Goal: Task Accomplishment & Management: Complete application form

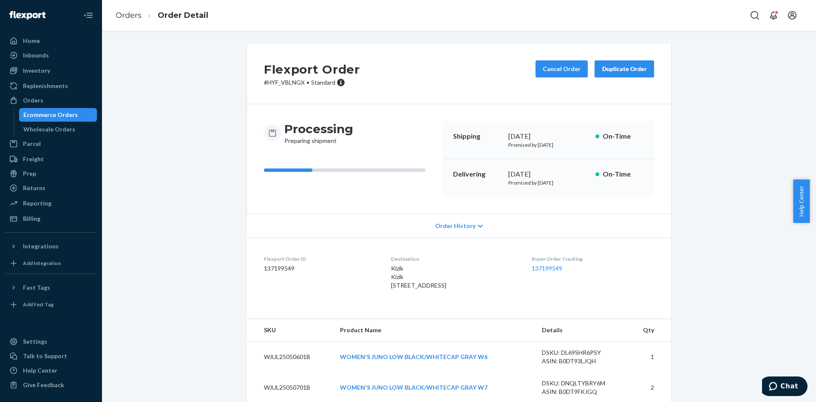
click at [615, 69] on div "Duplicate Order" at bounding box center [624, 69] width 45 height 9
click at [130, 16] on link "Orders" at bounding box center [129, 15] width 26 height 9
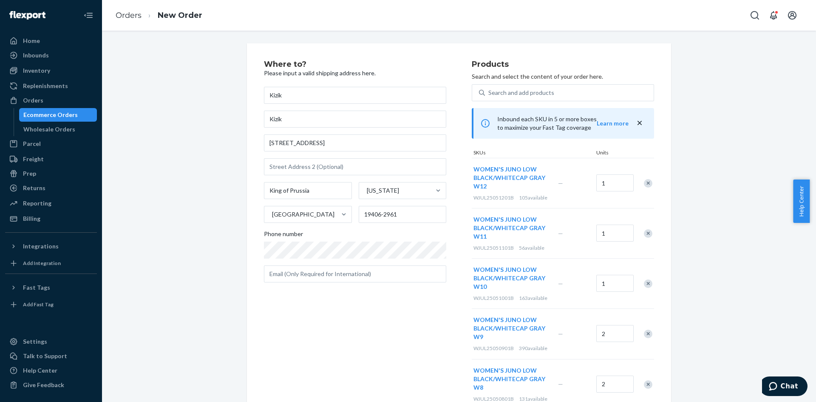
click at [146, 50] on div "Where to? Please input a valid shipping address here. Kizik Kizik [STREET_ADDRE…" at bounding box center [459, 338] width 702 height 590
click at [122, 14] on link "Orders" at bounding box center [129, 15] width 26 height 9
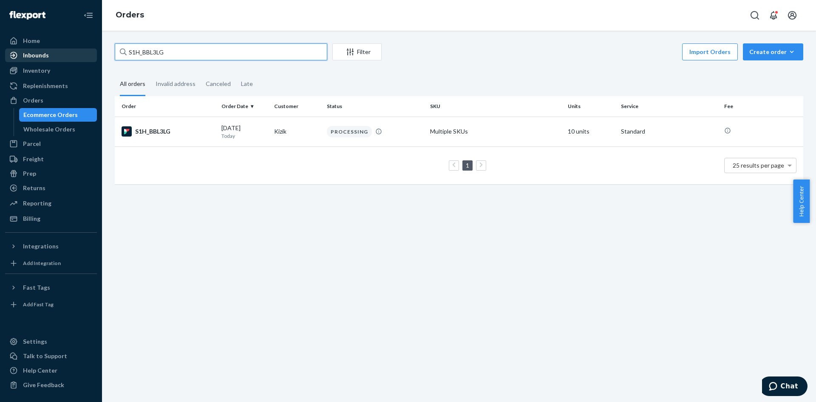
drag, startPoint x: 167, startPoint y: 51, endPoint x: 75, endPoint y: 52, distance: 91.4
click at [61, 52] on div "Home Inbounds Shipping Plans Problems Inventory Products Replenishments Orders …" at bounding box center [408, 201] width 816 height 402
paste input "R1PYT4Y3EX"
type input "R1PYT4Y3EX"
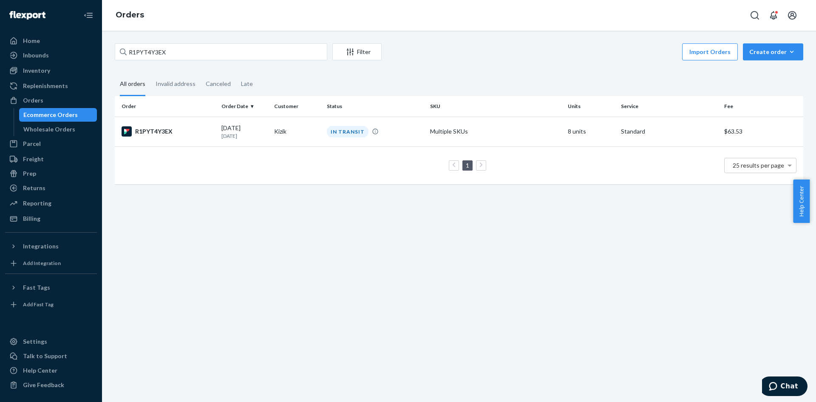
drag, startPoint x: 159, startPoint y: 129, endPoint x: 210, endPoint y: 133, distance: 52.0
click at [159, 129] on div "R1PYT4Y3EX" at bounding box center [168, 131] width 93 height 10
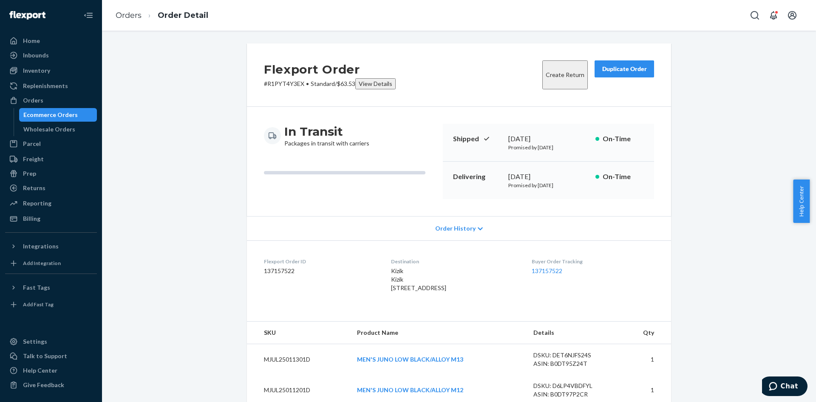
click at [602, 69] on div "Duplicate Order" at bounding box center [624, 69] width 45 height 9
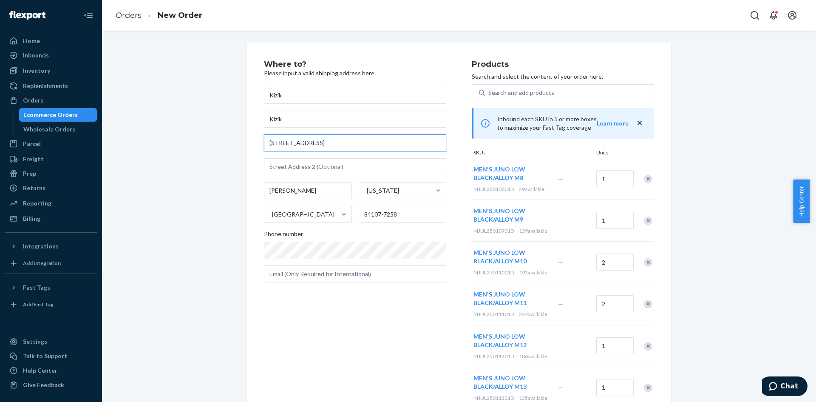
drag, startPoint x: 336, startPoint y: 144, endPoint x: 168, endPoint y: 134, distance: 167.4
click at [168, 134] on div "Where to? Please input a valid shipping address here. Kizik Kizik [STREET_ADDRE…" at bounding box center [459, 291] width 702 height 497
paste input "[STREET_ADDRESS]"
type input "[STREET_ADDRESS]"
type input "[GEOGRAPHIC_DATA]"
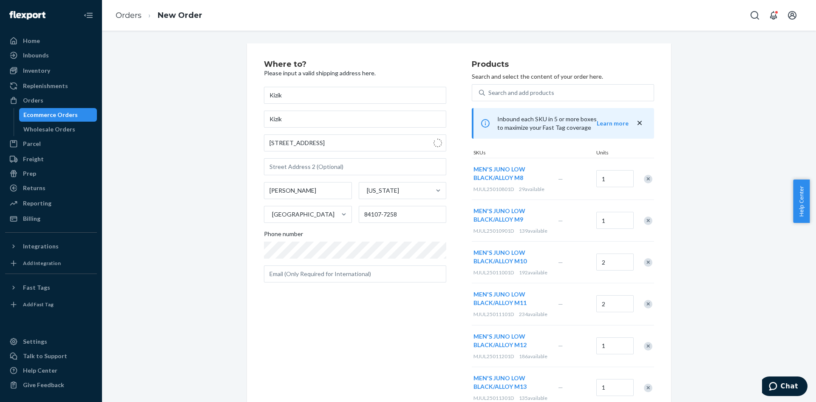
type input "02116"
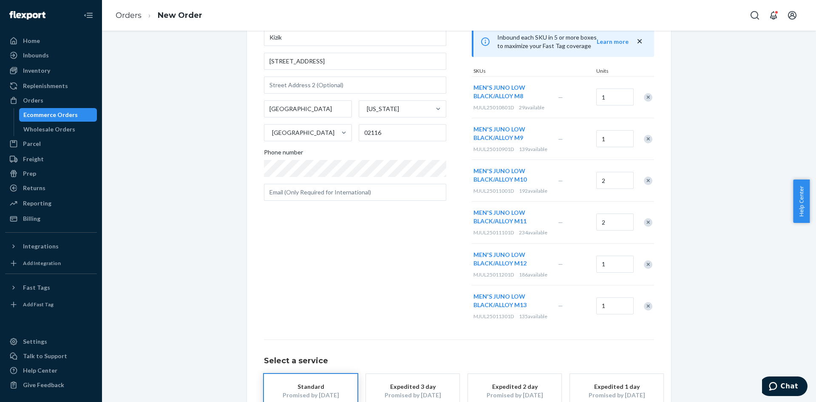
scroll to position [139, 0]
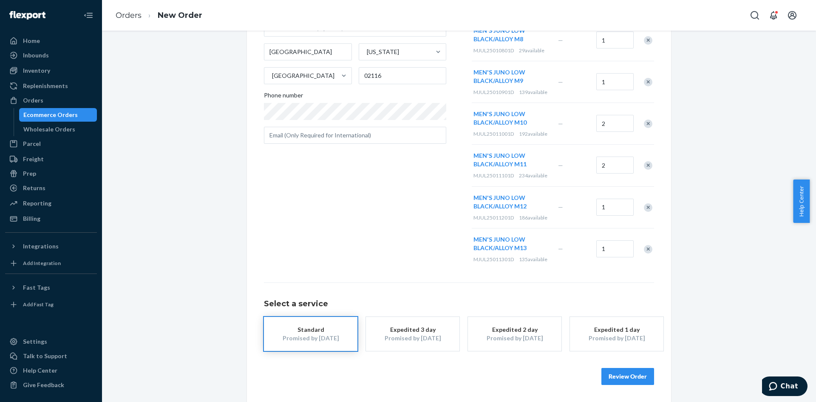
click at [612, 379] on button "Review Order" at bounding box center [628, 376] width 53 height 17
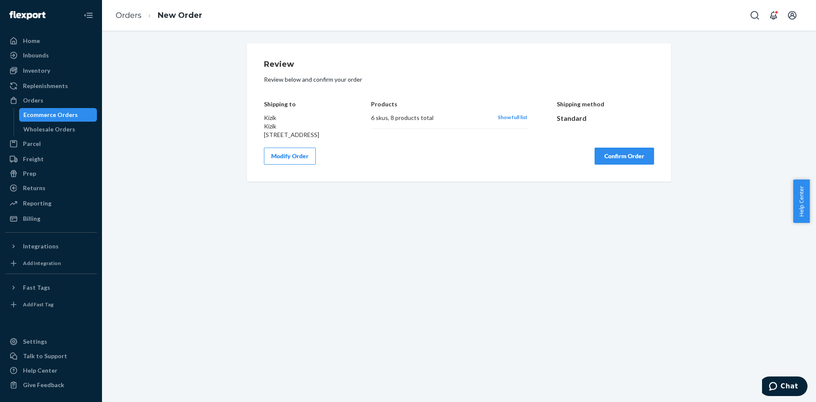
scroll to position [0, 0]
drag, startPoint x: 608, startPoint y: 164, endPoint x: 383, endPoint y: 162, distance: 225.4
click at [607, 164] on button "Confirm Order" at bounding box center [625, 156] width 60 height 17
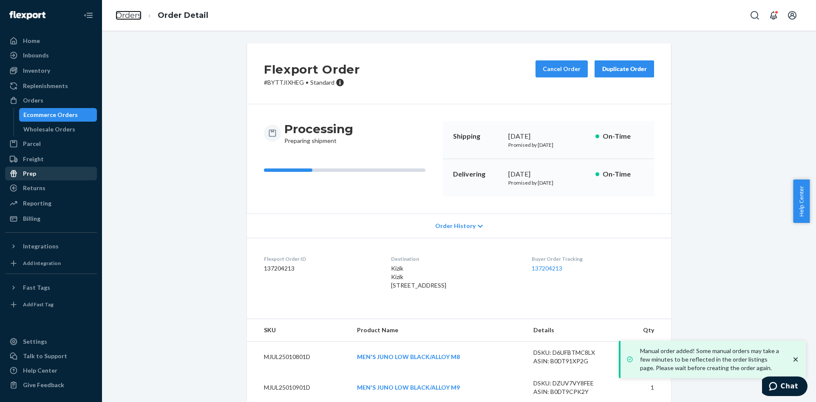
drag, startPoint x: 128, startPoint y: 17, endPoint x: 140, endPoint y: 34, distance: 21.2
click at [128, 17] on link "Orders" at bounding box center [129, 15] width 26 height 9
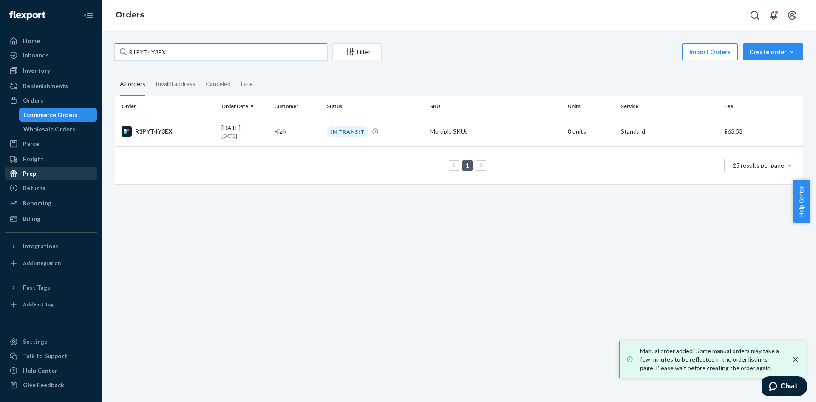
click at [144, 53] on input "R1PYT4Y3EX" at bounding box center [221, 51] width 213 height 17
paste input "HJF01HYNLG"
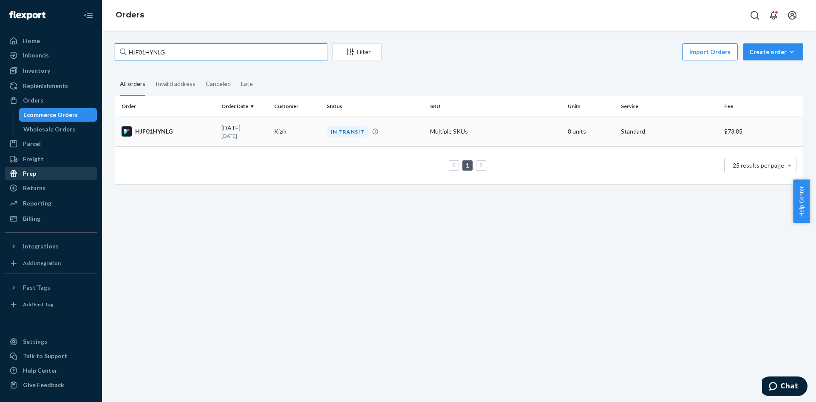
type input "HJF01HYNLG"
click at [146, 132] on div "HJF01HYNLG" at bounding box center [168, 131] width 93 height 10
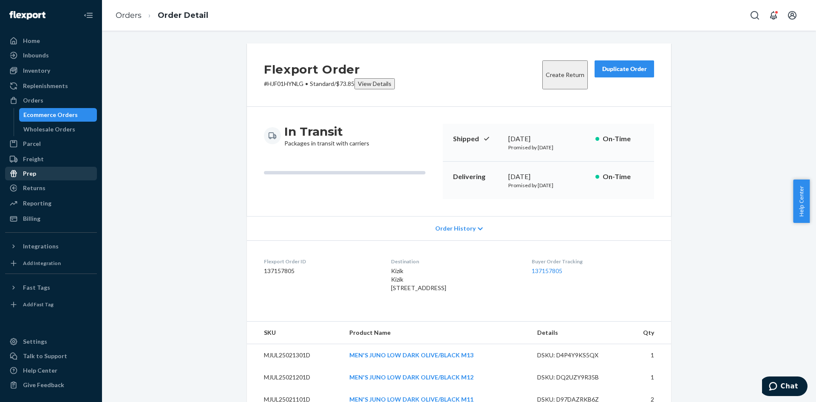
click at [622, 71] on div "Duplicate Order" at bounding box center [624, 69] width 45 height 9
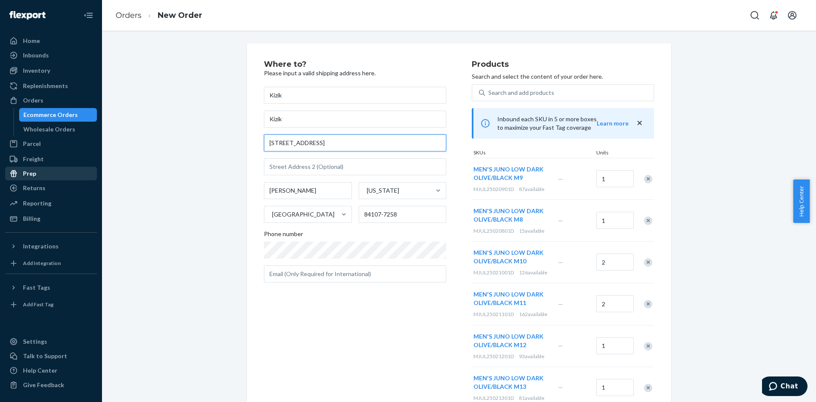
drag, startPoint x: 330, startPoint y: 145, endPoint x: 191, endPoint y: 142, distance: 139.1
click at [191, 142] on div "Where to? Please input a valid shipping address here. Kizik Kizik [STREET_ADDRE…" at bounding box center [459, 291] width 702 height 497
paste input "HJF01HYNLG"
type input "HJF01HYNLG"
drag, startPoint x: 295, startPoint y: 144, endPoint x: 239, endPoint y: 146, distance: 56.2
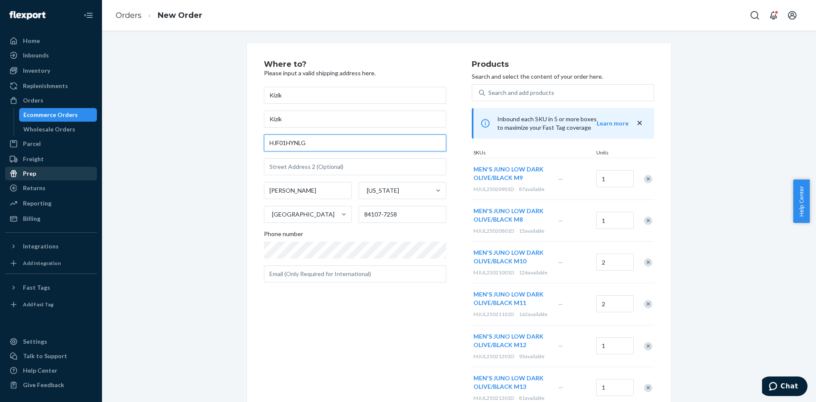
click at [241, 146] on div "Where to? Please input a valid shipping address here. Kizik Kizik HJF01HYNLG [G…" at bounding box center [459, 291] width 437 height 497
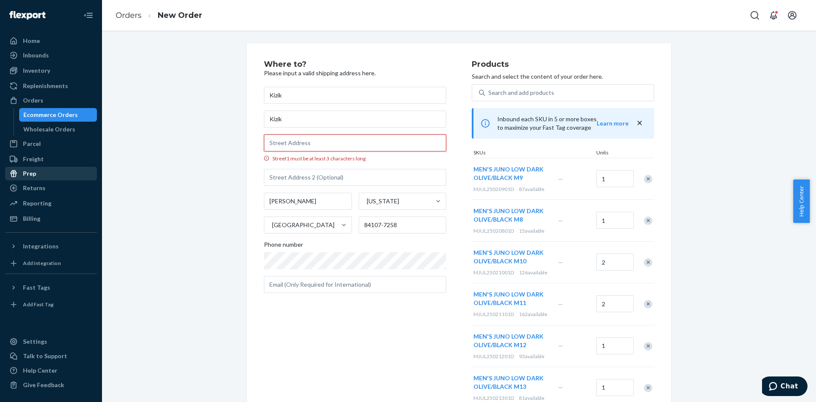
click at [271, 141] on input "Street1 must be at least 3 characters long" at bounding box center [355, 142] width 182 height 17
paste input "[STREET_ADDRESS]"
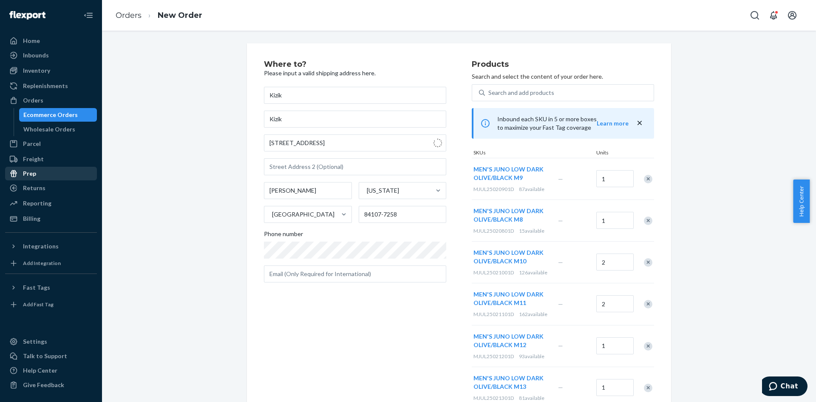
type input "[STREET_ADDRESS]"
type input "[GEOGRAPHIC_DATA]"
type input "02116"
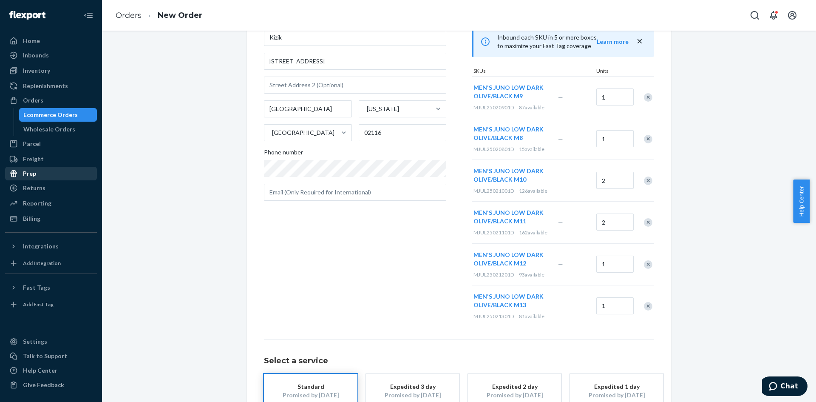
scroll to position [139, 0]
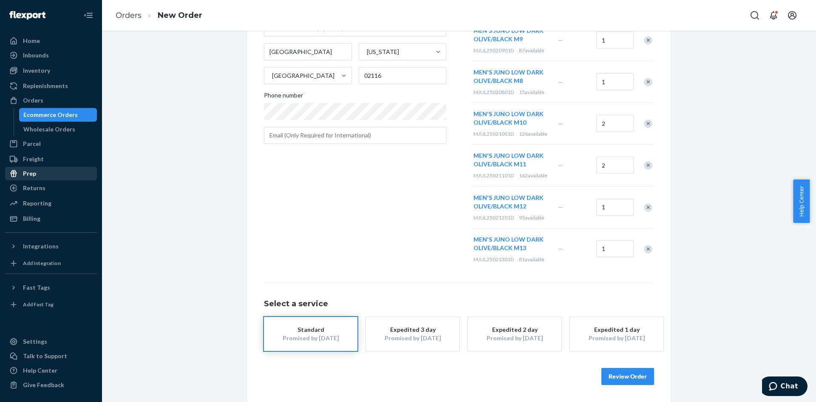
drag, startPoint x: 636, startPoint y: 378, endPoint x: 596, endPoint y: 354, distance: 46.7
click at [636, 378] on button "Review Order" at bounding box center [628, 376] width 53 height 17
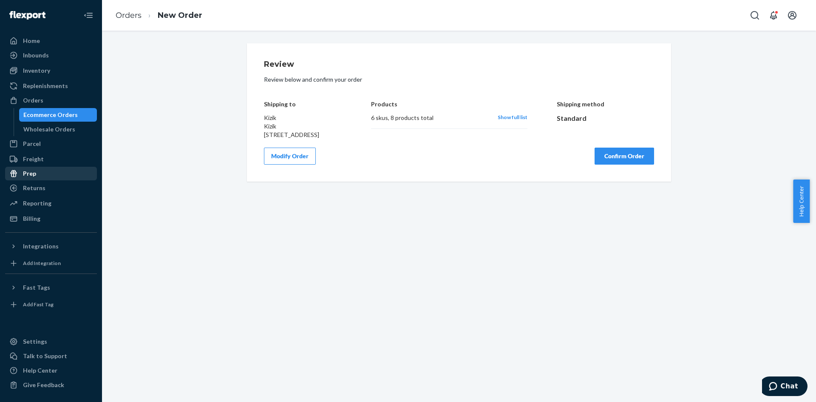
click at [613, 164] on button "Confirm Order" at bounding box center [625, 156] width 60 height 17
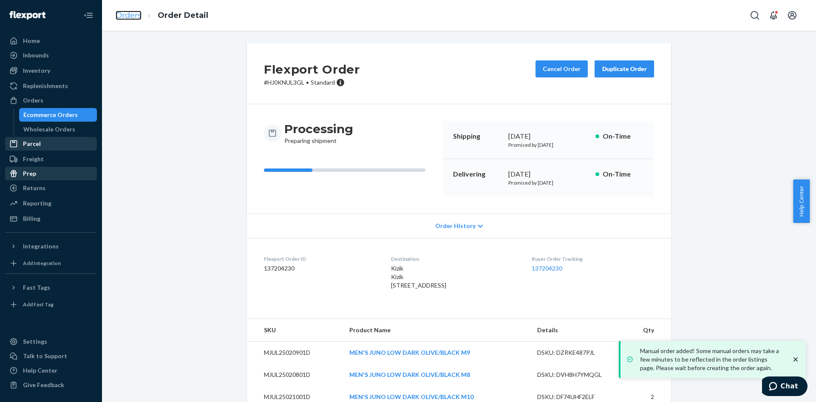
click at [135, 17] on link "Orders" at bounding box center [129, 15] width 26 height 9
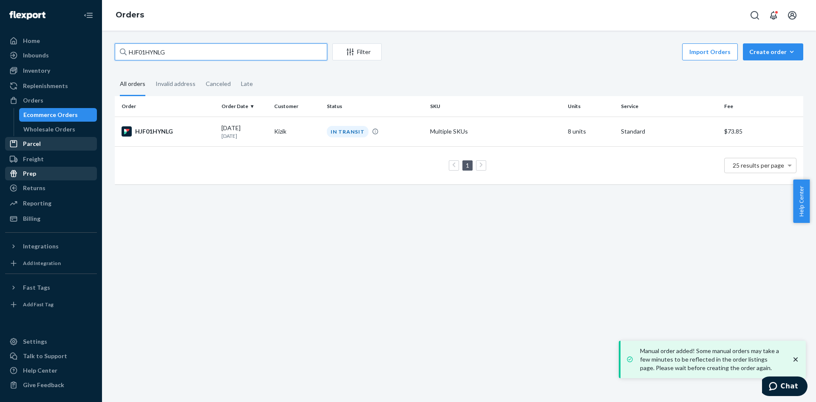
click at [155, 54] on input "HJF01HYNLG" at bounding box center [221, 51] width 213 height 17
paste input "BJHVEHENLE"
type input "BJHVEHENLE"
click at [155, 129] on div "BJHVEHENLE" at bounding box center [168, 131] width 93 height 10
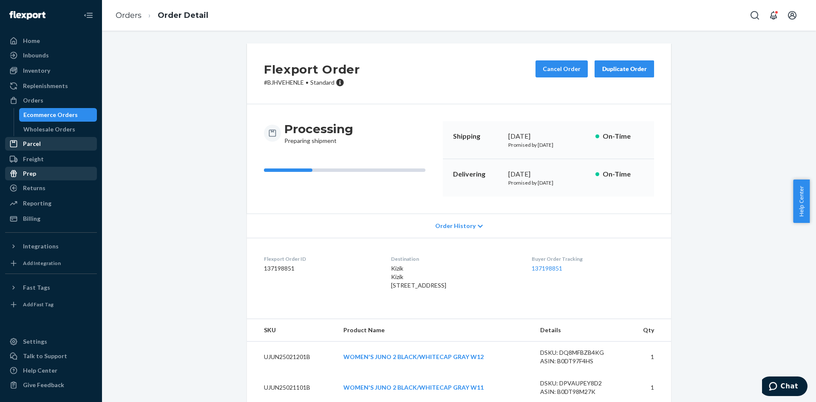
click at [646, 66] on button "Duplicate Order" at bounding box center [625, 68] width 60 height 17
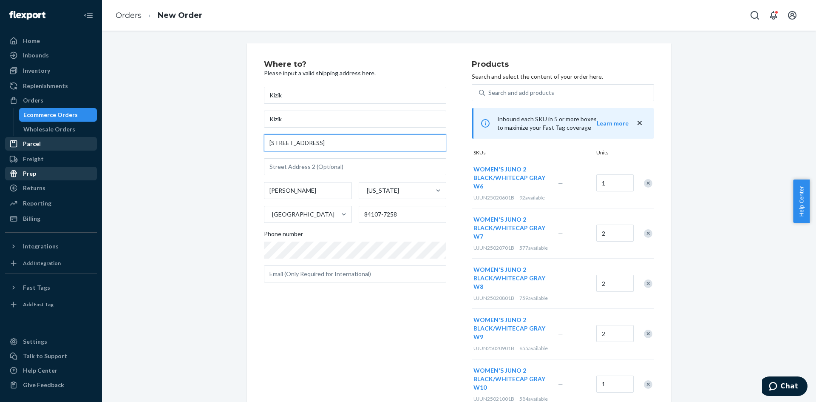
drag, startPoint x: 219, startPoint y: 140, endPoint x: 215, endPoint y: 140, distance: 4.7
click at [215, 140] on div "Where to? Please input a valid shipping address here. Kizik Kizik [STREET_ADDRE…" at bounding box center [459, 342] width 702 height 598
paste input "[STREET_ADDRESS]"
type input "[STREET_ADDRESS]"
type input "[GEOGRAPHIC_DATA]"
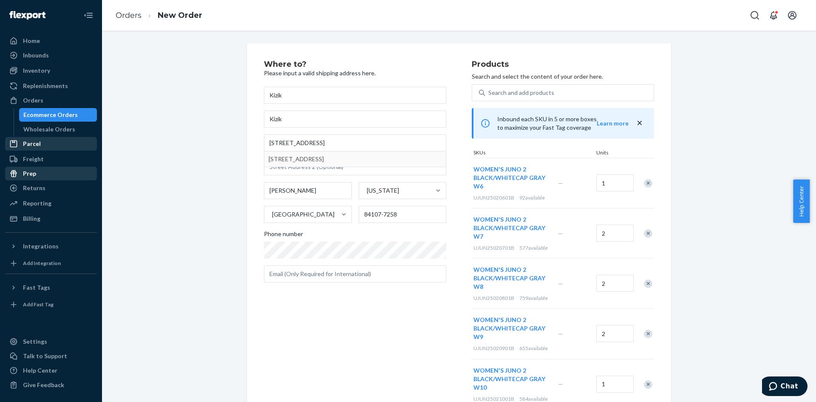
type input "02116"
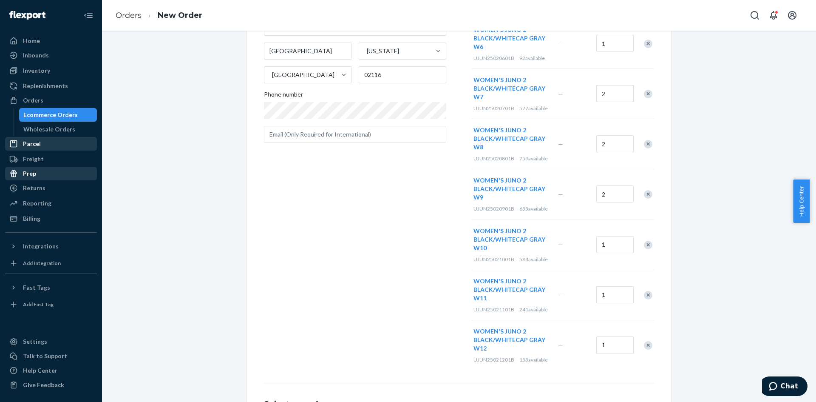
scroll to position [240, 0]
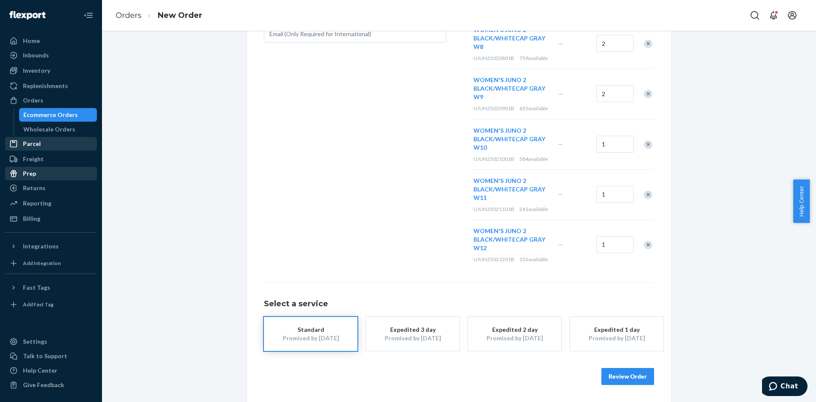
click at [628, 373] on button "Review Order" at bounding box center [628, 376] width 53 height 17
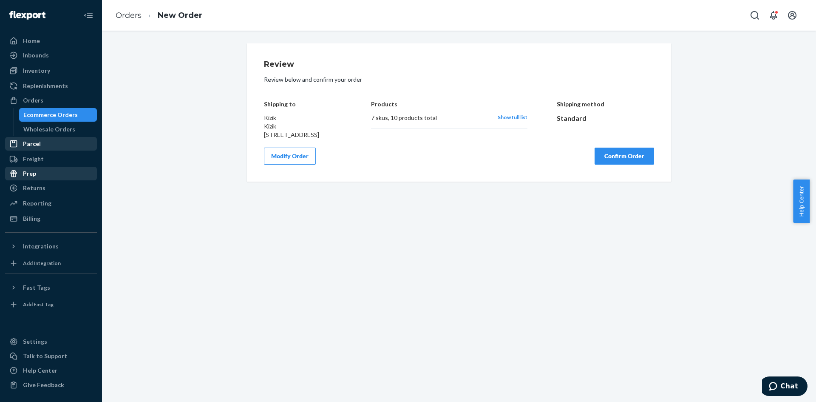
click at [603, 162] on button "Confirm Order" at bounding box center [625, 156] width 60 height 17
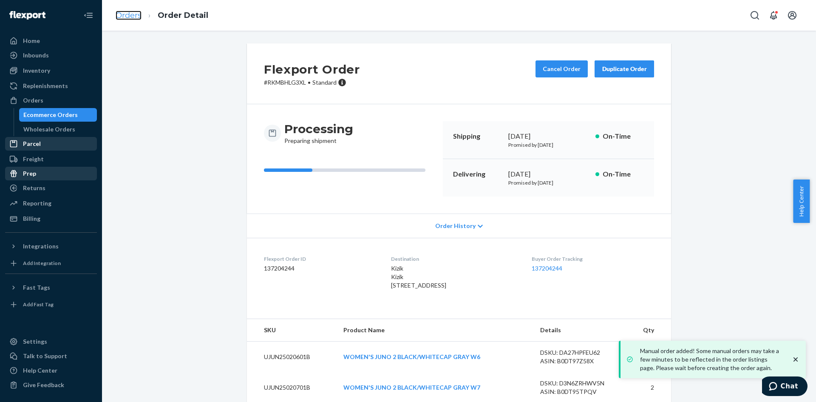
click at [130, 13] on link "Orders" at bounding box center [129, 15] width 26 height 9
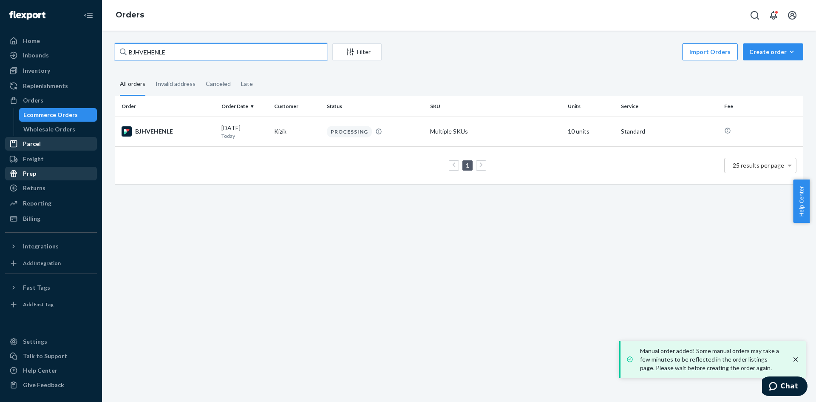
click at [150, 54] on input "BJHVEHENLE" at bounding box center [221, 51] width 213 height 17
paste input "SYWWYVBX3X"
type input "SYWWYVBX3XE"
click at [159, 126] on div "SYWWYVBX3XE" at bounding box center [168, 131] width 93 height 10
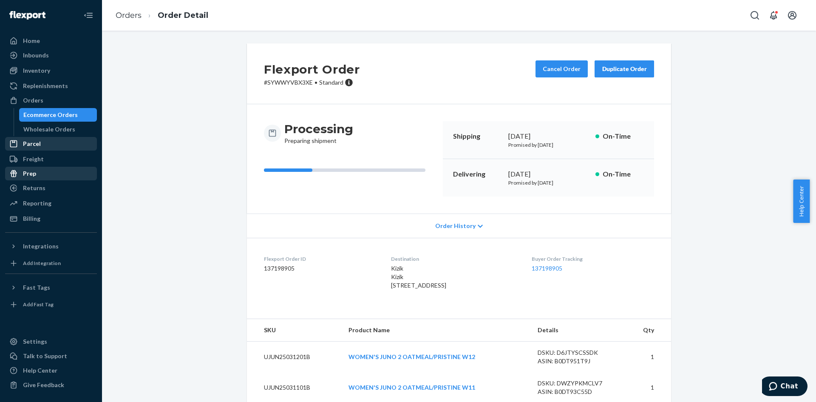
click at [610, 70] on div "Duplicate Order" at bounding box center [624, 69] width 45 height 9
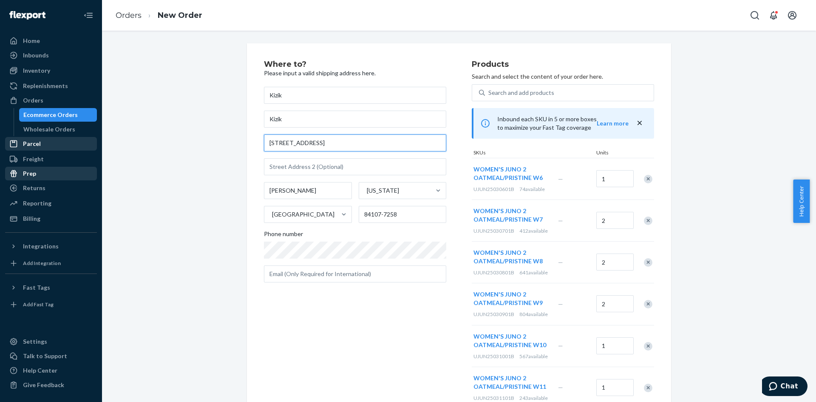
drag, startPoint x: 191, startPoint y: 128, endPoint x: 160, endPoint y: 126, distance: 30.2
click at [160, 126] on div "Where to? Please input a valid shipping address here. Kizik Kizik [STREET_ADDRE…" at bounding box center [459, 312] width 702 height 539
paste input "[STREET_ADDRESS]"
type input "[STREET_ADDRESS]"
type input "[GEOGRAPHIC_DATA]"
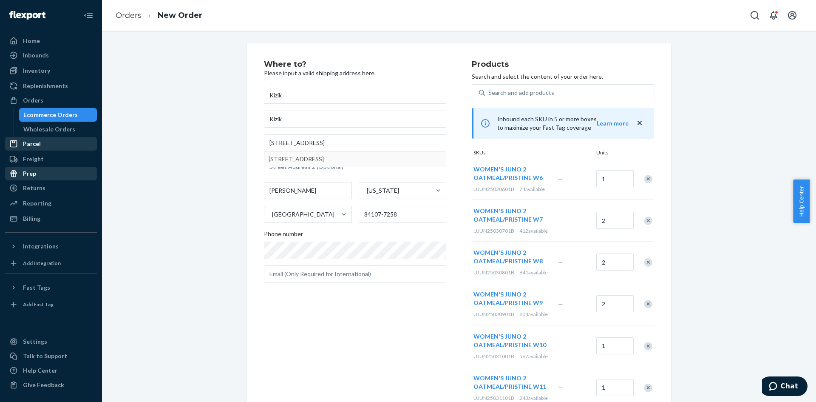
type input "02116"
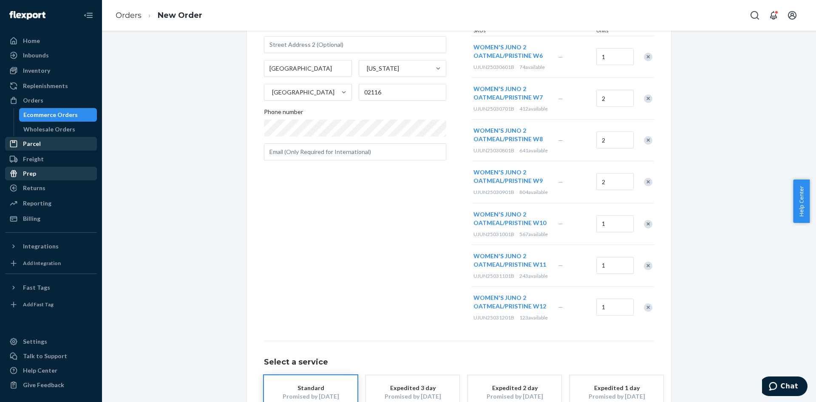
scroll to position [180, 0]
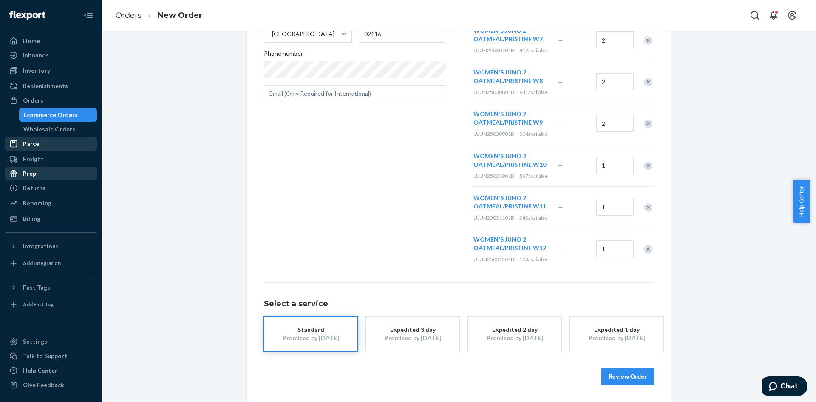
click at [616, 377] on button "Review Order" at bounding box center [628, 376] width 53 height 17
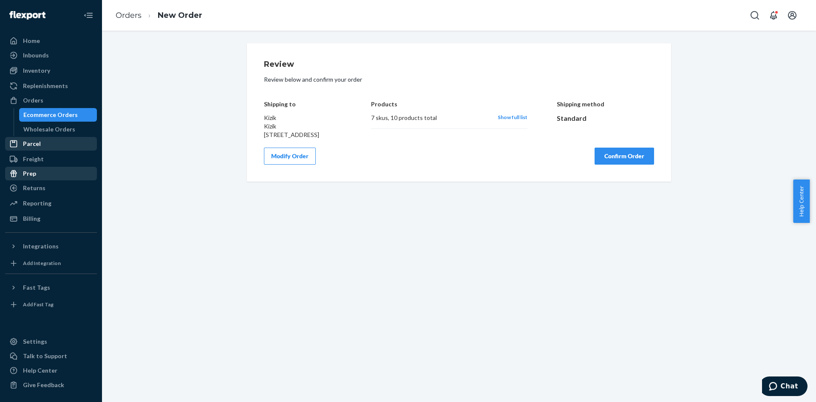
click at [611, 163] on button "Confirm Order" at bounding box center [625, 156] width 60 height 17
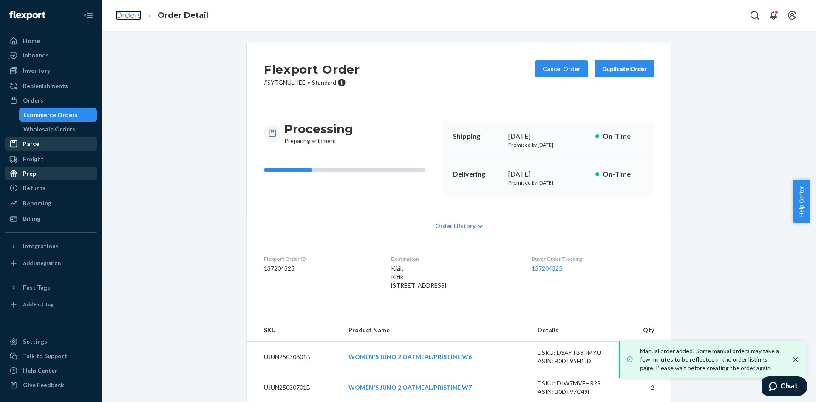
click at [129, 13] on link "Orders" at bounding box center [129, 15] width 26 height 9
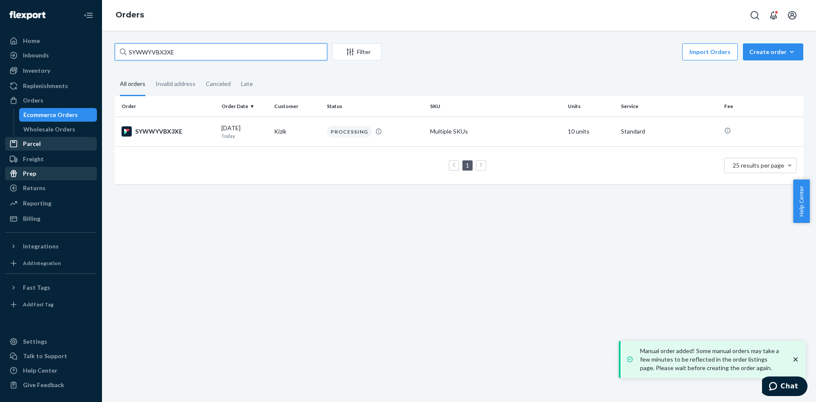
click at [152, 54] on input "SYWWYVBX3XE" at bounding box center [221, 51] width 213 height 17
paste input "HJHHVBGH"
type input "HJHHVBGHXE"
click at [162, 135] on div "HJHHVBGHXE" at bounding box center [168, 131] width 93 height 10
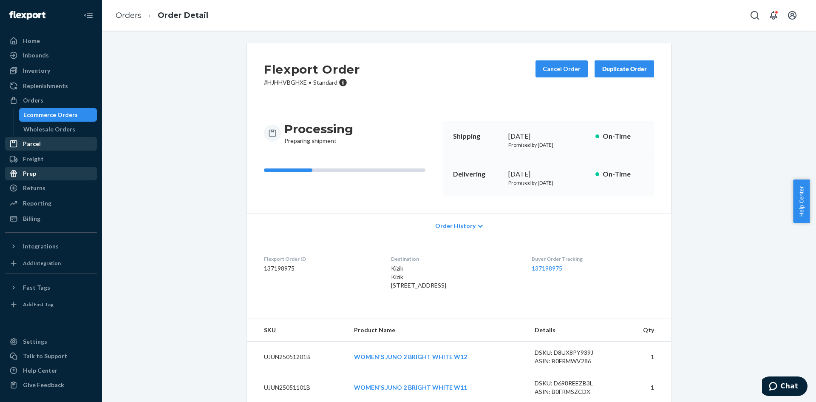
click at [598, 66] on button "Duplicate Order" at bounding box center [625, 68] width 60 height 17
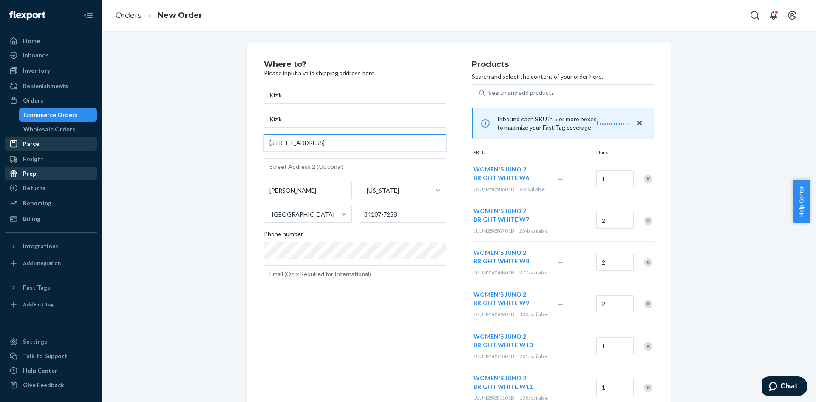
drag, startPoint x: 327, startPoint y: 146, endPoint x: 220, endPoint y: 142, distance: 106.4
click at [220, 142] on div "Where to? Please input a valid shipping address here. Kizik Kizik [STREET_ADDRE…" at bounding box center [459, 312] width 702 height 539
paste input "[STREET_ADDRESS]"
type input "[STREET_ADDRESS]"
type input "[GEOGRAPHIC_DATA]"
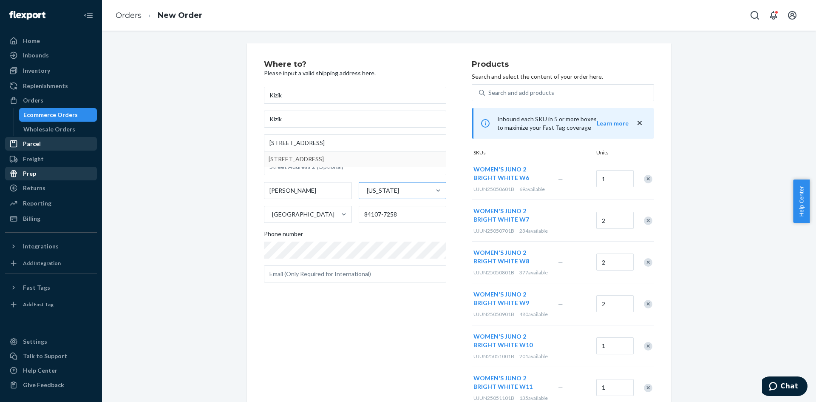
type input "02116"
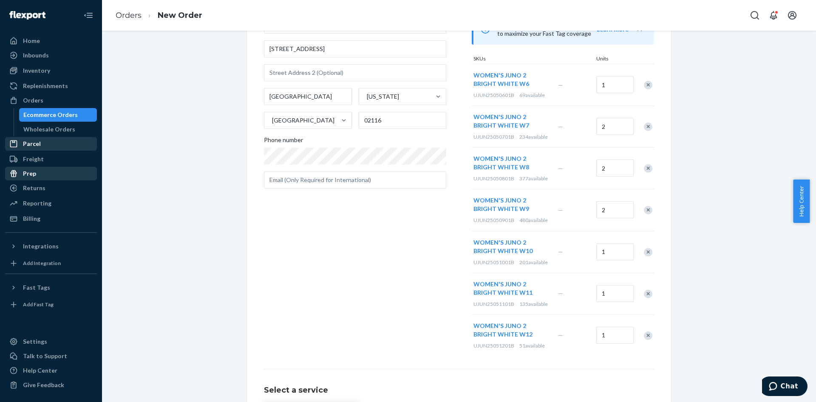
scroll to position [180, 0]
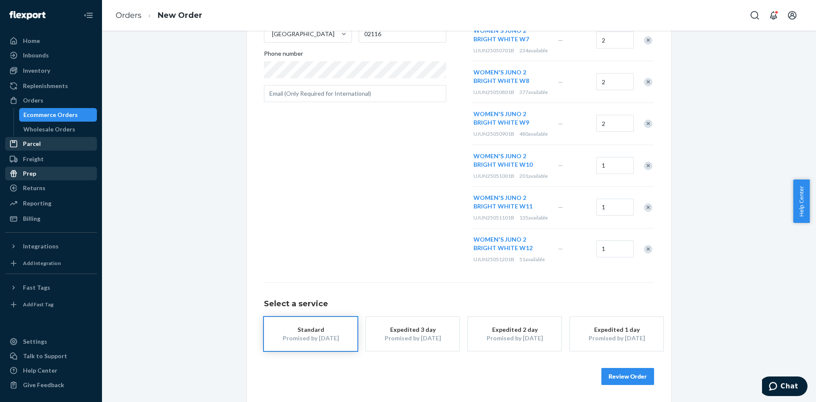
click at [617, 374] on button "Review Order" at bounding box center [628, 376] width 53 height 17
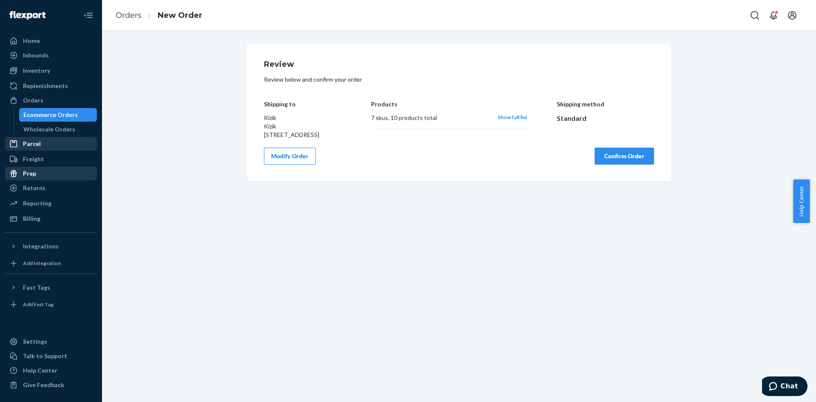
scroll to position [0, 0]
click at [623, 165] on button "Confirm Order" at bounding box center [625, 156] width 60 height 17
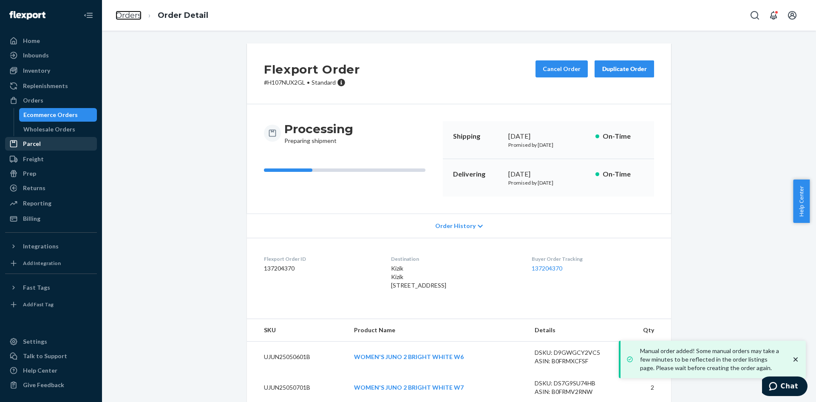
drag, startPoint x: 135, startPoint y: 14, endPoint x: 140, endPoint y: 34, distance: 21.0
click at [135, 14] on link "Orders" at bounding box center [129, 15] width 26 height 9
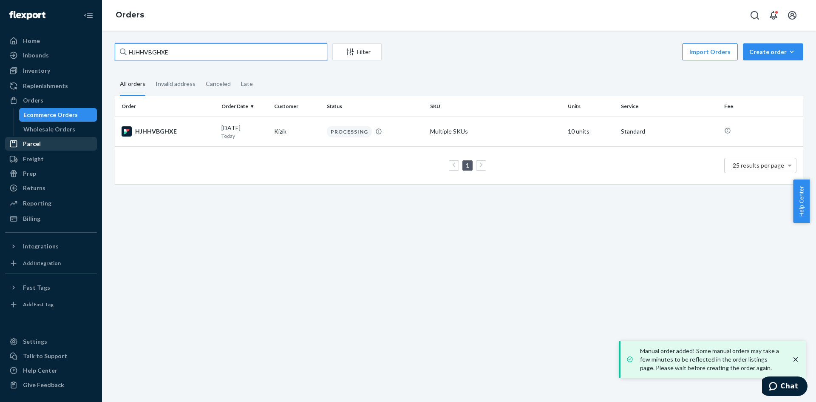
click at [141, 51] on input "HJHHVBGHXE" at bounding box center [221, 51] width 213 height 17
paste input "1B-BRLNGX"
type input "H1B-BRLNGX"
click at [159, 134] on div "H1B-BRLNGX" at bounding box center [168, 131] width 93 height 10
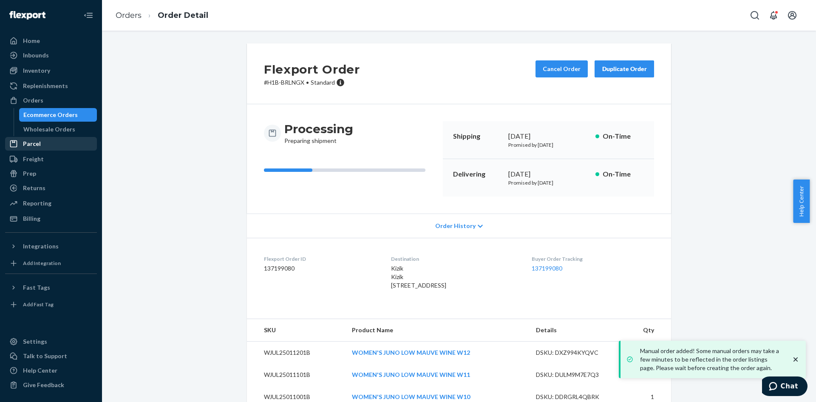
click at [612, 69] on div "Duplicate Order" at bounding box center [624, 69] width 45 height 9
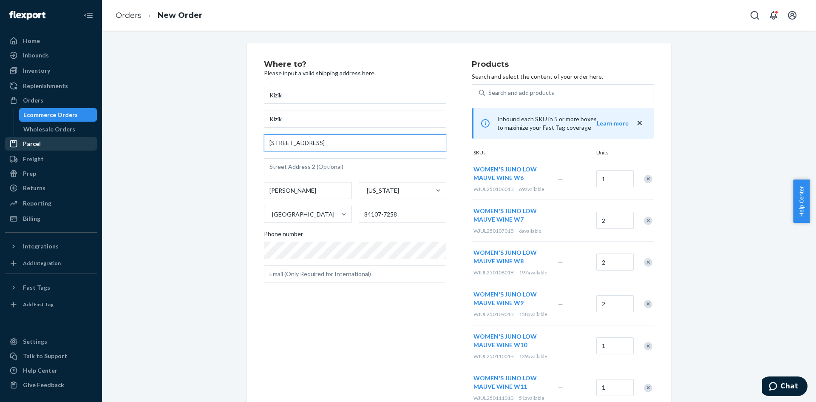
drag, startPoint x: 334, startPoint y: 146, endPoint x: 191, endPoint y: 133, distance: 144.3
click at [191, 133] on div "Where to? Please input a valid shipping address here. Kizik Kizik [STREET_ADDRE…" at bounding box center [459, 312] width 702 height 539
paste input "[STREET_ADDRESS]"
type input "[STREET_ADDRESS]"
type input "[GEOGRAPHIC_DATA]"
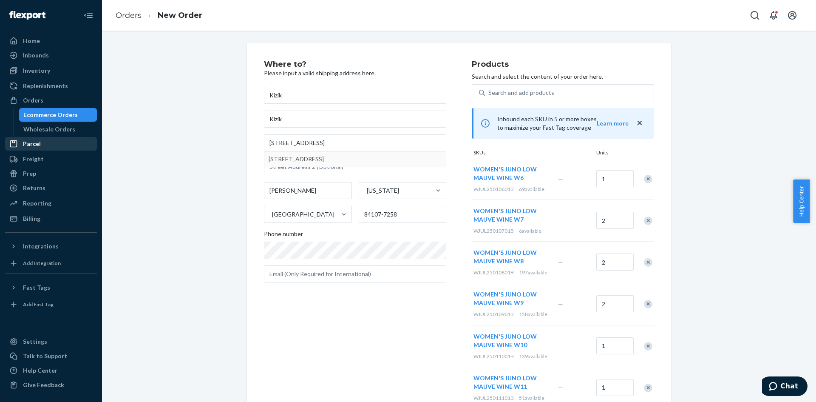
type input "02116"
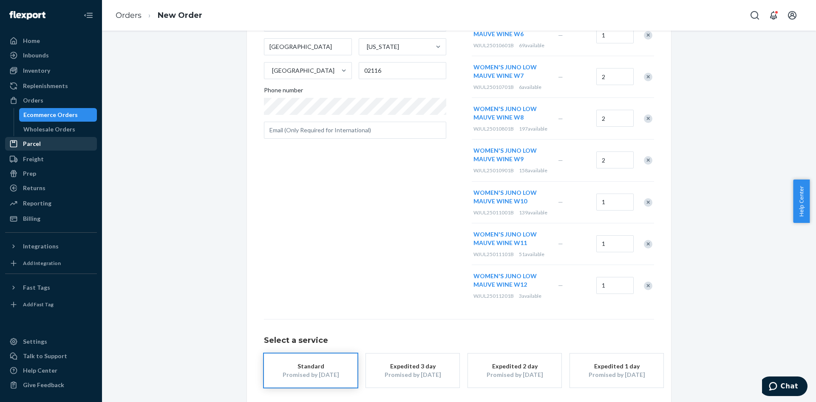
scroll to position [180, 0]
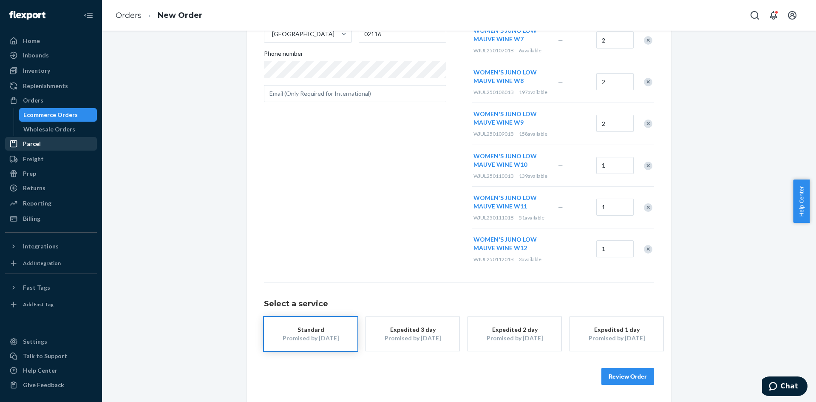
click at [631, 379] on button "Review Order" at bounding box center [628, 376] width 53 height 17
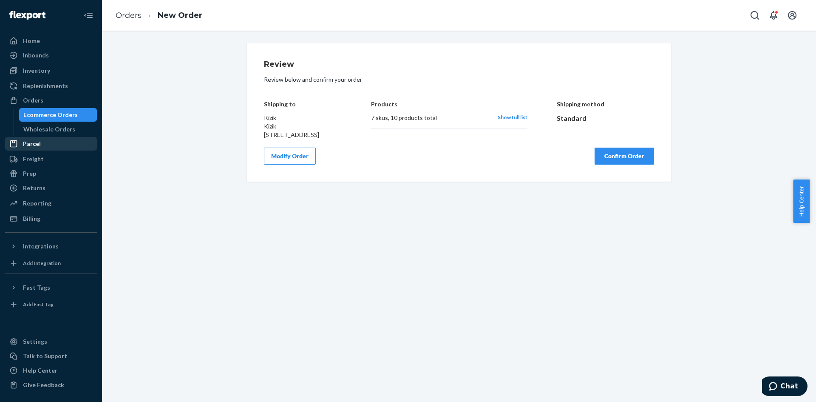
click at [604, 165] on button "Confirm Order" at bounding box center [625, 156] width 60 height 17
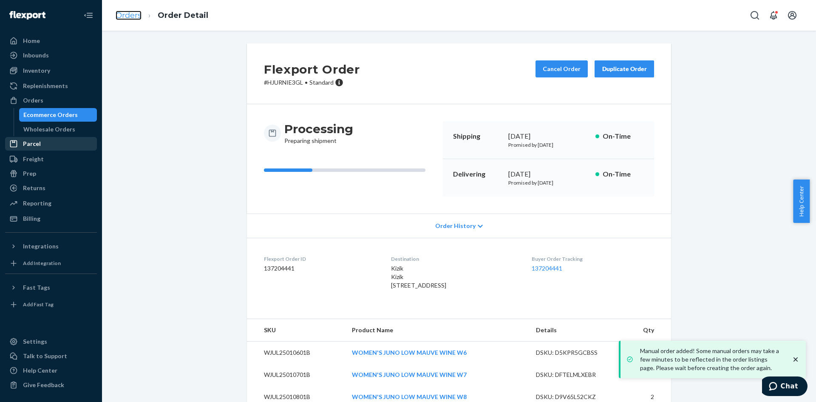
click at [129, 15] on link "Orders" at bounding box center [129, 15] width 26 height 9
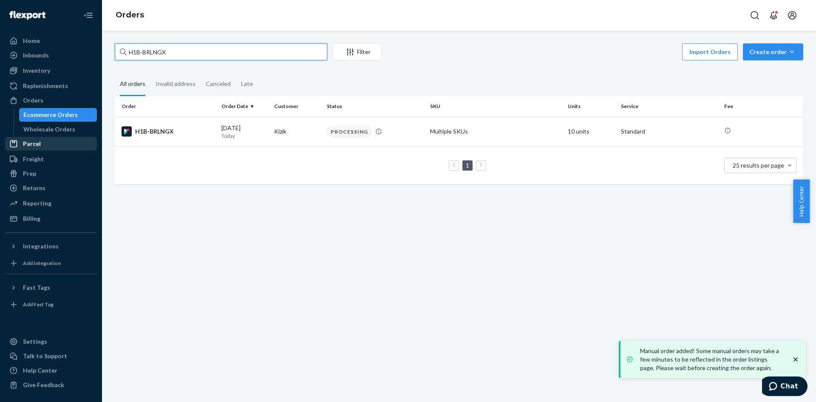
click at [153, 51] on input "H1B-BRLNGX" at bounding box center [221, 51] width 213 height 17
drag, startPoint x: 180, startPoint y: 52, endPoint x: 77, endPoint y: 56, distance: 103.0
click at [77, 56] on div "Home Inbounds Shipping Plans Problems Inventory Products Replenishments Orders …" at bounding box center [408, 201] width 816 height 402
paste input "KGEBBE3XG"
type input "HKGEBBE3XG"
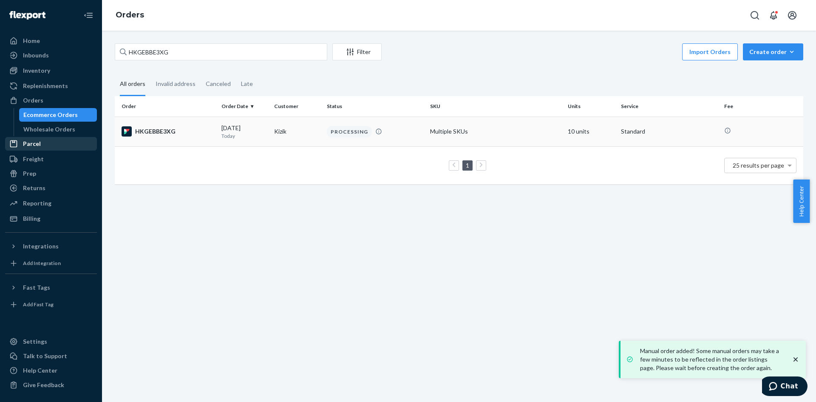
click at [157, 133] on div "HKGEBBE3XG" at bounding box center [168, 131] width 93 height 10
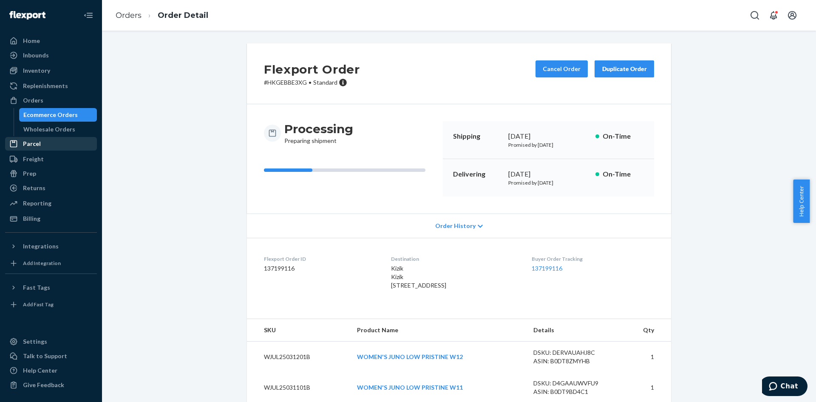
click at [607, 69] on div "Duplicate Order" at bounding box center [624, 69] width 45 height 9
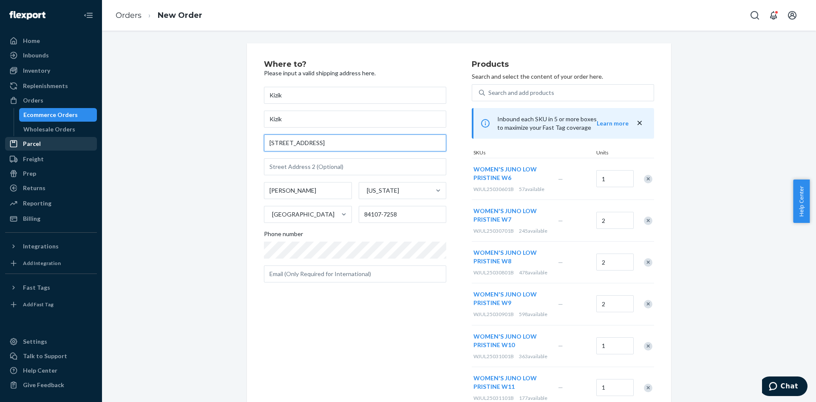
click at [171, 139] on div "Where to? Please input a valid shipping address here. Kizik Kizik [STREET_ADDRE…" at bounding box center [459, 312] width 702 height 539
paste input "[STREET_ADDRESS]"
type input "[STREET_ADDRESS]"
type input "[GEOGRAPHIC_DATA]"
type input "02116"
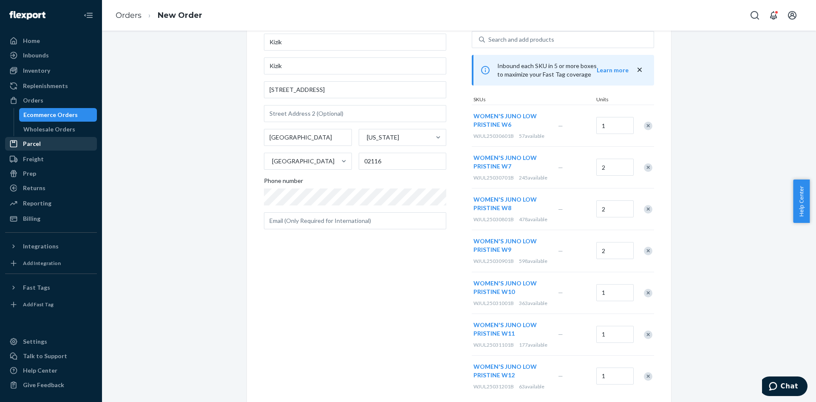
scroll to position [180, 0]
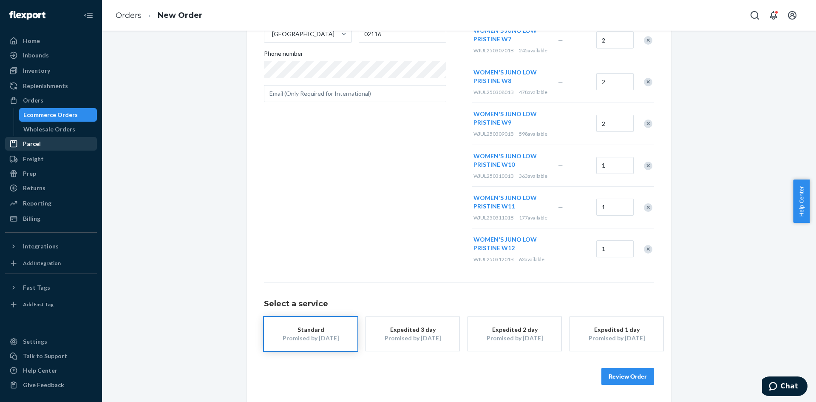
click at [629, 375] on button "Review Order" at bounding box center [628, 376] width 53 height 17
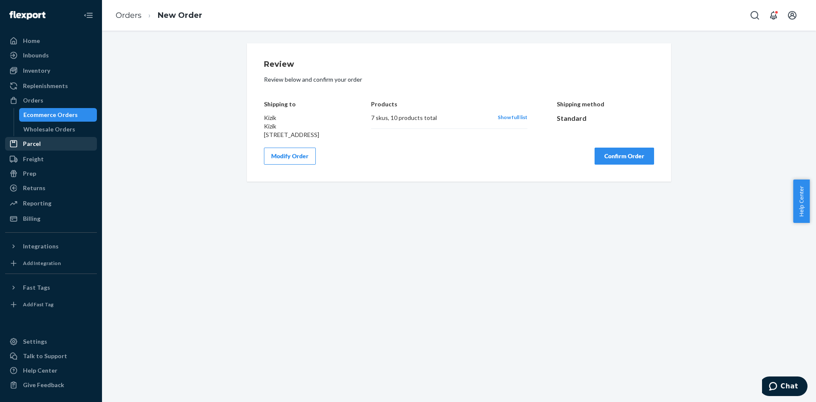
click at [625, 165] on button "Confirm Order" at bounding box center [625, 156] width 60 height 17
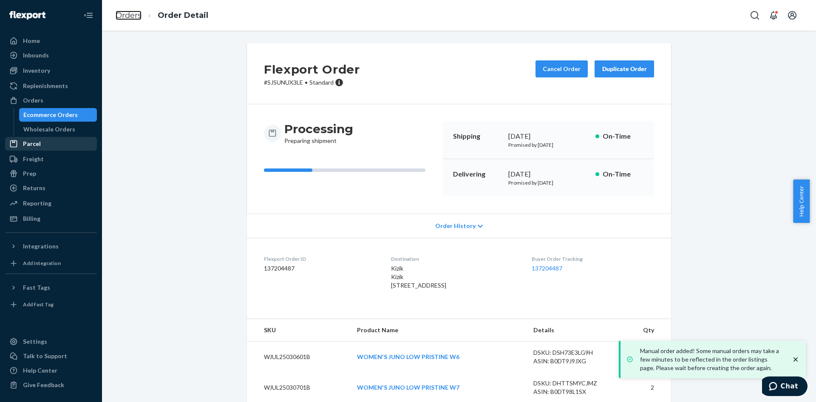
drag, startPoint x: 126, startPoint y: 15, endPoint x: 145, endPoint y: 37, distance: 29.2
click at [126, 15] on link "Orders" at bounding box center [129, 15] width 26 height 9
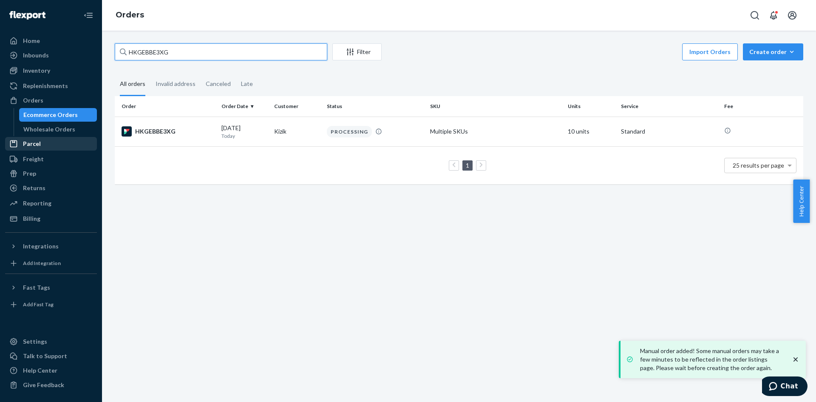
click at [154, 51] on input "HKGEBBE3XG" at bounding box center [221, 51] width 213 height 17
paste input "S1H_BBL3L"
type input "S1H_BBL3LG"
drag, startPoint x: 155, startPoint y: 131, endPoint x: 131, endPoint y: 138, distance: 24.8
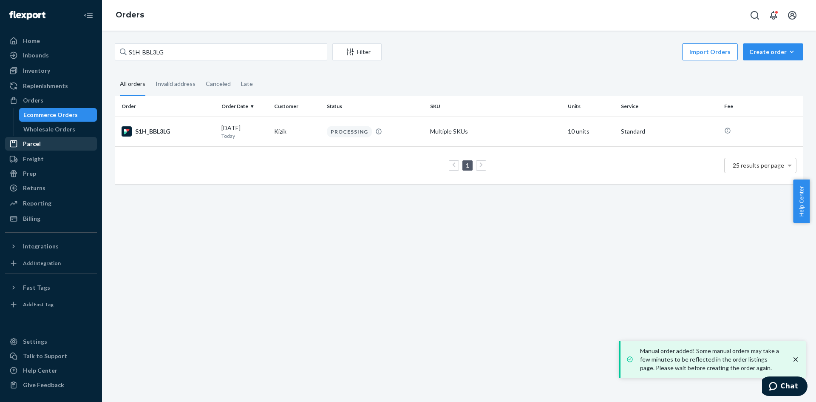
click at [155, 131] on div "S1H_BBL3LG" at bounding box center [168, 131] width 93 height 10
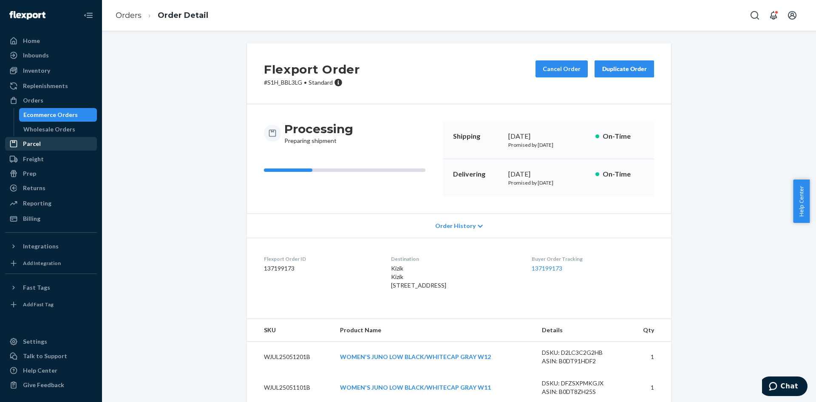
click at [615, 72] on div "Duplicate Order" at bounding box center [624, 69] width 45 height 9
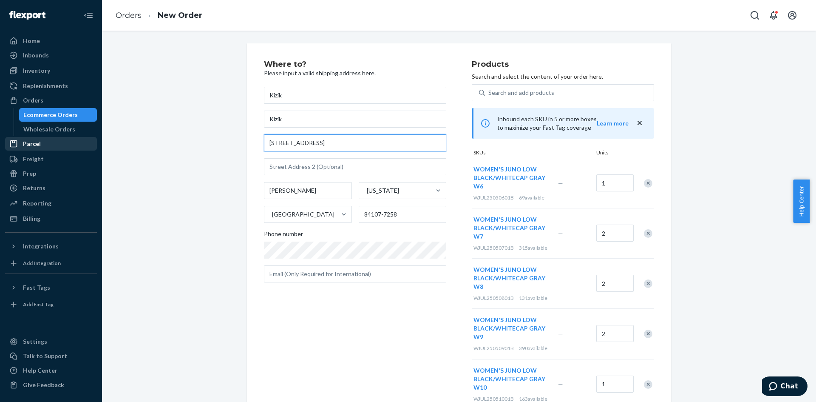
drag, startPoint x: 330, startPoint y: 142, endPoint x: 188, endPoint y: 142, distance: 142.0
click at [188, 142] on div "Where to? Please input a valid shipping address here. Kizik Kizik [STREET_ADDRE…" at bounding box center [459, 338] width 702 height 590
paste input "[STREET_ADDRESS]"
type input "[STREET_ADDRESS]"
type input "[GEOGRAPHIC_DATA]"
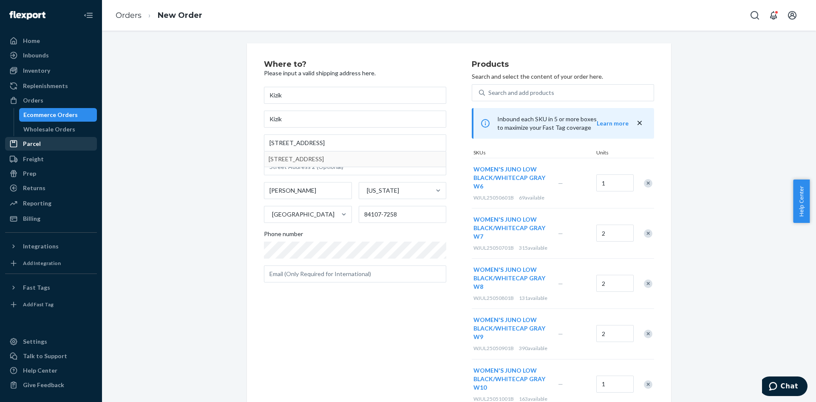
type input "02116"
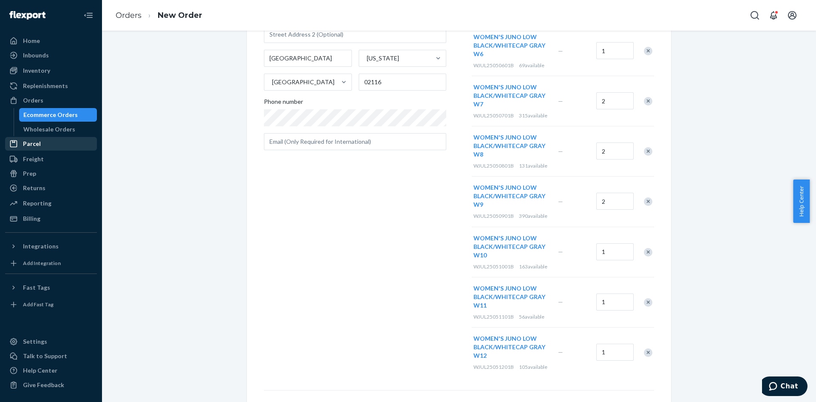
scroll to position [240, 0]
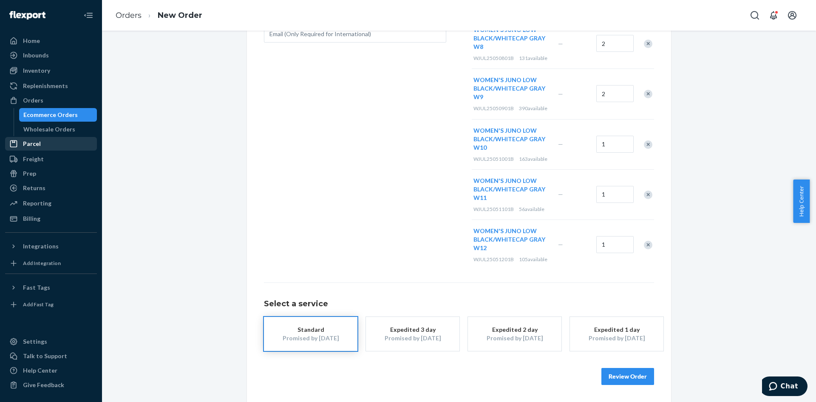
click at [612, 377] on button "Review Order" at bounding box center [628, 376] width 53 height 17
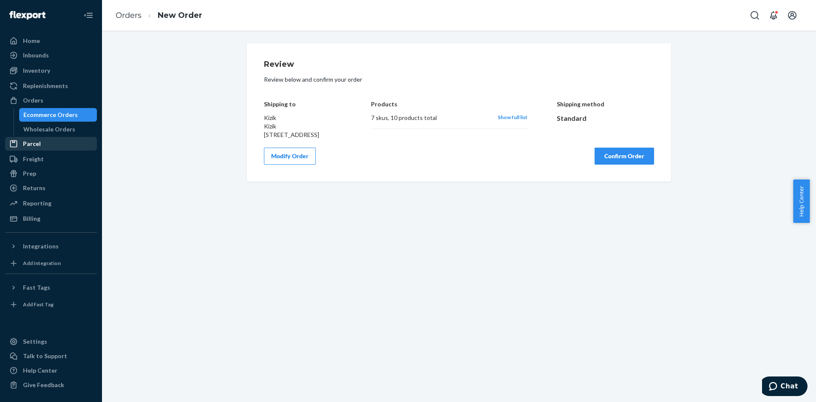
scroll to position [0, 0]
click at [604, 164] on button "Confirm Order" at bounding box center [625, 156] width 60 height 17
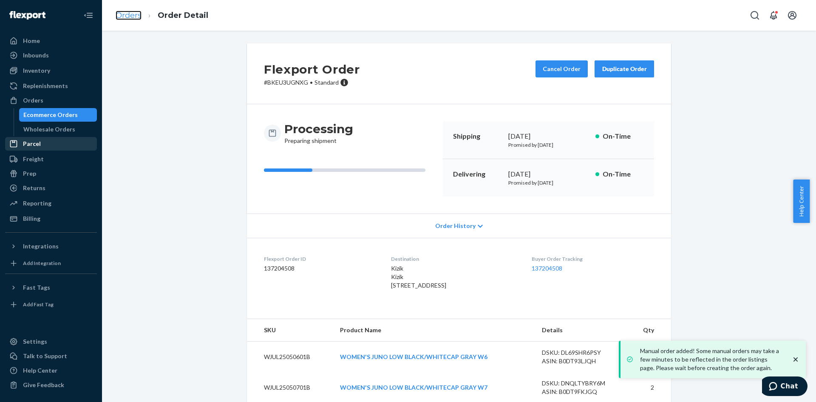
click at [130, 16] on link "Orders" at bounding box center [129, 15] width 26 height 9
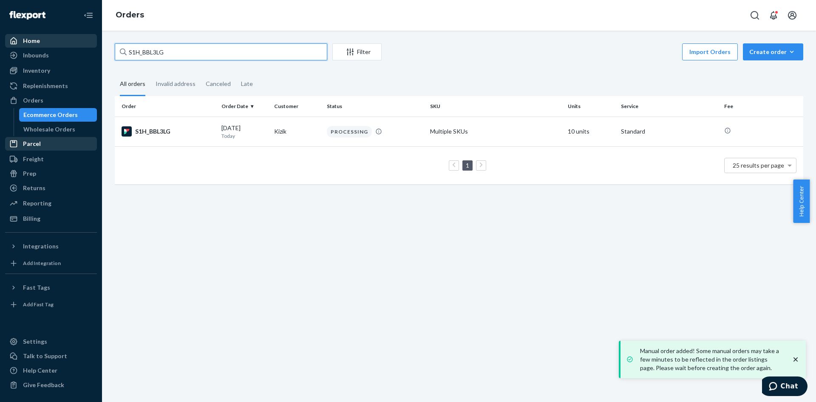
drag, startPoint x: 176, startPoint y: 53, endPoint x: 31, endPoint y: 45, distance: 145.7
click at [31, 45] on div "Home Inbounds Shipping Plans Problems Inventory Products Replenishments Orders …" at bounding box center [408, 201] width 816 height 402
paste input "R1PYT4Y3EX"
type input "R1PYT4Y3EX"
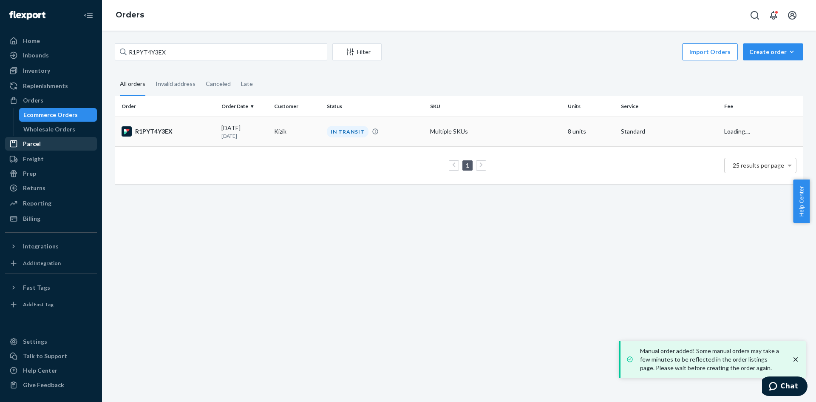
click at [151, 130] on div "R1PYT4Y3EX" at bounding box center [168, 131] width 93 height 10
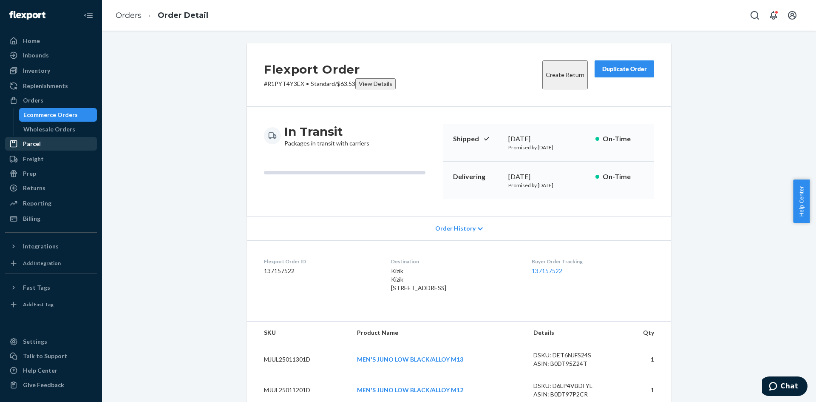
click at [631, 74] on button "Duplicate Order" at bounding box center [625, 68] width 60 height 17
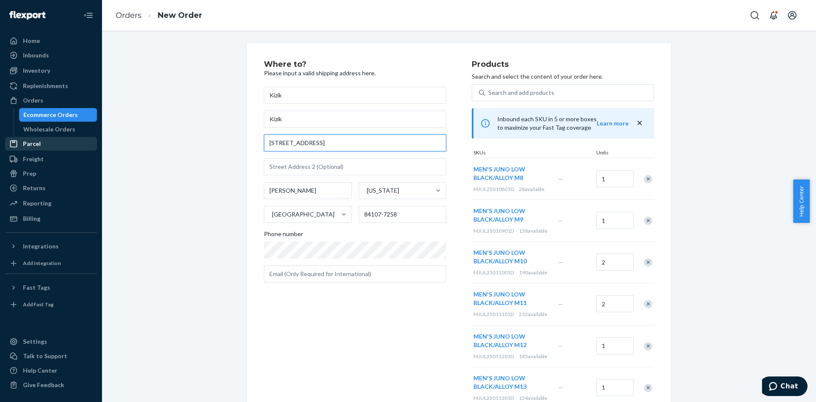
paste input "[STREET_ADDRESS][PERSON_NAME]"
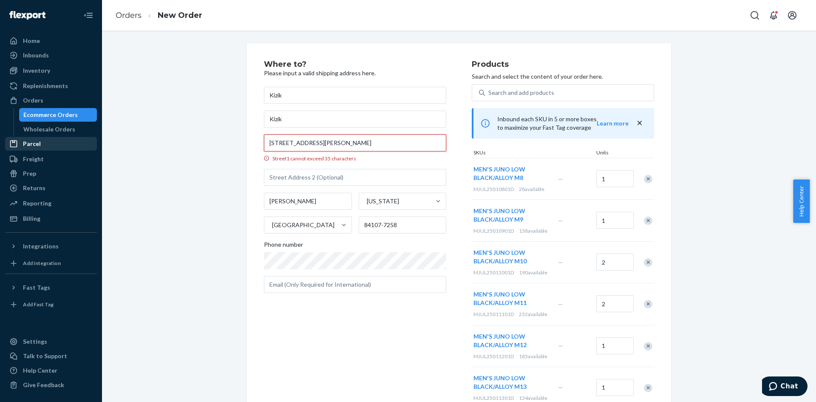
drag, startPoint x: 337, startPoint y: 142, endPoint x: 210, endPoint y: 143, distance: 127.2
click at [210, 143] on div "Where to? Please input a valid shipping address here. Kizik Kizik [STREET_ADDRE…" at bounding box center [459, 234] width 702 height 382
type input "[STREET_ADDRESS][PERSON_NAME]"
type input "Unit B293"
type input "Millburn"
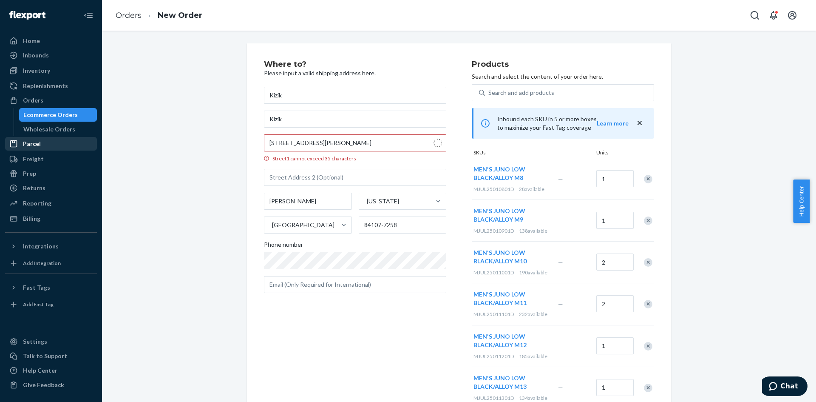
type input "07078"
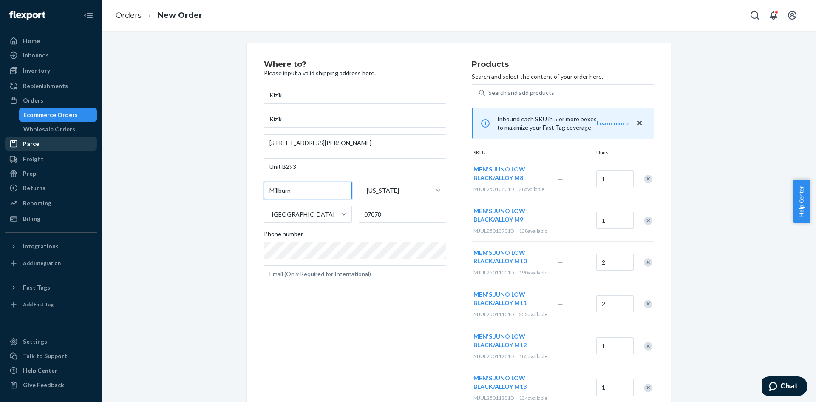
drag, startPoint x: 310, startPoint y: 189, endPoint x: 223, endPoint y: 190, distance: 87.2
click at [223, 190] on div "Where to? Please input a valid shipping address here. Kizik Kizik [STREET_ADDRE…" at bounding box center [459, 291] width 702 height 497
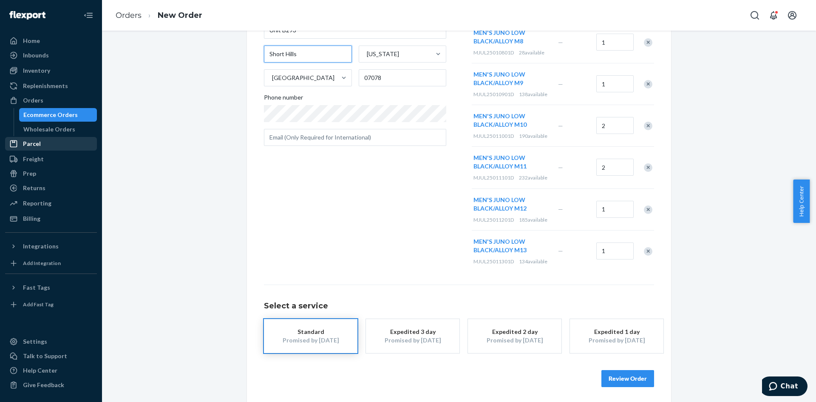
scroll to position [139, 0]
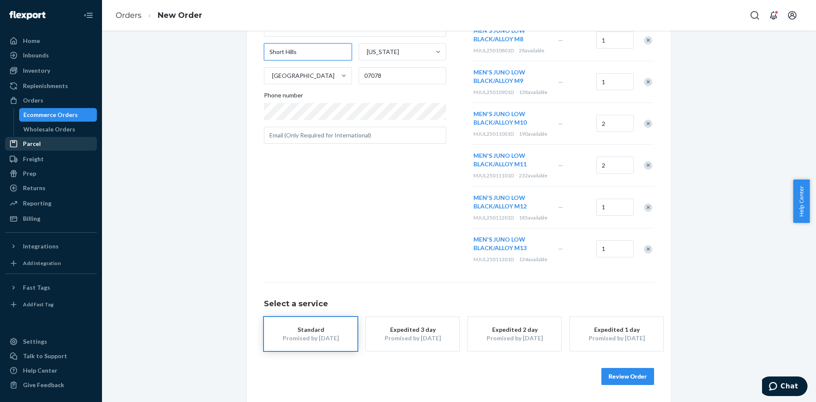
type input "Short Hills"
drag, startPoint x: 621, startPoint y: 377, endPoint x: 621, endPoint y: 367, distance: 10.2
click at [620, 377] on button "Review Order" at bounding box center [628, 376] width 53 height 17
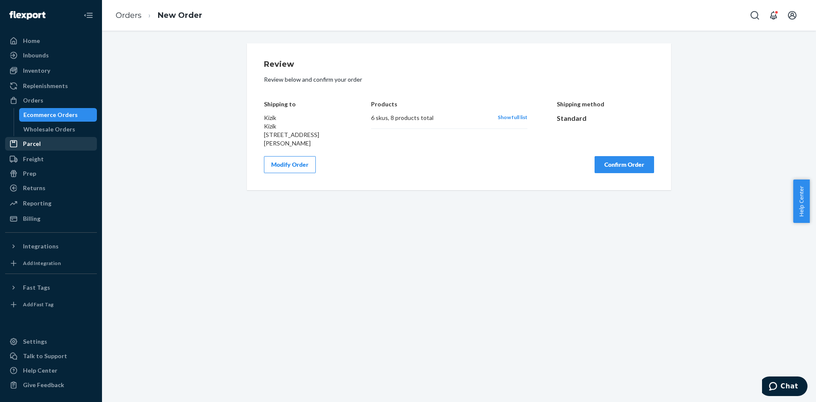
click at [626, 173] on button "Confirm Order" at bounding box center [625, 164] width 60 height 17
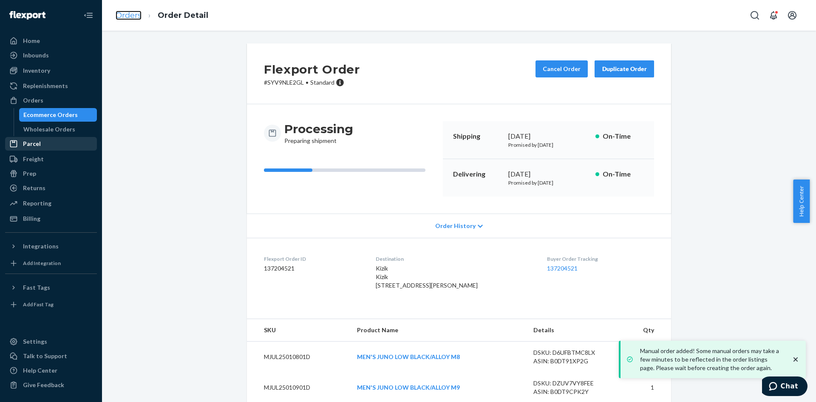
click at [131, 15] on link "Orders" at bounding box center [129, 15] width 26 height 9
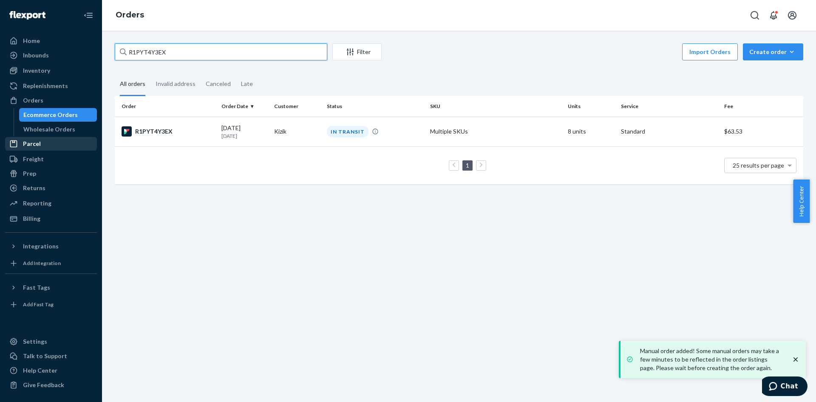
drag, startPoint x: 167, startPoint y: 51, endPoint x: 101, endPoint y: 55, distance: 66.0
click at [72, 51] on div "Home Inbounds Shipping Plans Problems Inventory Products Replenishments Orders …" at bounding box center [408, 201] width 816 height 402
paste input "HJF01HYNLG"
type input "HJF01HYNLG"
click at [155, 131] on div "HJF01HYNLG" at bounding box center [168, 131] width 93 height 10
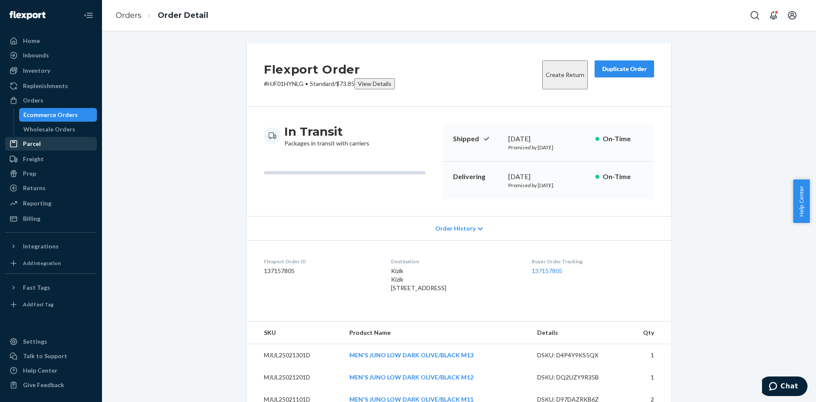
click at [616, 72] on div "Duplicate Order" at bounding box center [624, 69] width 45 height 9
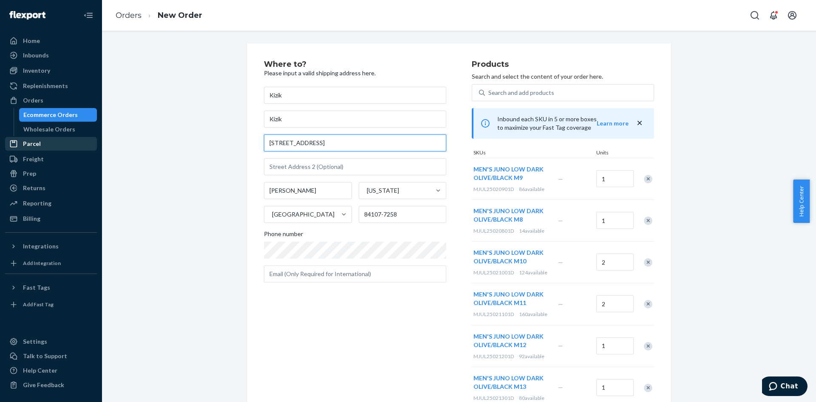
paste input "[STREET_ADDRESS][PERSON_NAME]"
drag, startPoint x: 337, startPoint y: 145, endPoint x: 152, endPoint y: 141, distance: 184.6
click at [152, 141] on div "Where to? Please input a valid shipping address here. Kizik Kizik [STREET_ADDRE…" at bounding box center [459, 291] width 702 height 497
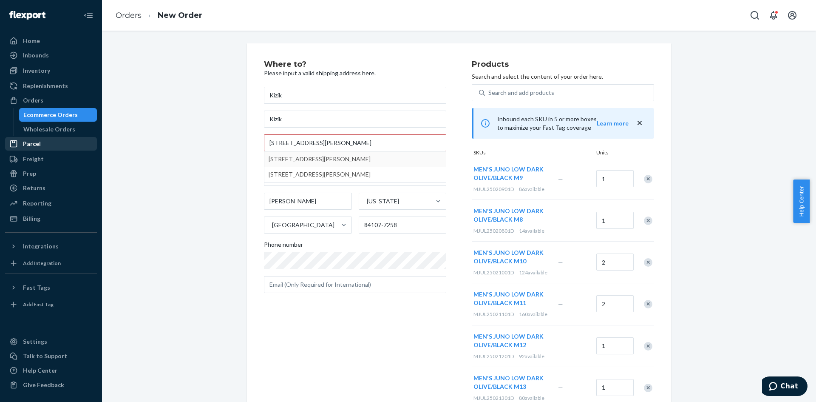
type input "[STREET_ADDRESS][PERSON_NAME]"
type input "Unit B293"
type input "Millburn"
type input "07078"
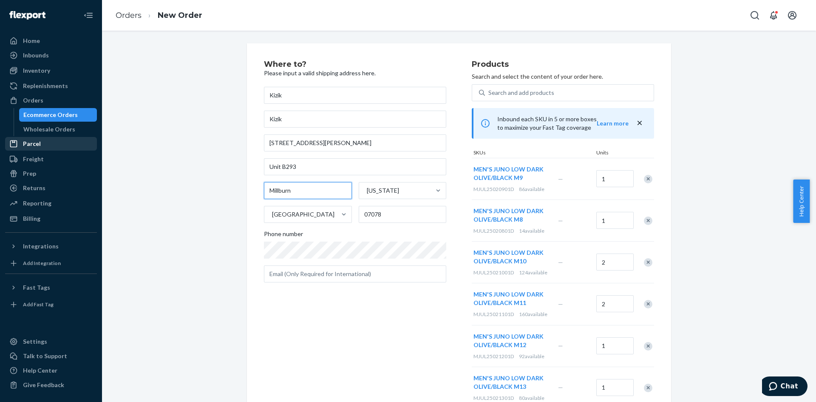
drag, startPoint x: 294, startPoint y: 191, endPoint x: 222, endPoint y: 193, distance: 71.9
click at [222, 193] on div "Where to? Please input a valid shipping address here. Kizik Kizik [STREET_ADDRE…" at bounding box center [459, 287] width 702 height 489
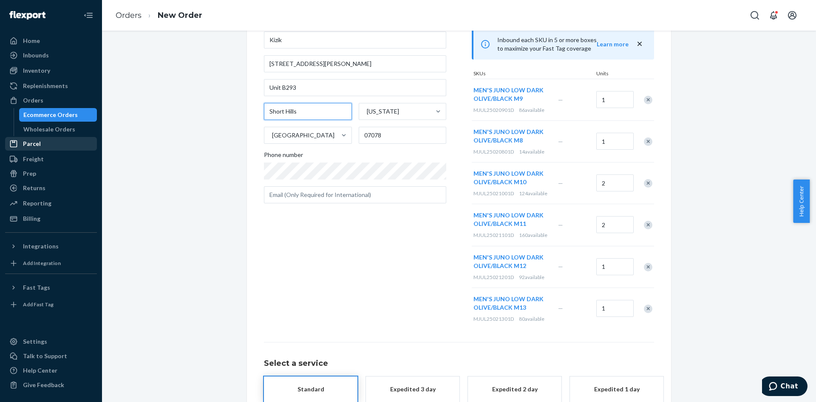
scroll to position [130, 0]
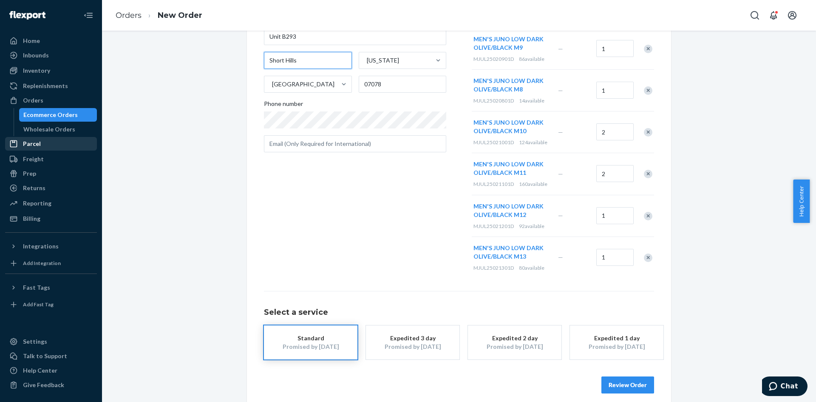
type input "Short Hills"
click at [339, 239] on div "Where to? Please input a valid shipping address here. Kizik Kizik [STREET_ADDRE…" at bounding box center [368, 104] width 208 height 348
click at [625, 382] on button "Review Order" at bounding box center [628, 384] width 53 height 17
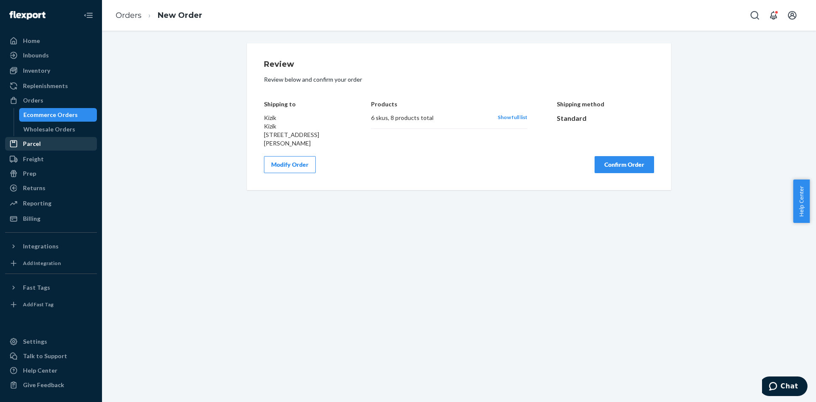
drag, startPoint x: 614, startPoint y: 175, endPoint x: 324, endPoint y: 191, distance: 290.5
click at [614, 173] on button "Confirm Order" at bounding box center [625, 164] width 60 height 17
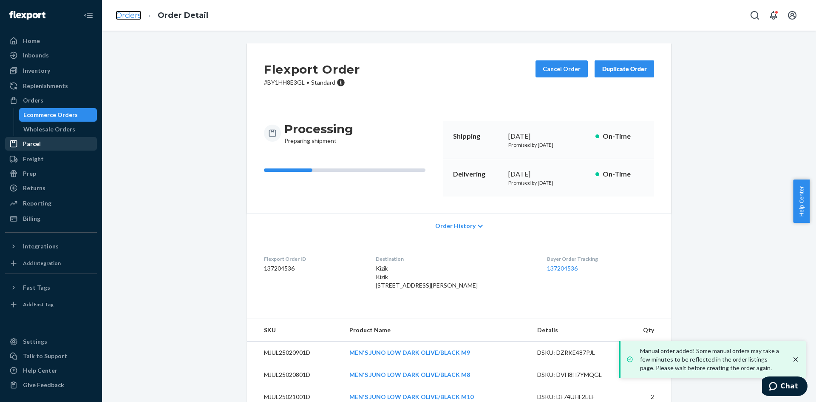
click at [128, 16] on link "Orders" at bounding box center [129, 15] width 26 height 9
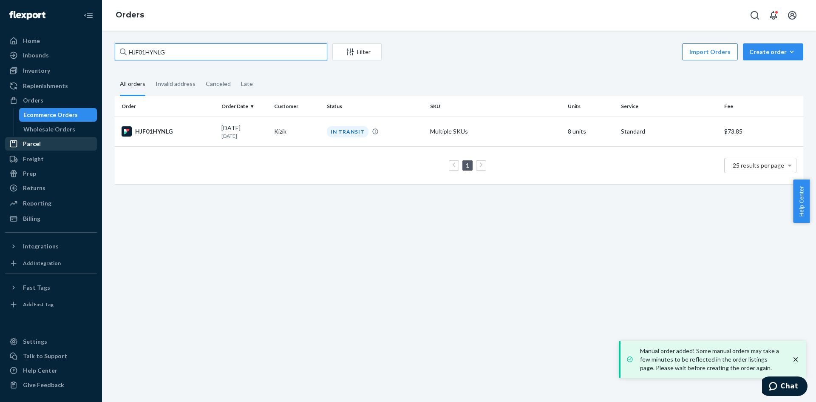
click at [150, 55] on input "HJF01HYNLG" at bounding box center [221, 51] width 213 height 17
paste input "BJHVEHENLE"
type input "BJHVEHENLE"
click at [160, 127] on div "BJHVEHENLE" at bounding box center [168, 131] width 93 height 10
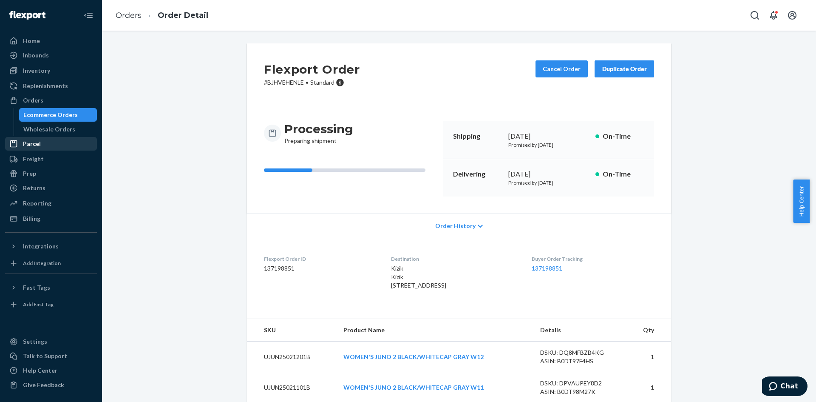
click at [641, 70] on div "Duplicate Order" at bounding box center [624, 69] width 45 height 9
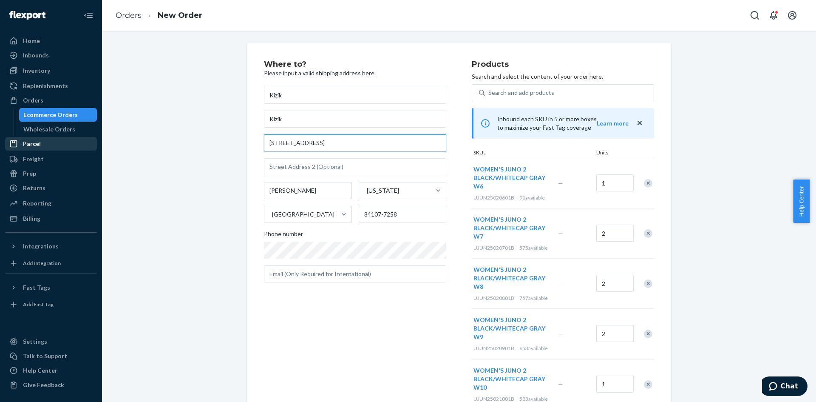
paste input "[STREET_ADDRESS][PERSON_NAME]"
drag, startPoint x: 324, startPoint y: 144, endPoint x: 162, endPoint y: 134, distance: 162.8
click at [155, 134] on div "Where to? Please input a valid shipping address here. Kizik Kizik [STREET_ADDRE…" at bounding box center [459, 338] width 702 height 590
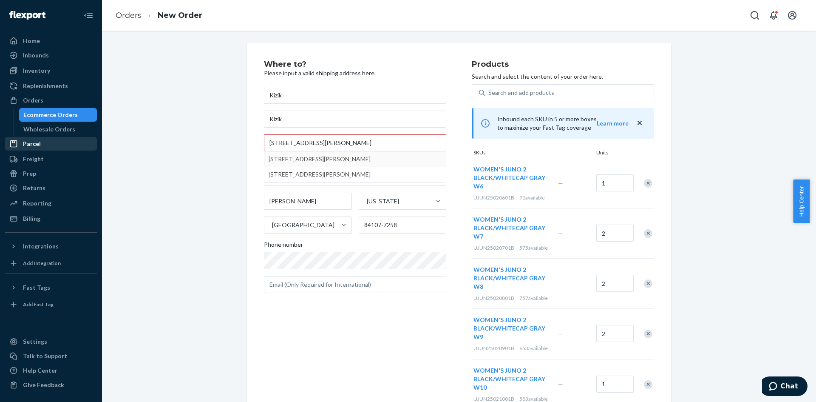
type input "[STREET_ADDRESS][PERSON_NAME]"
type input "Unit B293"
type input "Millburn"
type input "07078"
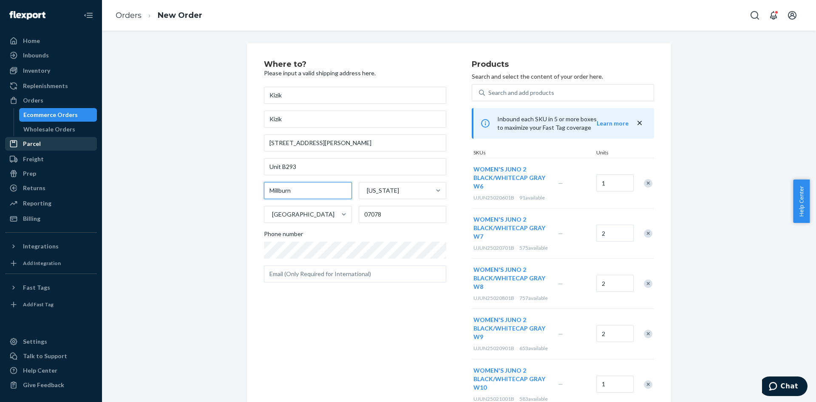
drag, startPoint x: 290, startPoint y: 193, endPoint x: 235, endPoint y: 191, distance: 55.3
click at [235, 191] on div "Where to? Please input a valid shipping address here. Kizik Kizik [STREET_ADDRE…" at bounding box center [459, 338] width 702 height 590
type input "Short Hills"
click at [176, 191] on div "Where to? Please input a valid shipping address here. Kizik Kizik [STREET_ADDRE…" at bounding box center [459, 342] width 702 height 598
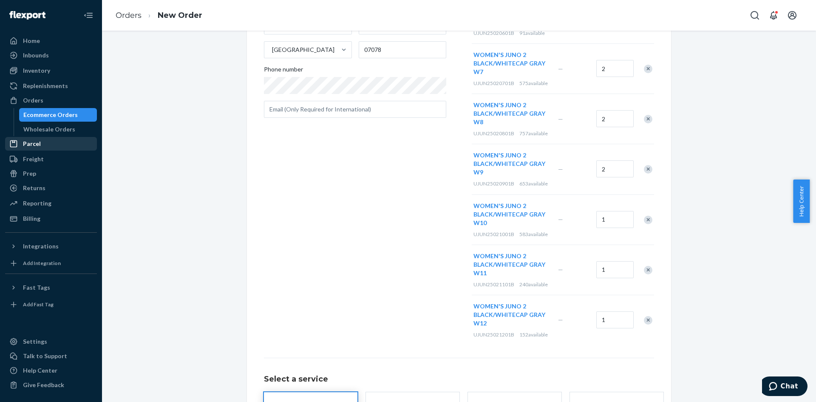
scroll to position [240, 0]
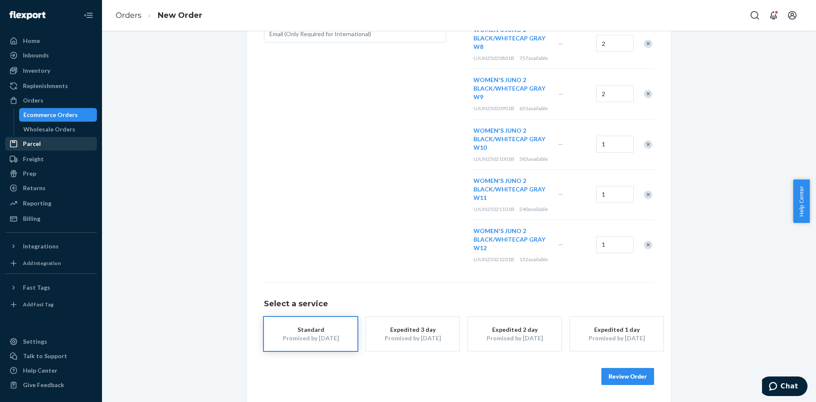
drag, startPoint x: 637, startPoint y: 373, endPoint x: 626, endPoint y: 247, distance: 127.2
click at [637, 373] on button "Review Order" at bounding box center [628, 376] width 53 height 17
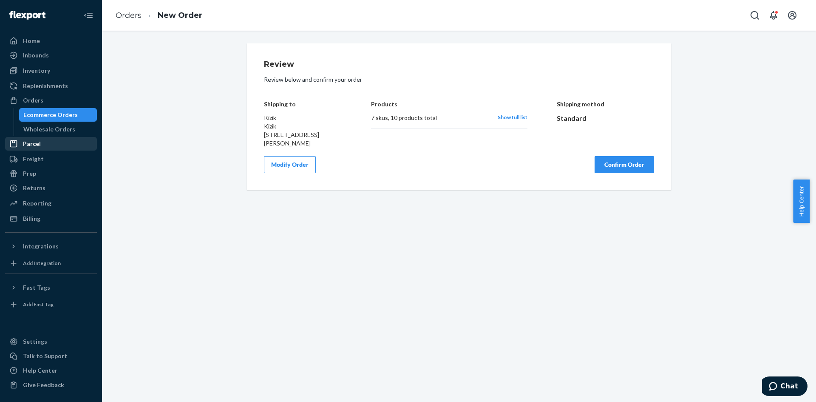
click at [622, 173] on button "Confirm Order" at bounding box center [625, 164] width 60 height 17
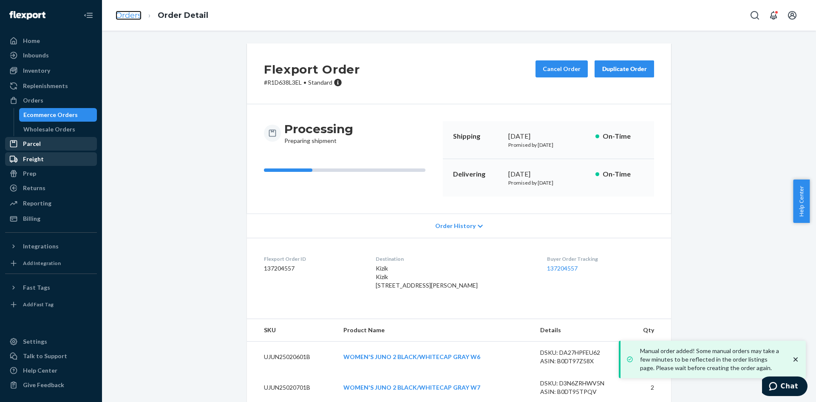
click at [125, 15] on link "Orders" at bounding box center [129, 15] width 26 height 9
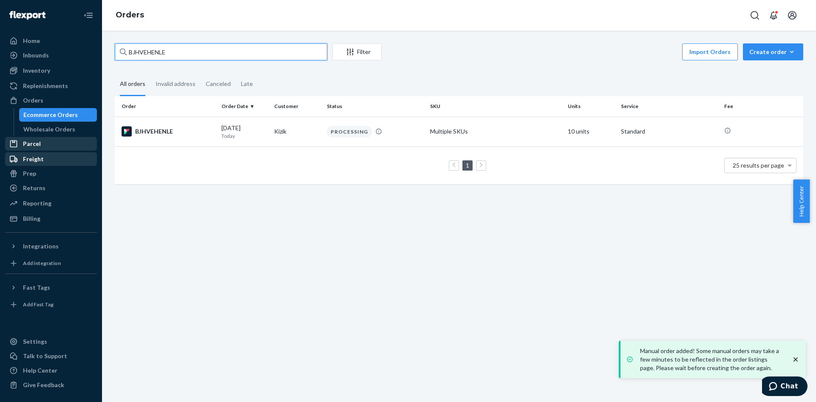
click at [152, 53] on input "BJHVEHENLE" at bounding box center [221, 51] width 213 height 17
paste input "SYWWYVBX3X"
type input "SYWWYVBX3XE"
click at [158, 129] on div "SYWWYVBX3XE" at bounding box center [168, 131] width 93 height 10
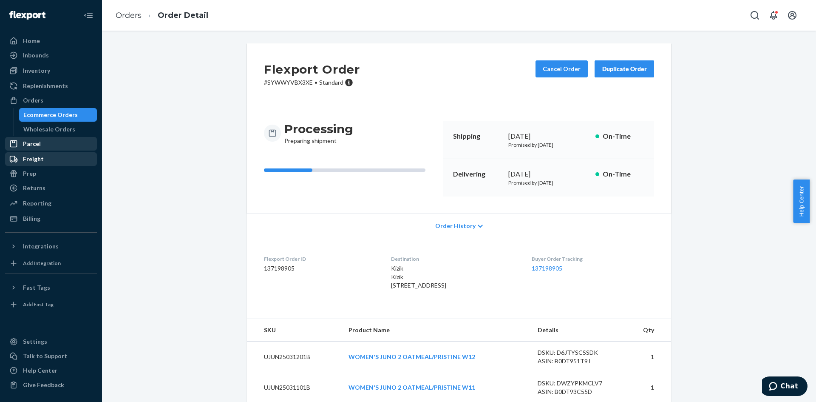
click at [620, 68] on div "Duplicate Order" at bounding box center [624, 69] width 45 height 9
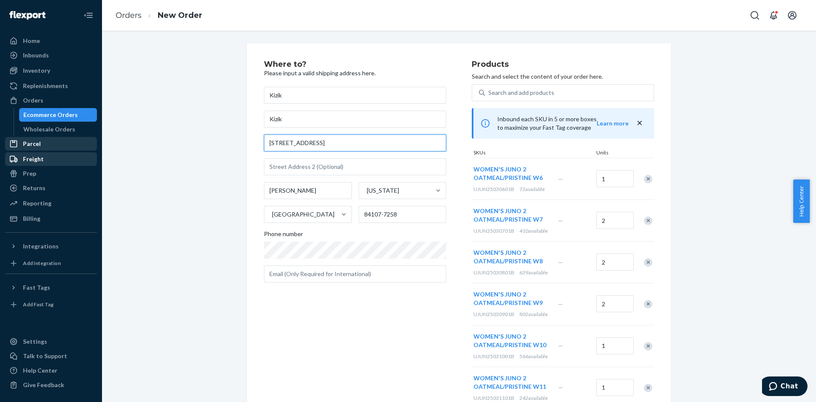
paste input "[STREET_ADDRESS][PERSON_NAME]"
drag, startPoint x: 205, startPoint y: 140, endPoint x: 180, endPoint y: 142, distance: 25.1
click at [180, 142] on div "Where to? Please input a valid shipping address here. Kizik Kizik [STREET_ADDRE…" at bounding box center [459, 312] width 702 height 539
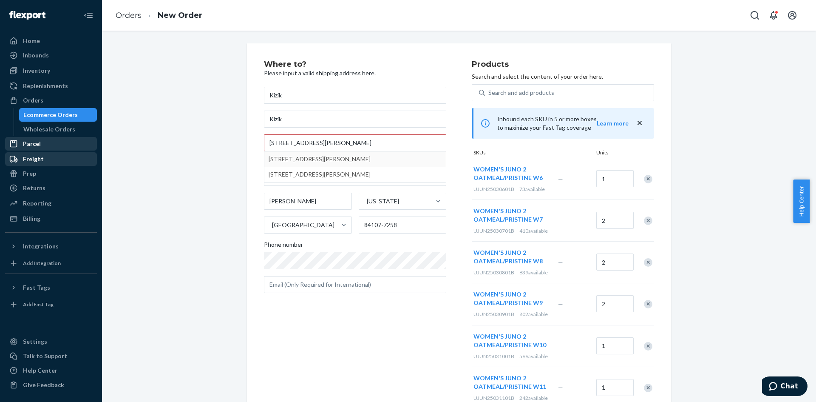
type input "[STREET_ADDRESS][PERSON_NAME]"
type input "Unit B293"
type input "Millburn"
type input "07078"
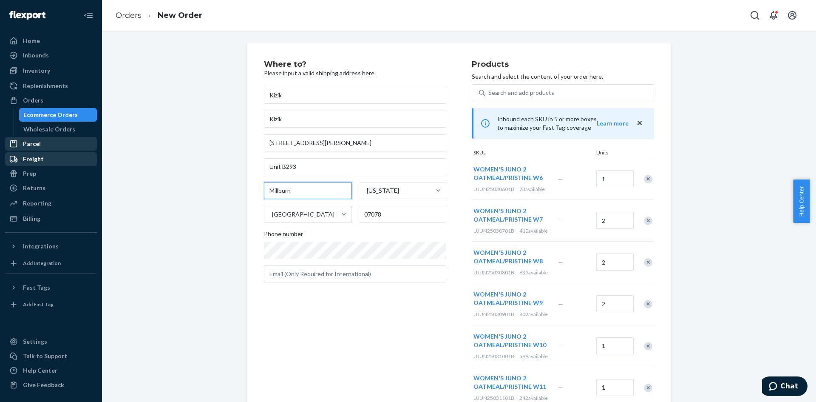
drag, startPoint x: 302, startPoint y: 196, endPoint x: 197, endPoint y: 189, distance: 105.7
click at [197, 189] on div "Where to? Please input a valid shipping address here. Kizik Kizik [STREET_ADDRE…" at bounding box center [459, 308] width 702 height 530
type input "Short Hills"
click at [281, 240] on span "Phone number" at bounding box center [283, 236] width 39 height 12
click at [230, 239] on div "Where to? Please input a valid shipping address here. Kizik Kizik [STREET_ADDRE…" at bounding box center [459, 312] width 702 height 539
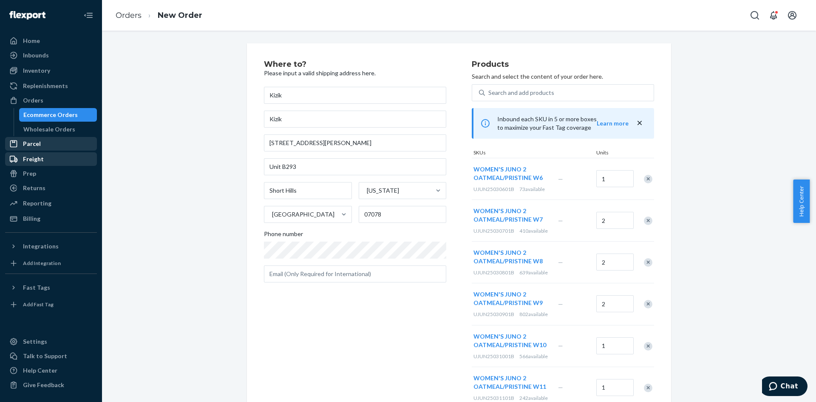
scroll to position [180, 0]
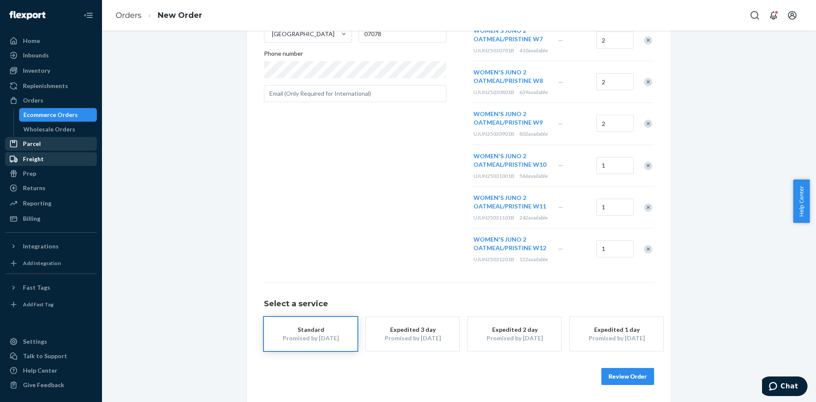
click at [617, 375] on button "Review Order" at bounding box center [628, 376] width 53 height 17
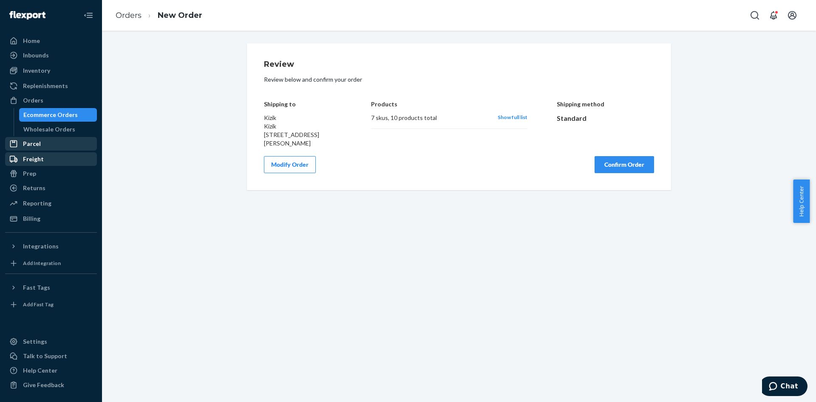
click at [630, 170] on button "Confirm Order" at bounding box center [625, 164] width 60 height 17
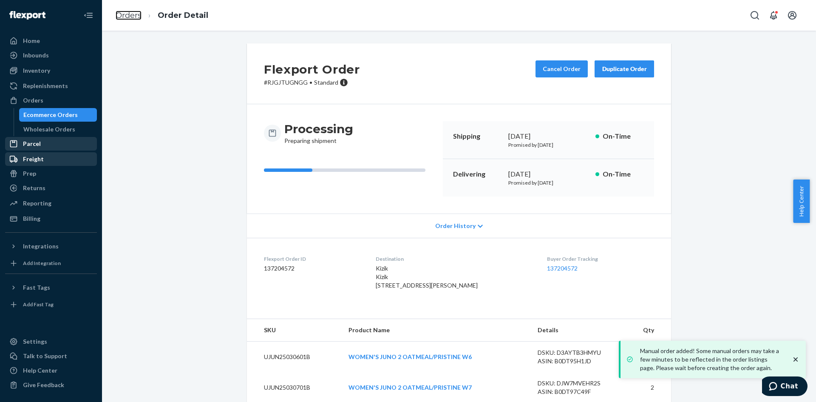
drag, startPoint x: 119, startPoint y: 14, endPoint x: 135, endPoint y: 32, distance: 23.8
click at [119, 14] on link "Orders" at bounding box center [129, 15] width 26 height 9
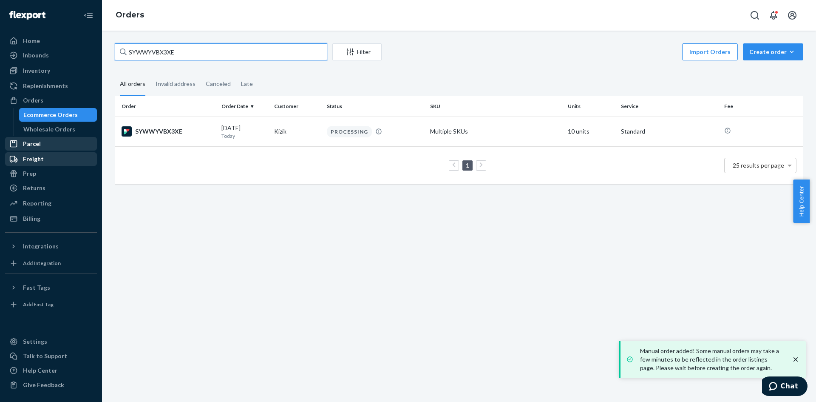
click at [157, 51] on input "SYWWYVBX3XE" at bounding box center [221, 51] width 213 height 17
paste input "HJHHVBGH"
type input "HJHHVBGHXE"
click at [166, 130] on div "HJHHVBGHXE" at bounding box center [168, 131] width 93 height 10
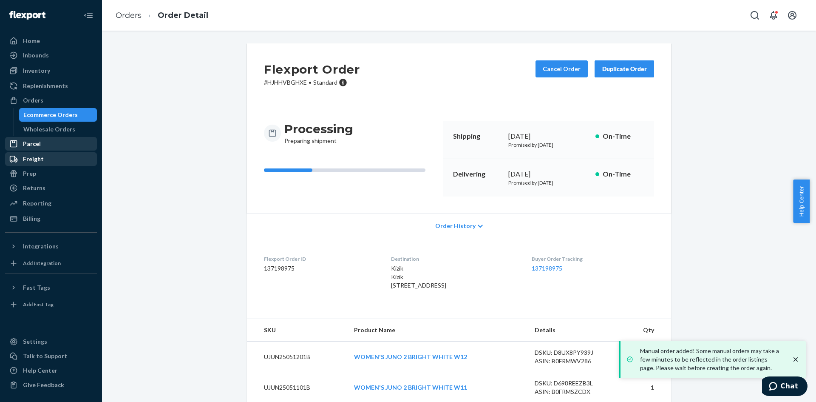
click at [627, 69] on div "Duplicate Order" at bounding box center [624, 69] width 45 height 9
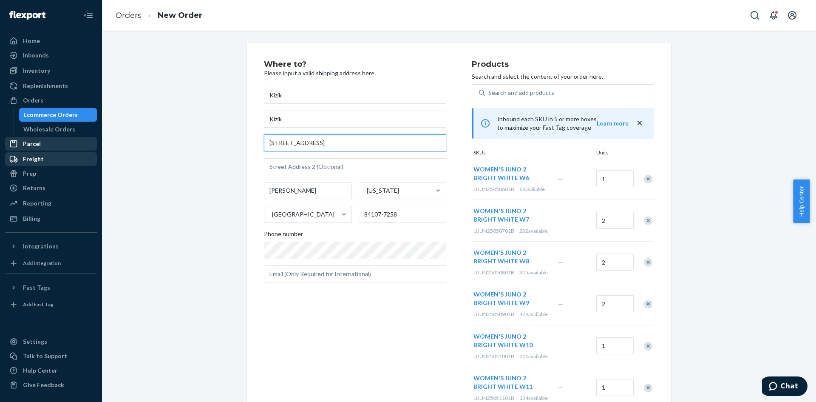
paste input "[STREET_ADDRESS][PERSON_NAME]"
drag, startPoint x: 225, startPoint y: 144, endPoint x: 178, endPoint y: 144, distance: 47.2
click at [178, 144] on div "Where to? Please input a valid shipping address here. Kizik Kizik [STREET_ADDRE…" at bounding box center [459, 312] width 702 height 539
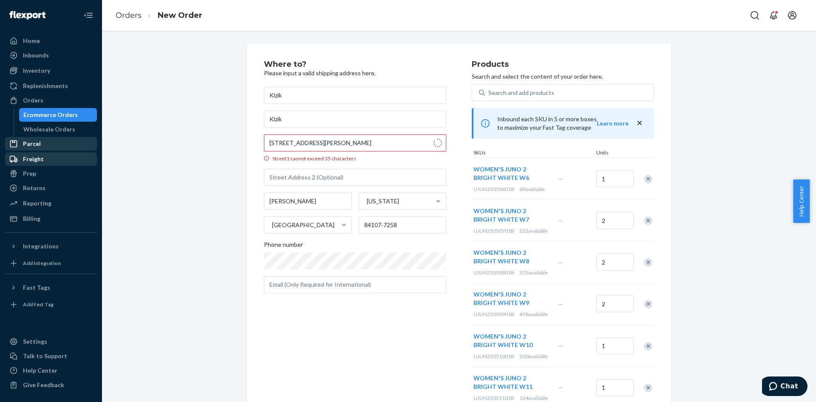
type input "[STREET_ADDRESS][PERSON_NAME]"
type input "Unit B293"
type input "Millburn"
type input "07078"
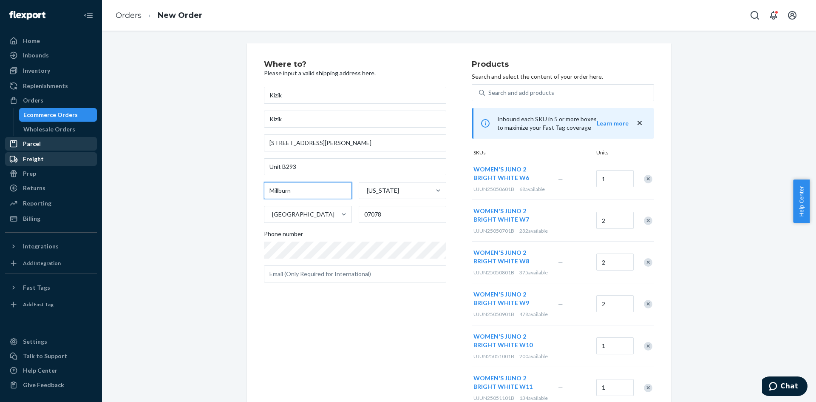
drag, startPoint x: 290, startPoint y: 187, endPoint x: 190, endPoint y: 193, distance: 100.6
click at [190, 193] on div "Where to? Please input a valid shipping address here. Kizik Kizik [STREET_ADDRE…" at bounding box center [459, 308] width 702 height 530
type input "Short Hills"
click at [170, 181] on div "Where to? Please input a valid shipping address here. Kizik Kizik [STREET_ADDRE…" at bounding box center [459, 308] width 702 height 530
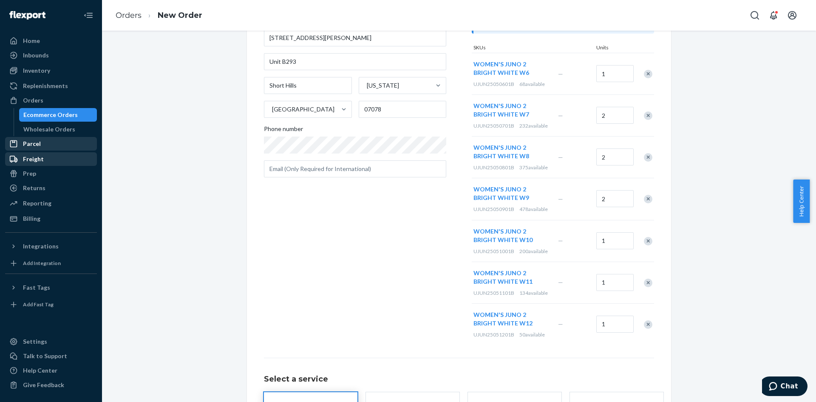
scroll to position [180, 0]
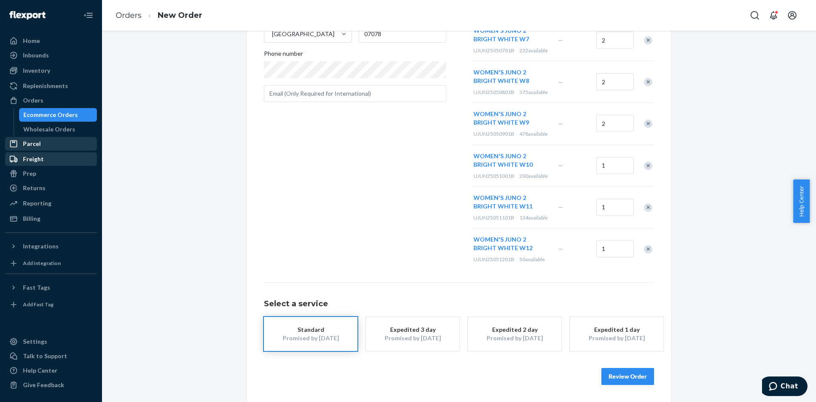
click at [620, 378] on button "Review Order" at bounding box center [628, 376] width 53 height 17
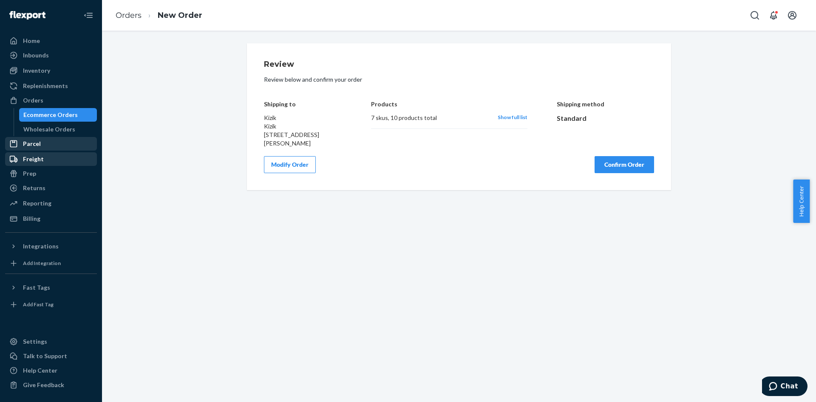
scroll to position [0, 0]
drag, startPoint x: 599, startPoint y: 167, endPoint x: 589, endPoint y: 170, distance: 9.8
click at [598, 167] on button "Confirm Order" at bounding box center [625, 164] width 60 height 17
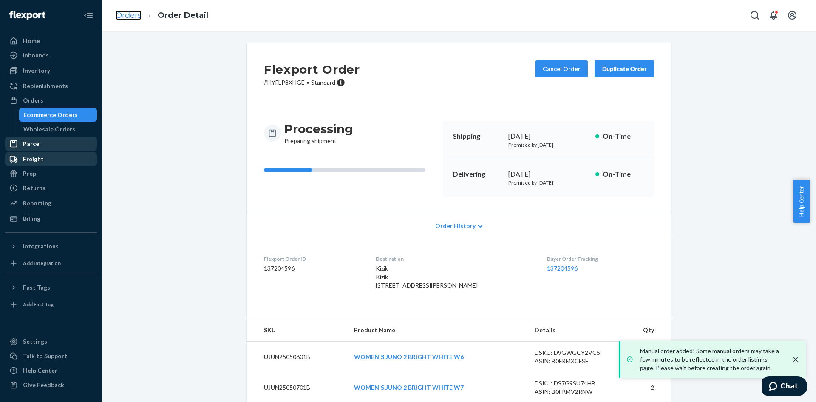
click at [121, 17] on link "Orders" at bounding box center [129, 15] width 26 height 9
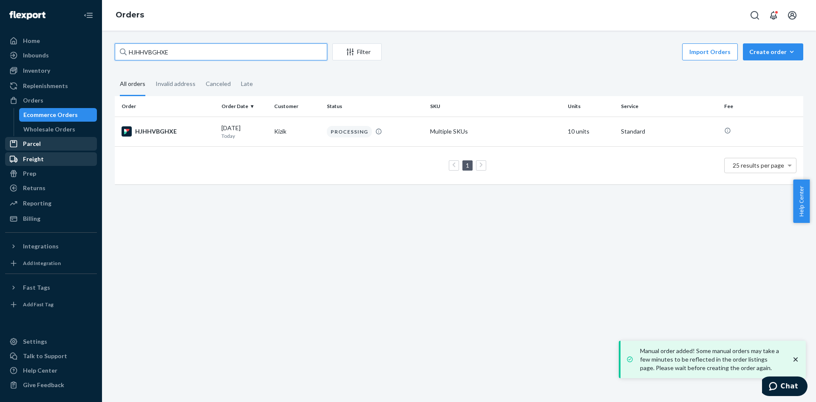
click at [140, 52] on input "HJHHVBGHXE" at bounding box center [221, 51] width 213 height 17
paste input "1B-BRLNGX"
type input "H1B-BRLNGX"
click at [161, 129] on div "H1B-BRLNGX" at bounding box center [168, 131] width 93 height 10
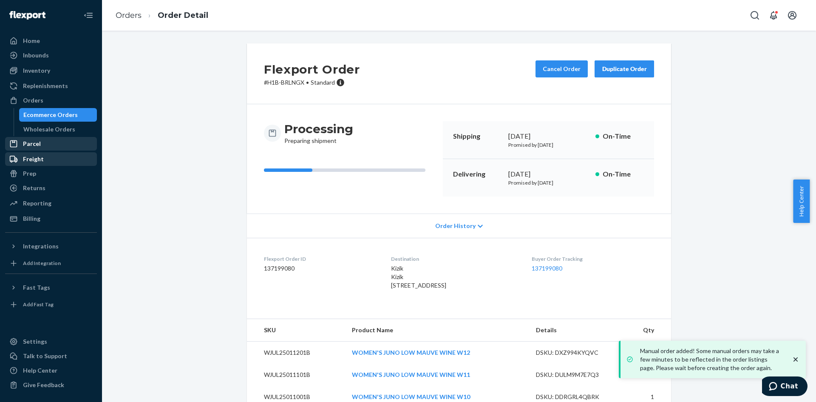
click at [616, 72] on div "Duplicate Order" at bounding box center [624, 69] width 45 height 9
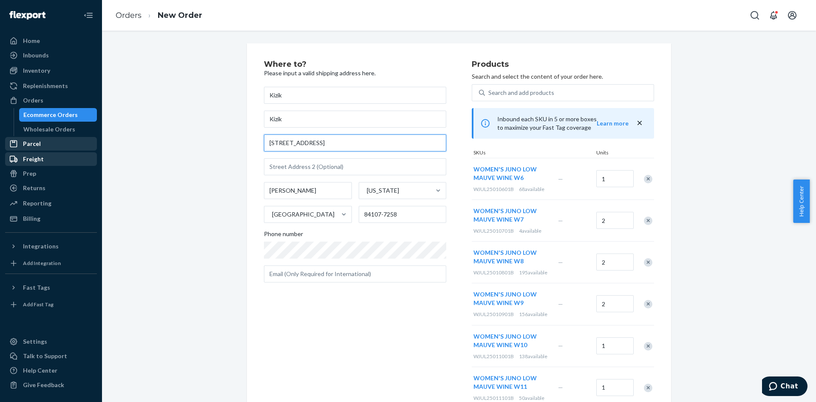
drag, startPoint x: 339, startPoint y: 145, endPoint x: 206, endPoint y: 147, distance: 132.7
click at [206, 147] on div "Where to? Please input a valid shipping address here. Kizik Kizik [STREET_ADDRE…" at bounding box center [459, 312] width 702 height 539
paste input "[STREET_ADDRESS][PERSON_NAME]"
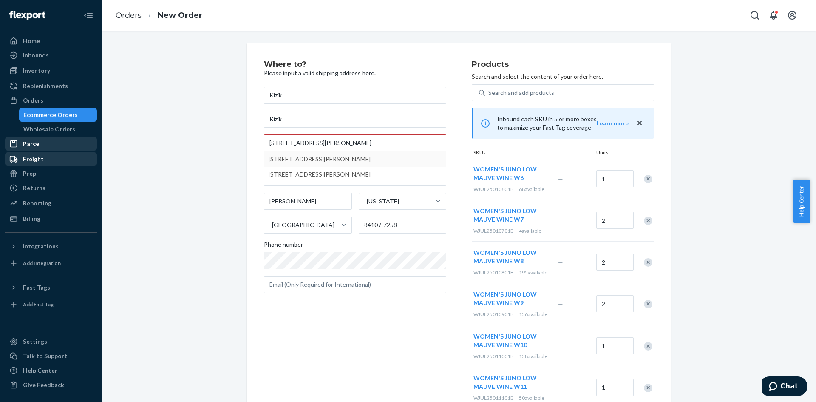
type input "[STREET_ADDRESS][PERSON_NAME]"
type input "Unit B293"
type input "Millburn"
type input "07078"
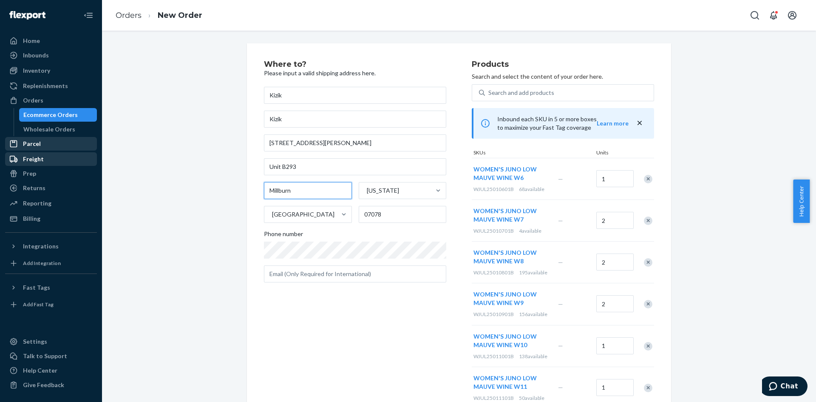
drag, startPoint x: 297, startPoint y: 190, endPoint x: 188, endPoint y: 189, distance: 109.3
click at [188, 189] on div "Where to? Please input a valid shipping address here. Kizik Kizik [STREET_ADDRE…" at bounding box center [459, 308] width 702 height 530
type input "Short Hills"
click at [168, 176] on div "Where to? Please input a valid shipping address here. Kizik Kizik [STREET_ADDRE…" at bounding box center [459, 308] width 702 height 530
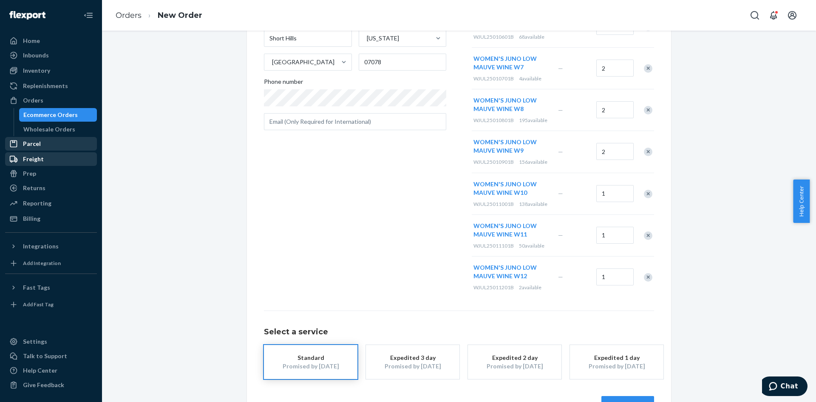
scroll to position [180, 0]
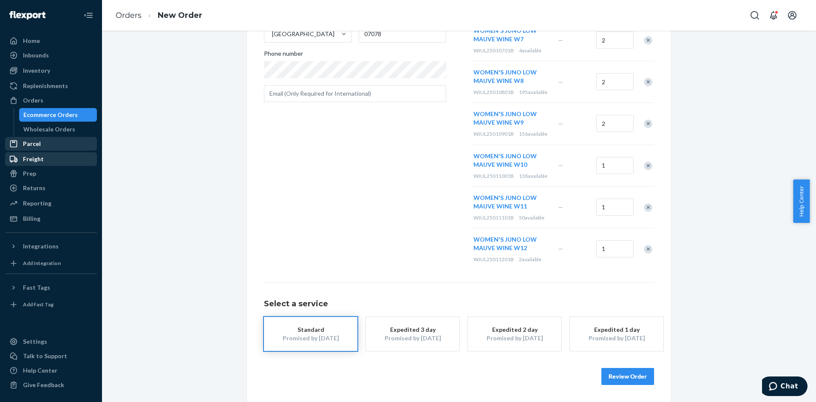
click at [626, 374] on button "Review Order" at bounding box center [628, 376] width 53 height 17
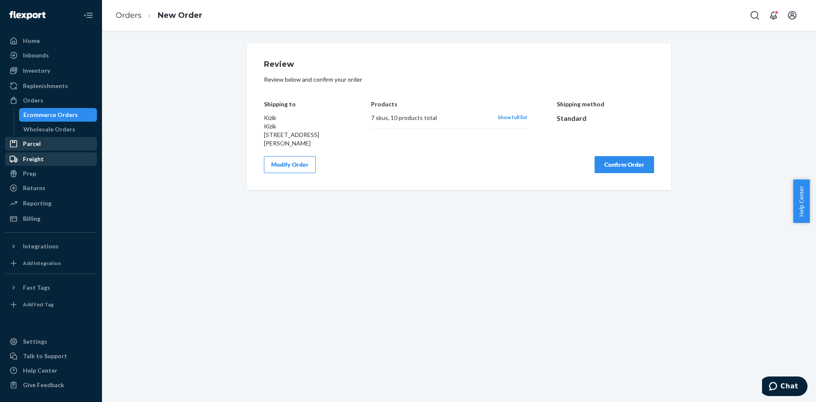
scroll to position [0, 0]
click at [612, 168] on button "Confirm Order" at bounding box center [625, 164] width 60 height 17
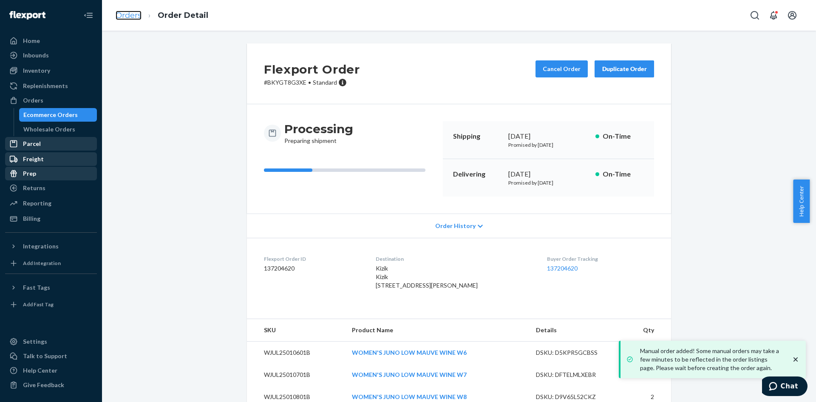
click at [121, 14] on link "Orders" at bounding box center [129, 15] width 26 height 9
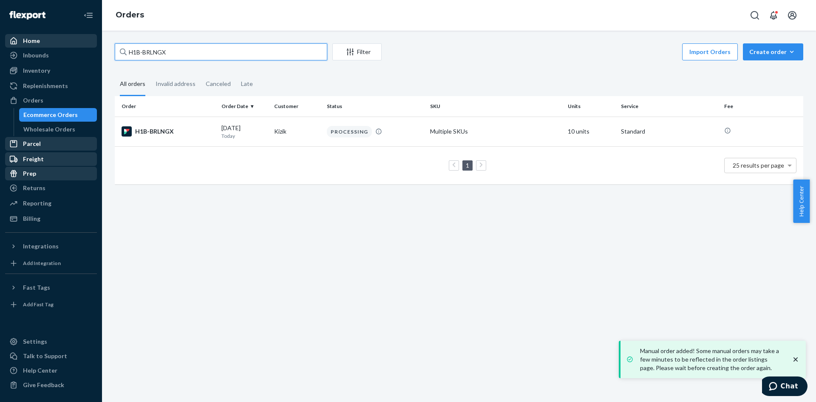
drag, startPoint x: 34, startPoint y: 38, endPoint x: 44, endPoint y: 43, distance: 11.5
click at [17, 40] on div "Home Inbounds Shipping Plans Problems Inventory Products Replenishments Orders …" at bounding box center [408, 201] width 816 height 402
paste input "KGEBBE3XG"
type input "HKGEBBE3XG"
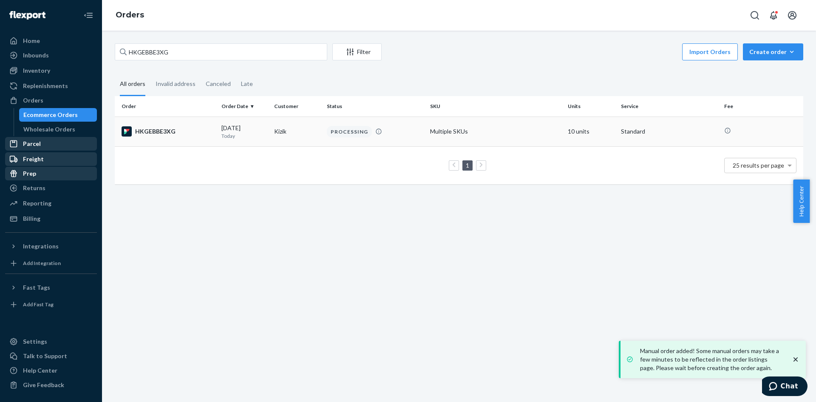
click at [155, 137] on td "HKGEBBE3XG" at bounding box center [166, 132] width 103 height 30
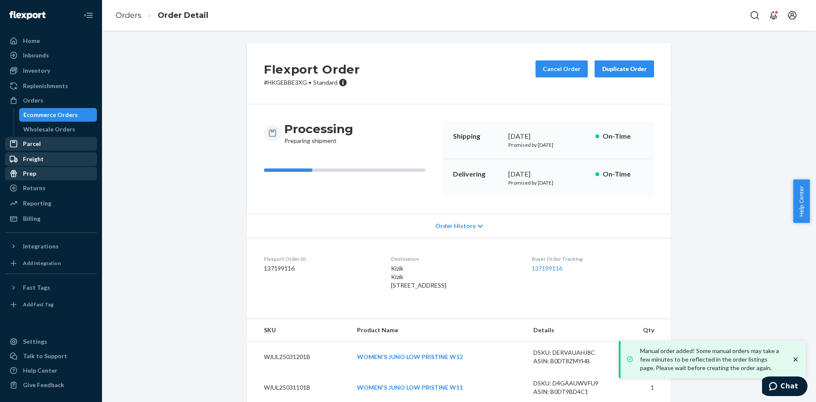
click at [611, 75] on button "Duplicate Order" at bounding box center [625, 68] width 60 height 17
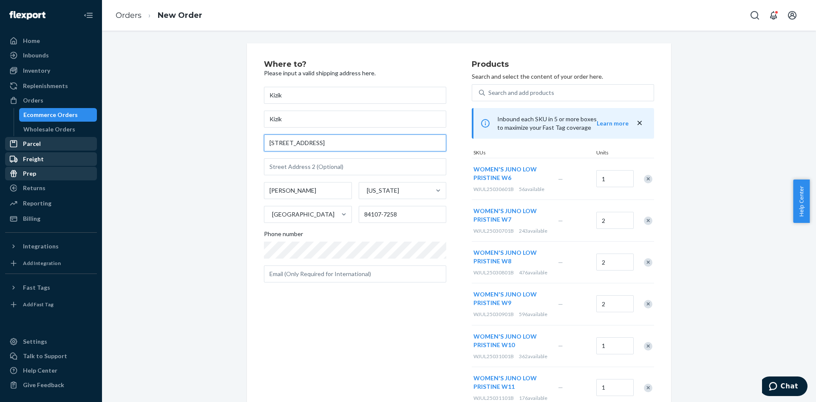
drag, startPoint x: 344, startPoint y: 138, endPoint x: 154, endPoint y: 154, distance: 189.9
click at [154, 154] on div "Where to? Please input a valid shipping address here. Kizik Kizik [STREET_ADDRE…" at bounding box center [459, 308] width 702 height 530
paste input "[STREET_ADDRESS][PERSON_NAME]"
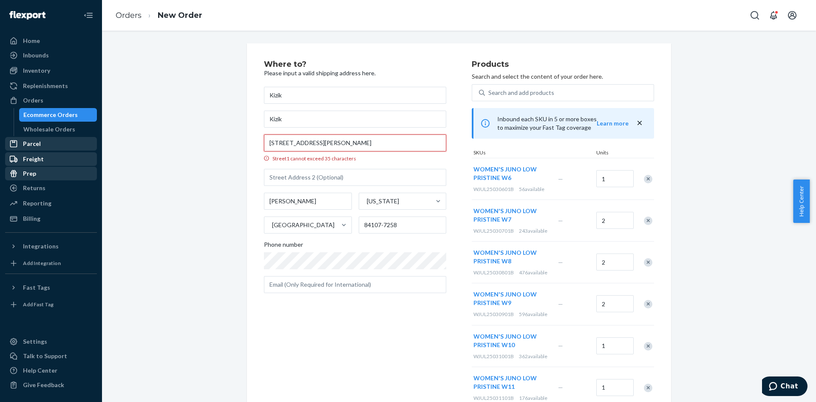
scroll to position [0, 5]
type input "[STREET_ADDRESS][PERSON_NAME]"
type input "Unit B293"
type input "Millburn"
type input "07078"
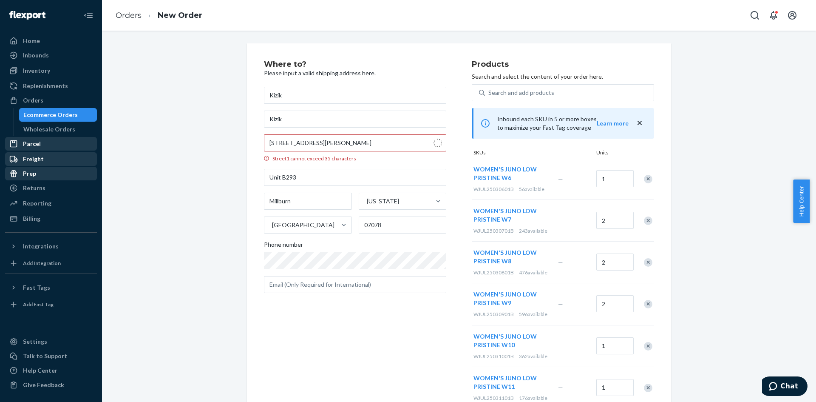
scroll to position [0, 0]
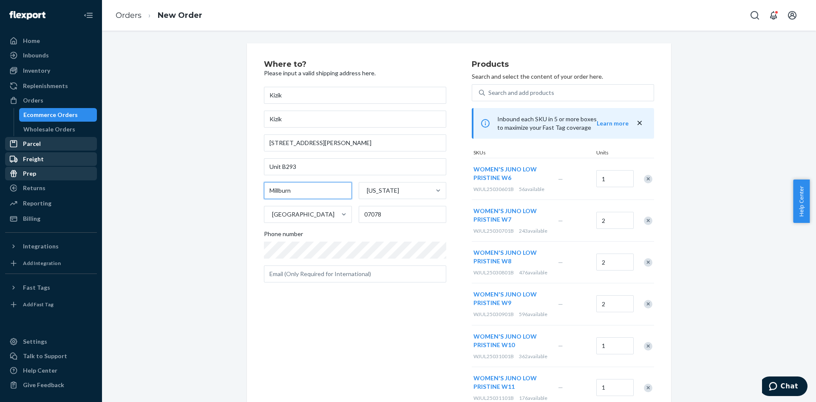
drag, startPoint x: 296, startPoint y: 191, endPoint x: 195, endPoint y: 196, distance: 100.5
click at [195, 196] on div "Where to? Please input a valid shipping address here. Kizik Kizik [STREET_ADDRE…" at bounding box center [459, 308] width 702 height 530
type input "Short Hills"
click at [196, 191] on div "Where to? Please input a valid shipping address here. Kizik Kizik [STREET_ADDRE…" at bounding box center [459, 308] width 702 height 530
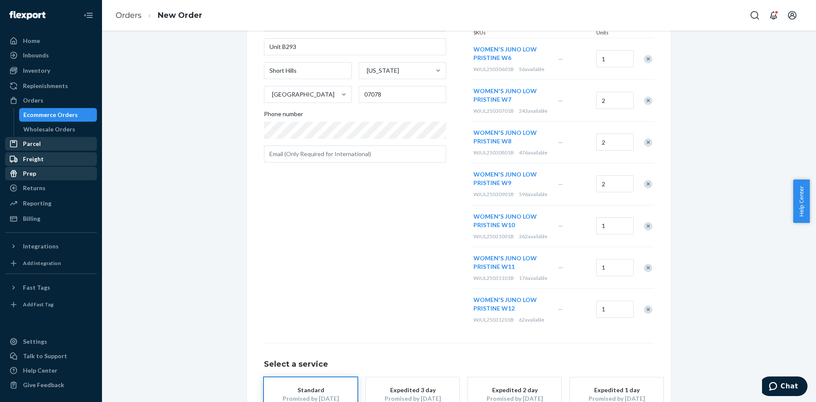
scroll to position [180, 0]
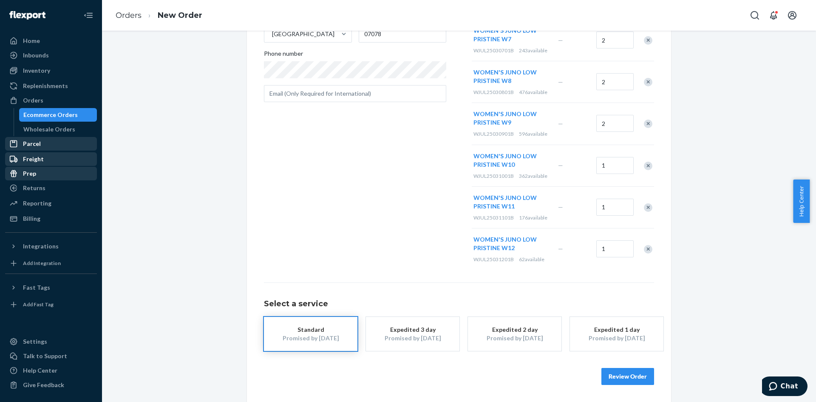
click at [629, 375] on button "Review Order" at bounding box center [628, 376] width 53 height 17
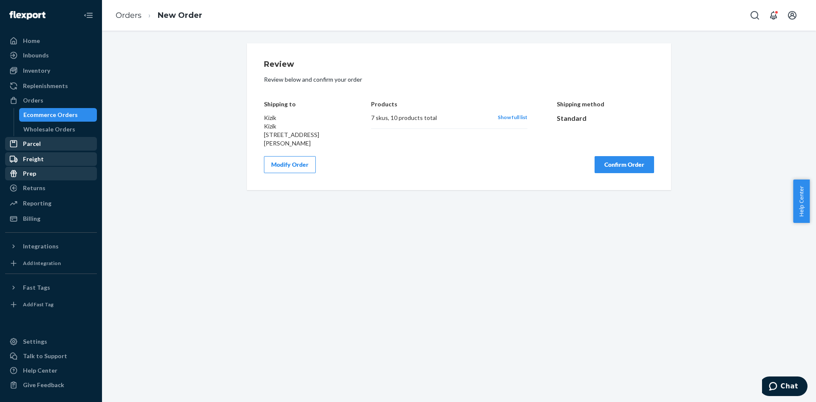
scroll to position [0, 0]
click at [626, 173] on button "Confirm Order" at bounding box center [625, 164] width 60 height 17
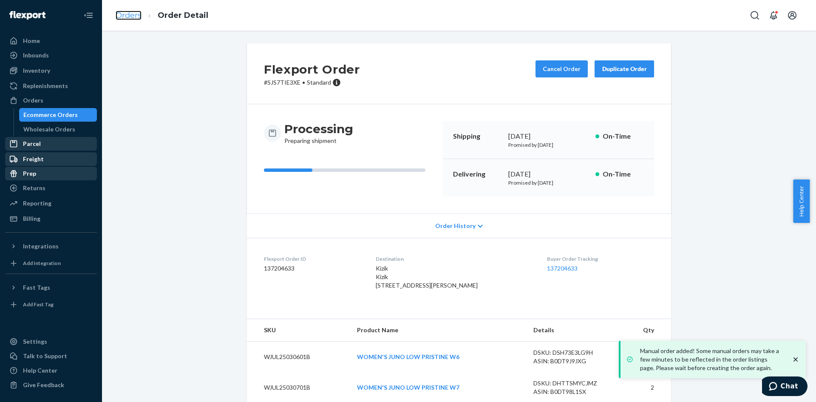
click at [127, 16] on link "Orders" at bounding box center [129, 15] width 26 height 9
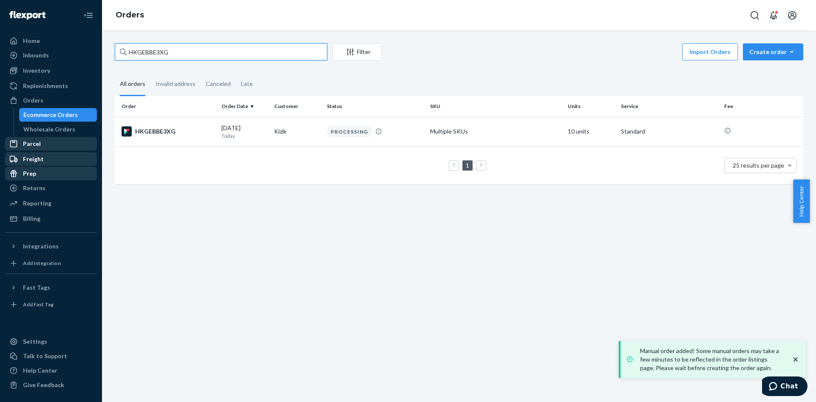
click at [154, 53] on input "HKGEBBE3XG" at bounding box center [221, 51] width 213 height 17
paste input "S1H_BBL3L"
type input "S1H_BBL3LG"
click at [155, 130] on div "S1H_BBL3LG" at bounding box center [168, 131] width 93 height 10
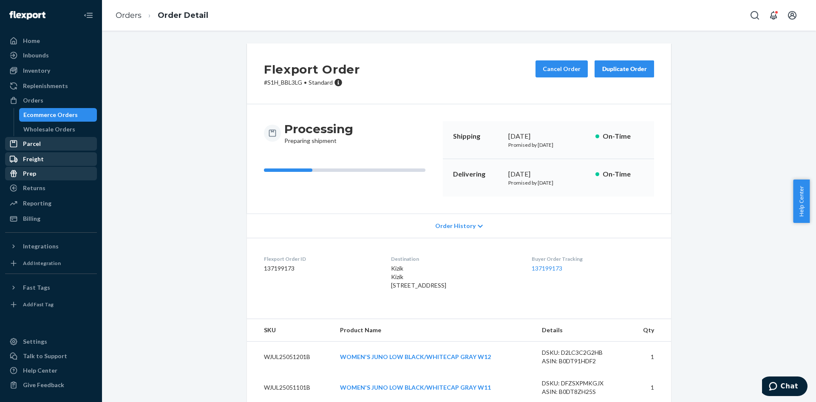
click at [617, 71] on div "Duplicate Order" at bounding box center [624, 69] width 45 height 9
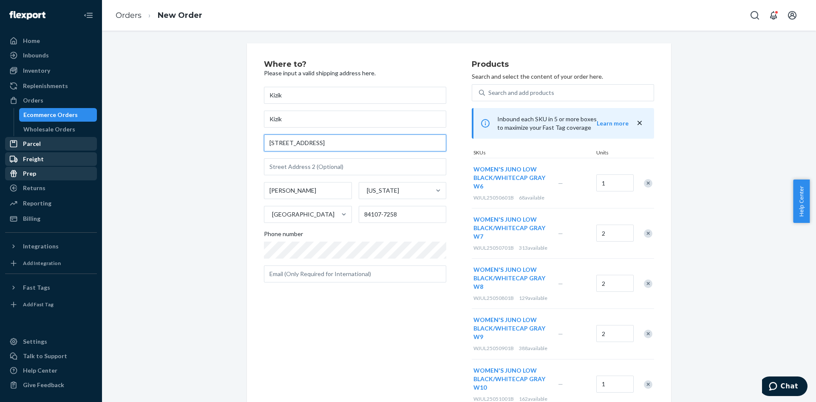
paste input "[STREET_ADDRESS][PERSON_NAME]"
drag, startPoint x: 290, startPoint y: 142, endPoint x: 206, endPoint y: 136, distance: 84.4
click at [203, 136] on div "Where to? Please input a valid shipping address here. Kizik Kizik [STREET_ADDRE…" at bounding box center [459, 342] width 702 height 598
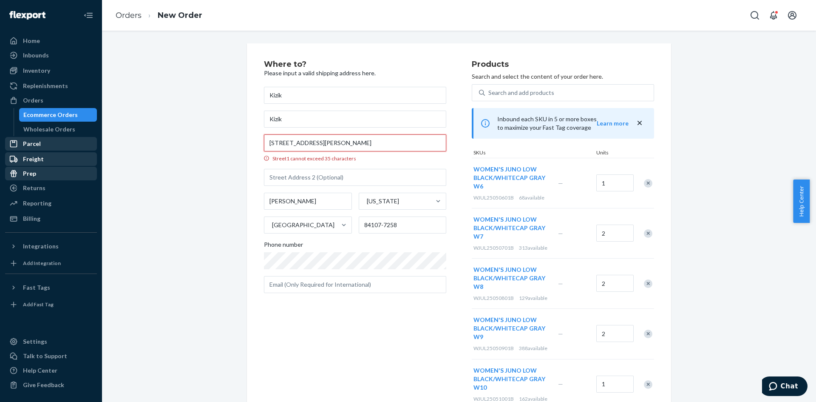
scroll to position [0, 5]
type input "[STREET_ADDRESS][PERSON_NAME]"
type input "Unit B293"
type input "Millburn"
type input "07078"
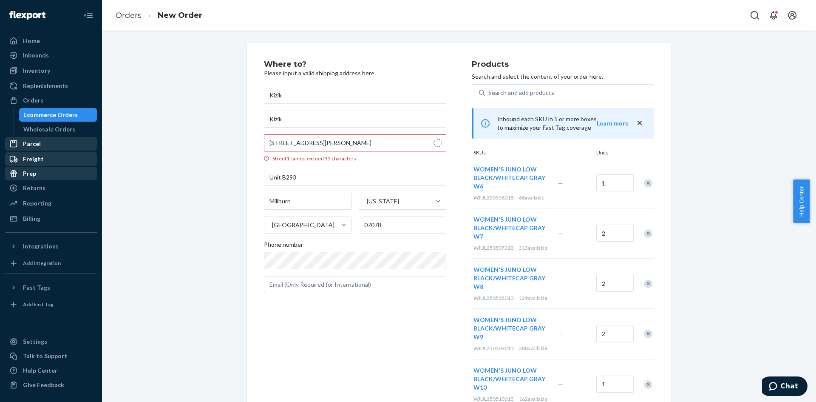
scroll to position [0, 0]
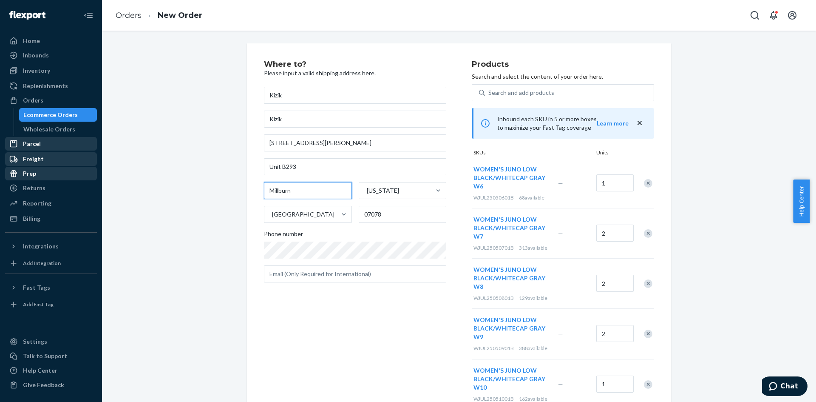
drag, startPoint x: 278, startPoint y: 190, endPoint x: 217, endPoint y: 192, distance: 61.3
click at [217, 192] on div "Where to? Please input a valid shipping address here. Kizik Kizik [STREET_ADDRE…" at bounding box center [459, 342] width 702 height 598
type input "Short Hills"
click at [208, 181] on div "Where to? Please input a valid shipping address here. Kizik Kizik [STREET_ADDRE…" at bounding box center [459, 338] width 702 height 590
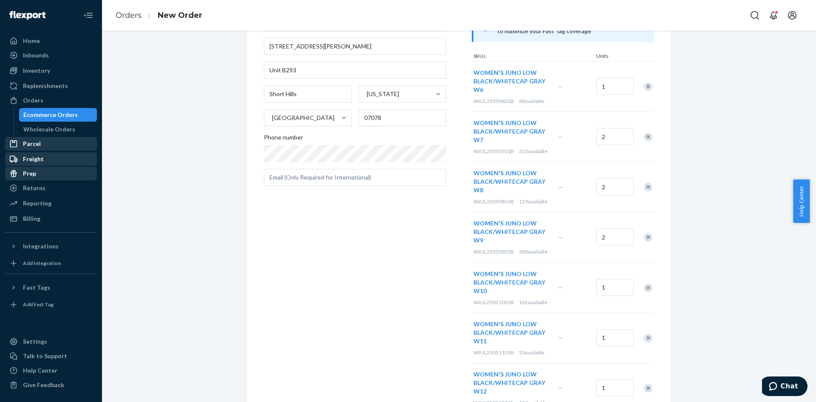
scroll to position [240, 0]
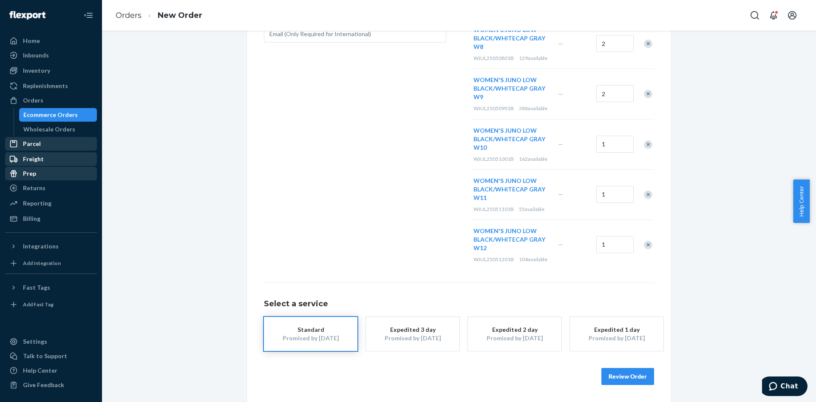
click at [630, 379] on button "Review Order" at bounding box center [628, 376] width 53 height 17
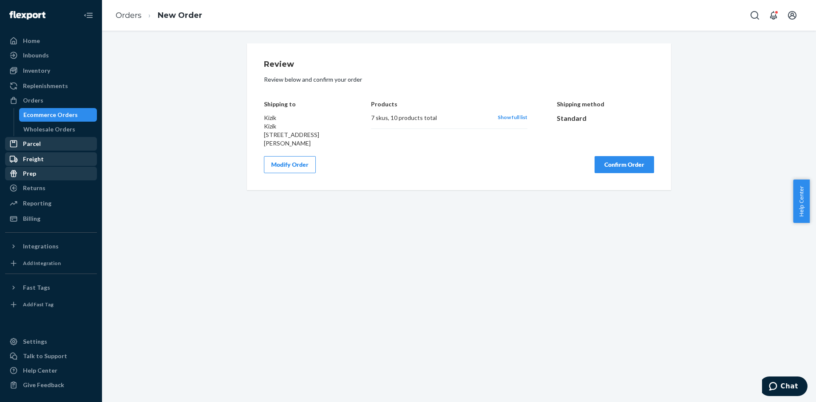
scroll to position [0, 0]
click at [640, 173] on button "Confirm Order" at bounding box center [625, 164] width 60 height 17
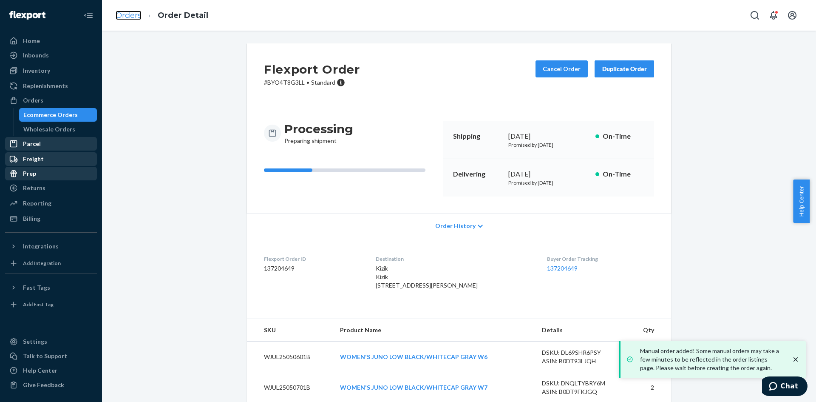
click at [120, 17] on link "Orders" at bounding box center [129, 15] width 26 height 9
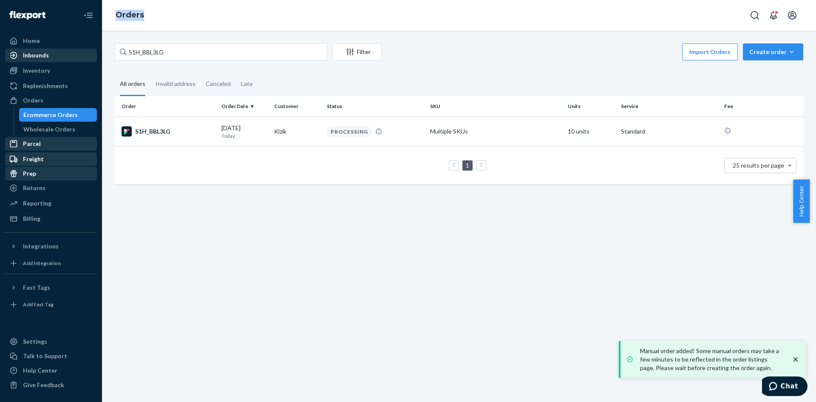
drag, startPoint x: 198, startPoint y: 61, endPoint x: 90, endPoint y: 53, distance: 107.9
click at [90, 53] on div "Home Inbounds Shipping Plans Problems Inventory Products Replenishments Orders …" at bounding box center [408, 201] width 816 height 402
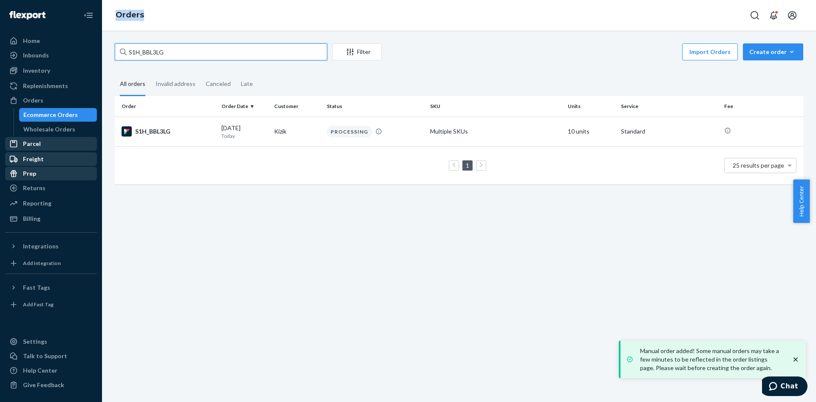
click at [154, 52] on input "S1H_BBL3LG" at bounding box center [221, 51] width 213 height 17
drag, startPoint x: 176, startPoint y: 54, endPoint x: 53, endPoint y: 44, distance: 123.7
click at [53, 44] on div "Home Inbounds Shipping Plans Problems Inventory Products Replenishments Orders …" at bounding box center [408, 201] width 816 height 402
paste input "R1PYT4Y3EX"
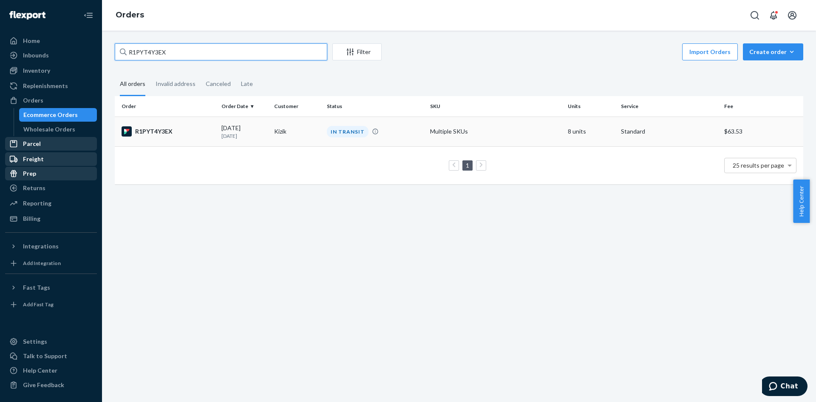
type input "R1PYT4Y3EX"
click at [158, 130] on div "R1PYT4Y3EX" at bounding box center [168, 131] width 93 height 10
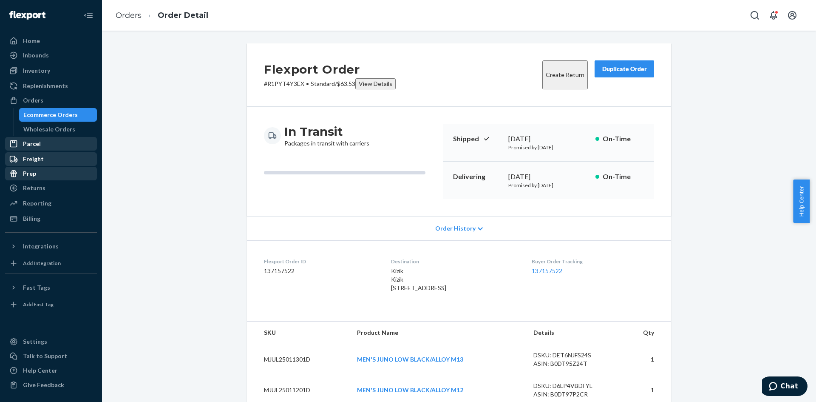
click at [615, 63] on button "Duplicate Order" at bounding box center [625, 68] width 60 height 17
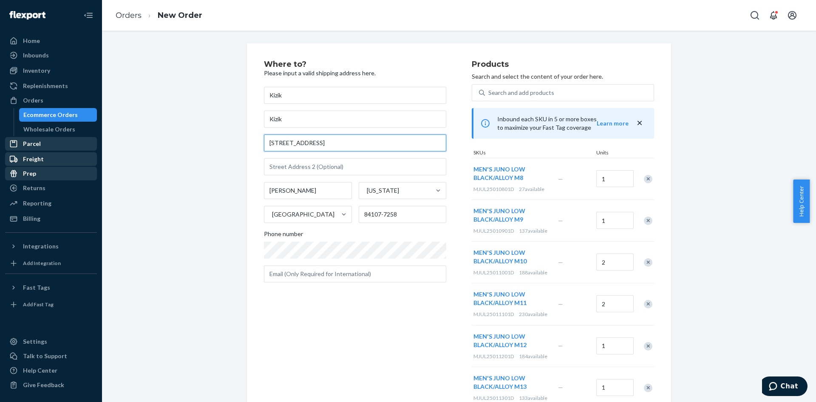
drag, startPoint x: 336, startPoint y: 143, endPoint x: 179, endPoint y: 143, distance: 156.5
click at [179, 143] on div "Where to? Please input a valid shipping address here. Kizik Kizik [STREET_ADDRE…" at bounding box center [459, 291] width 702 height 497
paste input "[STREET_ADDRESS]"
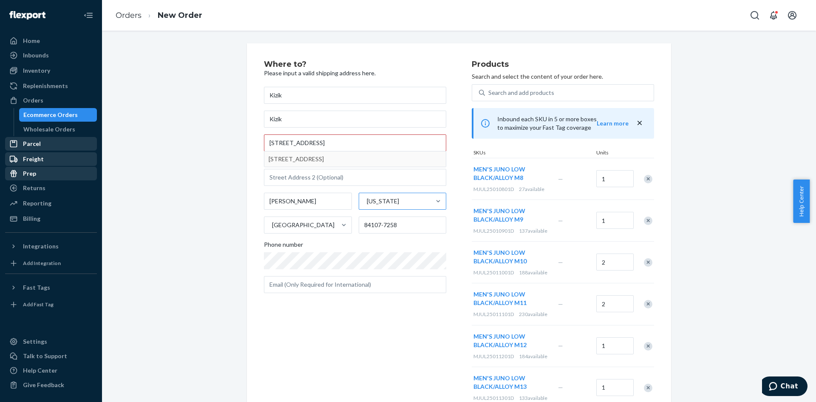
type input "[STREET_ADDRESS]"
type input "289"
type input "[GEOGRAPHIC_DATA]"
type input "80206"
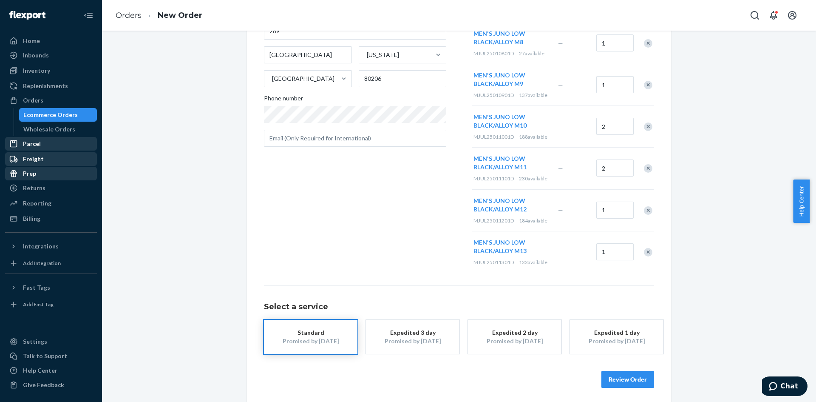
scroll to position [139, 0]
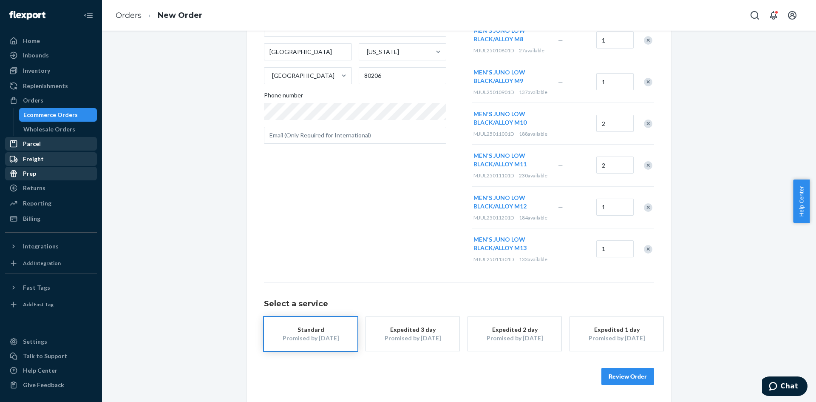
click at [633, 381] on button "Review Order" at bounding box center [628, 376] width 53 height 17
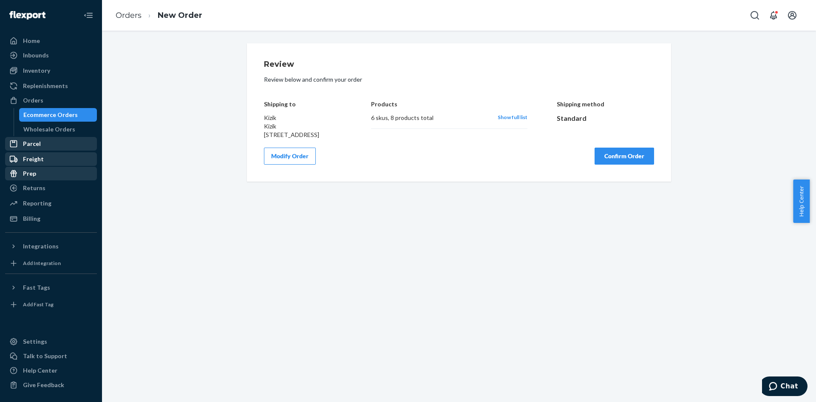
scroll to position [0, 0]
click at [619, 165] on button "Confirm Order" at bounding box center [625, 156] width 60 height 17
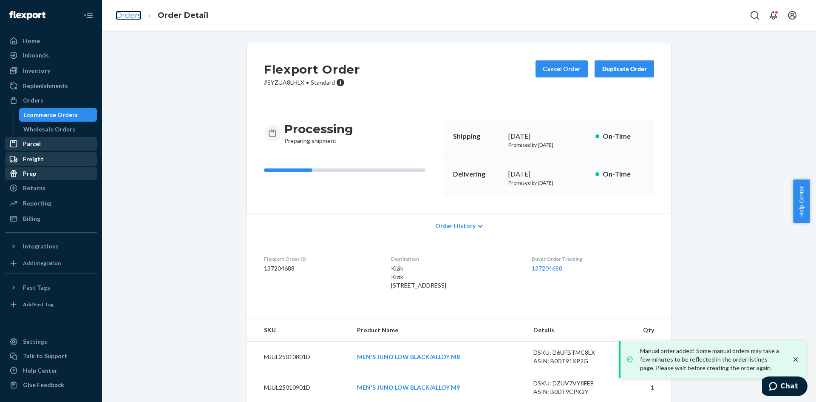
click at [127, 17] on link "Orders" at bounding box center [129, 15] width 26 height 9
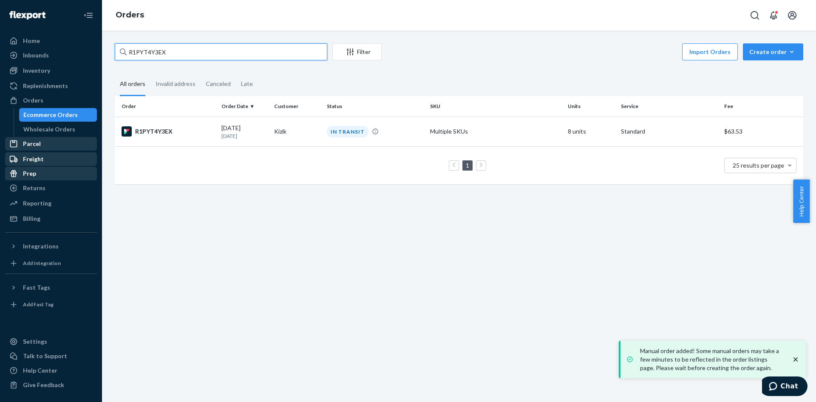
drag, startPoint x: 182, startPoint y: 59, endPoint x: 200, endPoint y: 54, distance: 19.4
click at [22, 46] on div "Home Inbounds Shipping Plans Problems Inventory Products Replenishments Orders …" at bounding box center [408, 201] width 816 height 402
paste input "HJF01HYNLG"
type input "HJF01HYNLG"
click at [159, 133] on div "HJF01HYNLG" at bounding box center [168, 131] width 93 height 10
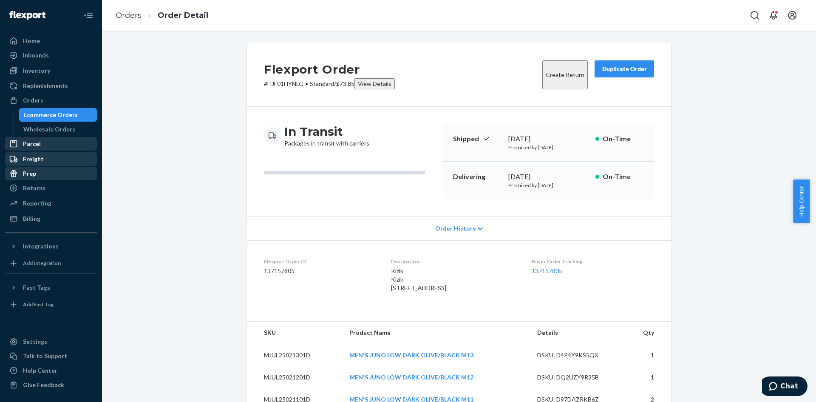
click at [626, 66] on div "Duplicate Order" at bounding box center [624, 69] width 45 height 9
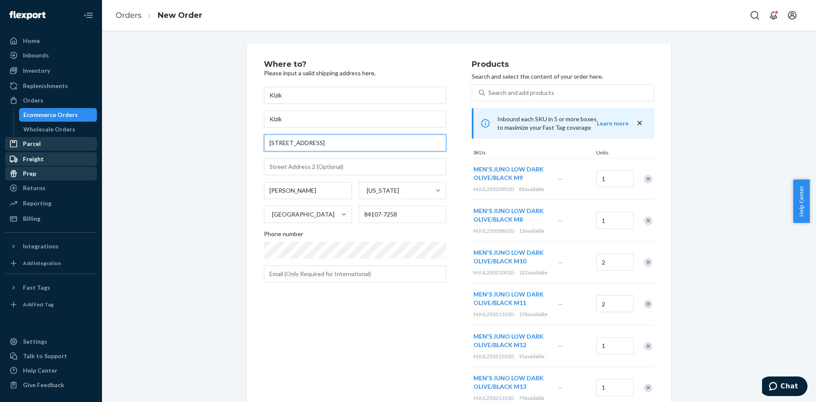
drag, startPoint x: 274, startPoint y: 140, endPoint x: 209, endPoint y: 140, distance: 65.1
click at [209, 140] on div "Where to? Please input a valid shipping address here. Kizik Kizik [STREET_ADDRE…" at bounding box center [459, 291] width 702 height 497
paste input "[STREET_ADDRESS]"
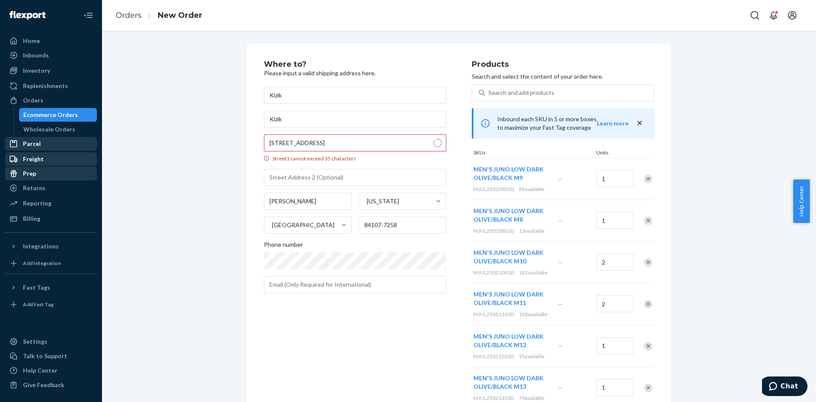
type input "[STREET_ADDRESS]"
type input "289"
type input "[GEOGRAPHIC_DATA]"
type input "80206"
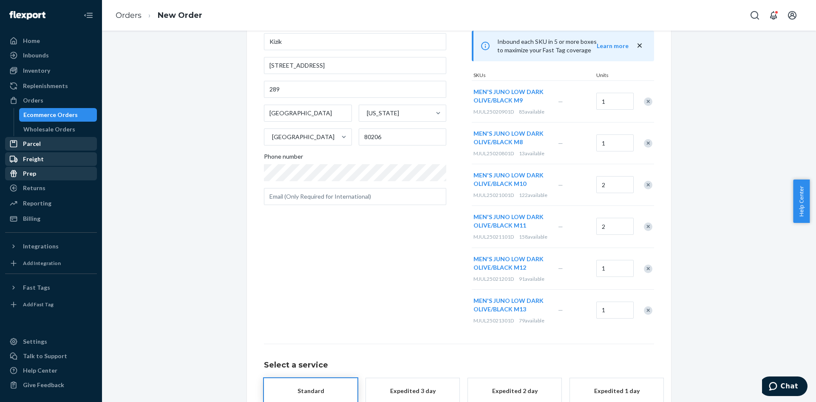
scroll to position [130, 0]
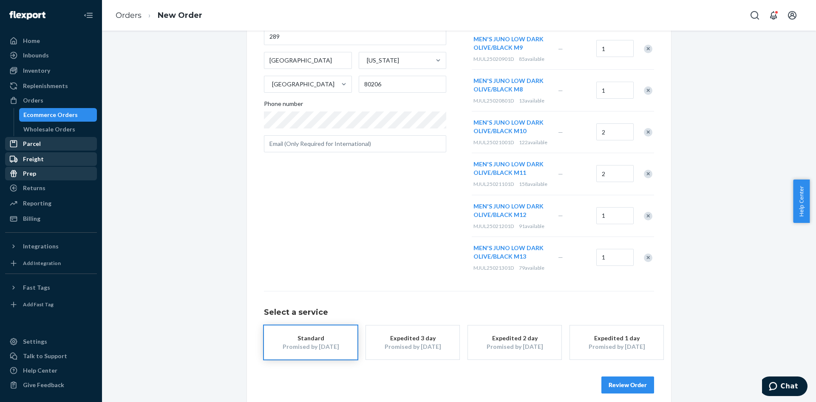
click at [623, 381] on button "Review Order" at bounding box center [628, 384] width 53 height 17
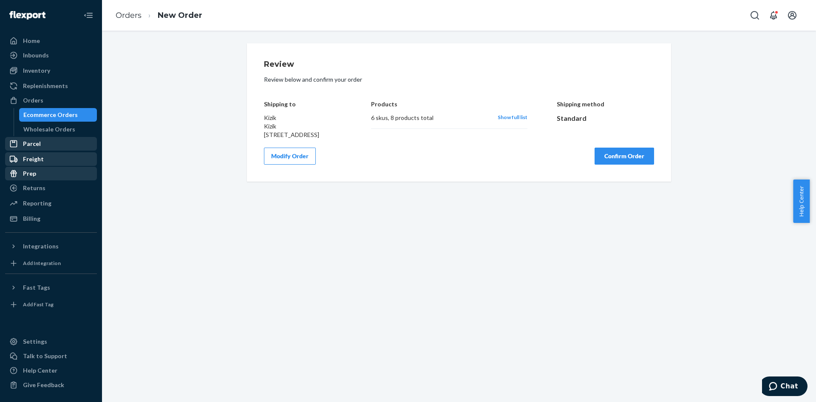
click at [634, 165] on button "Confirm Order" at bounding box center [625, 156] width 60 height 17
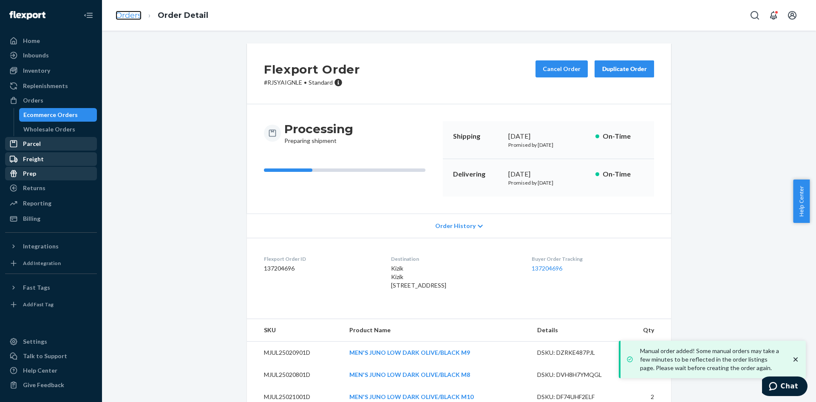
click at [139, 18] on link "Orders" at bounding box center [129, 15] width 26 height 9
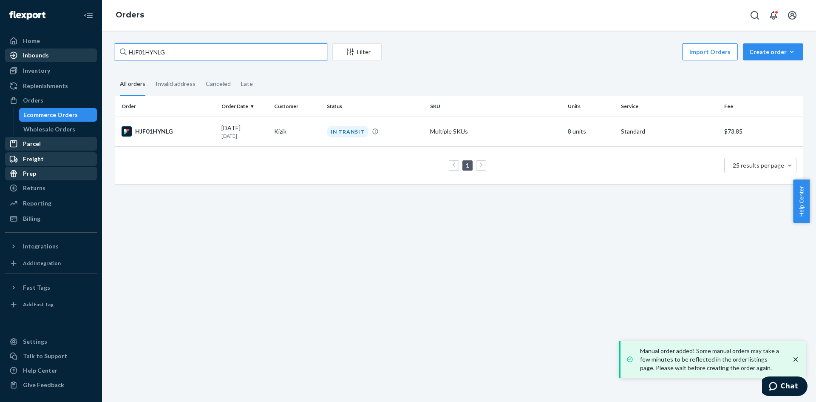
paste input "BJHVEHENLE"
drag, startPoint x: 172, startPoint y: 53, endPoint x: 66, endPoint y: 53, distance: 106.3
click at [66, 53] on div "Home Inbounds Shipping Plans Problems Inventory Products Replenishments Orders …" at bounding box center [408, 201] width 816 height 402
type input "BJHVEHENLE"
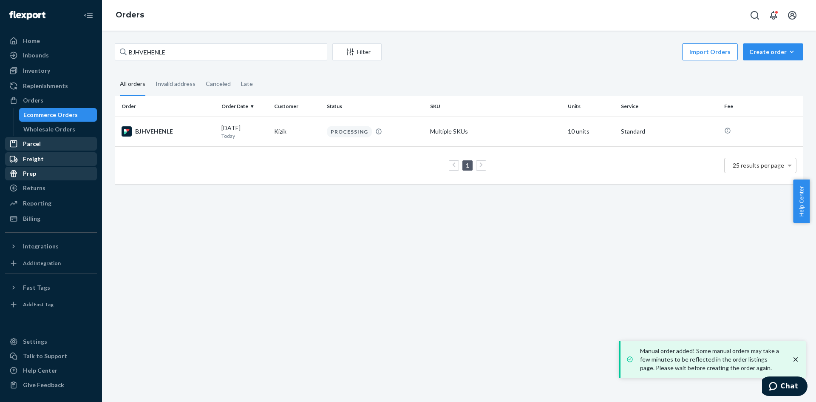
click at [154, 130] on div "BJHVEHENLE" at bounding box center [168, 131] width 93 height 10
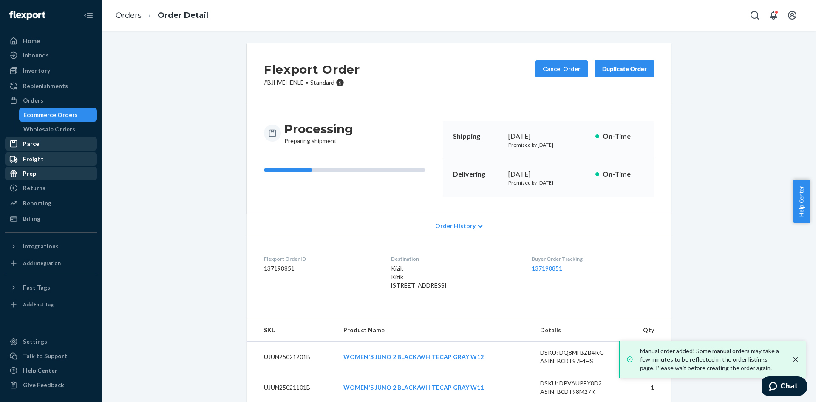
click at [615, 69] on div "Duplicate Order" at bounding box center [624, 69] width 45 height 9
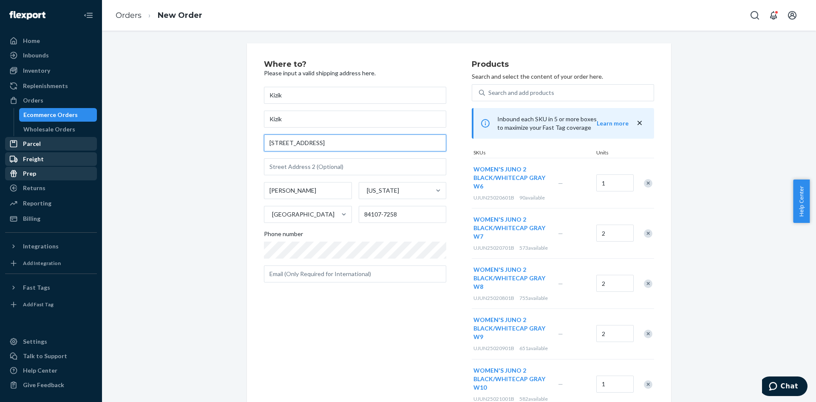
paste input "[STREET_ADDRESS]"
drag, startPoint x: 328, startPoint y: 144, endPoint x: 222, endPoint y: 140, distance: 106.0
click at [222, 140] on div "Where to? Please input a valid shipping address here. Kizik Kizik [STREET_ADDRE…" at bounding box center [459, 342] width 702 height 598
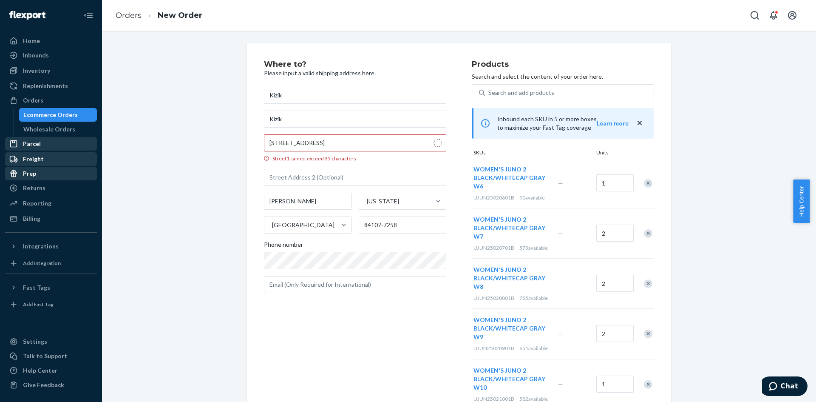
type input "[STREET_ADDRESS]"
type input "289"
type input "[GEOGRAPHIC_DATA]"
type input "80206"
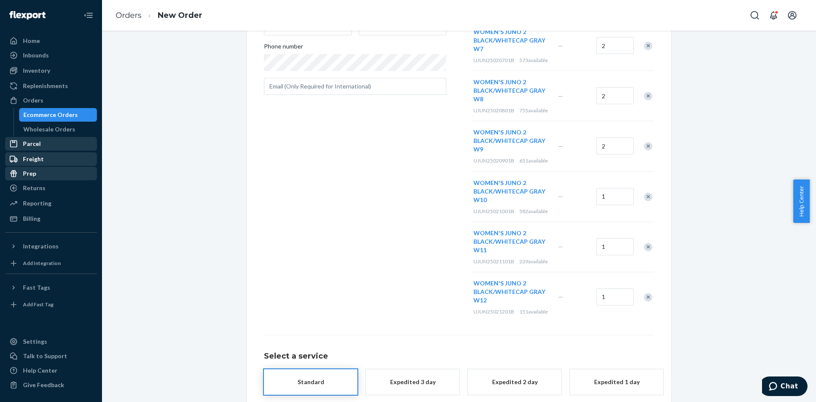
scroll to position [231, 0]
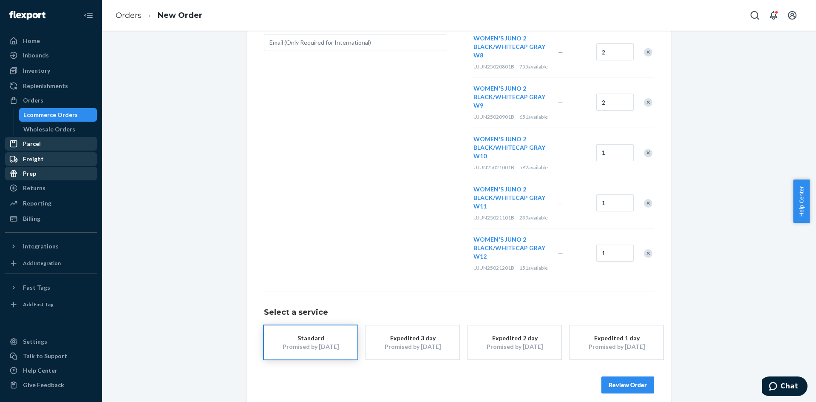
click at [628, 384] on button "Review Order" at bounding box center [628, 384] width 53 height 17
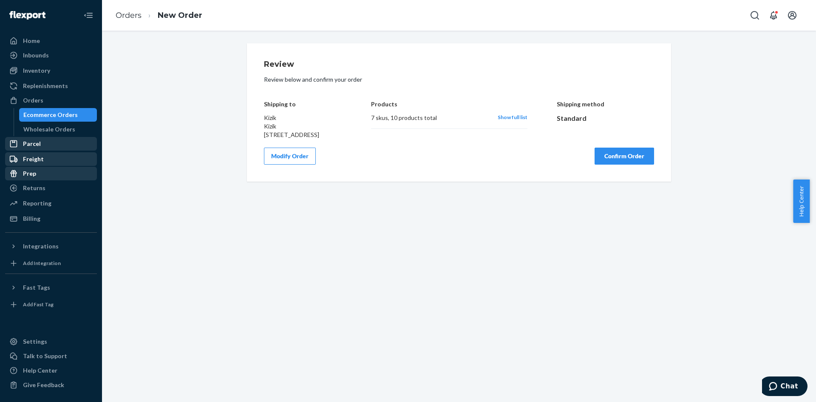
scroll to position [0, 0]
click at [605, 165] on button "Confirm Order" at bounding box center [625, 156] width 60 height 17
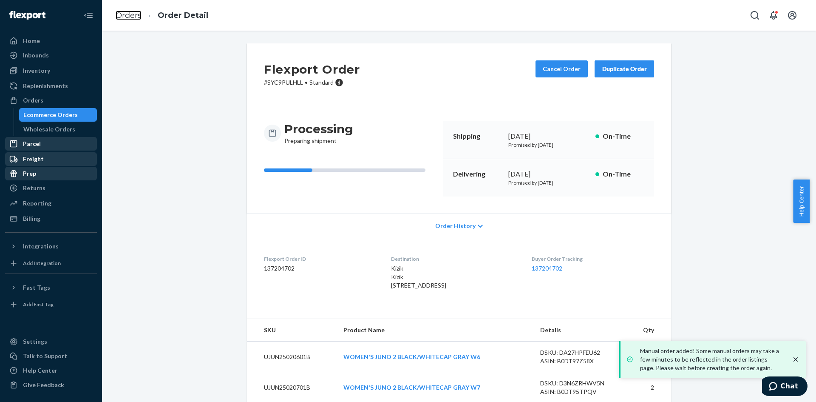
drag, startPoint x: 125, startPoint y: 15, endPoint x: 146, endPoint y: 40, distance: 32.3
click at [125, 15] on link "Orders" at bounding box center [129, 15] width 26 height 9
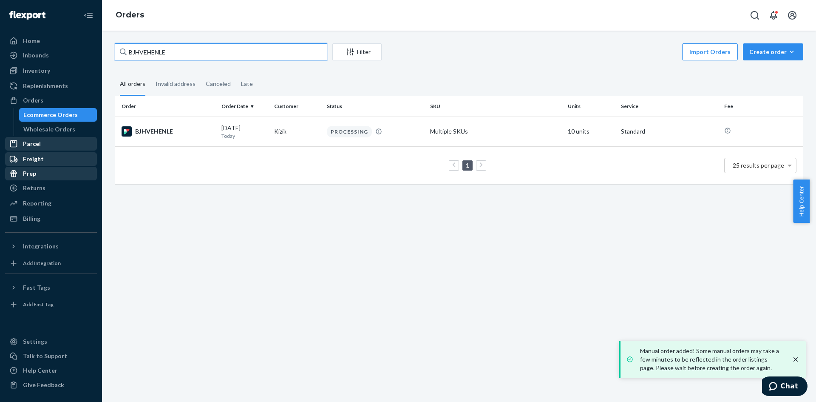
click at [151, 53] on input "BJHVEHENLE" at bounding box center [221, 51] width 213 height 17
paste input "SYWWYVBX3X"
type input "SYWWYVBX3XE"
click at [163, 130] on div "SYWWYVBX3XE" at bounding box center [168, 131] width 93 height 10
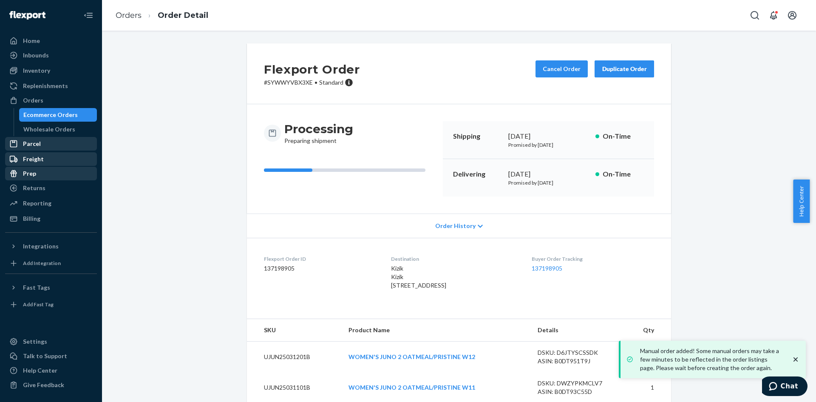
click at [617, 67] on div "Duplicate Order" at bounding box center [624, 69] width 45 height 9
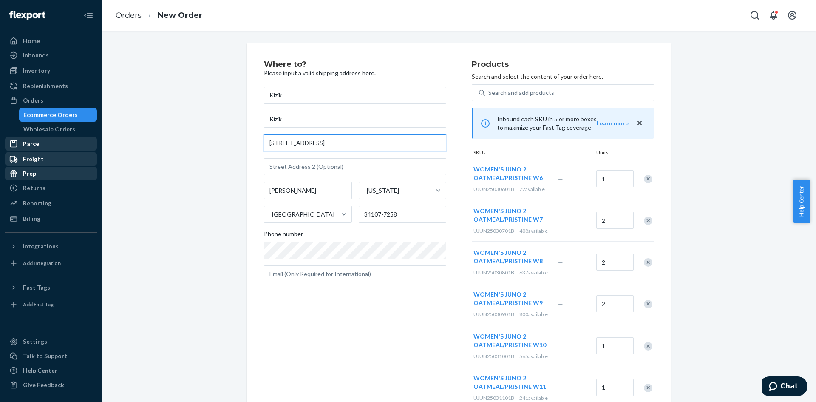
drag, startPoint x: 336, startPoint y: 143, endPoint x: 190, endPoint y: 147, distance: 145.9
click at [185, 146] on div "Where to? Please input a valid shipping address here. Kizik Kizik [STREET_ADDRE…" at bounding box center [459, 312] width 702 height 539
paste input "[STREET_ADDRESS]"
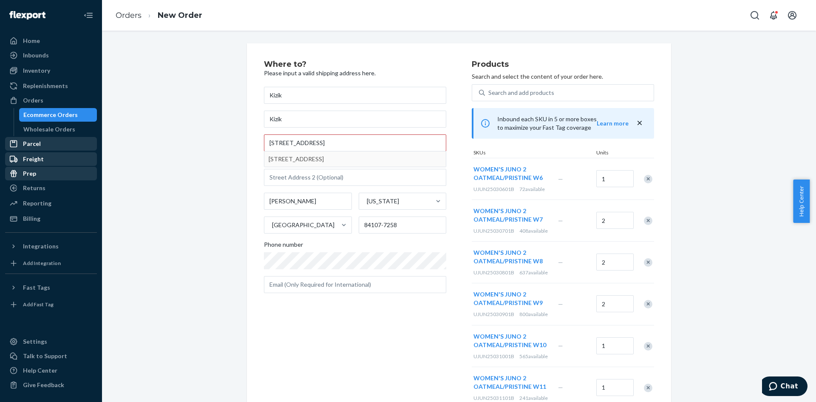
type input "[STREET_ADDRESS]"
type input "289"
type input "[GEOGRAPHIC_DATA]"
type input "80206"
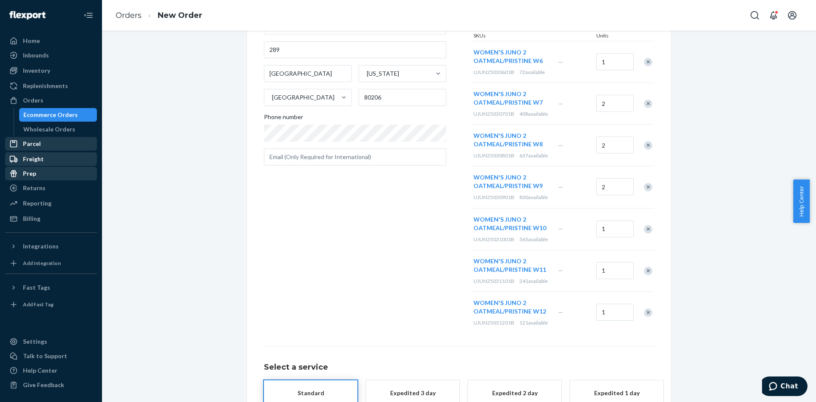
scroll to position [172, 0]
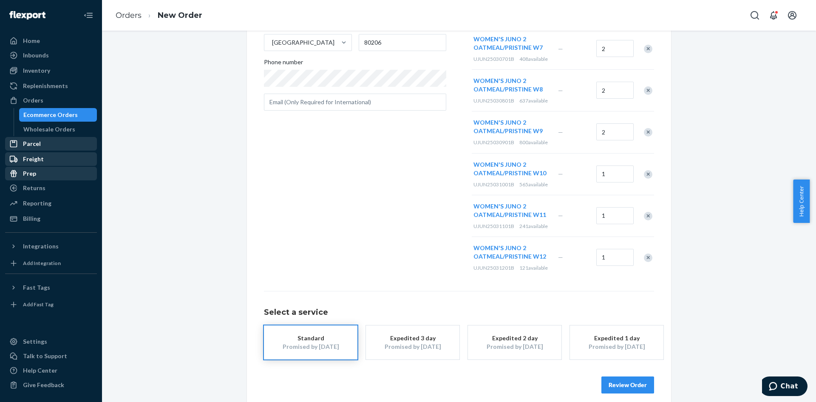
click at [621, 372] on div "Review Order" at bounding box center [459, 381] width 390 height 26
click at [622, 383] on button "Review Order" at bounding box center [628, 384] width 53 height 17
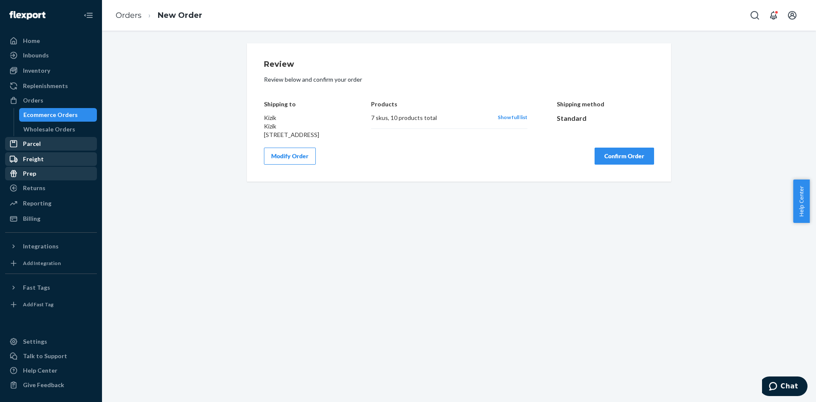
click at [606, 165] on button "Confirm Order" at bounding box center [625, 156] width 60 height 17
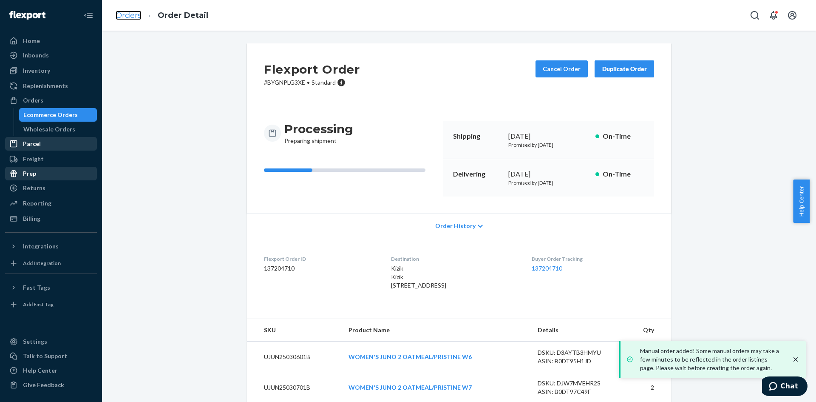
click at [121, 14] on link "Orders" at bounding box center [129, 15] width 26 height 9
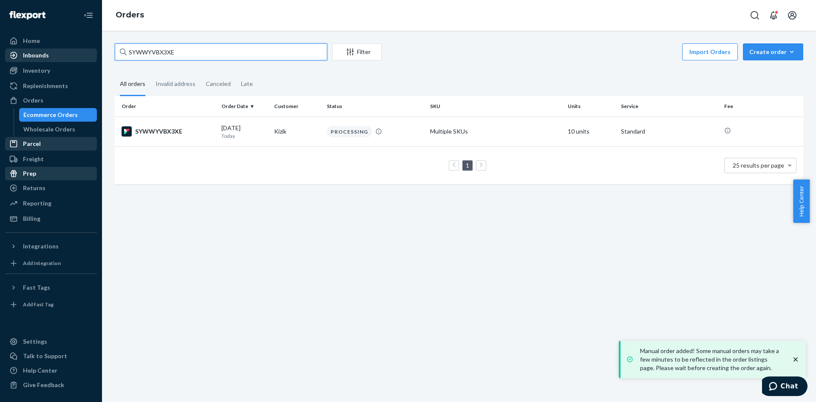
paste input "HJHHVBGH"
drag, startPoint x: 178, startPoint y: 54, endPoint x: 94, endPoint y: 59, distance: 83.5
click at [94, 59] on div "Home Inbounds Shipping Plans Problems Inventory Products Replenishments Orders …" at bounding box center [408, 201] width 816 height 402
type input "HJHHVBGHXE"
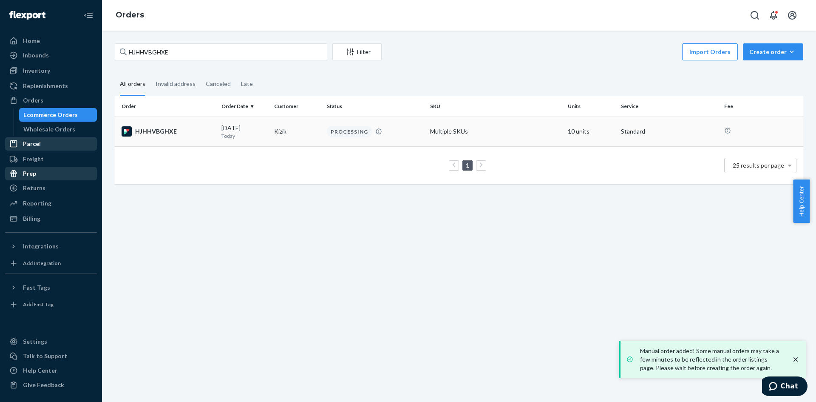
click at [154, 133] on div "HJHHVBGHXE" at bounding box center [168, 131] width 93 height 10
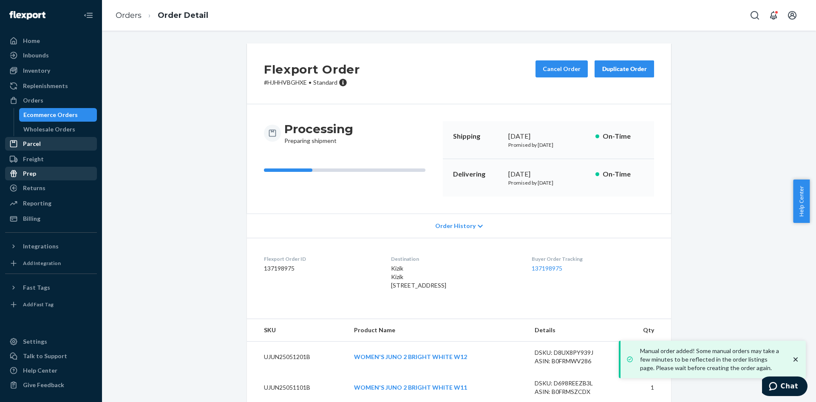
click at [623, 70] on div "Duplicate Order" at bounding box center [624, 69] width 45 height 9
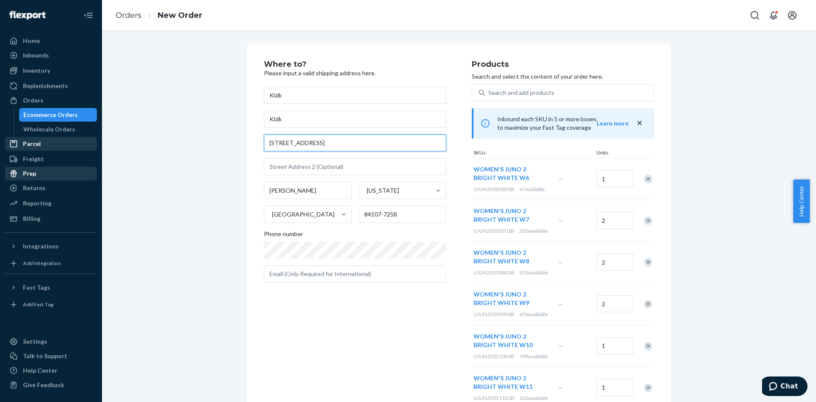
paste input "[STREET_ADDRESS]"
drag, startPoint x: 304, startPoint y: 142, endPoint x: 269, endPoint y: 149, distance: 35.4
click at [199, 142] on div "Where to? Please input a valid shipping address here. Kizik Kizik [STREET_ADDRE…" at bounding box center [459, 312] width 702 height 539
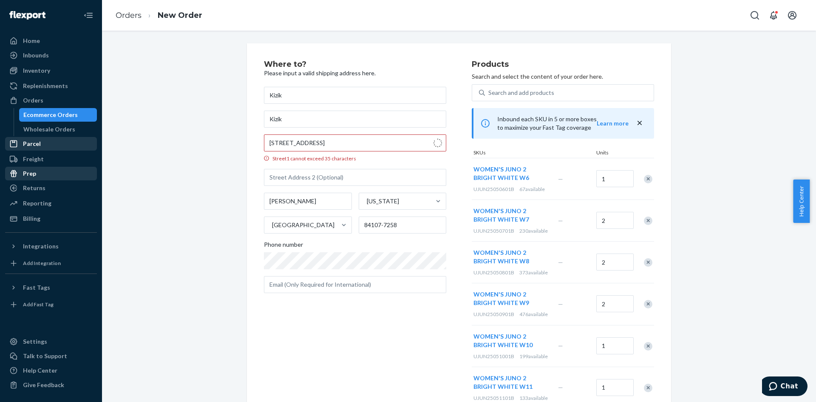
type input "[STREET_ADDRESS]"
type input "289"
type input "[GEOGRAPHIC_DATA]"
type input "80206"
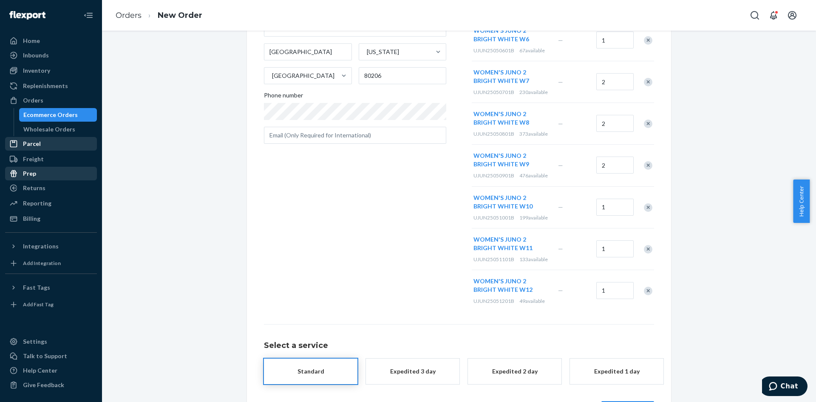
scroll to position [172, 0]
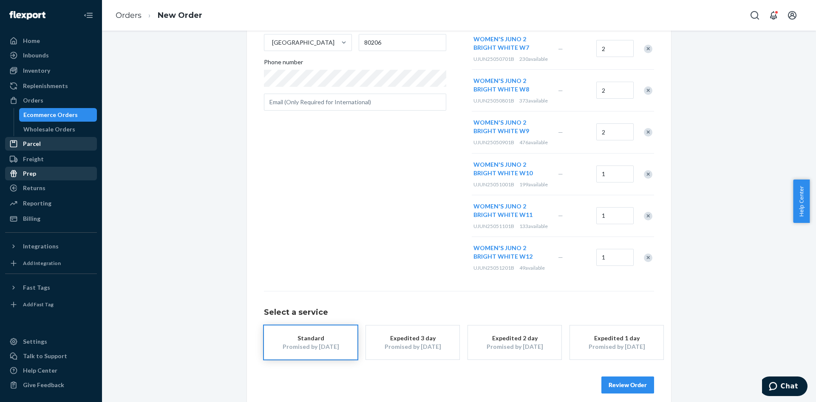
click at [627, 383] on button "Review Order" at bounding box center [628, 384] width 53 height 17
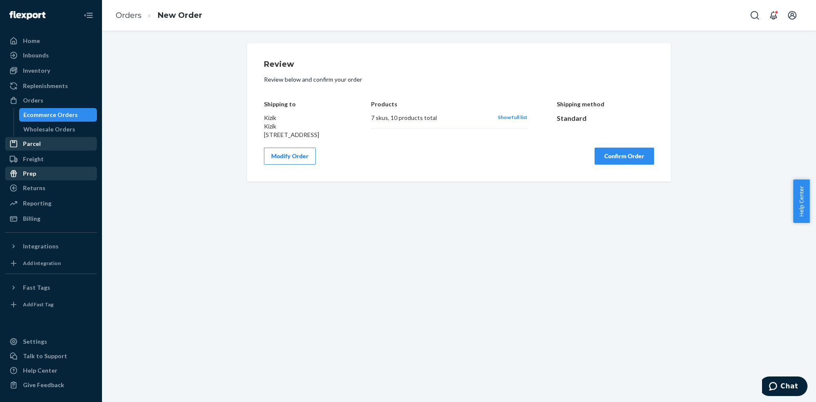
scroll to position [0, 0]
click at [622, 165] on button "Confirm Order" at bounding box center [625, 156] width 60 height 17
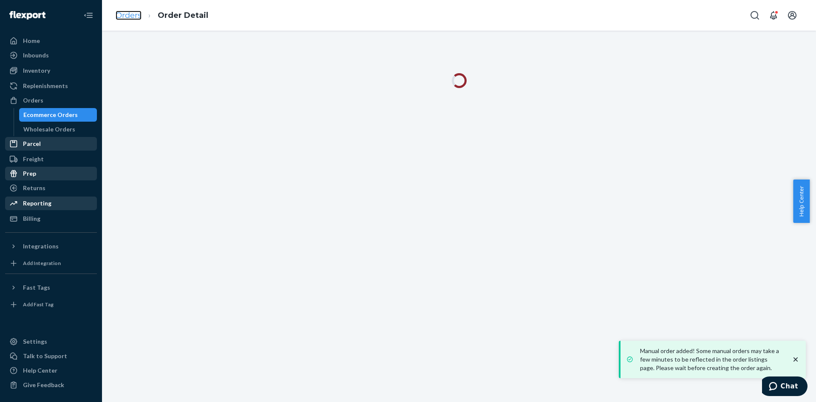
click at [124, 17] on link "Orders" at bounding box center [129, 15] width 26 height 9
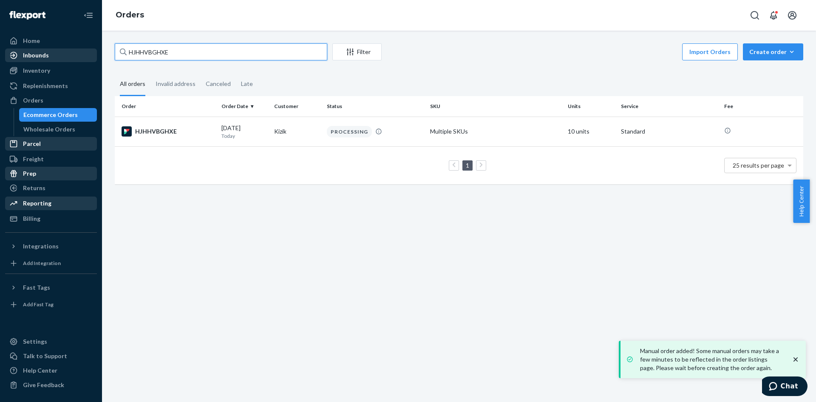
drag, startPoint x: 117, startPoint y: 53, endPoint x: 70, endPoint y: 57, distance: 47.7
click at [70, 57] on div "Home Inbounds Shipping Plans Problems Inventory Products Replenishments Orders …" at bounding box center [408, 201] width 816 height 402
paste input "1B-BRLNGX"
type input "H1B-BRLNGX"
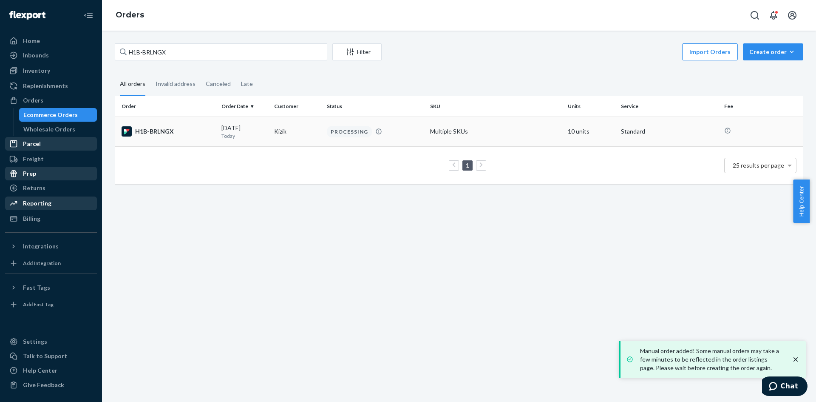
click at [159, 133] on div "H1B-BRLNGX" at bounding box center [168, 131] width 93 height 10
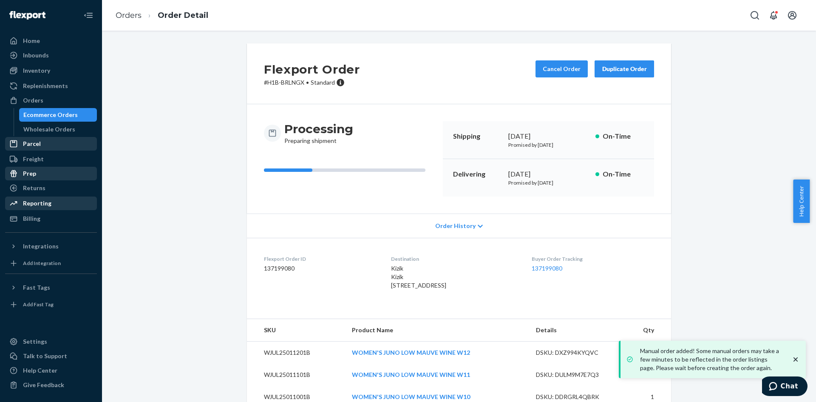
click at [615, 73] on div "Duplicate Order" at bounding box center [624, 69] width 45 height 9
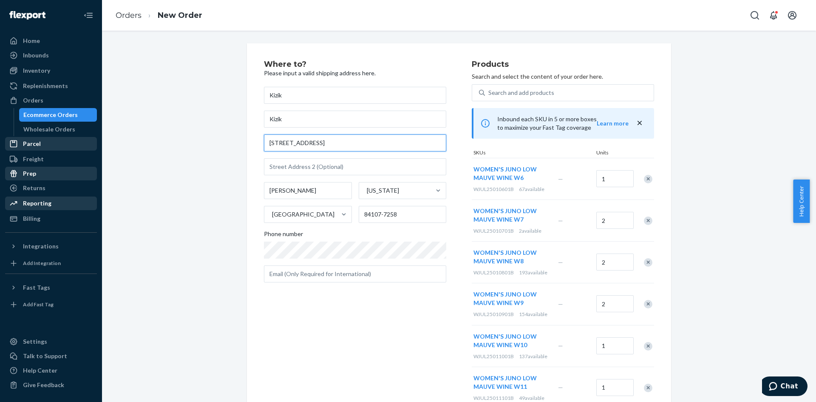
drag, startPoint x: 321, startPoint y: 147, endPoint x: 160, endPoint y: 151, distance: 160.8
click at [154, 151] on div "Where to? Please input a valid shipping address here. Kizik Kizik [STREET_ADDRE…" at bounding box center [459, 312] width 702 height 539
paste input "[STREET_ADDRESS]"
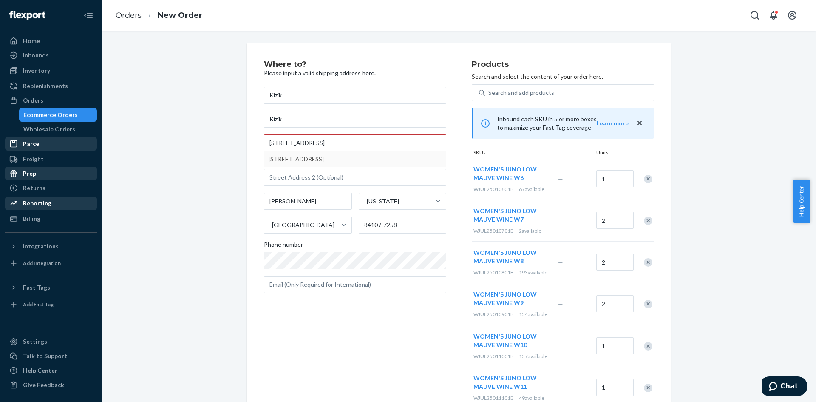
type input "[STREET_ADDRESS]"
type input "289"
type input "[GEOGRAPHIC_DATA]"
type input "80206"
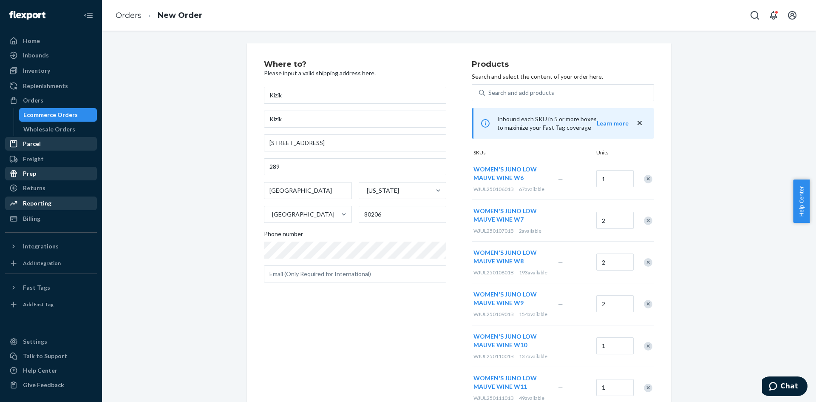
click at [204, 220] on div "Where to? Please input a valid shipping address here. Kizik Kizik [STREET_ADDRE…" at bounding box center [459, 308] width 702 height 530
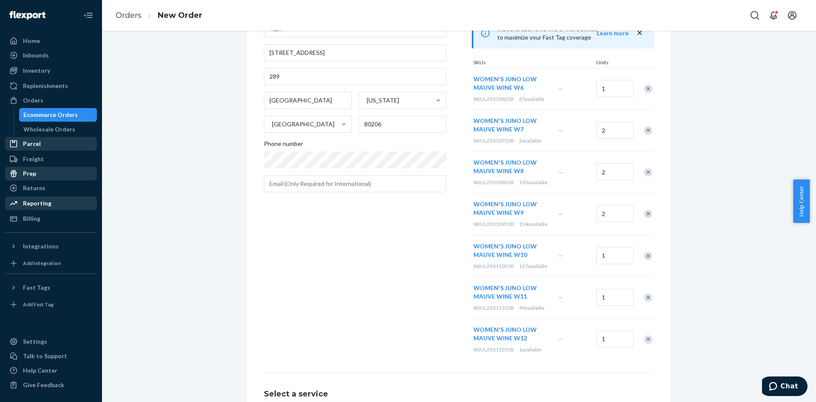
scroll to position [172, 0]
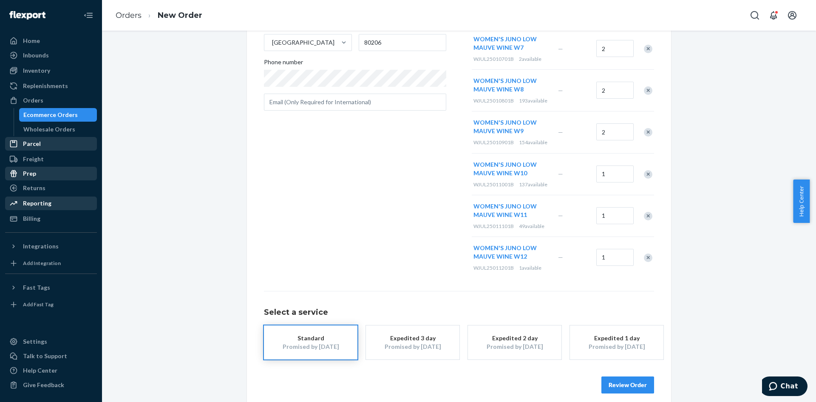
drag, startPoint x: 611, startPoint y: 377, endPoint x: 614, endPoint y: 381, distance: 4.5
click at [612, 378] on button "Review Order" at bounding box center [628, 384] width 53 height 17
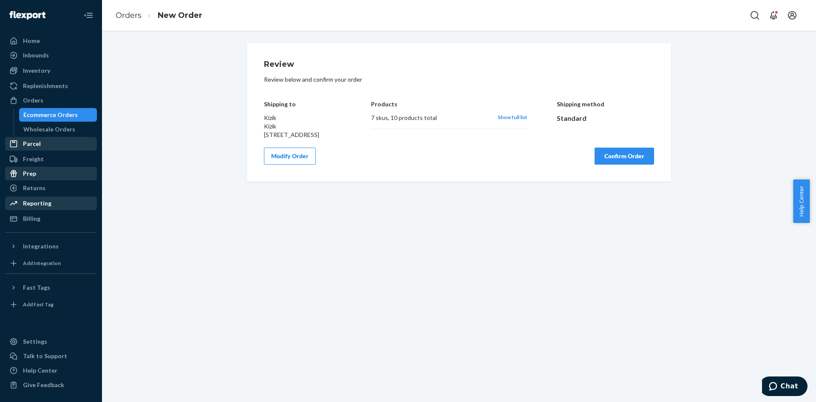
scroll to position [0, 0]
click at [614, 165] on button "Confirm Order" at bounding box center [625, 156] width 60 height 17
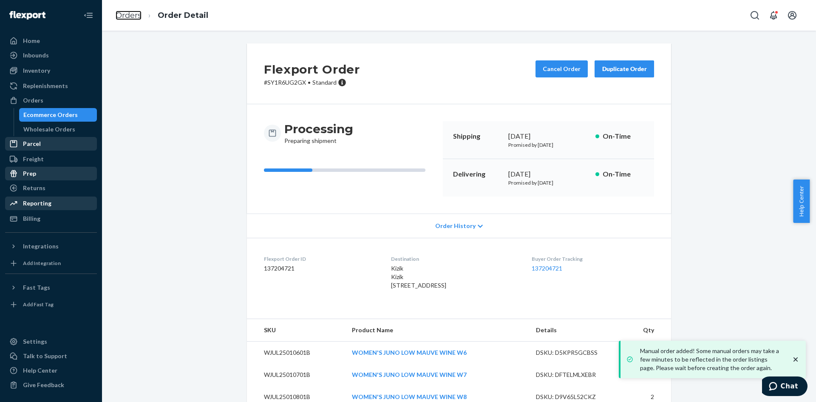
click at [128, 14] on link "Orders" at bounding box center [129, 15] width 26 height 9
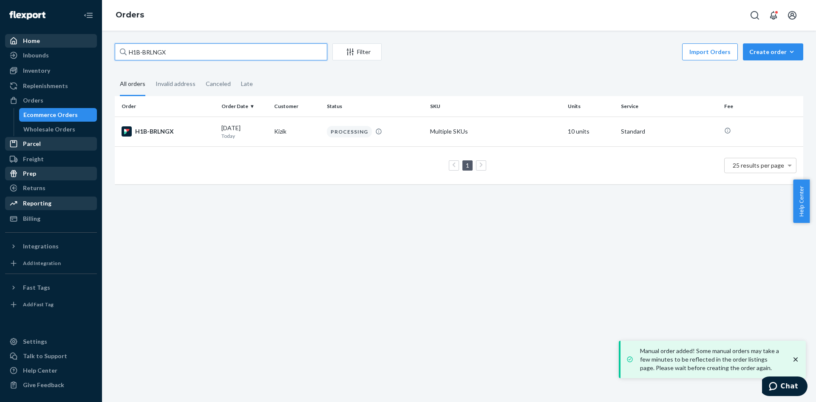
paste input "KGEBBE3XG"
drag, startPoint x: 167, startPoint y: 49, endPoint x: 26, endPoint y: 41, distance: 140.5
click at [26, 41] on div "Home Inbounds Shipping Plans Problems Inventory Products Replenishments Orders …" at bounding box center [408, 201] width 816 height 402
type input "HKGEBBE3XG"
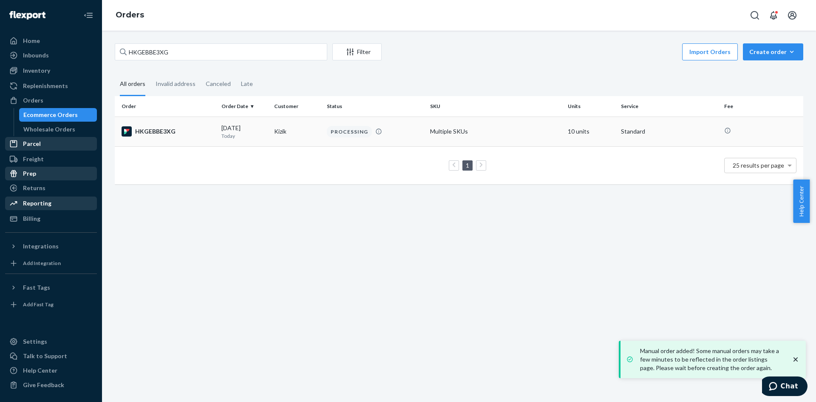
click at [159, 130] on div "HKGEBBE3XG" at bounding box center [168, 131] width 93 height 10
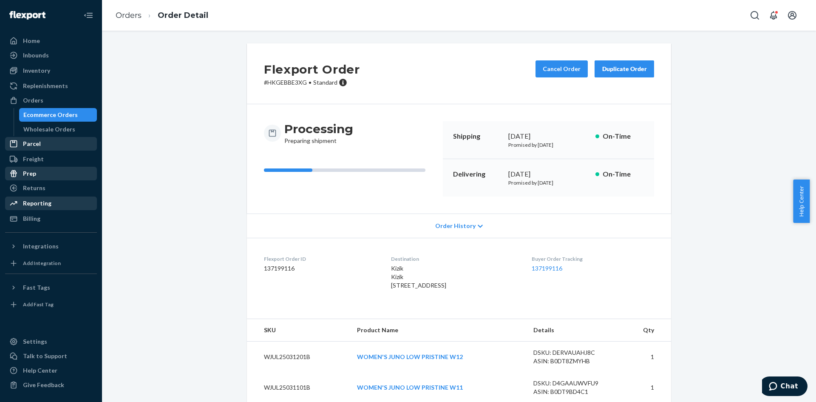
click at [613, 67] on div "Duplicate Order" at bounding box center [624, 69] width 45 height 9
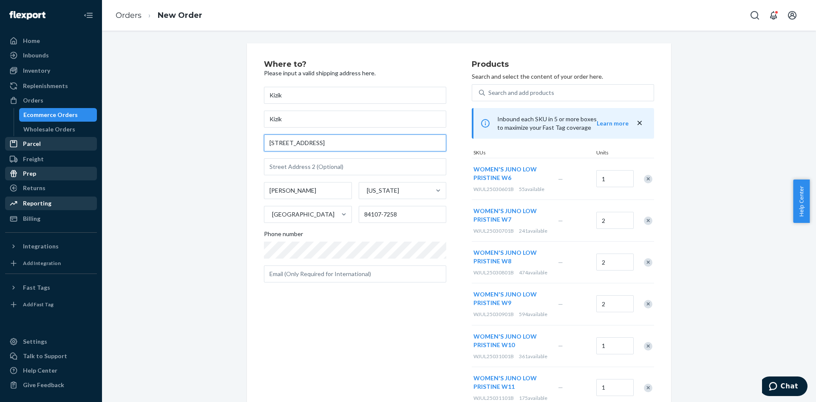
drag, startPoint x: 301, startPoint y: 144, endPoint x: 216, endPoint y: 144, distance: 84.6
click at [216, 144] on div "Where to? Please input a valid shipping address here. Kizik Kizik [STREET_ADDRE…" at bounding box center [459, 312] width 702 height 539
paste input "[STREET_ADDRESS]"
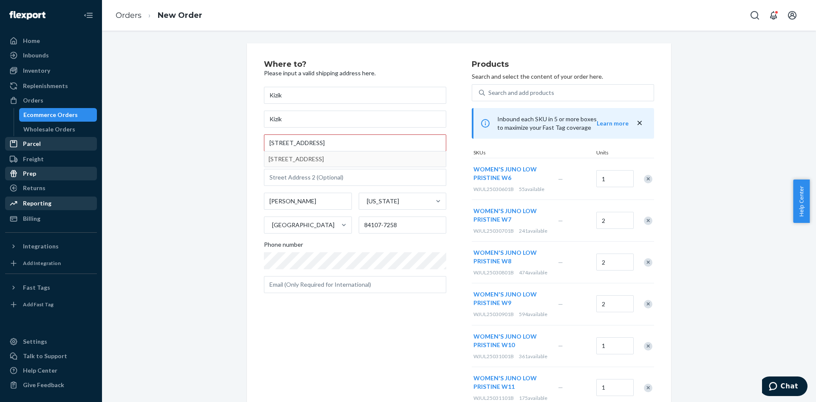
type input "[STREET_ADDRESS]"
type input "289"
type input "[GEOGRAPHIC_DATA]"
type input "80206"
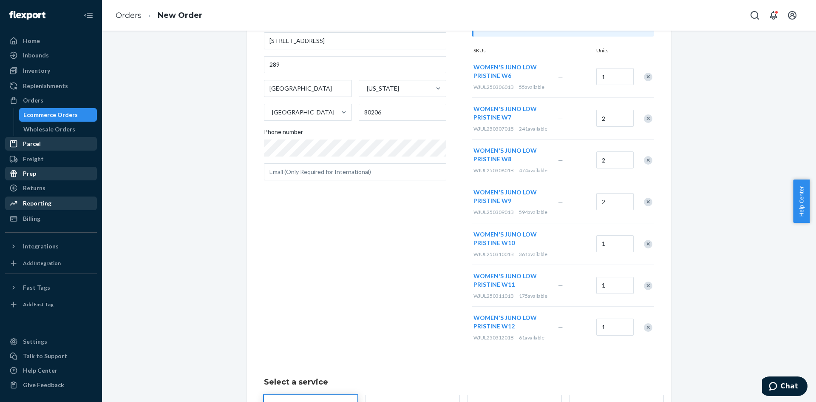
scroll to position [172, 0]
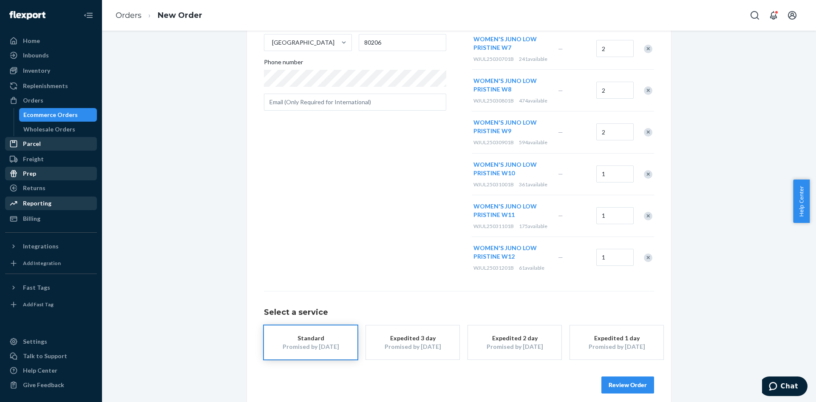
click at [630, 373] on div "Review Order" at bounding box center [459, 381] width 390 height 26
click at [624, 387] on button "Review Order" at bounding box center [628, 384] width 53 height 17
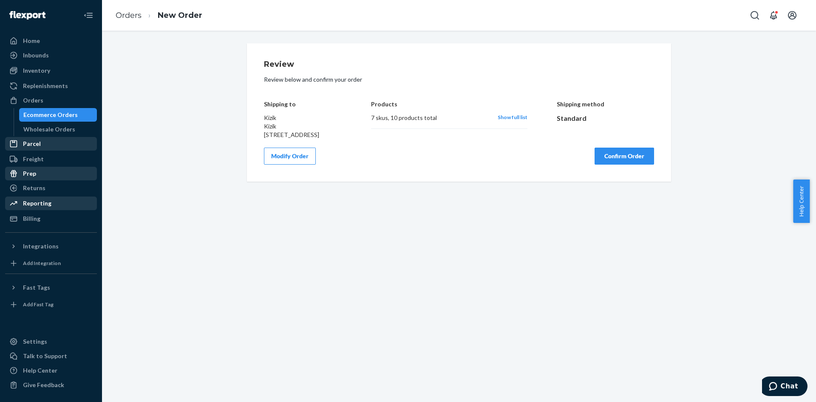
scroll to position [0, 0]
click at [640, 165] on button "Confirm Order" at bounding box center [625, 156] width 60 height 17
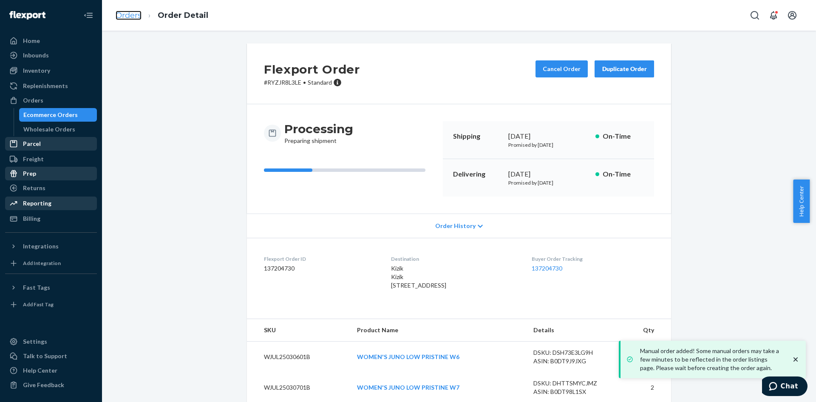
click at [126, 15] on link "Orders" at bounding box center [129, 15] width 26 height 9
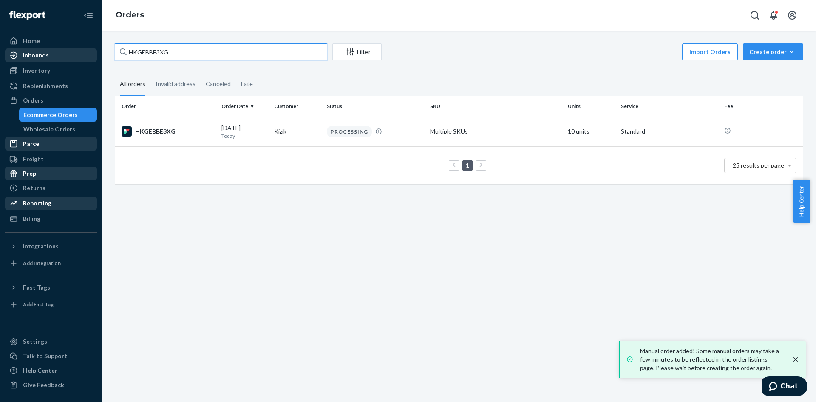
drag, startPoint x: 88, startPoint y: 54, endPoint x: 82, endPoint y: 54, distance: 6.4
click at [82, 54] on div "Home Inbounds Shipping Plans Problems Inventory Products Replenishments Orders …" at bounding box center [408, 201] width 816 height 402
paste input "S1H_BBL3L"
type input "S1H_BBL3LG"
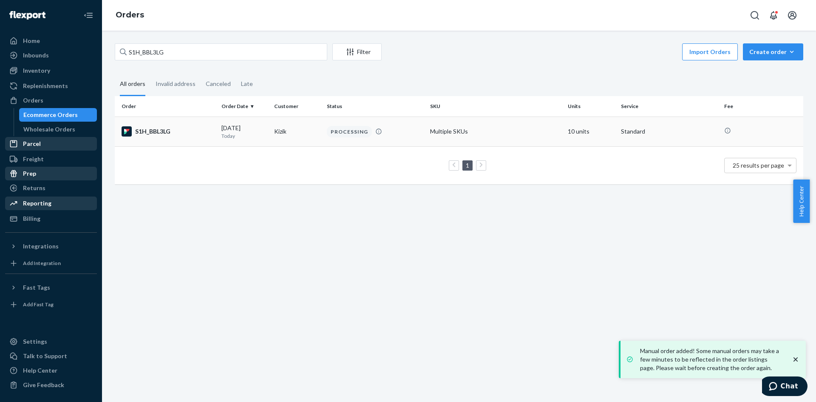
click at [153, 132] on div "S1H_BBL3LG" at bounding box center [168, 131] width 93 height 10
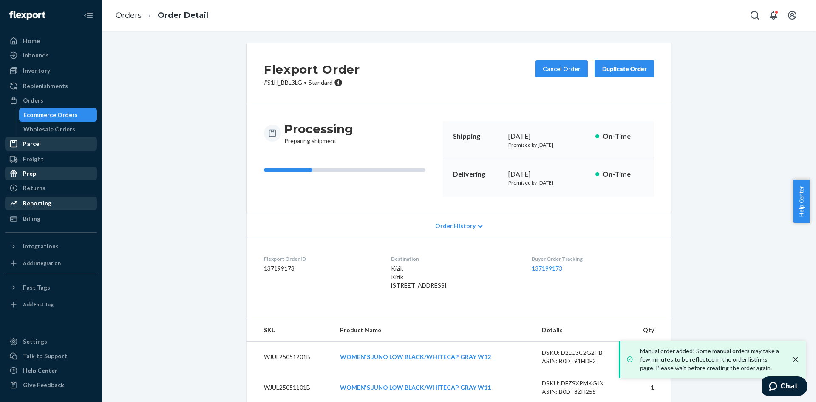
click at [631, 73] on button "Duplicate Order" at bounding box center [625, 68] width 60 height 17
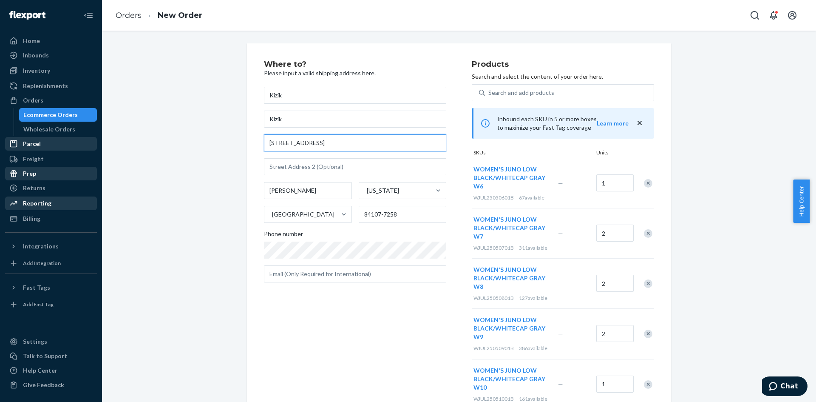
drag, startPoint x: 316, startPoint y: 147, endPoint x: 248, endPoint y: 153, distance: 67.8
click at [248, 153] on div "Where to? Please input a valid shipping address here. Kizik Kizik [STREET_ADDRE…" at bounding box center [459, 342] width 424 height 598
paste input "[STREET_ADDRESS]"
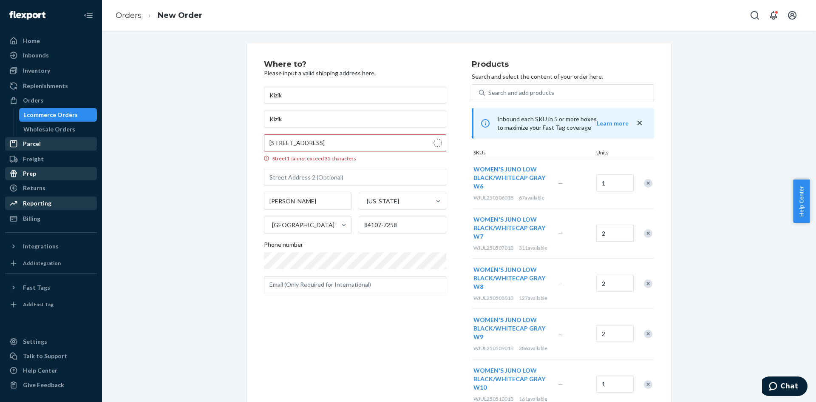
type input "[STREET_ADDRESS]"
type input "289"
type input "[GEOGRAPHIC_DATA]"
type input "80206"
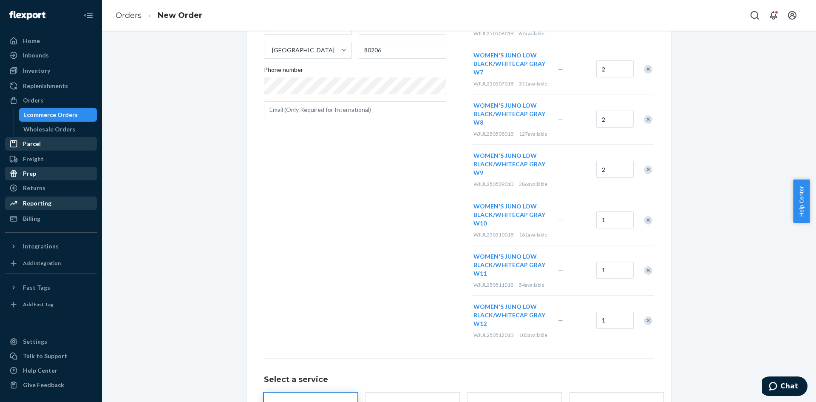
scroll to position [231, 0]
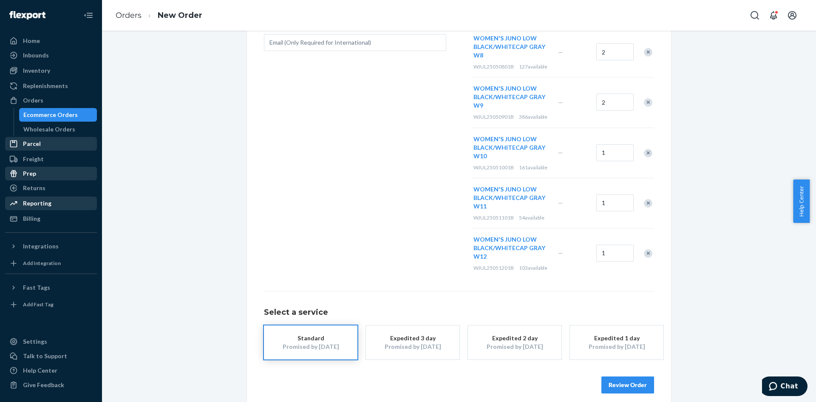
click at [625, 386] on button "Review Order" at bounding box center [628, 384] width 53 height 17
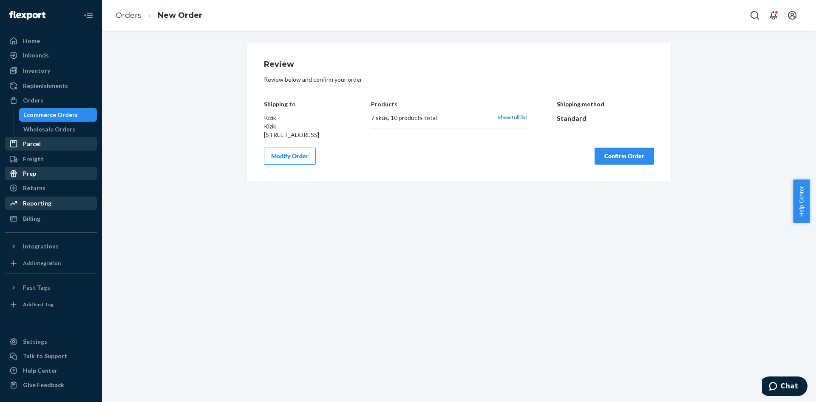
scroll to position [0, 0]
click at [648, 165] on button "Confirm Order" at bounding box center [625, 156] width 60 height 17
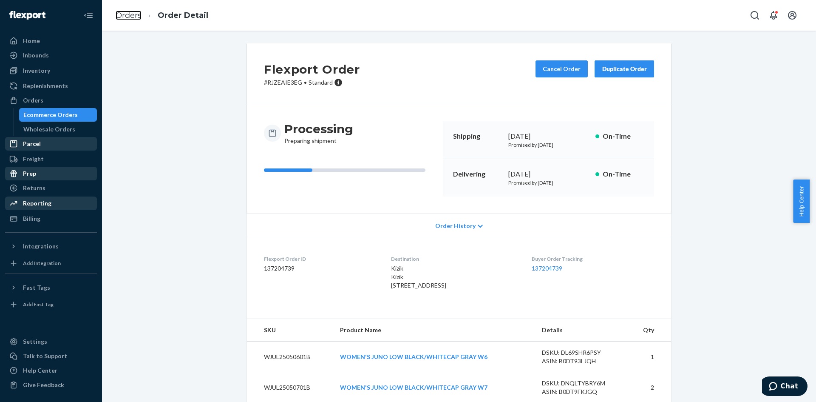
drag, startPoint x: 124, startPoint y: 12, endPoint x: 132, endPoint y: 35, distance: 24.3
click at [124, 12] on link "Orders" at bounding box center [129, 15] width 26 height 9
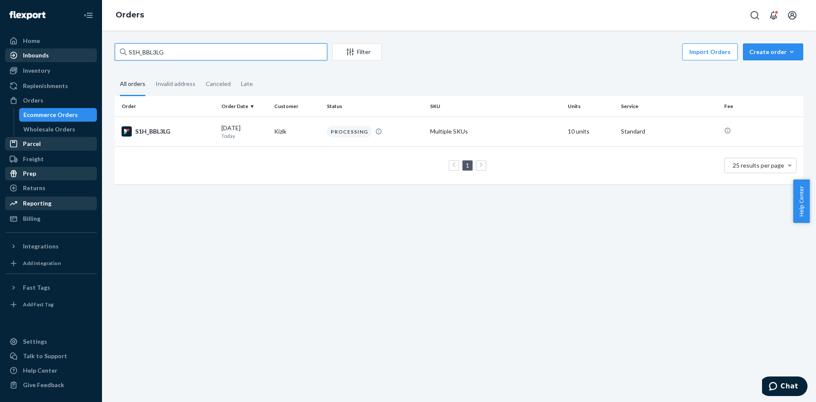
drag, startPoint x: 170, startPoint y: 53, endPoint x: 88, endPoint y: 56, distance: 82.1
click at [88, 56] on div "Home Inbounds Shipping Plans Problems Inventory Products Replenishments Orders …" at bounding box center [408, 201] width 816 height 402
paste input "R1PYT4Y3EX"
type input "R1PYT4Y3EX"
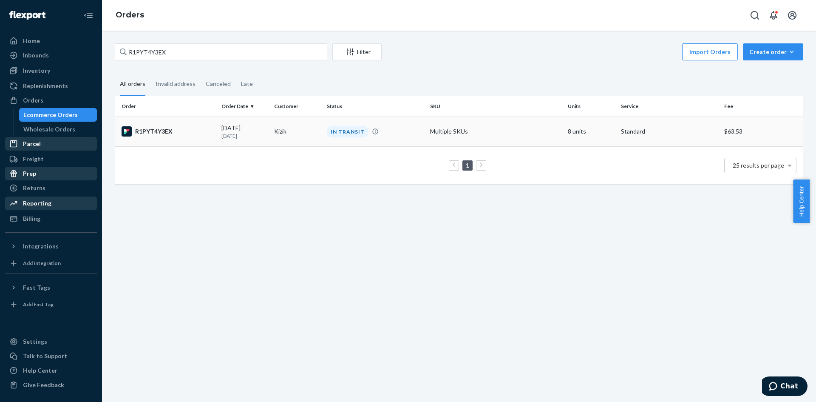
click at [149, 135] on div "R1PYT4Y3EX" at bounding box center [168, 131] width 93 height 10
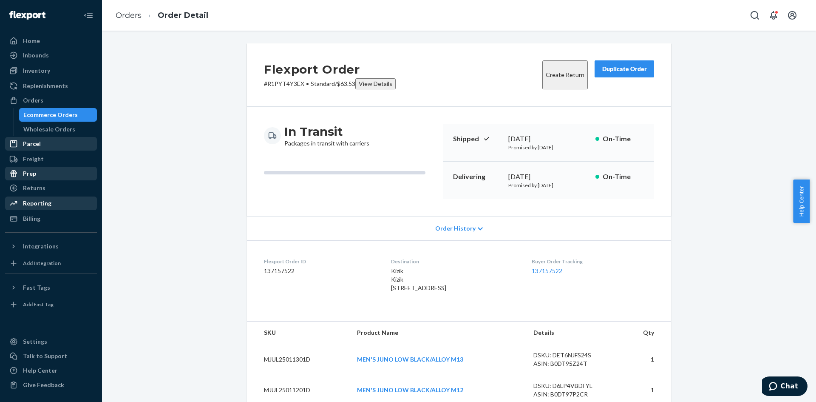
drag, startPoint x: 610, startPoint y: 66, endPoint x: 603, endPoint y: 71, distance: 7.9
click at [610, 66] on div "Duplicate Order" at bounding box center [624, 69] width 45 height 9
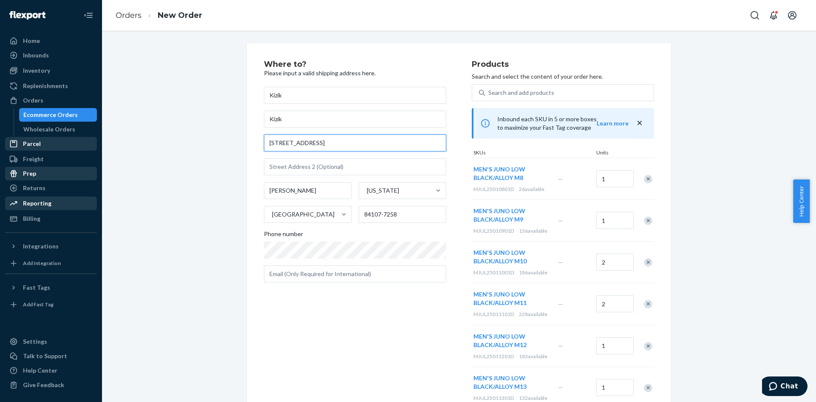
paste input "[STREET_ADDRESS]"
drag, startPoint x: 330, startPoint y: 142, endPoint x: 177, endPoint y: 131, distance: 153.5
click at [177, 131] on div "Where to? Please input a valid shipping address here. Kizik Kizik [STREET_ADDRE…" at bounding box center [459, 291] width 702 height 497
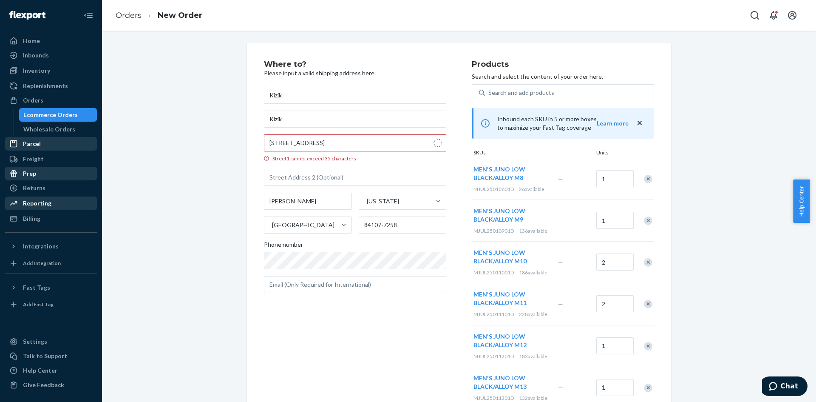
type input "[STREET_ADDRESS]"
type input "[PERSON_NAME]"
type input "22102"
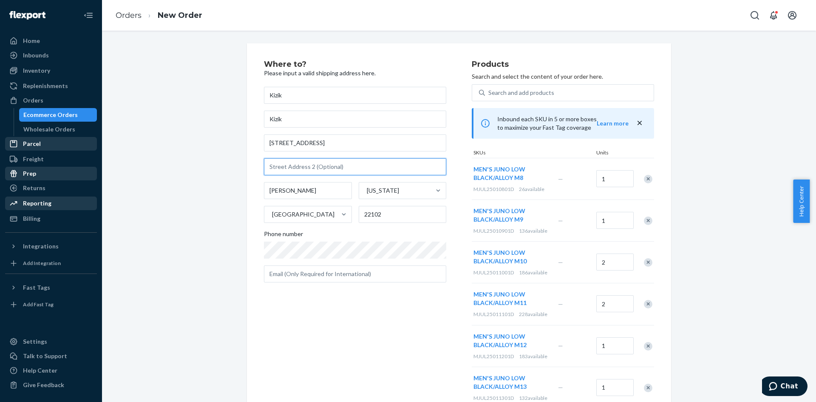
click at [299, 165] on input "text" at bounding box center [355, 166] width 182 height 17
type input "G2AU"
click at [229, 202] on div "Where to? Please input a valid shipping address here. Kizik Kizik [STREET_ADDRE…" at bounding box center [459, 291] width 702 height 497
drag, startPoint x: 302, startPoint y: 194, endPoint x: 188, endPoint y: 186, distance: 114.3
click at [188, 186] on div "Where to? Please input a valid shipping address here. Kizik Kizik [STREET_ADDRE…" at bounding box center [459, 291] width 702 height 497
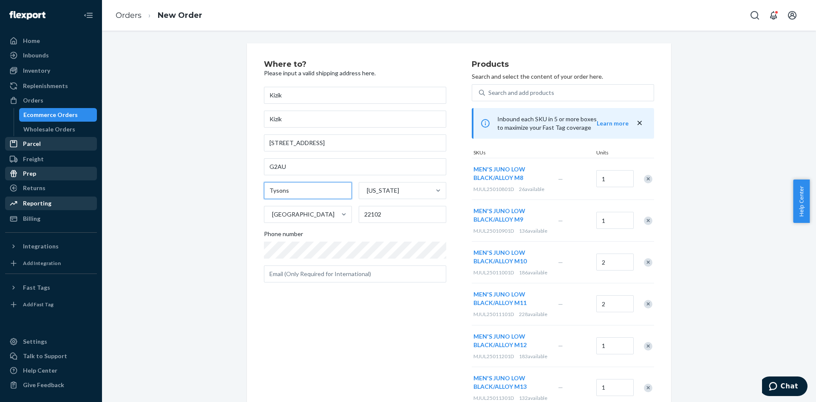
type input "Tysons"
click at [189, 188] on div "Where to? Please input a valid shipping address here. Kizik Kizik [STREET_ADDRE…" at bounding box center [459, 291] width 702 height 497
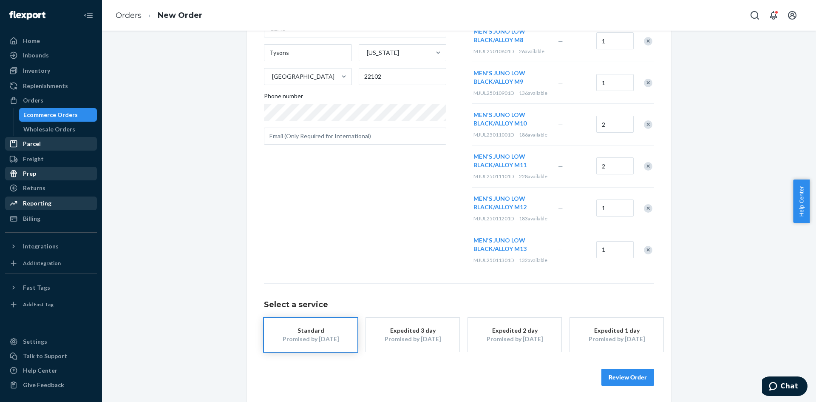
scroll to position [139, 0]
click at [633, 377] on button "Review Order" at bounding box center [628, 376] width 53 height 17
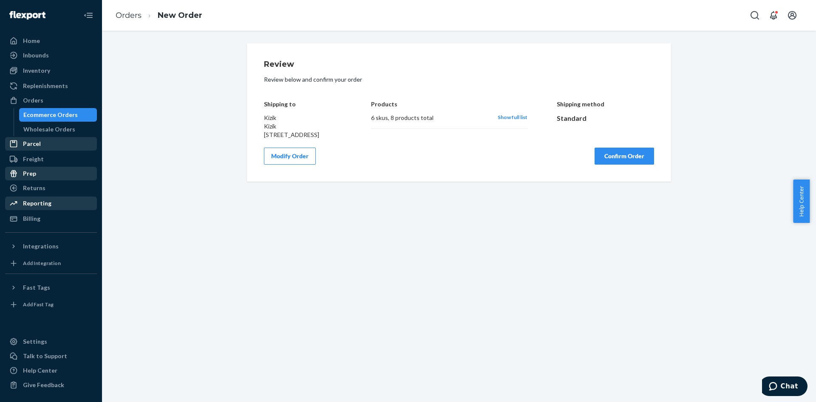
click at [626, 165] on button "Confirm Order" at bounding box center [625, 156] width 60 height 17
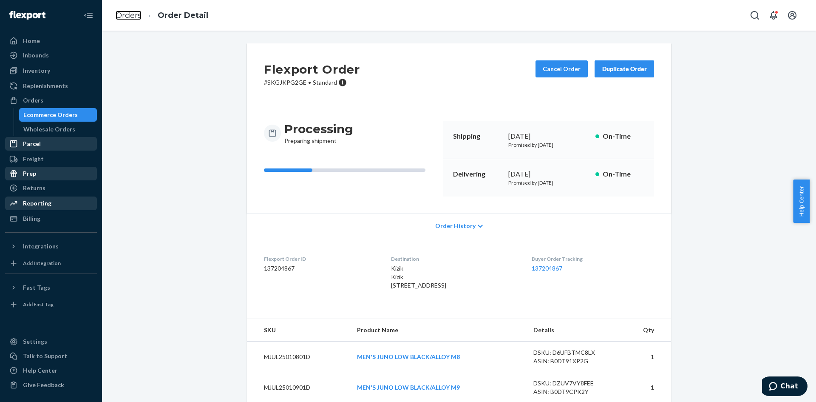
drag, startPoint x: 123, startPoint y: 15, endPoint x: 146, endPoint y: 42, distance: 35.3
click at [123, 15] on link "Orders" at bounding box center [129, 15] width 26 height 9
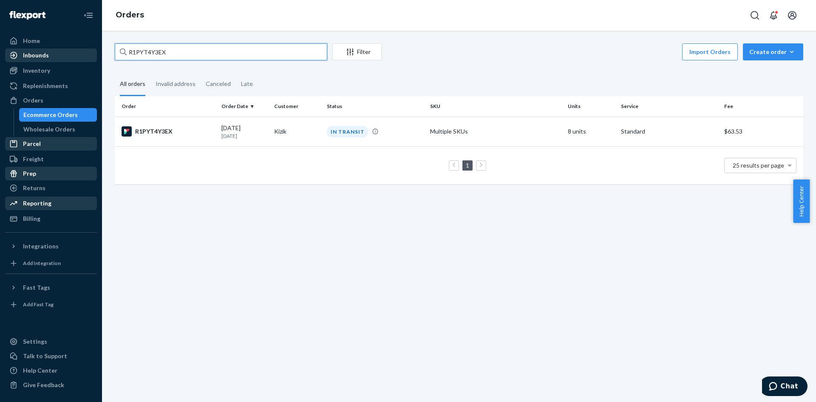
paste input "HJF01HYNLG"
drag, startPoint x: 166, startPoint y: 53, endPoint x: 80, endPoint y: 52, distance: 86.8
click at [80, 52] on div "Home Inbounds Shipping Plans Problems Inventory Products Replenishments Orders …" at bounding box center [408, 201] width 816 height 402
type input "HJF01HYNLG"
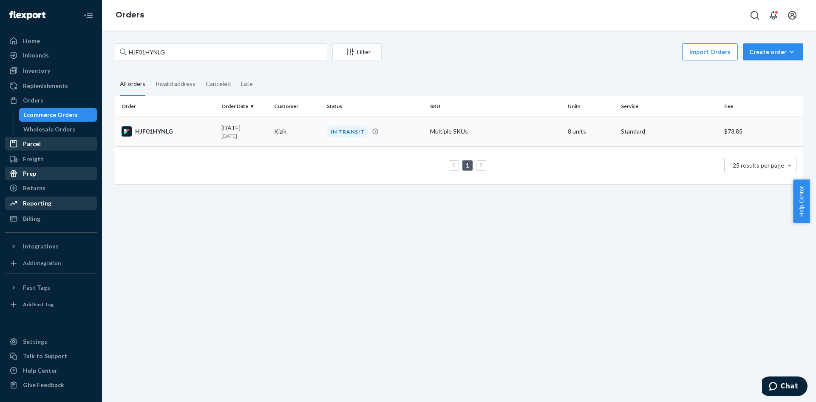
click at [155, 130] on div "HJF01HYNLG" at bounding box center [168, 131] width 93 height 10
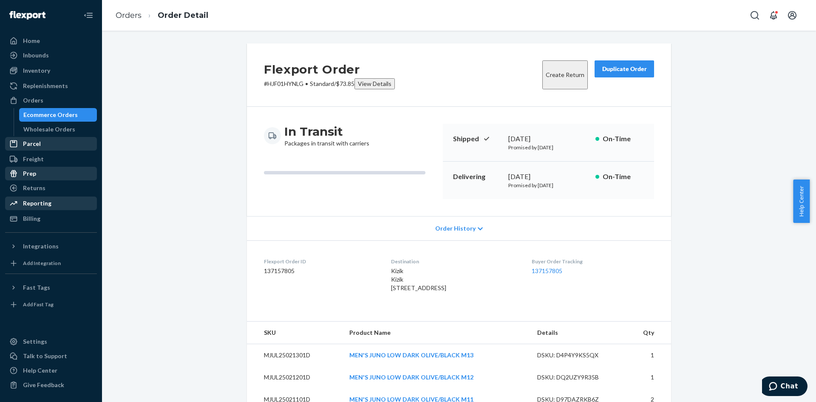
click at [620, 71] on div "Duplicate Order" at bounding box center [624, 69] width 45 height 9
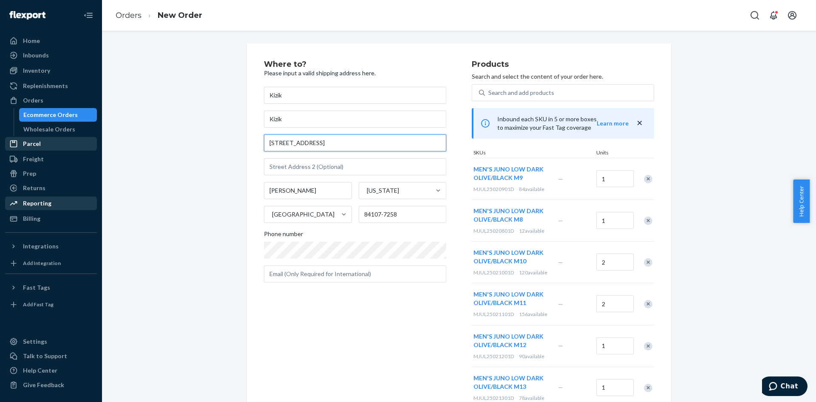
drag, startPoint x: 326, startPoint y: 143, endPoint x: 226, endPoint y: 147, distance: 99.6
click at [192, 138] on div "Where to? Please input a valid shipping address here. Kizik Kizik [STREET_ADDRE…" at bounding box center [459, 291] width 702 height 497
paste input "[STREET_ADDRESS]"
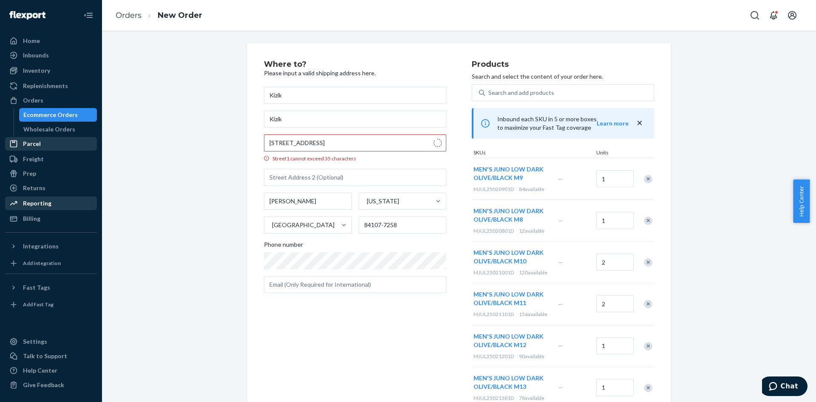
type input "[STREET_ADDRESS]"
type input "[PERSON_NAME]"
type input "22102"
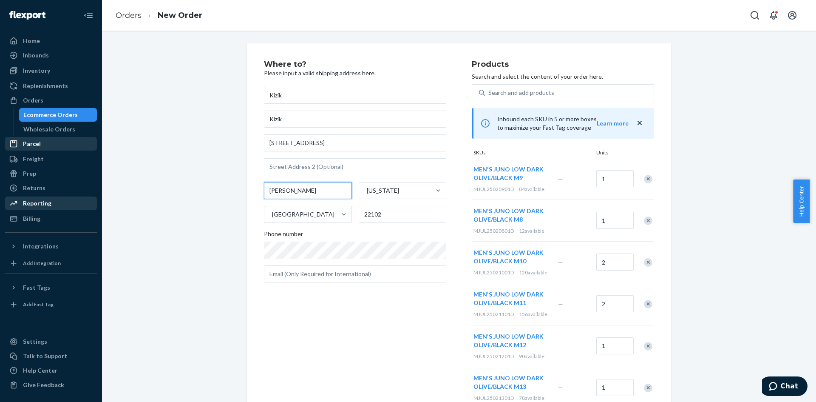
drag, startPoint x: 299, startPoint y: 190, endPoint x: 205, endPoint y: 186, distance: 94.5
click at [205, 186] on div "Where to? Please input a valid shipping address here. Kizik Kizik [STREET_ADDRE…" at bounding box center [459, 291] width 702 height 497
type input "Tysons"
click at [290, 169] on input "text" at bounding box center [355, 166] width 182 height 17
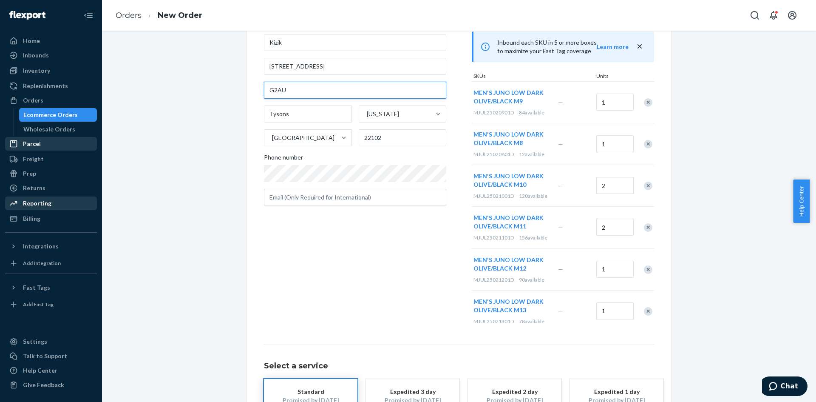
scroll to position [139, 0]
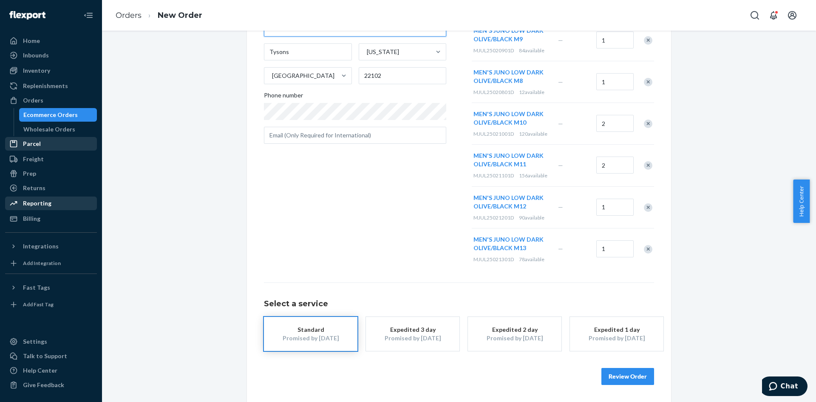
type input "G2AU"
click at [634, 378] on button "Review Order" at bounding box center [628, 376] width 53 height 17
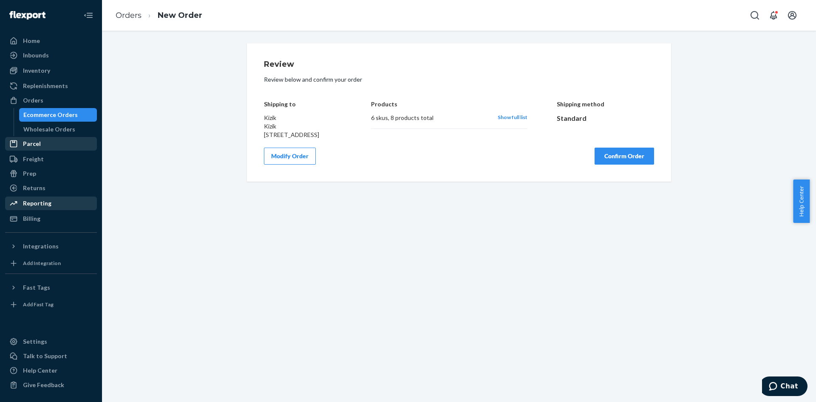
click at [620, 165] on button "Confirm Order" at bounding box center [625, 156] width 60 height 17
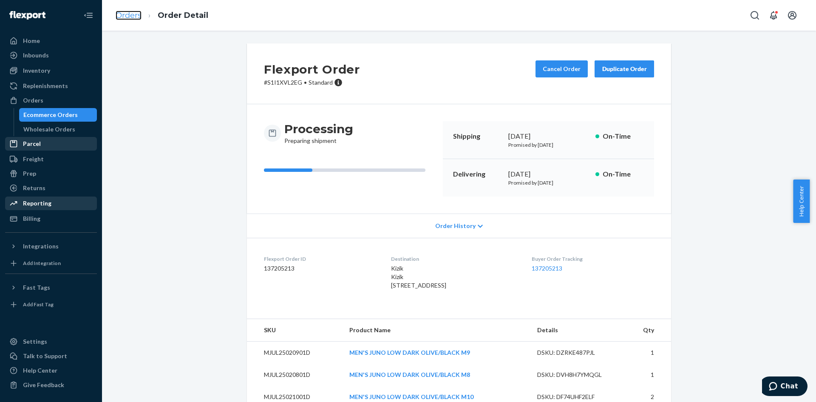
click at [125, 12] on link "Orders" at bounding box center [129, 15] width 26 height 9
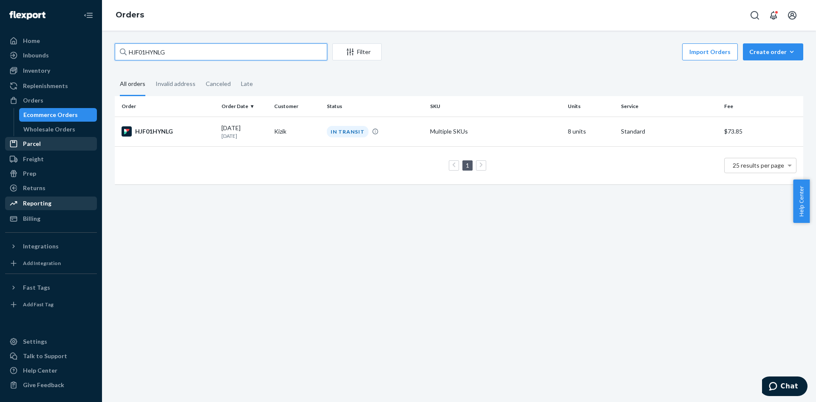
click at [156, 51] on input "HJF01HYNLG" at bounding box center [221, 51] width 213 height 17
paste input "BJHVEHENLE"
type input "BJHVEHENLE"
click at [159, 129] on div "BJHVEHENLE" at bounding box center [168, 131] width 93 height 10
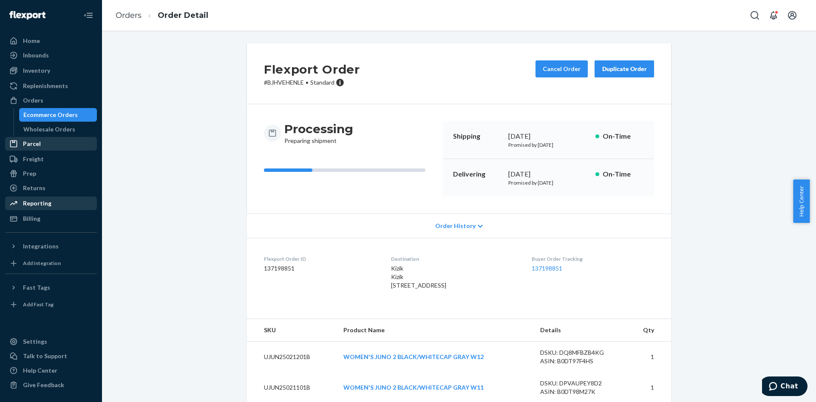
click at [620, 68] on div "Duplicate Order" at bounding box center [624, 69] width 45 height 9
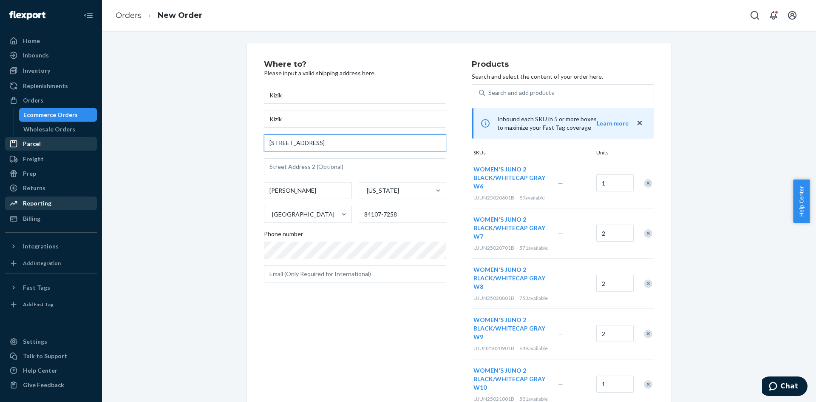
drag, startPoint x: 340, startPoint y: 145, endPoint x: 142, endPoint y: 128, distance: 198.0
click at [142, 128] on div "Where to? Please input a valid shipping address here. Kizik Kizik [STREET_ADDRE…" at bounding box center [459, 342] width 702 height 598
paste input "[STREET_ADDRESS]"
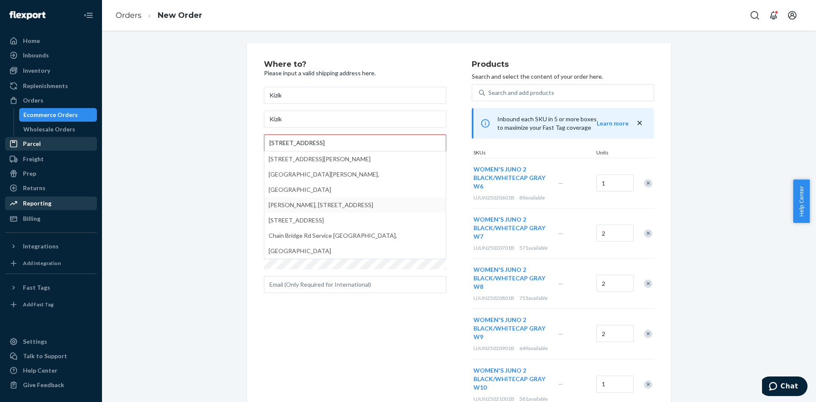
type input "[STREET_ADDRESS]"
type input "8007 L"
type input "Tysons"
type input "22102"
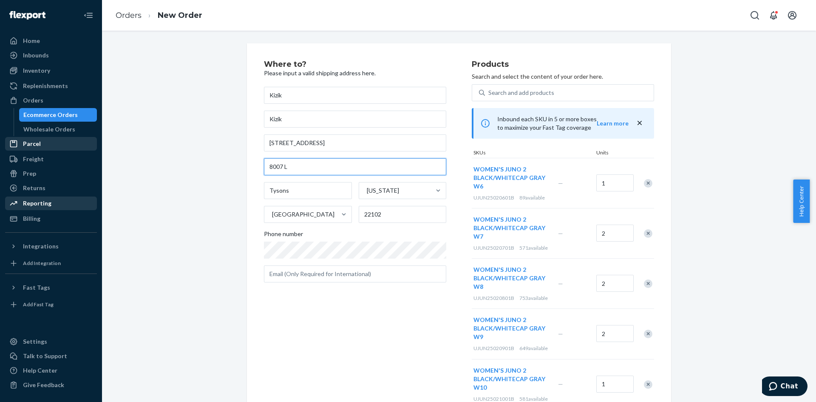
drag, startPoint x: 298, startPoint y: 168, endPoint x: 208, endPoint y: 158, distance: 89.8
click at [208, 158] on div "Where to? Please input a valid shipping address here. Kizik Kizik [STREET_ADDRE…" at bounding box center [459, 342] width 702 height 598
click at [266, 168] on input "G2AU" at bounding box center [355, 166] width 182 height 17
type input "G2AU"
click at [171, 214] on div "Where to? Please input a valid shipping address here. Kizik Kizik [STREET_ADDRE…" at bounding box center [459, 342] width 702 height 598
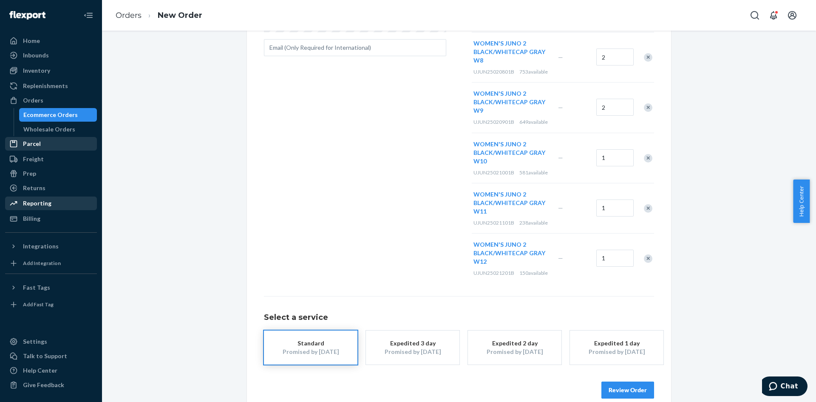
scroll to position [240, 0]
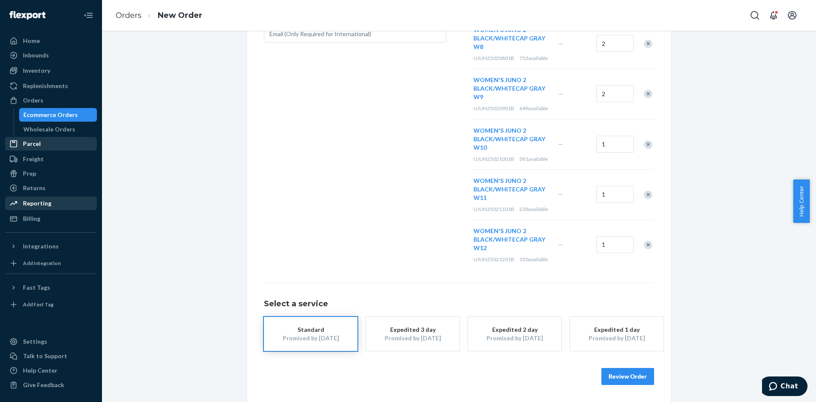
drag, startPoint x: 627, startPoint y: 374, endPoint x: 623, endPoint y: 353, distance: 21.3
click at [628, 374] on button "Review Order" at bounding box center [628, 376] width 53 height 17
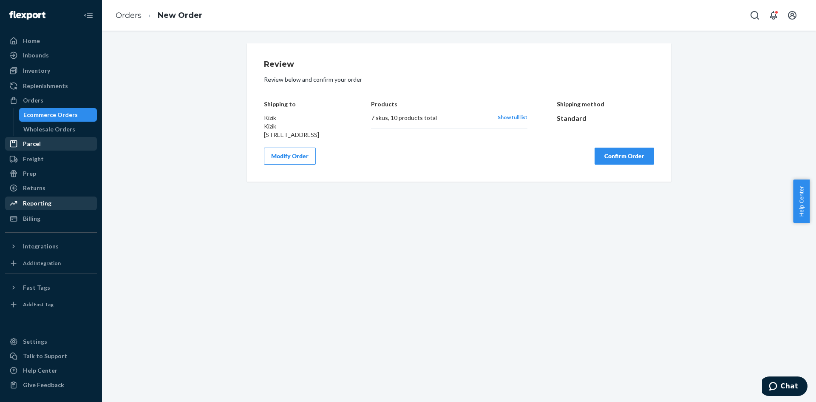
scroll to position [0, 0]
click at [631, 165] on button "Confirm Order" at bounding box center [625, 156] width 60 height 17
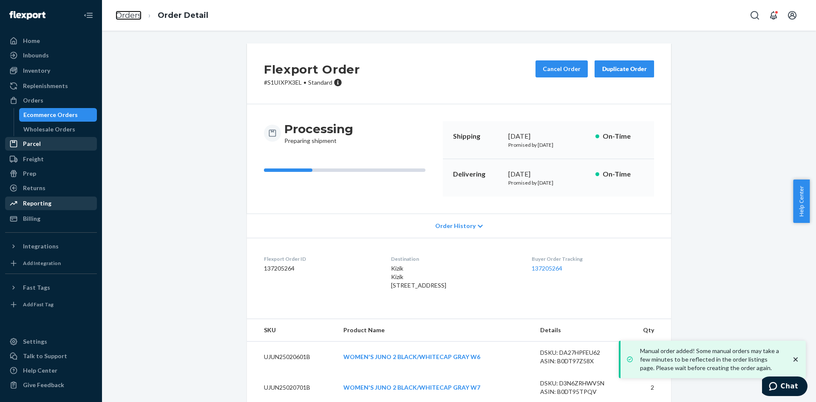
drag, startPoint x: 130, startPoint y: 14, endPoint x: 130, endPoint y: 34, distance: 19.1
click at [130, 14] on link "Orders" at bounding box center [129, 15] width 26 height 9
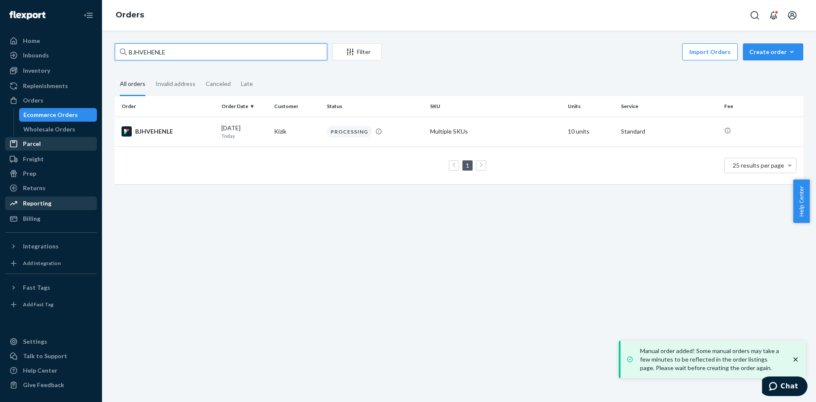
click at [148, 52] on input "BJHVEHENLE" at bounding box center [221, 51] width 213 height 17
paste input "SYWWYVBX3X"
type input "SYWWYVBX3XE"
click at [151, 130] on div "SYWWYVBX3XE" at bounding box center [168, 131] width 93 height 10
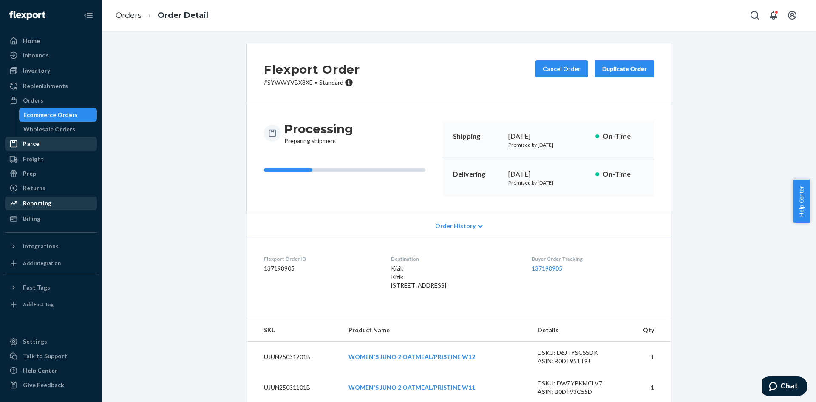
click at [619, 68] on div "Duplicate Order" at bounding box center [624, 69] width 45 height 9
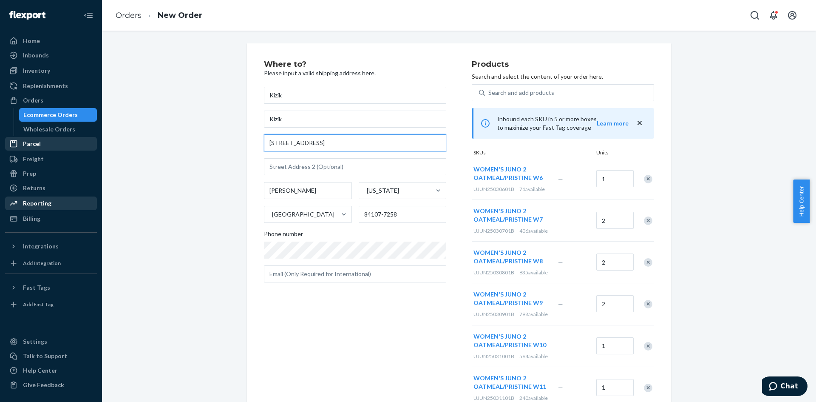
drag, startPoint x: 325, startPoint y: 140, endPoint x: 229, endPoint y: 144, distance: 96.6
click at [229, 144] on div "Where to? Please input a valid shipping address here. Kizik Kizik [STREET_ADDRE…" at bounding box center [459, 312] width 702 height 539
paste input "[STREET_ADDRESS]"
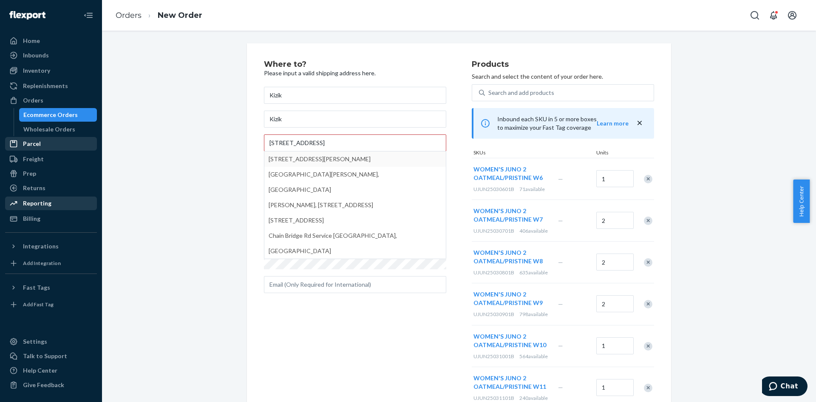
type input "[STREET_ADDRESS]"
type input "[PERSON_NAME]"
type input "22102"
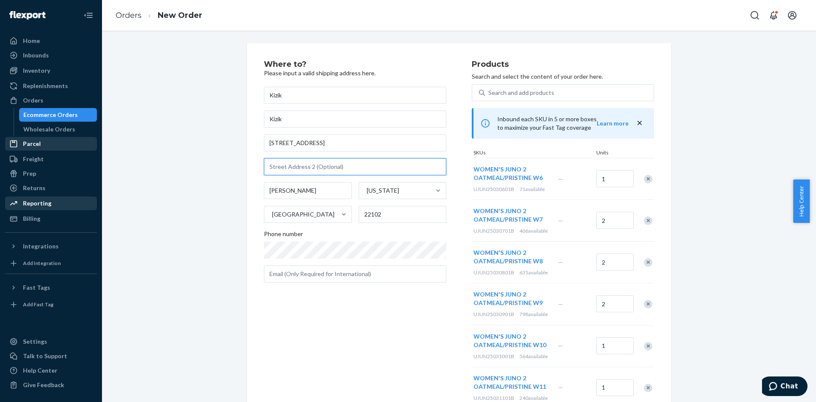
click at [295, 169] on input "text" at bounding box center [355, 166] width 182 height 17
type input "G2AU"
drag, startPoint x: 264, startPoint y: 193, endPoint x: 181, endPoint y: 202, distance: 83.4
click at [181, 202] on div "Where to? Please input a valid shipping address here. Kizik Kizik [STREET_ADDRE…" at bounding box center [459, 312] width 702 height 539
type input "Tysons"
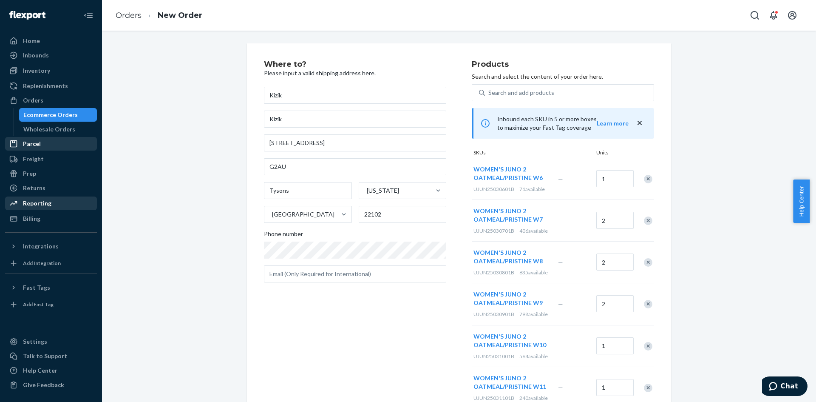
click at [188, 201] on div "Where to? Please input a valid shipping address here. Kizik Kizik [STREET_ADDRE…" at bounding box center [459, 308] width 702 height 530
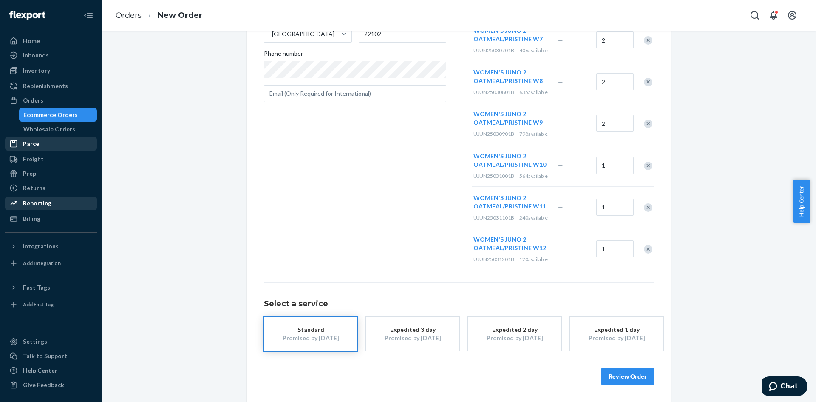
click at [623, 375] on button "Review Order" at bounding box center [628, 376] width 53 height 17
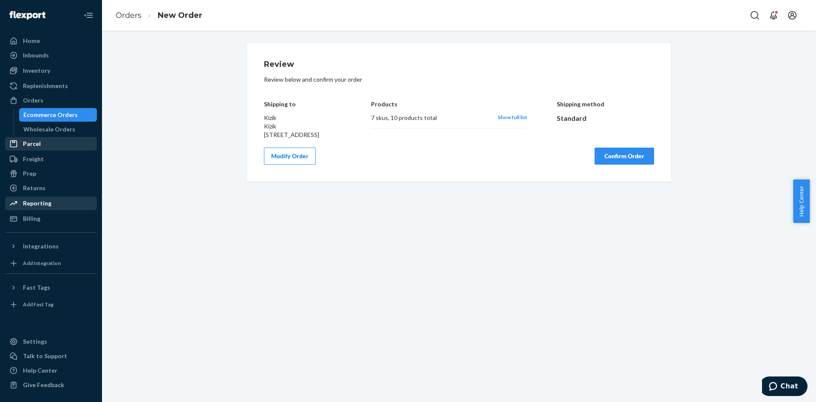
scroll to position [0, 0]
click at [618, 165] on button "Confirm Order" at bounding box center [625, 156] width 60 height 17
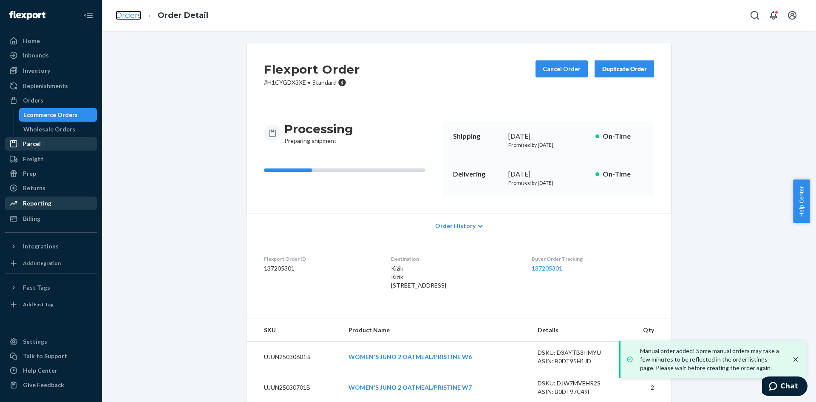
click at [127, 17] on link "Orders" at bounding box center [129, 15] width 26 height 9
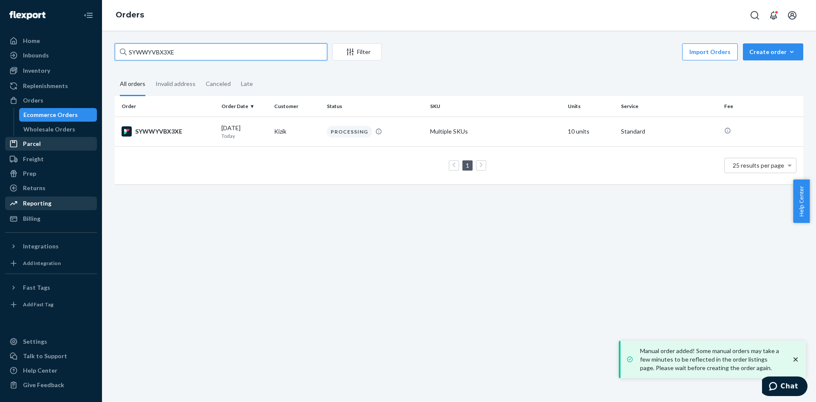
click at [159, 49] on input "SYWWYVBX3XE" at bounding box center [221, 51] width 213 height 17
paste input "HJHHVBGH"
type input "HJHHVBGHXE"
click at [161, 128] on div "HJHHVBGHXE" at bounding box center [168, 131] width 93 height 10
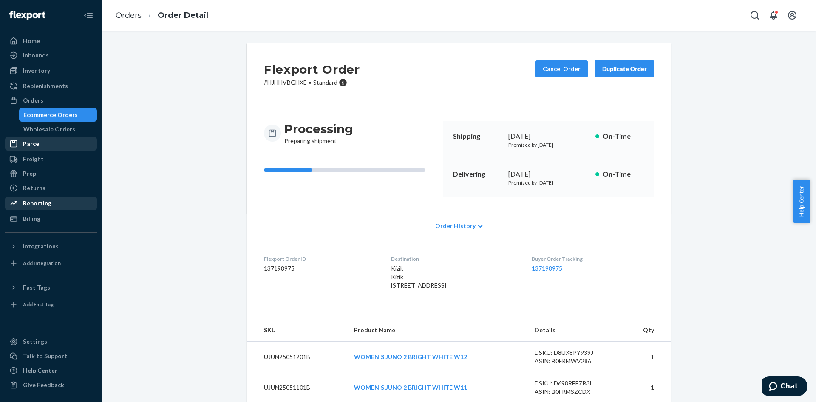
click at [611, 70] on div "Duplicate Order" at bounding box center [624, 69] width 45 height 9
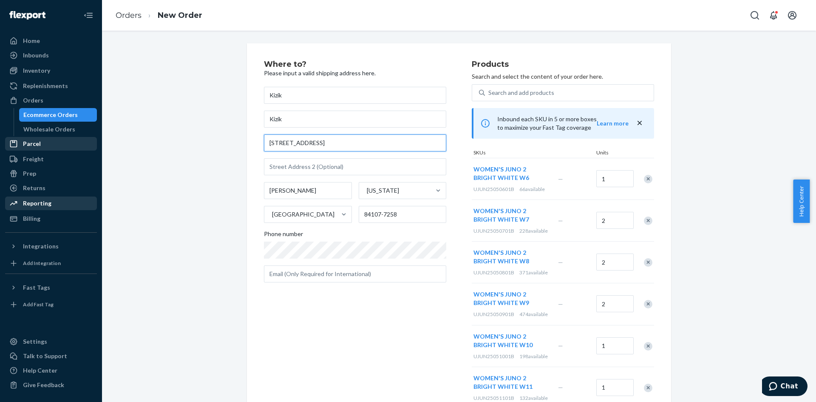
drag, startPoint x: 332, startPoint y: 145, endPoint x: 225, endPoint y: 140, distance: 106.8
click at [225, 140] on div "Where to? Please input a valid shipping address here. Kizik Kizik [STREET_ADDRE…" at bounding box center [459, 312] width 702 height 539
paste input "[STREET_ADDRESS]"
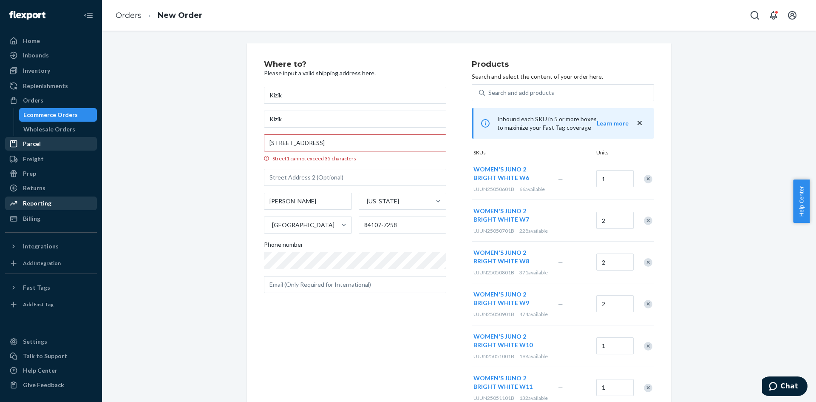
click at [227, 164] on div "Where to? Please input a valid shipping address here. Kizik Kizik [STREET_ADDRE…" at bounding box center [459, 255] width 702 height 424
click at [375, 144] on input "[STREET_ADDRESS]" at bounding box center [355, 142] width 182 height 17
drag, startPoint x: 353, startPoint y: 143, endPoint x: 328, endPoint y: 142, distance: 25.1
click at [328, 142] on input "[STREET_ADDRESS]" at bounding box center [355, 142] width 182 height 17
click at [403, 140] on input "[STREET_ADDRESS]" at bounding box center [355, 142] width 182 height 17
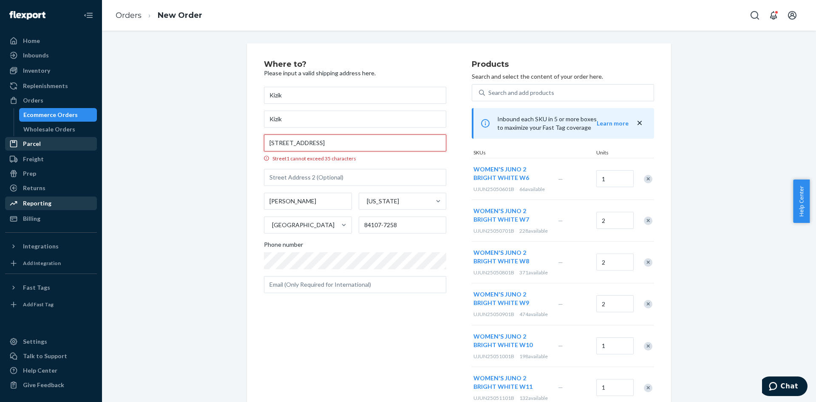
drag, startPoint x: 415, startPoint y: 145, endPoint x: 255, endPoint y: 140, distance: 160.8
click at [255, 140] on div "Where to? Please input a valid shipping address here. Kizik Kizik [STREET_ADDRE…" at bounding box center [459, 255] width 424 height 424
drag, startPoint x: 421, startPoint y: 143, endPoint x: 353, endPoint y: 139, distance: 67.7
click at [353, 139] on input "[STREET_ADDRESS]" at bounding box center [355, 142] width 182 height 17
click at [339, 142] on input "[STREET_ADDRESS]" at bounding box center [355, 142] width 182 height 17
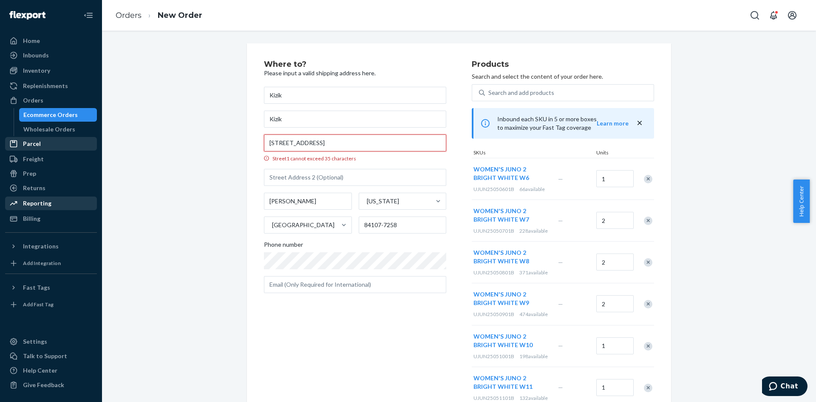
click at [351, 143] on input "[STREET_ADDRESS]" at bounding box center [355, 142] width 182 height 17
drag, startPoint x: 350, startPoint y: 142, endPoint x: 428, endPoint y: 139, distance: 77.5
click at [428, 139] on input "[STREET_ADDRESS]" at bounding box center [355, 142] width 182 height 17
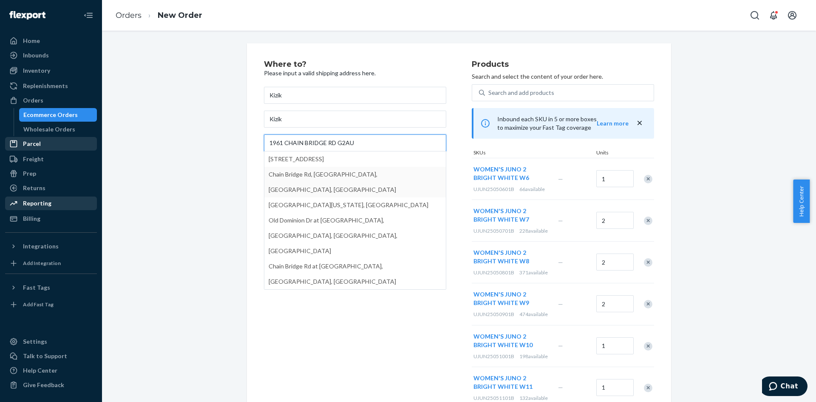
type input "1961 CHAIN BRIDGE RD G2AU"
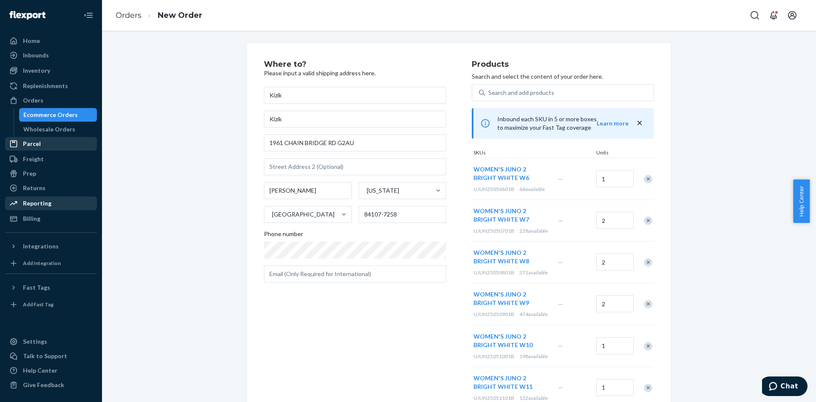
click at [209, 176] on div "Where to? Please input a valid shipping address here. Kizik Kizik [STREET_ADDRE…" at bounding box center [459, 312] width 702 height 539
drag, startPoint x: 294, startPoint y: 192, endPoint x: 211, endPoint y: 189, distance: 82.6
click at [211, 189] on div "Where to? Please input a valid shipping address here. Kizik Kizik [STREET_ADDRE…" at bounding box center [459, 312] width 702 height 539
click at [286, 168] on input "text" at bounding box center [355, 166] width 182 height 17
type input "G2AU"
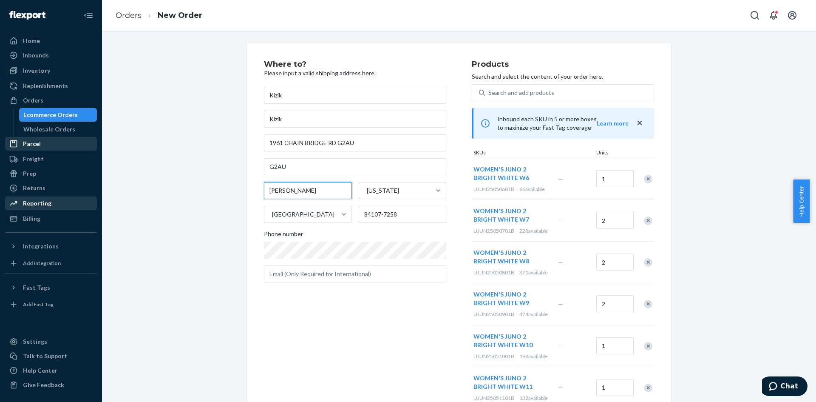
drag, startPoint x: 290, startPoint y: 188, endPoint x: 216, endPoint y: 195, distance: 74.3
click at [216, 195] on div "Where to? Please input a valid shipping address here. Kizik Kizik [STREET_ADDRE…" at bounding box center [459, 312] width 702 height 539
type input "Tysons"
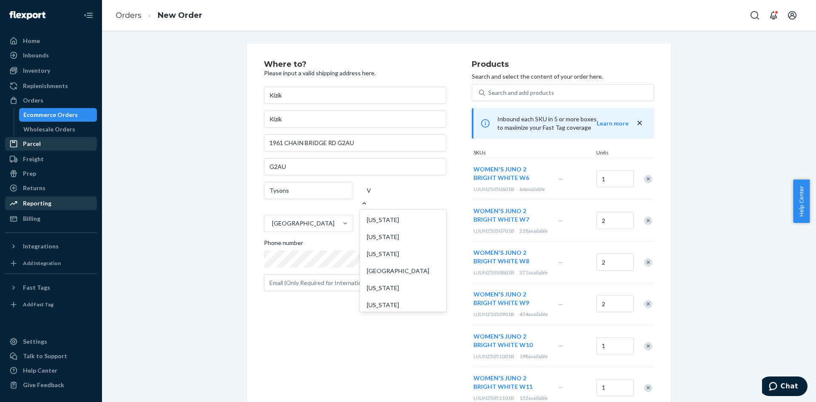
type input "VA"
click at [397, 245] on div "[US_STATE]" at bounding box center [403, 253] width 83 height 17
click at [375, 195] on input "VA" at bounding box center [371, 190] width 9 height 9
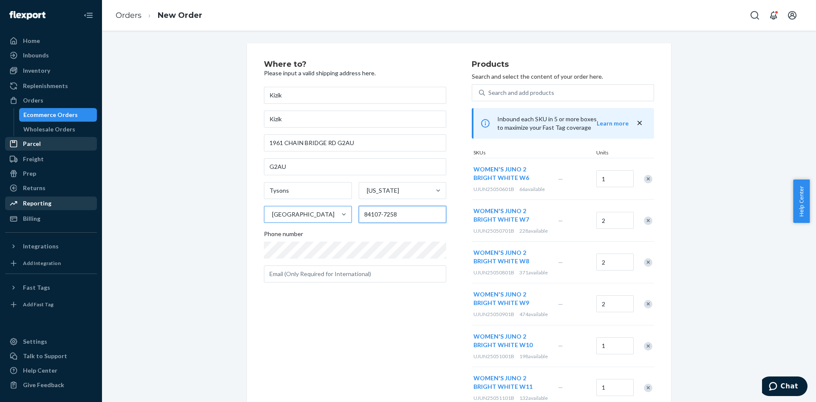
drag, startPoint x: 401, startPoint y: 215, endPoint x: 339, endPoint y: 220, distance: 61.8
click at [339, 220] on div "Tysons [US_STATE][GEOGRAPHIC_DATA] 84107-7258" at bounding box center [355, 202] width 182 height 41
type input "22102"
click at [159, 199] on div "Where to? Please input a valid shipping address here. Kizik Kizik [STREET_ADDRE…" at bounding box center [459, 312] width 702 height 539
click at [205, 243] on div "Where to? Please input a valid shipping address here. Kizik Kizik [STREET_ADDRE…" at bounding box center [459, 312] width 702 height 539
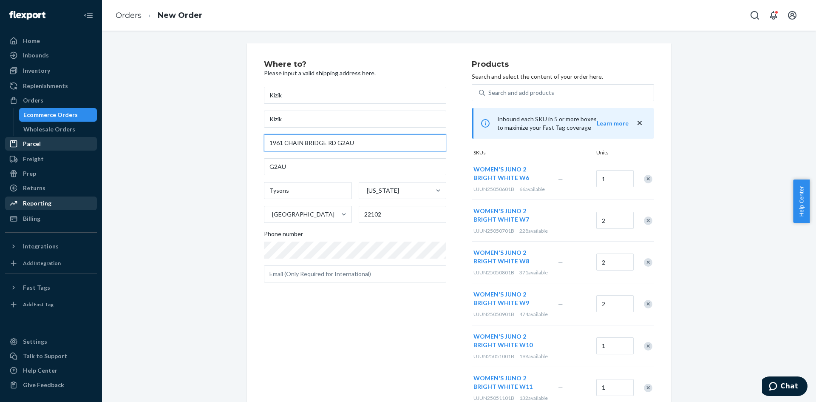
drag, startPoint x: 362, startPoint y: 143, endPoint x: 334, endPoint y: 145, distance: 27.7
click at [334, 145] on input "1961 CHAIN BRIDGE RD G2AU" at bounding box center [355, 142] width 182 height 17
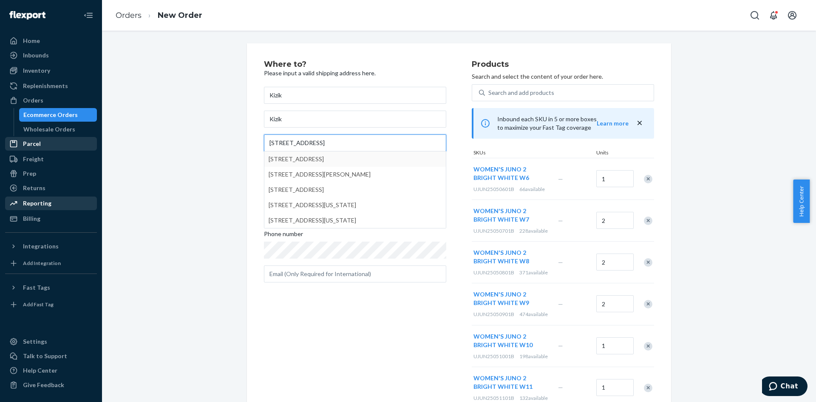
type input "[STREET_ADDRESS]"
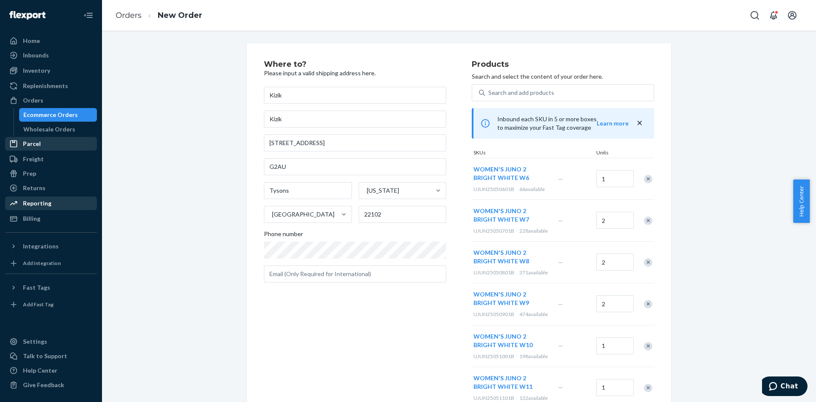
click at [208, 168] on div "Where to? Please input a valid shipping address here. Kizik Kizik [STREET_ADDRE…" at bounding box center [459, 312] width 702 height 539
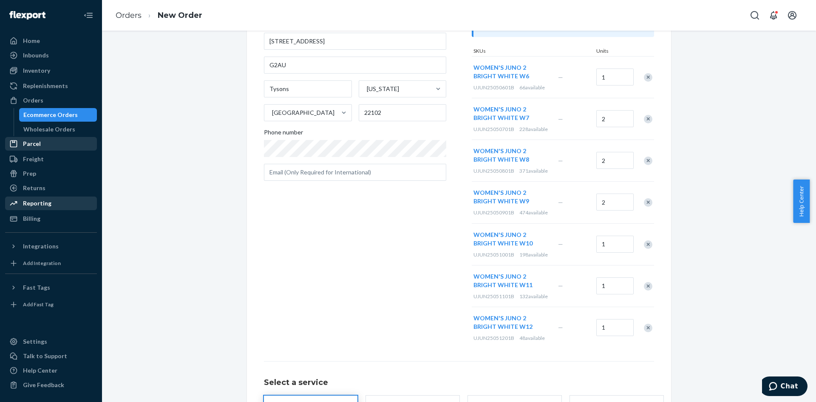
scroll to position [180, 0]
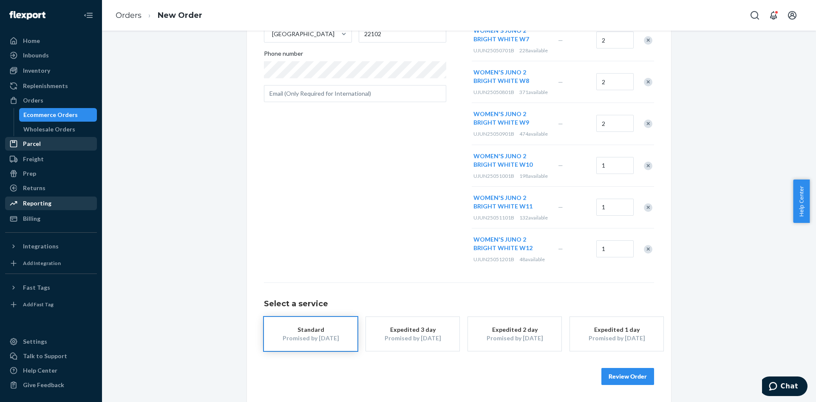
click at [620, 374] on button "Review Order" at bounding box center [628, 376] width 53 height 17
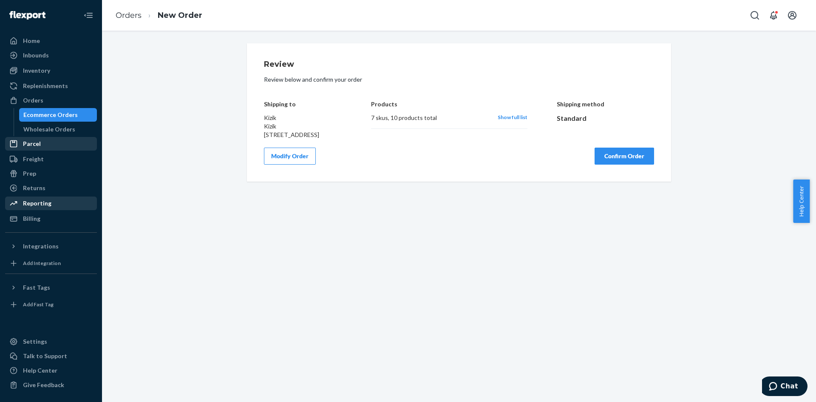
scroll to position [0, 0]
click at [632, 165] on button "Confirm Order" at bounding box center [625, 156] width 60 height 17
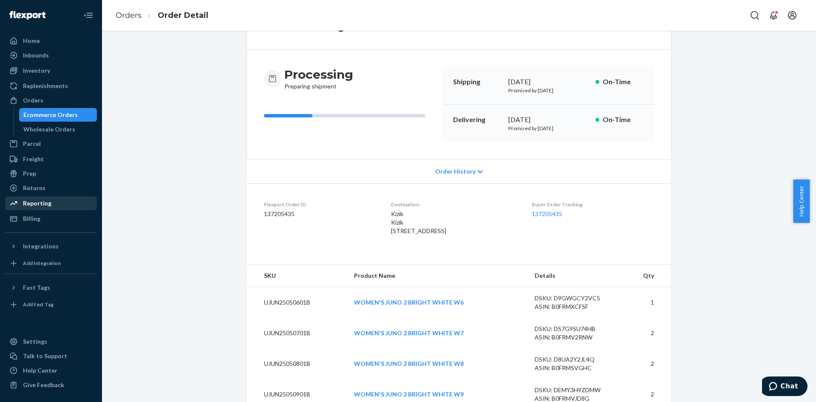
scroll to position [170, 0]
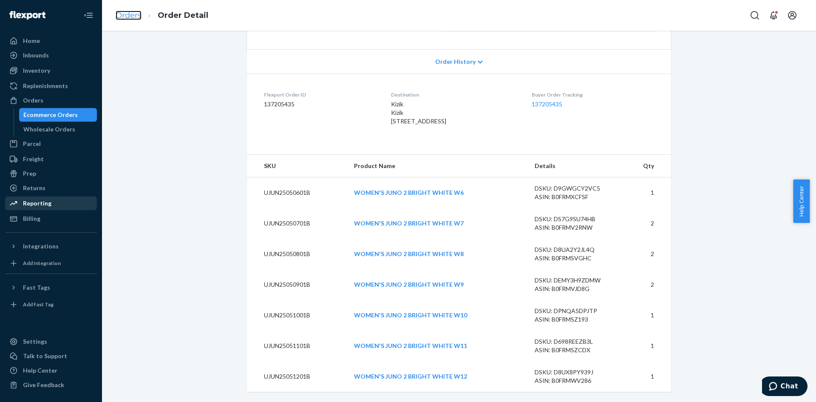
click at [134, 15] on link "Orders" at bounding box center [129, 15] width 26 height 9
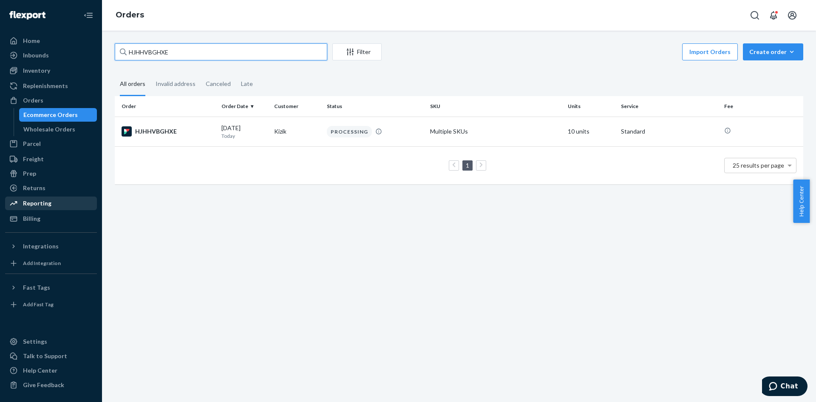
click at [149, 52] on input "HJHHVBGHXE" at bounding box center [221, 51] width 213 height 17
paste input "1B-BRLNGX"
type input "H1B-BRLNGX"
click at [154, 134] on div "H1B-BRLNGX" at bounding box center [168, 131] width 93 height 10
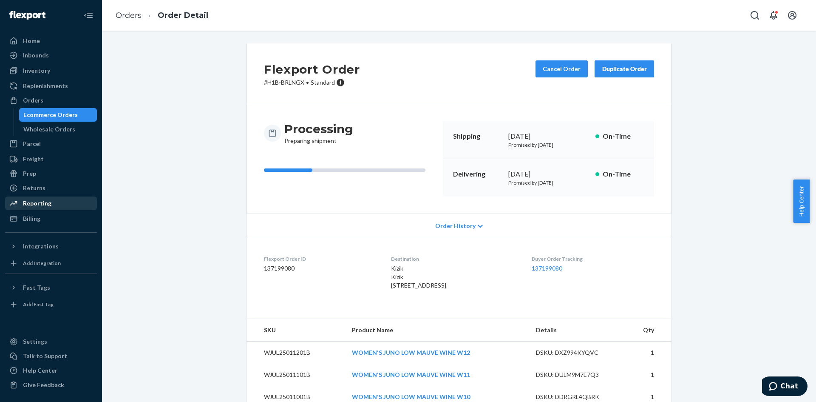
click at [620, 68] on div "Duplicate Order" at bounding box center [624, 69] width 45 height 9
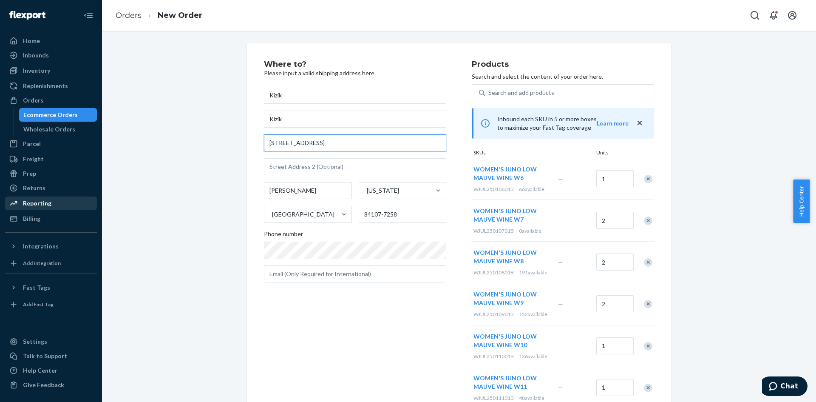
drag, startPoint x: 356, startPoint y: 148, endPoint x: 264, endPoint y: 146, distance: 91.5
click at [253, 147] on div "Where to? Please input a valid shipping address here. Kizik Kizik [STREET_ADDRE…" at bounding box center [459, 312] width 424 height 539
paste input "[STREET_ADDRESS]"
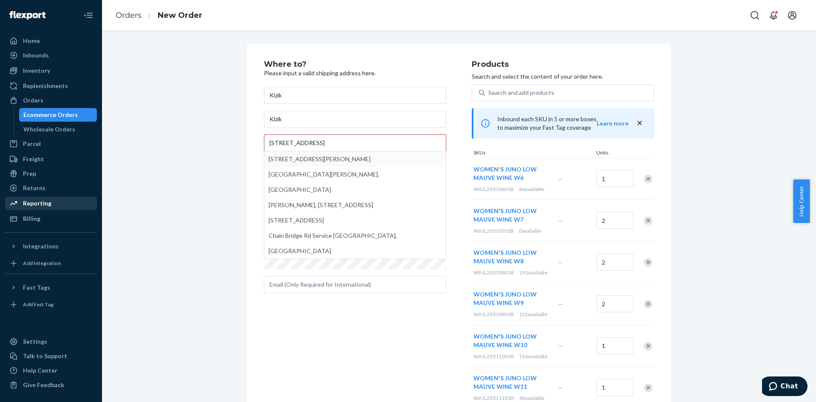
type input "[STREET_ADDRESS]"
type input "[PERSON_NAME]"
type input "22102"
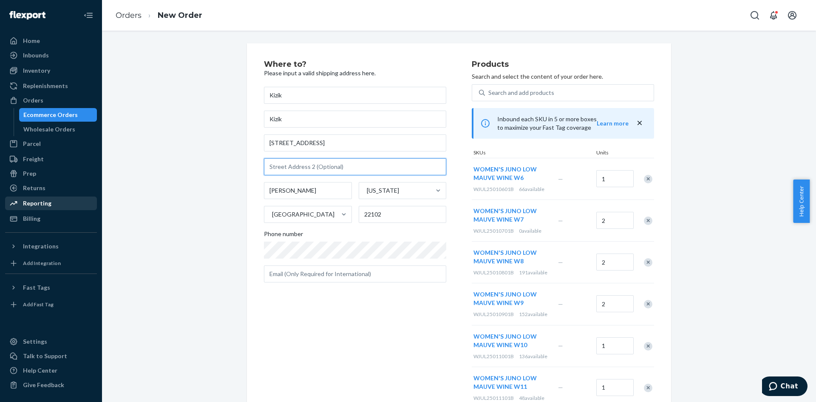
click at [299, 168] on input "text" at bounding box center [355, 166] width 182 height 17
type input "G2AU"
drag, startPoint x: 292, startPoint y: 189, endPoint x: 216, endPoint y: 191, distance: 76.2
click at [213, 193] on div "Where to? Please input a valid shipping address here. Kizik Kizik [STREET_ADDRE…" at bounding box center [459, 312] width 702 height 539
type input "Tysons"
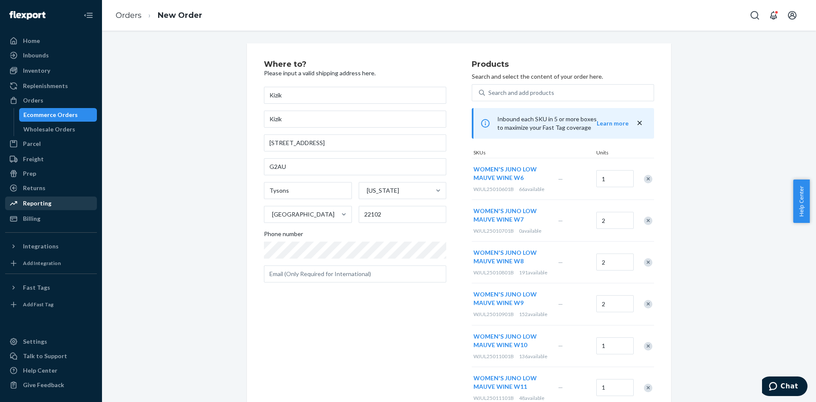
click at [216, 191] on div "Where to? Please input a valid shipping address here. Kizik Kizik [STREET_ADDRE…" at bounding box center [459, 308] width 702 height 530
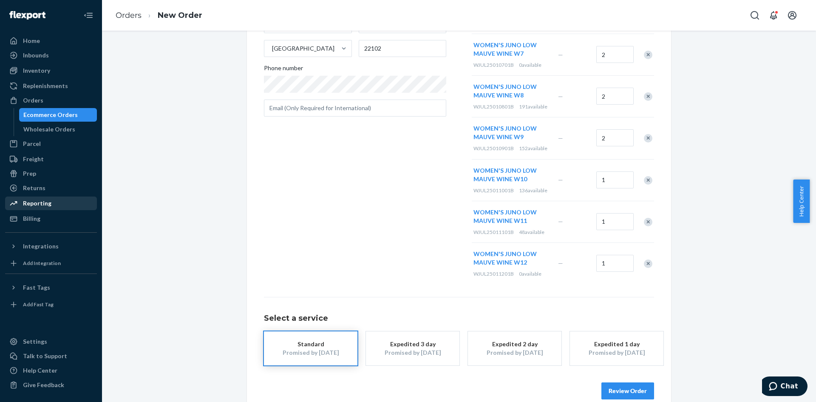
scroll to position [170, 0]
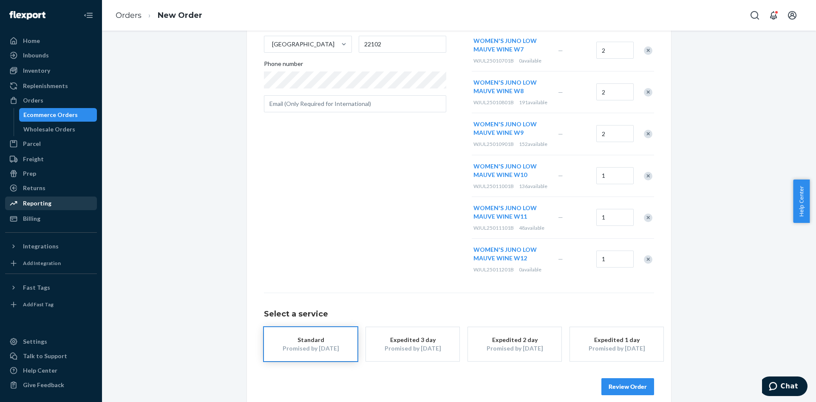
click at [618, 382] on button "Review Order" at bounding box center [628, 386] width 53 height 17
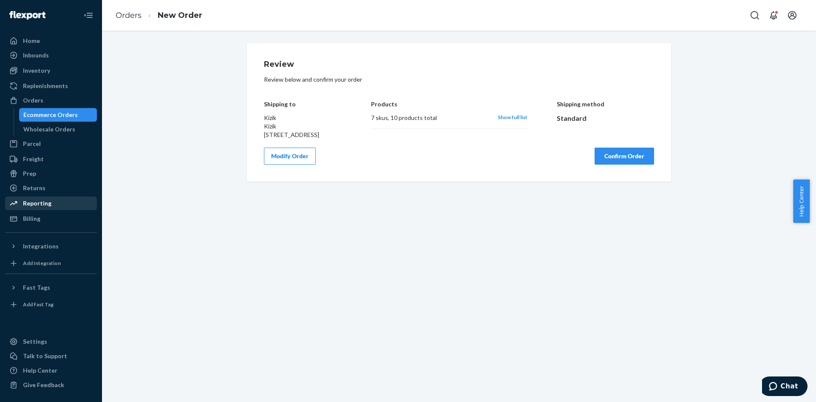
click at [607, 165] on button "Confirm Order" at bounding box center [625, 156] width 60 height 17
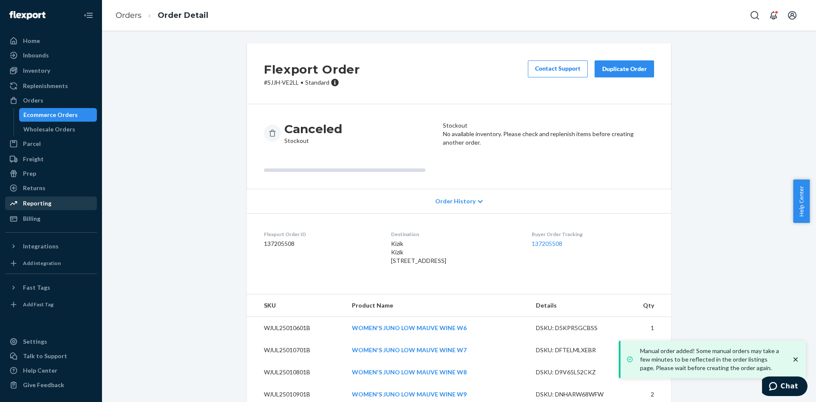
click at [634, 71] on div "Duplicate Order" at bounding box center [624, 69] width 45 height 9
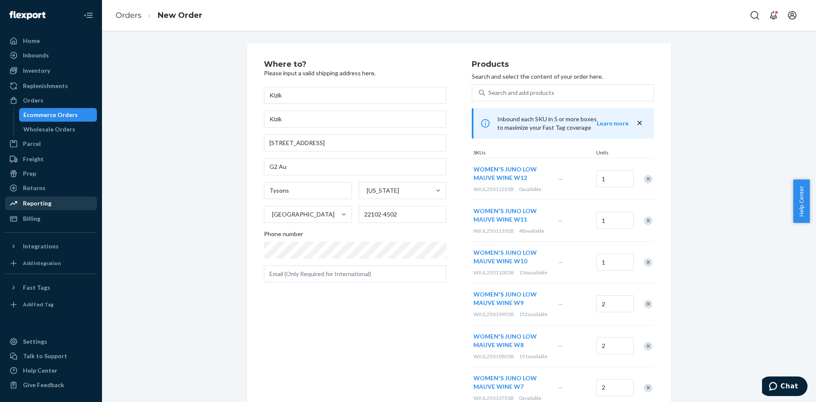
drag, startPoint x: 648, startPoint y: 176, endPoint x: 650, endPoint y: 193, distance: 17.6
click at [648, 176] on div "Remove Item" at bounding box center [648, 179] width 9 height 9
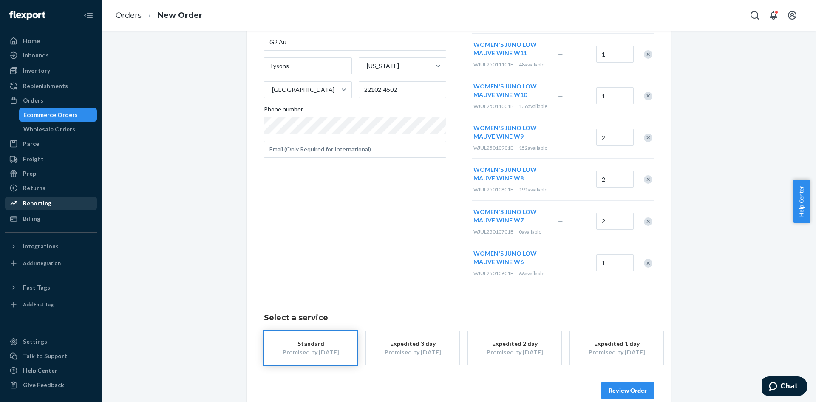
scroll to position [128, 0]
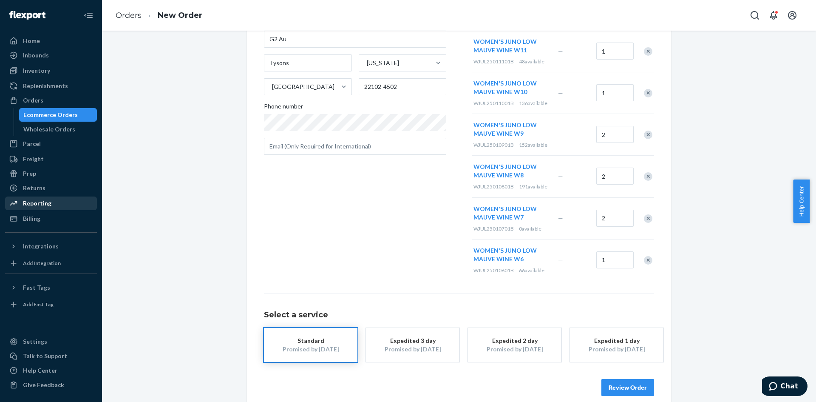
click at [646, 216] on div "Remove Item" at bounding box center [648, 218] width 9 height 9
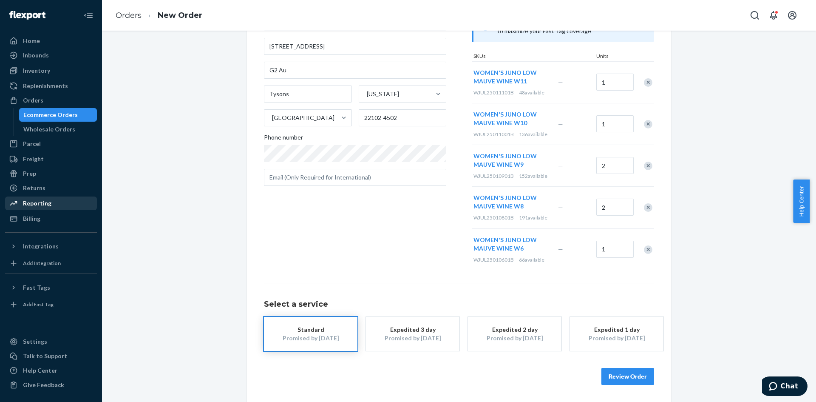
scroll to position [97, 0]
click at [617, 376] on button "Review Order" at bounding box center [628, 376] width 53 height 17
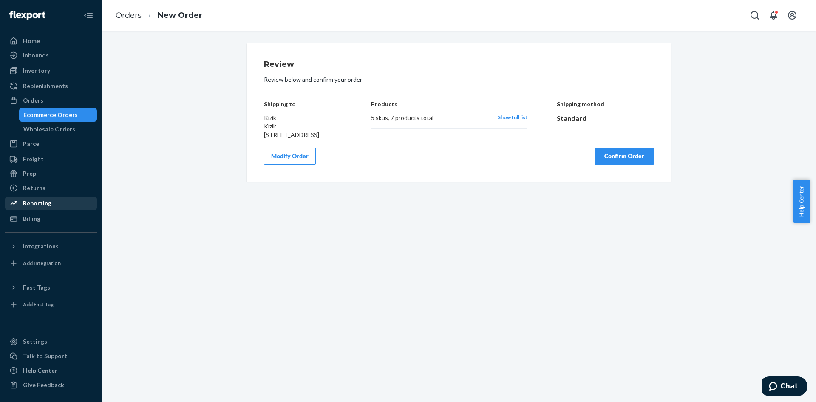
scroll to position [0, 0]
click at [626, 165] on button "Confirm Order" at bounding box center [625, 156] width 60 height 17
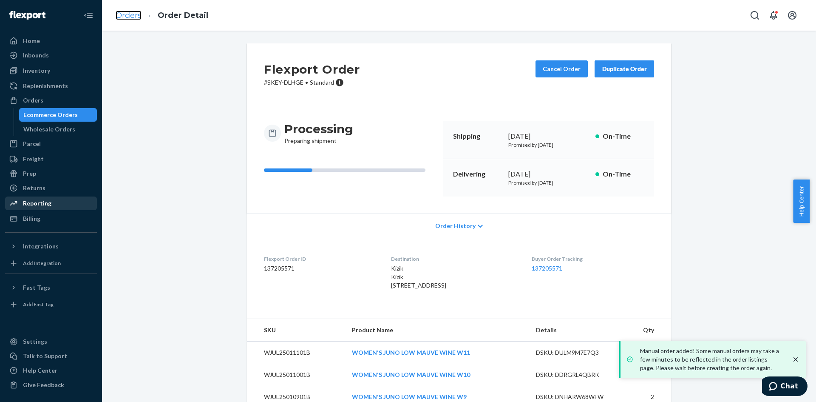
click at [133, 14] on link "Orders" at bounding box center [129, 15] width 26 height 9
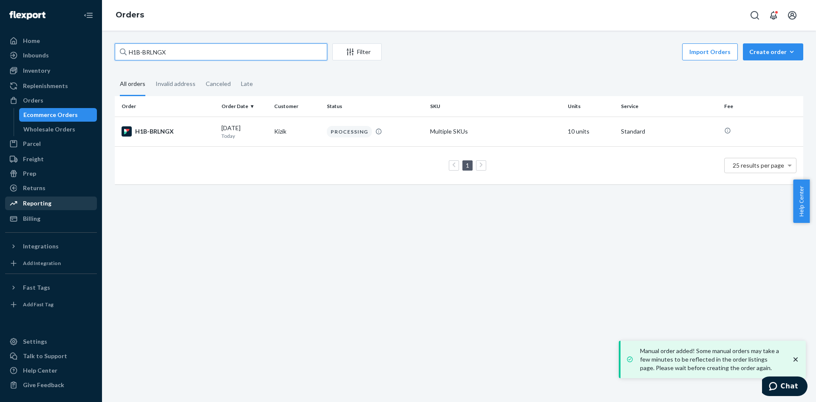
click at [153, 48] on input "H1B-BRLNGX" at bounding box center [221, 51] width 213 height 17
drag, startPoint x: 190, startPoint y: 54, endPoint x: 181, endPoint y: 54, distance: 8.5
click at [188, 54] on input "H1B-BRLNGX" at bounding box center [221, 51] width 213 height 17
click at [177, 53] on input "H1B-BRLNGX" at bounding box center [221, 51] width 213 height 17
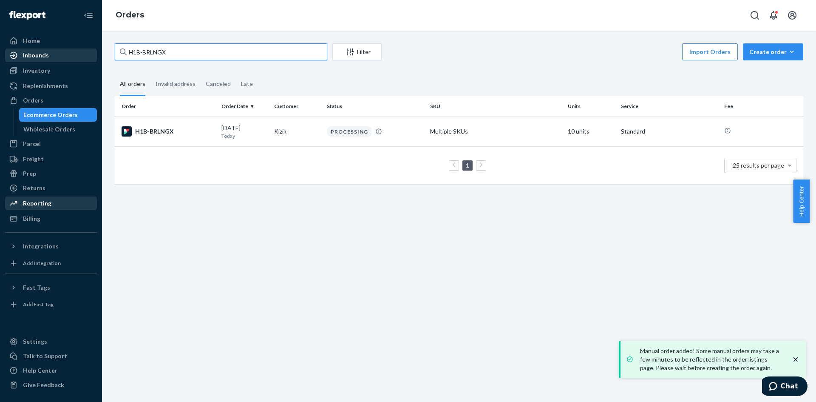
drag, startPoint x: 173, startPoint y: 52, endPoint x: 87, endPoint y: 48, distance: 86.4
click at [87, 48] on div "Home Inbounds Shipping Plans Problems Inventory Products Replenishments Orders …" at bounding box center [408, 201] width 816 height 402
paste input "KGEBBE3XG"
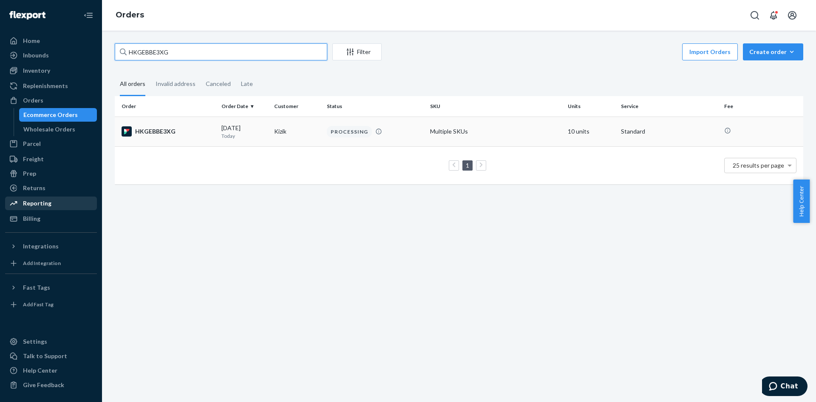
type input "HKGEBBE3XG"
click at [160, 130] on div "HKGEBBE3XG" at bounding box center [168, 131] width 93 height 10
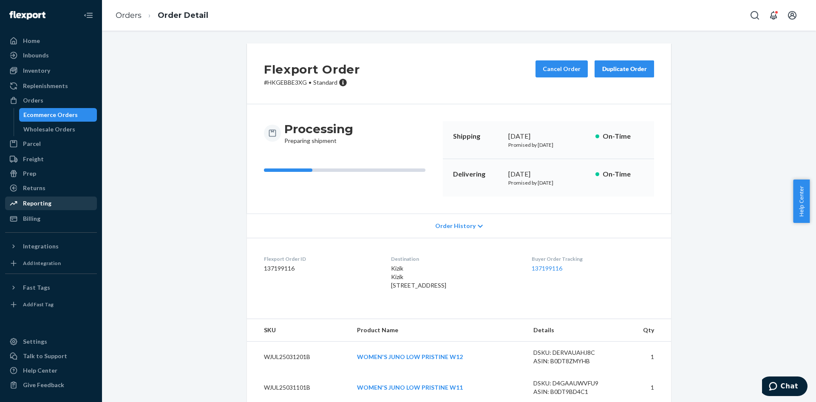
click at [617, 71] on div "Duplicate Order" at bounding box center [624, 69] width 45 height 9
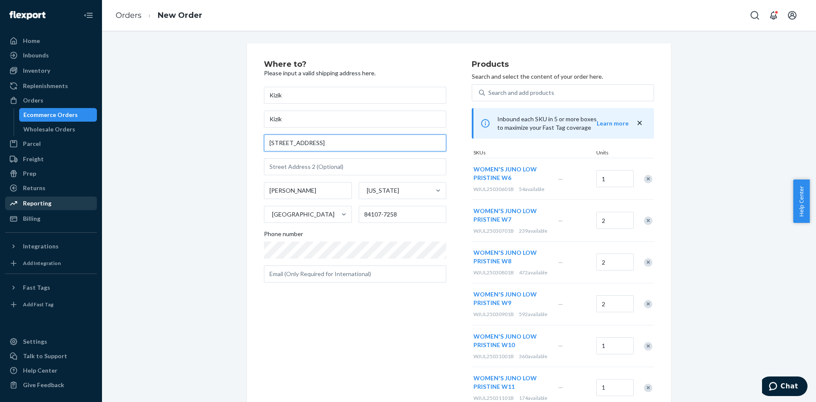
drag, startPoint x: 314, startPoint y: 145, endPoint x: 220, endPoint y: 147, distance: 94.4
click at [220, 147] on div "Where to? Please input a valid shipping address here. Kizik Kizik [STREET_ADDRE…" at bounding box center [459, 312] width 702 height 539
paste input "[STREET_ADDRESS]"
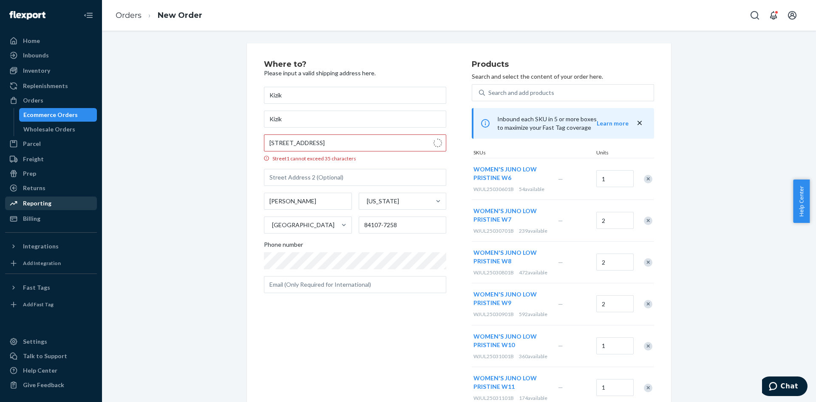
type input "[STREET_ADDRESS]"
type input "[PERSON_NAME]"
type input "22102"
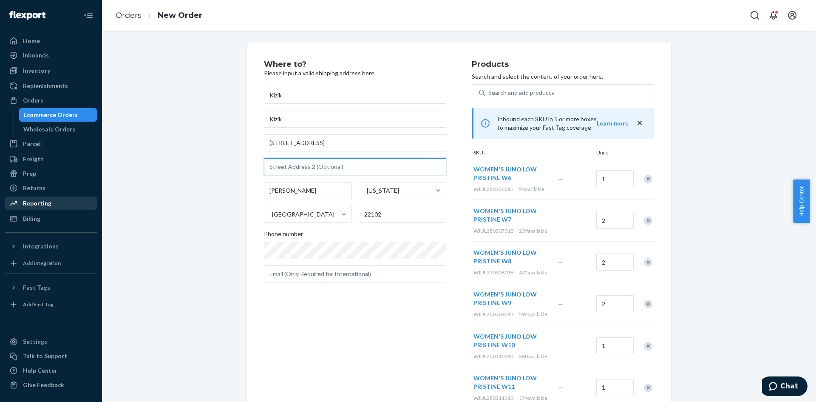
click at [288, 163] on input "text" at bounding box center [355, 166] width 182 height 17
type input "G2AU"
drag, startPoint x: 298, startPoint y: 191, endPoint x: 187, endPoint y: 191, distance: 111.0
click at [187, 191] on div "Where to? Please input a valid shipping address here. Kizik Kizik [STREET_ADDRE…" at bounding box center [459, 312] width 702 height 539
type input "Tysons"
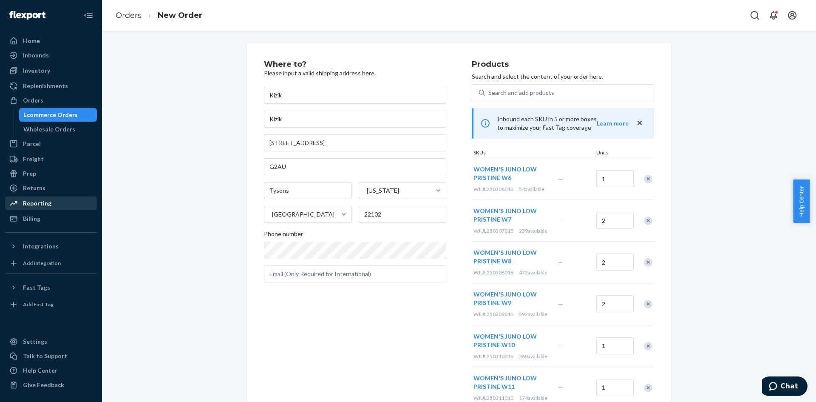
click at [186, 191] on div "Where to? Please input a valid shipping address here. Kizik Kizik [STREET_ADDRE…" at bounding box center [459, 312] width 702 height 539
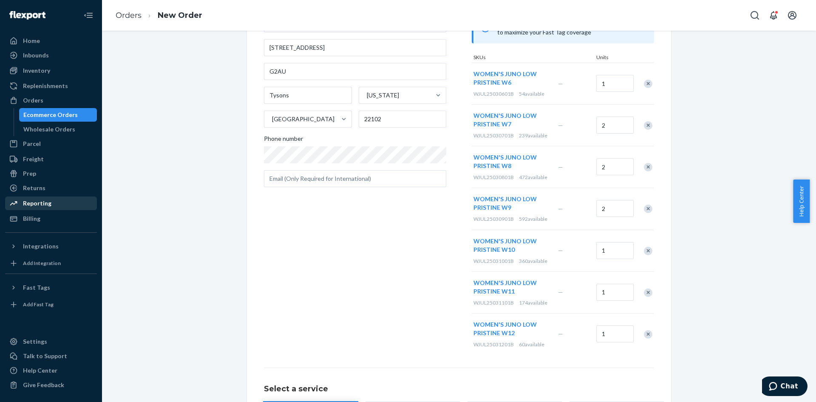
scroll to position [180, 0]
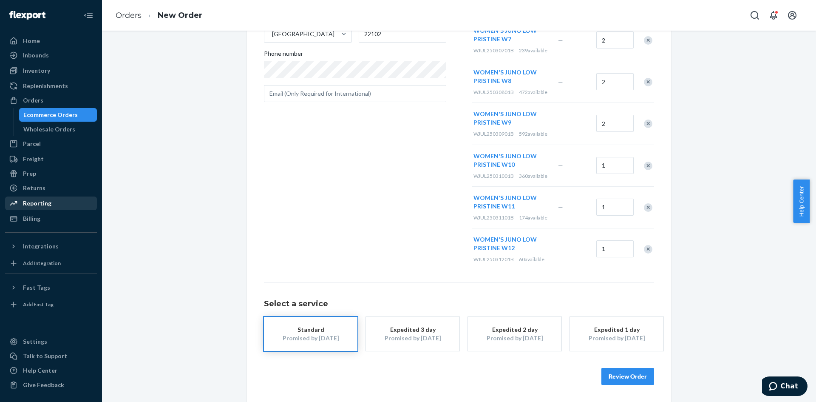
click at [632, 381] on button "Review Order" at bounding box center [628, 376] width 53 height 17
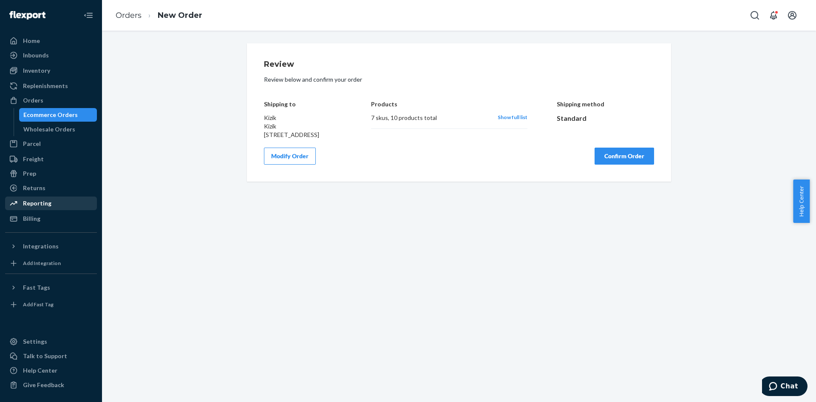
click at [635, 165] on button "Confirm Order" at bounding box center [625, 156] width 60 height 17
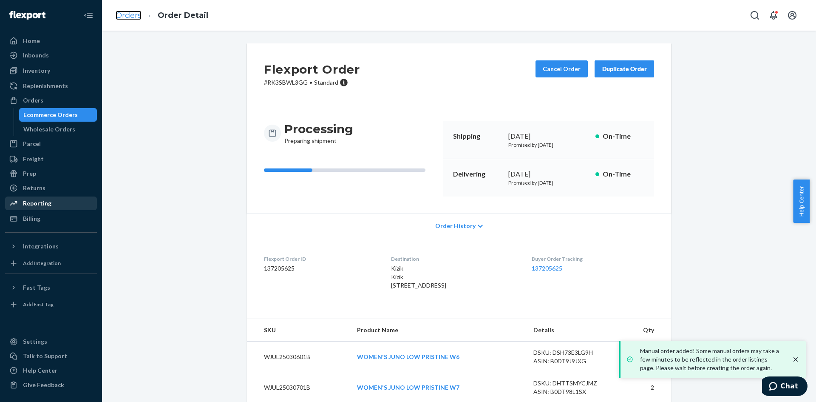
click at [138, 15] on link "Orders" at bounding box center [129, 15] width 26 height 9
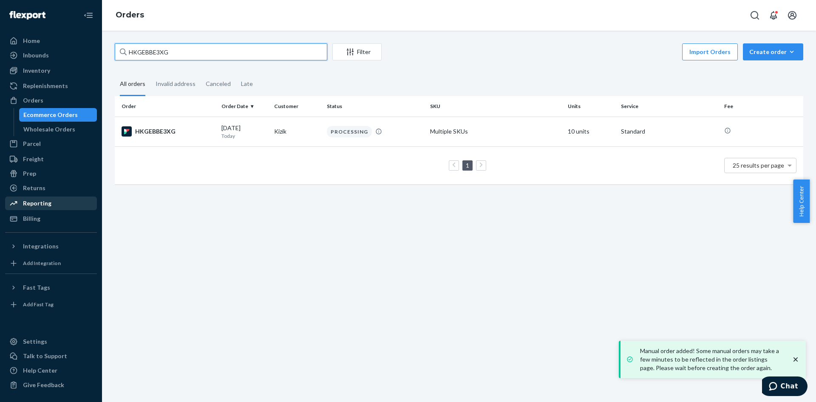
click at [154, 51] on input "HKGEBBE3XG" at bounding box center [221, 51] width 213 height 17
paste input "S1H_BBL3L"
type input "S1H_BBL3LG"
click at [160, 132] on div "S1H_BBL3LG" at bounding box center [168, 131] width 93 height 10
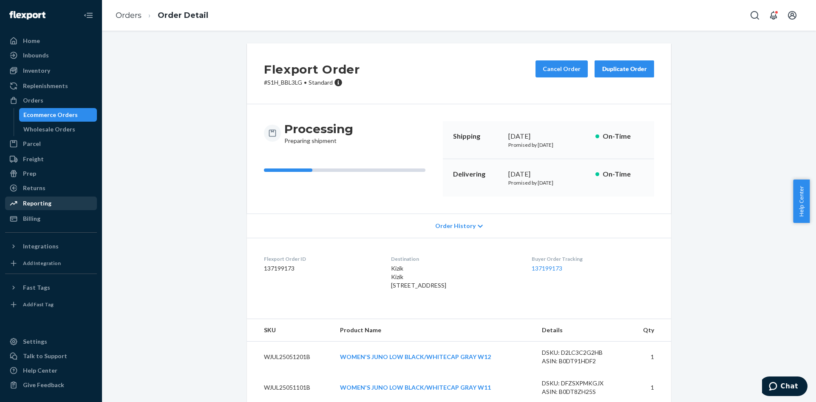
click at [622, 70] on div "Duplicate Order" at bounding box center [624, 69] width 45 height 9
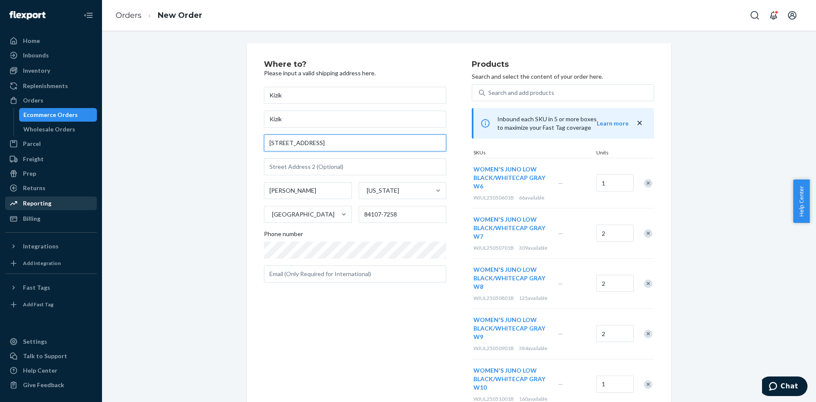
drag, startPoint x: 316, startPoint y: 142, endPoint x: 207, endPoint y: 142, distance: 108.9
click at [207, 142] on div "Where to? Please input a valid shipping address here. Kizik Kizik [STREET_ADDRE…" at bounding box center [459, 342] width 702 height 598
paste input "[STREET_ADDRESS]"
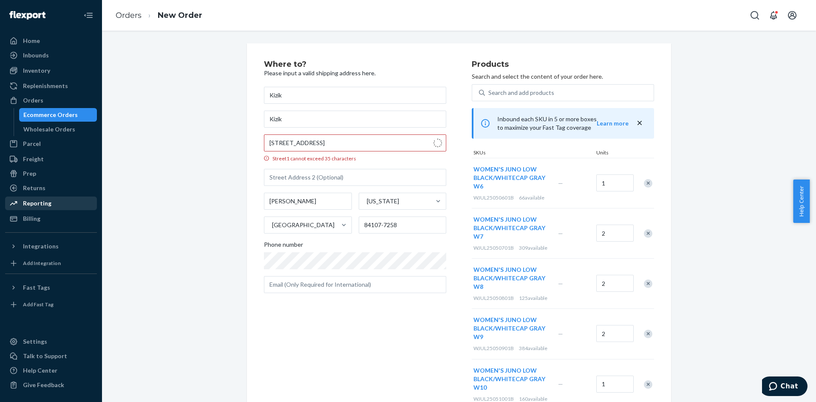
type input "[STREET_ADDRESS]"
type input "[PERSON_NAME]"
type input "22102"
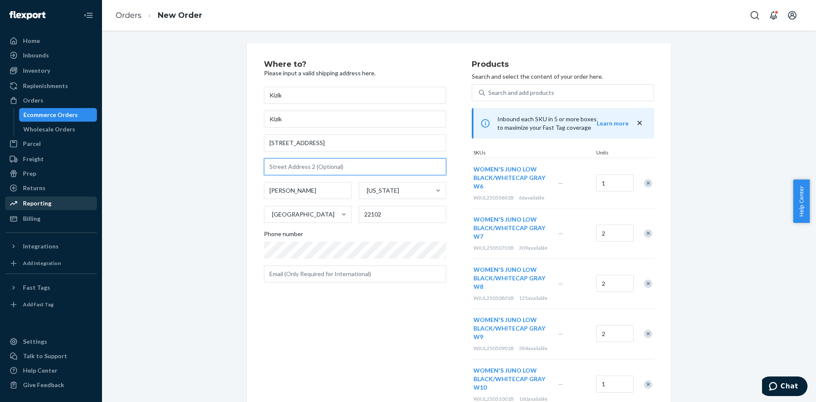
click at [302, 166] on input "text" at bounding box center [355, 166] width 182 height 17
type input "G2AU"
drag, startPoint x: 290, startPoint y: 193, endPoint x: 199, endPoint y: 188, distance: 91.6
click at [199, 188] on div "Where to? Please input a valid shipping address here. Kizik Kizik [STREET_ADDRE…" at bounding box center [459, 342] width 702 height 598
type input "Tysons"
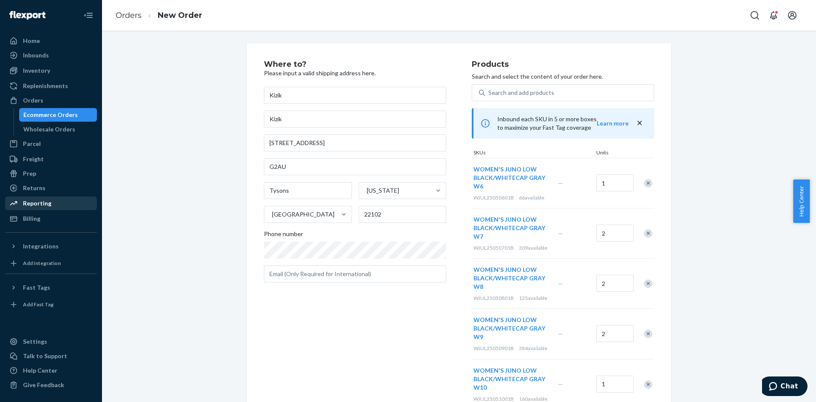
click at [199, 188] on div "Where to? Please input a valid shipping address here. Kizik Kizik [STREET_ADDRE…" at bounding box center [459, 338] width 702 height 590
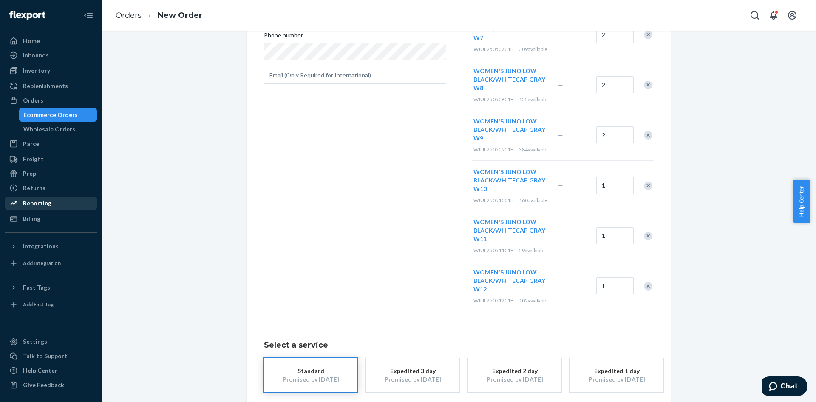
scroll to position [240, 0]
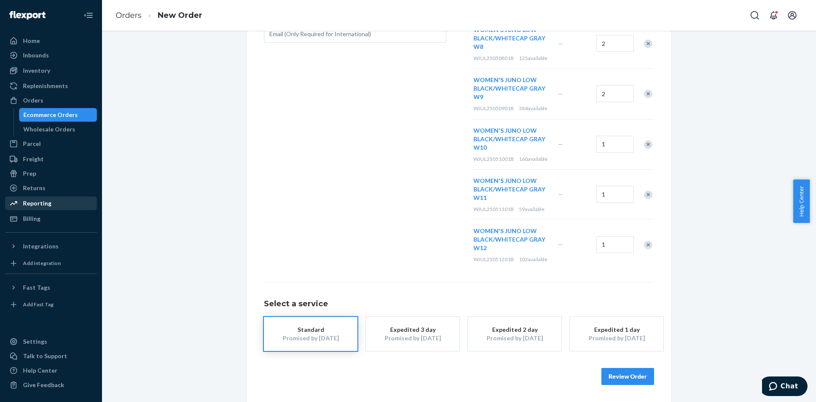
click at [612, 376] on button "Review Order" at bounding box center [628, 376] width 53 height 17
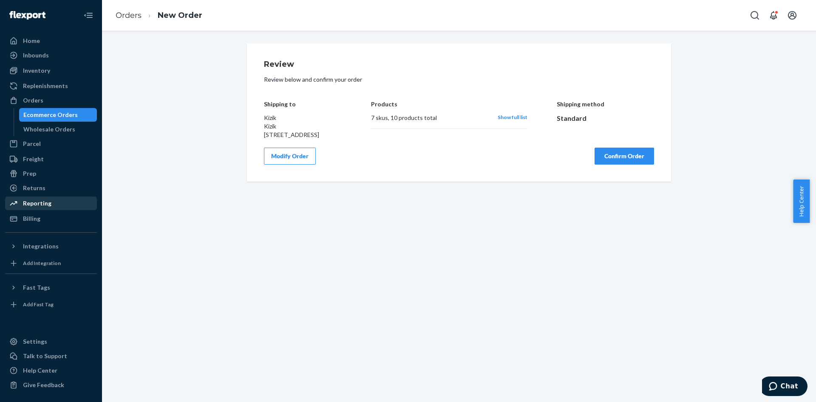
click at [602, 165] on button "Confirm Order" at bounding box center [625, 156] width 60 height 17
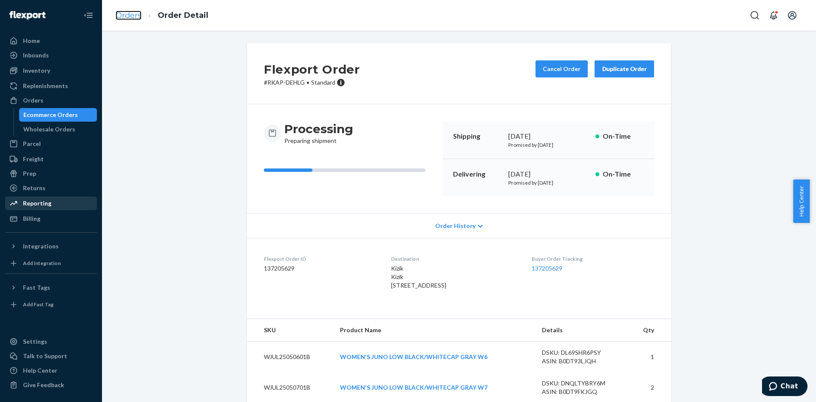
click at [128, 16] on link "Orders" at bounding box center [129, 15] width 26 height 9
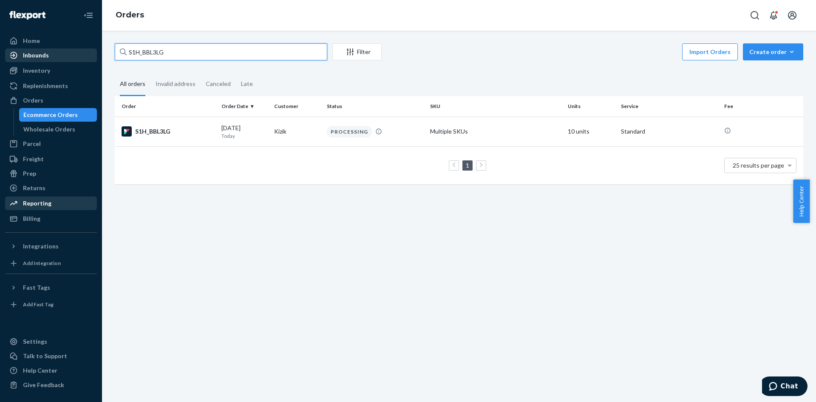
drag, startPoint x: 141, startPoint y: 55, endPoint x: 62, endPoint y: 59, distance: 79.2
click at [62, 59] on div "Home Inbounds Shipping Plans Problems Inventory Products Replenishments Orders …" at bounding box center [408, 201] width 816 height 402
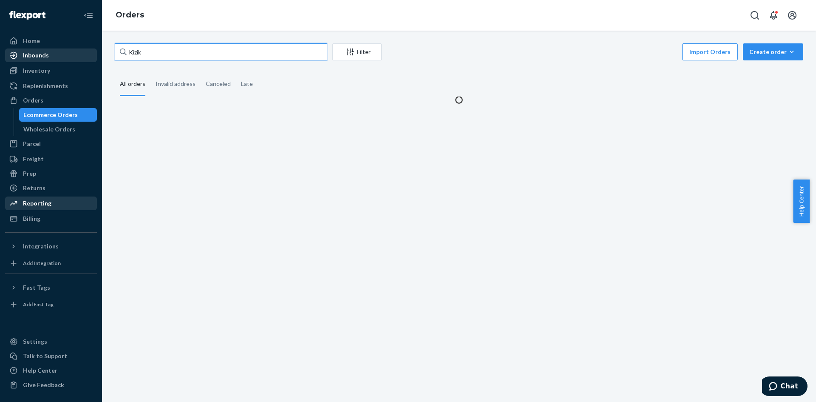
type input "Kizik"
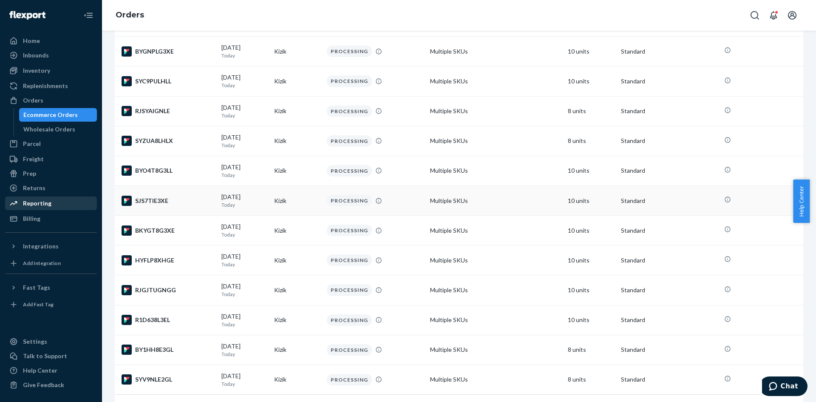
scroll to position [513, 0]
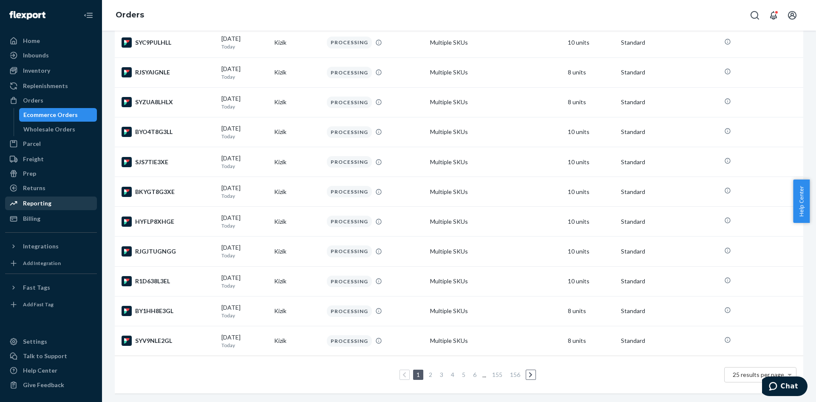
click at [427, 371] on link "2" at bounding box center [430, 374] width 7 height 7
click at [439, 371] on link "3" at bounding box center [441, 374] width 7 height 7
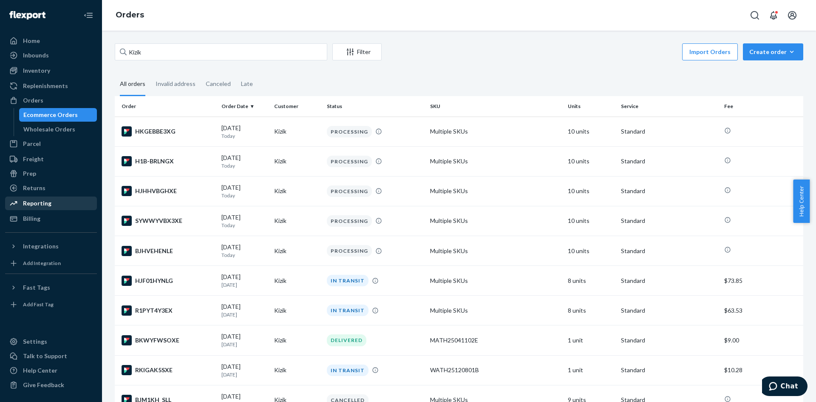
drag, startPoint x: 49, startPoint y: 115, endPoint x: 88, endPoint y: 117, distance: 38.8
click at [49, 115] on div "Ecommerce Orders" at bounding box center [50, 115] width 54 height 9
click at [34, 126] on div "Wholesale Orders" at bounding box center [49, 129] width 52 height 9
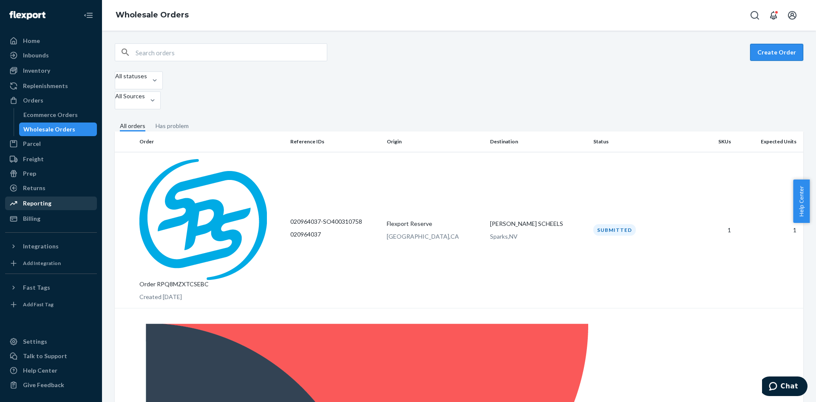
click at [764, 57] on button "Create Order" at bounding box center [777, 52] width 53 height 17
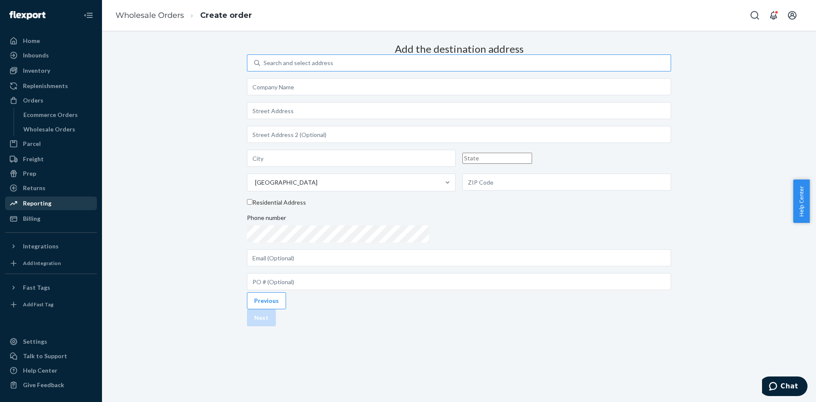
click at [333, 67] on div "Search and select address" at bounding box center [299, 63] width 70 height 9
click at [265, 67] on input "Search and select address" at bounding box center [264, 63] width 1 height 9
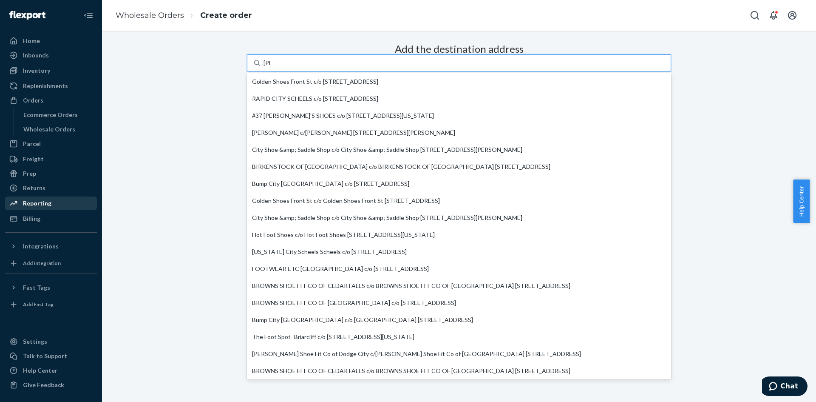
type input "T"
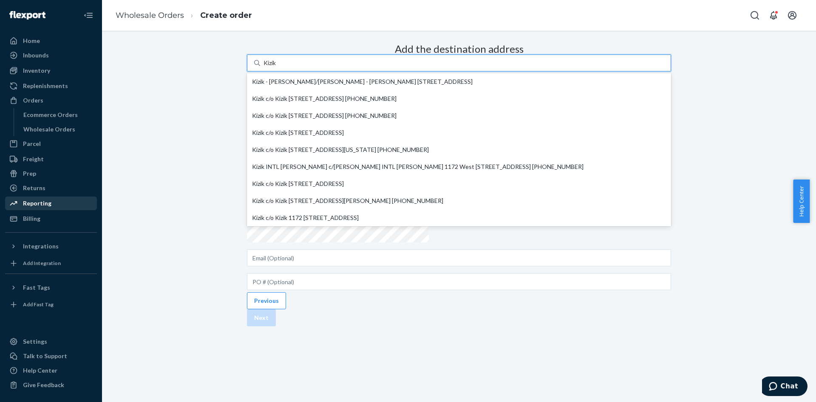
type input "Kizik"
click at [299, 97] on div "Add the destination address option undefined focused, 1 of 9. 9 results availab…" at bounding box center [459, 165] width 424 height 250
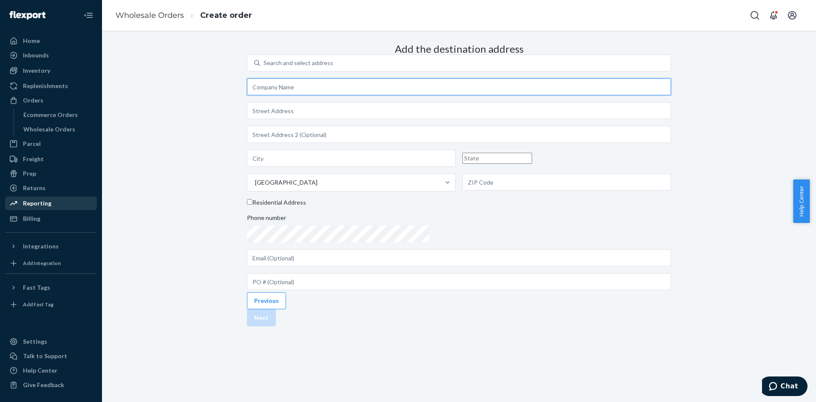
click at [380, 95] on input "text" at bounding box center [459, 86] width 424 height 17
type input "Kizik"
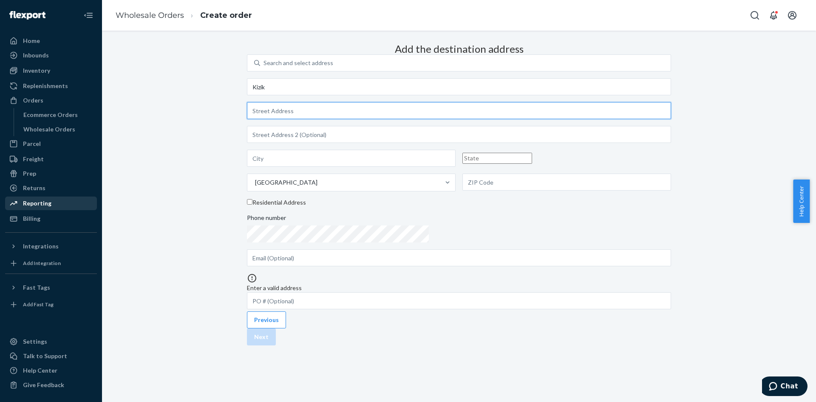
paste input "Not on Tysons"
type input "Not on Tysons"
drag, startPoint x: 418, startPoint y: 135, endPoint x: 341, endPoint y: 138, distance: 77.0
click at [341, 138] on div "Add the destination address Search and select address Kizik Not on [GEOGRAPHIC_…" at bounding box center [459, 174] width 424 height 269
click at [398, 119] on input "text" at bounding box center [459, 110] width 424 height 17
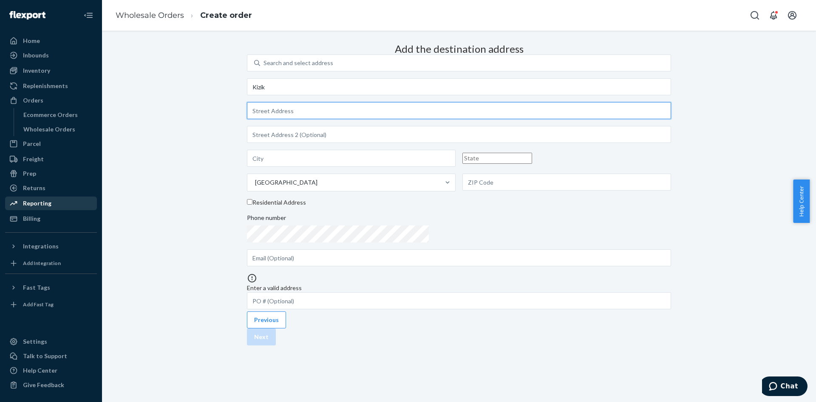
paste input "[STREET_ADDRESS]"
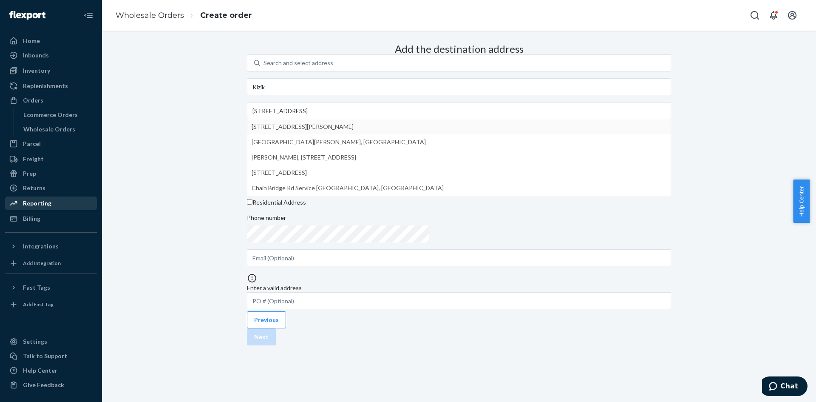
type input "[STREET_ADDRESS]"
type input "[PERSON_NAME]"
type input "VA"
type input "22102"
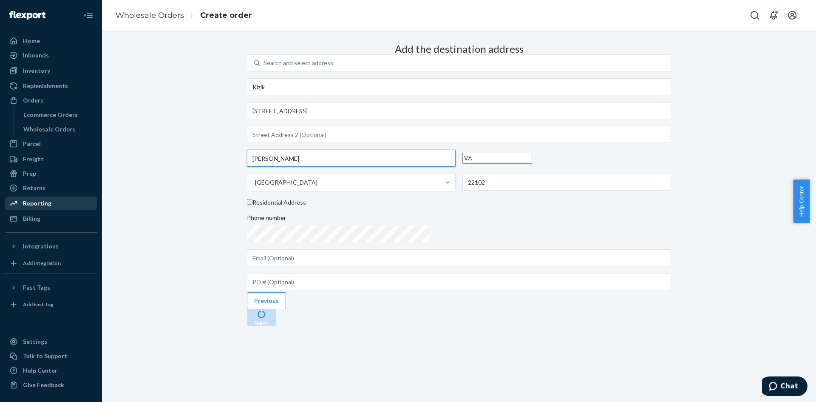
drag, startPoint x: 396, startPoint y: 181, endPoint x: 342, endPoint y: 185, distance: 54.2
click at [342, 186] on div "Add the destination address Search and select address Kizik [STREET_ADDRESS][PE…" at bounding box center [459, 165] width 424 height 250
type input "Tysons"
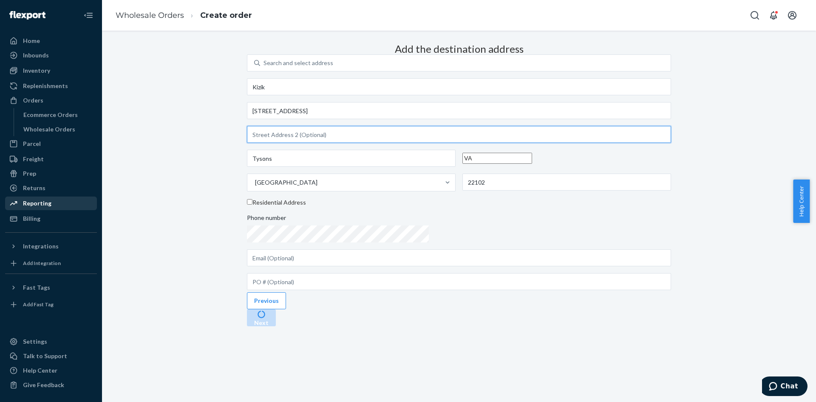
click at [381, 143] on input "text" at bounding box center [459, 134] width 424 height 17
type input "G2AU"
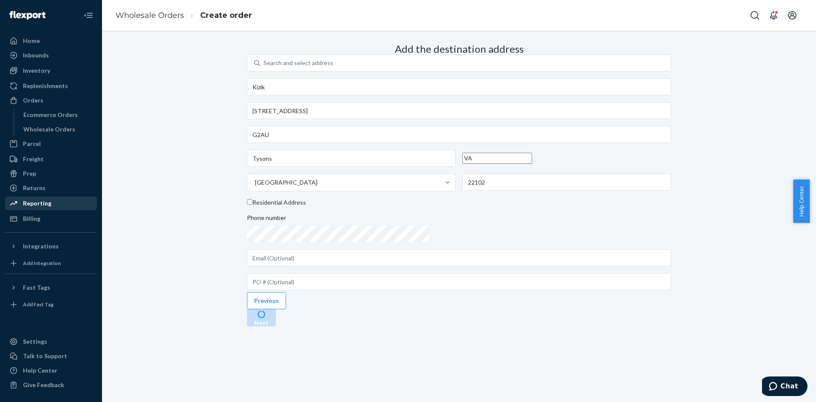
click at [309, 222] on div "Add the destination address Search and select address Kizik [STREET_ADDRESS] Re…" at bounding box center [459, 165] width 424 height 250
click at [276, 326] on button "Next" at bounding box center [261, 317] width 29 height 17
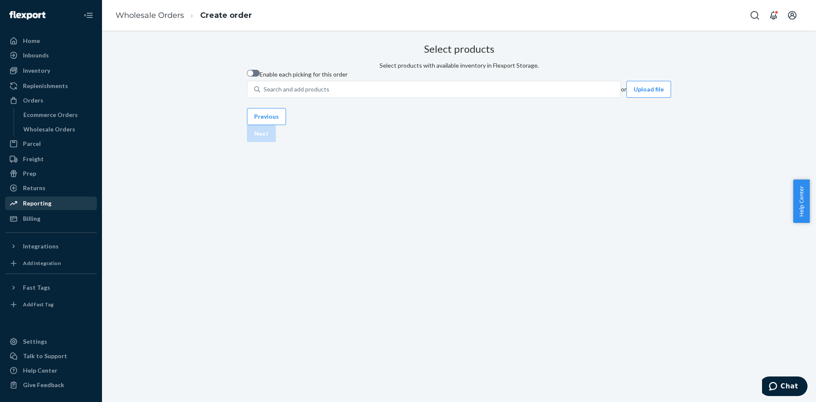
click at [260, 77] on div at bounding box center [253, 73] width 13 height 7
checkbox input "true"
drag, startPoint x: 338, startPoint y: 126, endPoint x: 368, endPoint y: 128, distance: 29.8
click at [330, 94] on div "Search and add products" at bounding box center [297, 89] width 66 height 9
click at [265, 94] on input "Search and add products" at bounding box center [264, 89] width 1 height 9
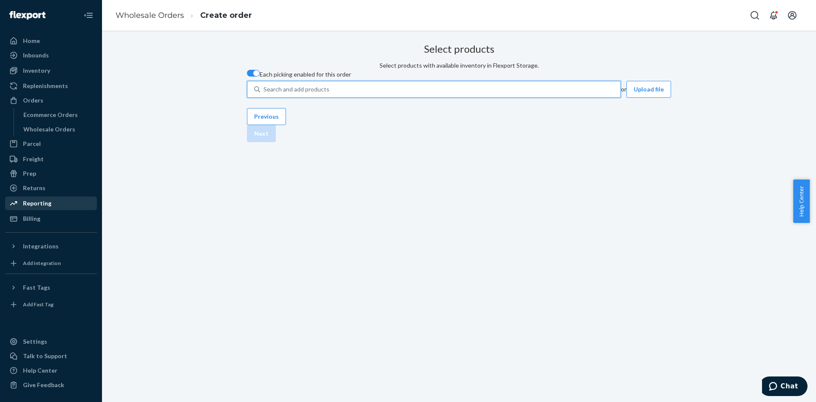
paste input "WJUL25010701B"
type input "WJUL25010701B"
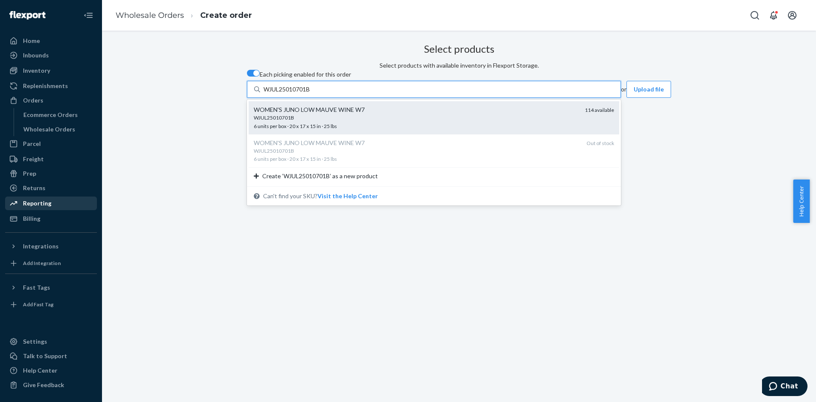
click at [370, 121] on div "WJUL25010701B" at bounding box center [416, 117] width 324 height 7
click at [312, 94] on input "WJUL25010701B" at bounding box center [288, 89] width 48 height 9
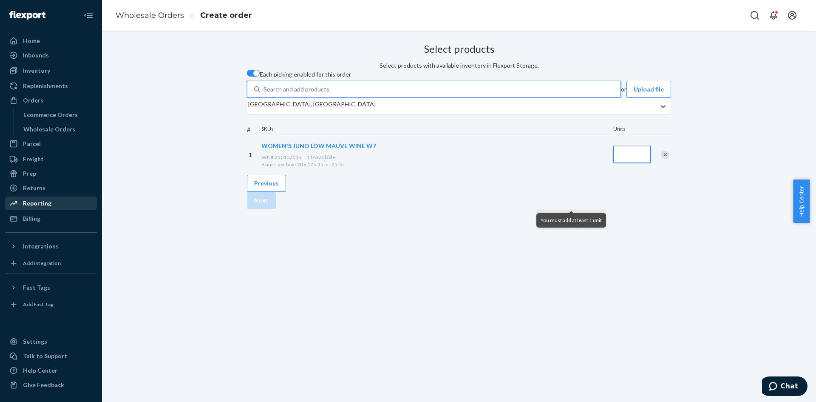
click at [614, 163] on input "Quantity" at bounding box center [632, 154] width 37 height 17
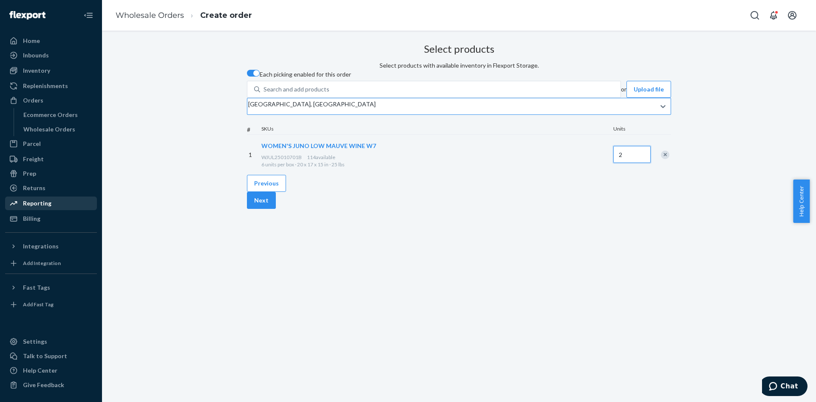
type input "2"
click at [248, 111] on div "[GEOGRAPHIC_DATA], [GEOGRAPHIC_DATA]" at bounding box center [247, 106] width 1 height 10
click at [248, 111] on input "[GEOGRAPHIC_DATA], [GEOGRAPHIC_DATA]" at bounding box center [247, 106] width 1 height 9
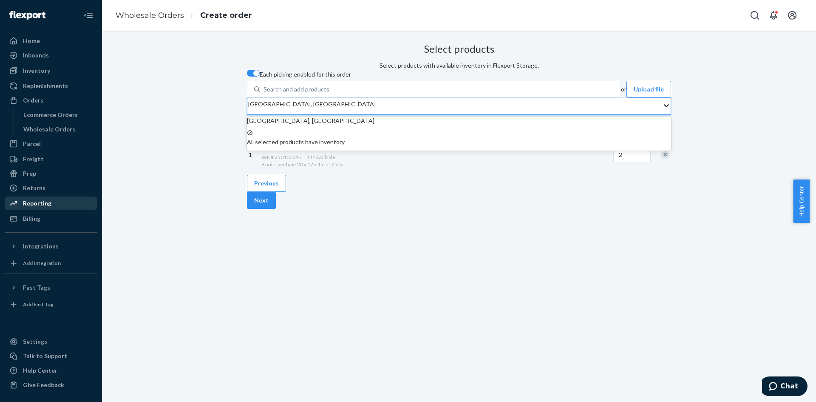
click at [341, 146] on p "All selected products have inventory" at bounding box center [459, 142] width 424 height 9
click at [248, 111] on input "option LAX1RS focused, 1 of 1. 1 result available. Use Up and Down to choose op…" at bounding box center [247, 106] width 1 height 9
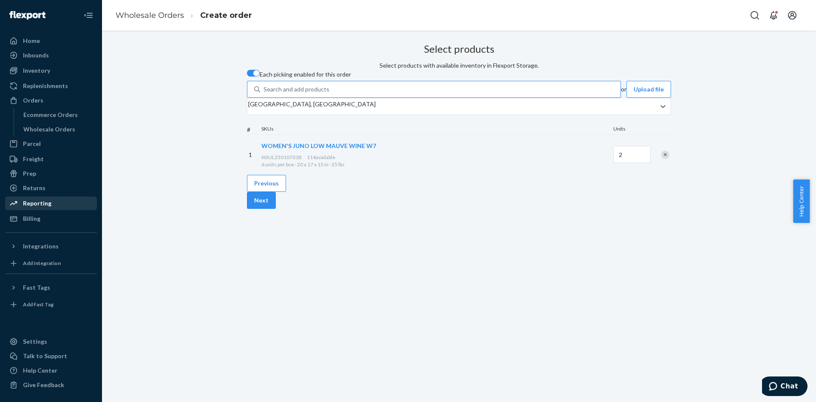
click at [330, 94] on div "Search and add products" at bounding box center [297, 89] width 66 height 9
click at [265, 94] on input "Search and add products" at bounding box center [264, 89] width 1 height 9
paste input "WJUL25011201B"
type input "WJUL25011201B"
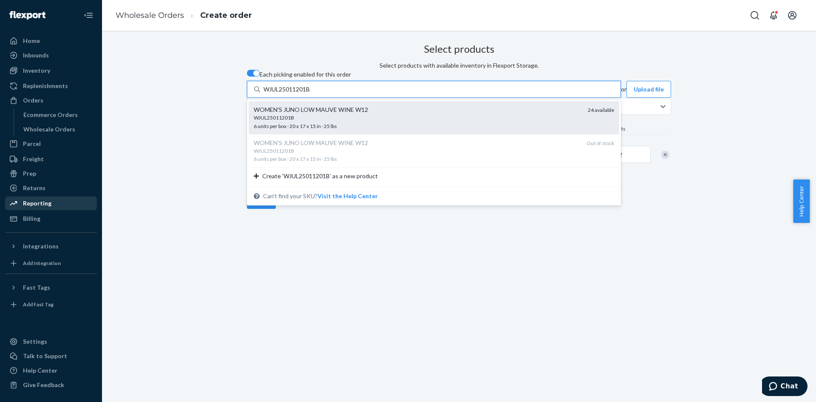
click at [370, 121] on div "WJUL25011201B" at bounding box center [417, 117] width 327 height 7
click at [312, 94] on input "WJUL25011201B" at bounding box center [288, 89] width 48 height 9
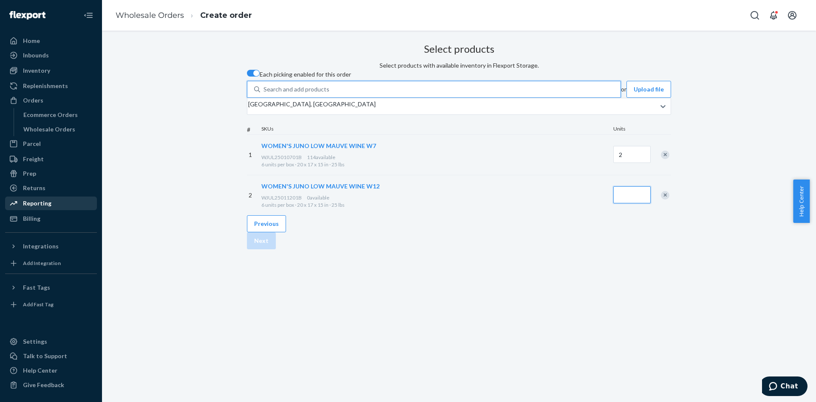
click at [614, 203] on input "Quantity" at bounding box center [632, 194] width 37 height 17
type input "1"
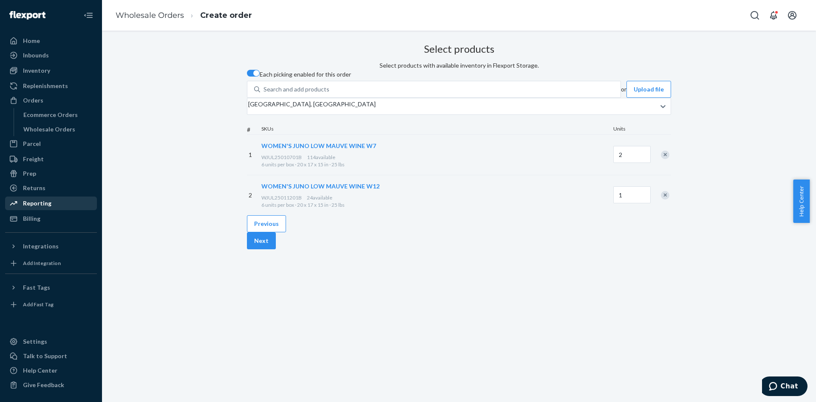
click at [219, 196] on div "Select products Select products with available inventory in Flexport Storage. E…" at bounding box center [459, 144] width 702 height 209
click at [276, 249] on button "Next" at bounding box center [261, 240] width 29 height 17
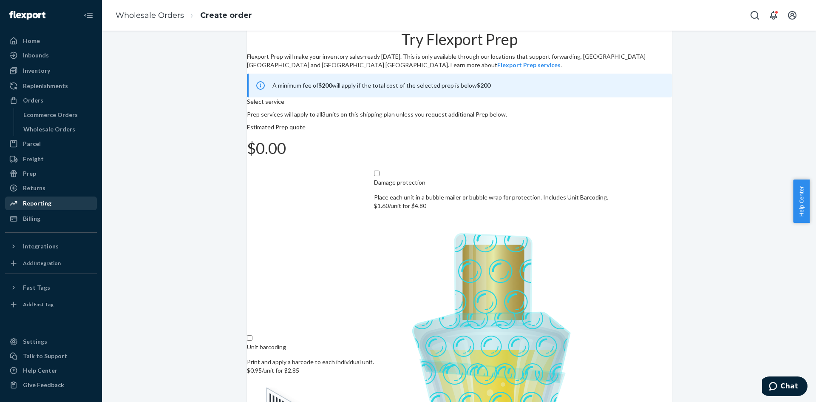
scroll to position [38, 0]
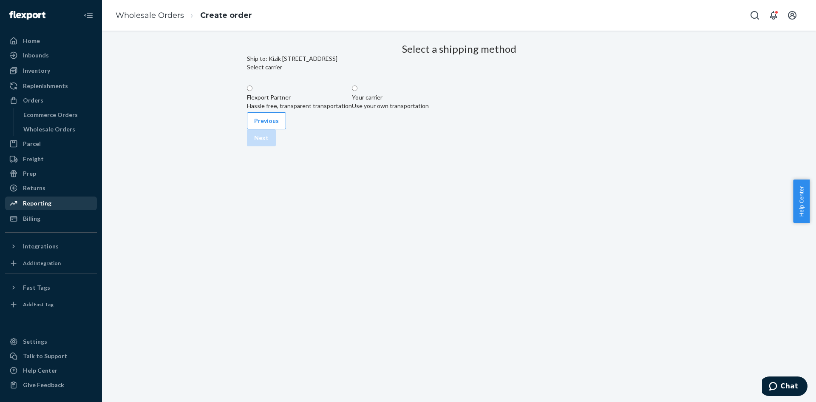
scroll to position [0, 0]
drag, startPoint x: 294, startPoint y: 141, endPoint x: 458, endPoint y: 158, distance: 164.6
click at [295, 110] on div "Flexport Partner Hassle free, transparent transportation" at bounding box center [299, 101] width 105 height 17
click at [253, 91] on input "Flexport Partner Hassle free, transparent transportation" at bounding box center [250, 88] width 6 height 6
radio input "true"
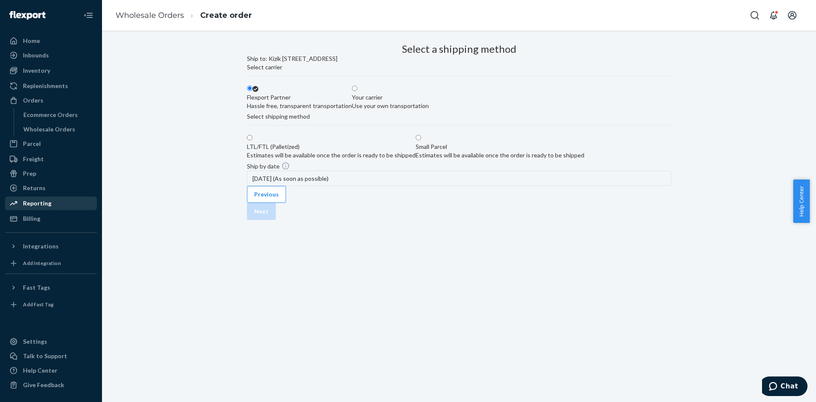
click at [521, 159] on div "Estimates will be available once the order is ready to be shipped" at bounding box center [500, 155] width 169 height 9
click at [421, 140] on input "Small Parcel Estimates will be available once the order is ready to be shipped" at bounding box center [419, 138] width 6 height 6
radio input "true"
click at [276, 220] on button "Next" at bounding box center [261, 211] width 29 height 17
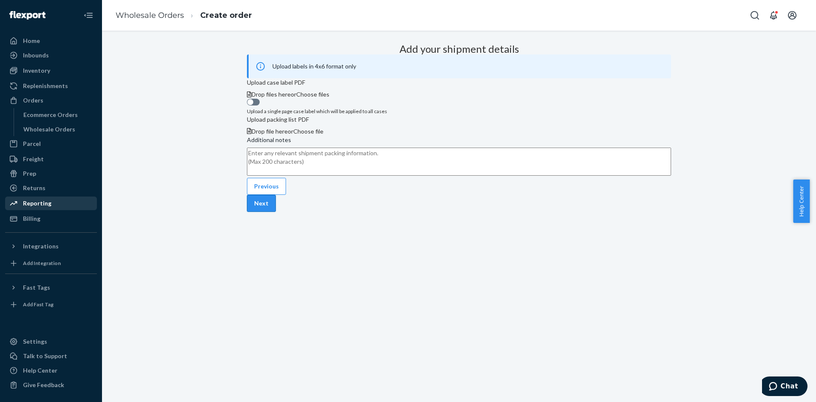
click at [276, 212] on button "Next" at bounding box center [261, 203] width 29 height 17
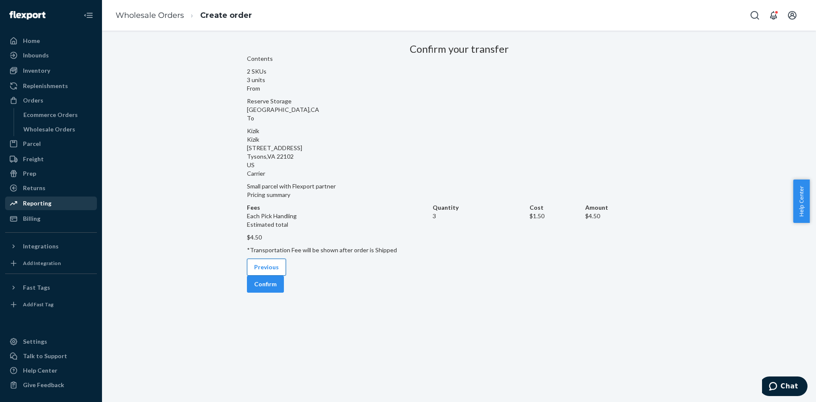
click at [278, 276] on button "Previous" at bounding box center [266, 267] width 39 height 17
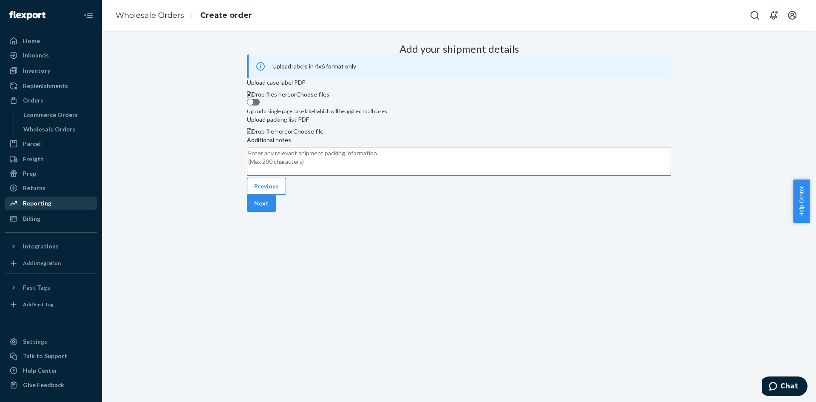
click at [280, 195] on button "Previous" at bounding box center [266, 186] width 39 height 17
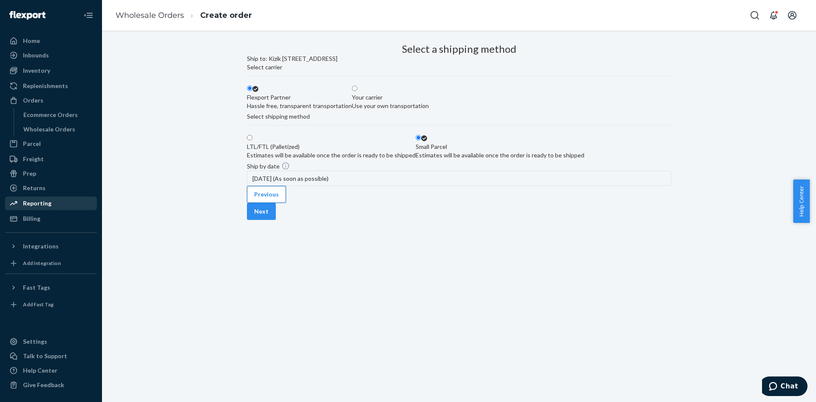
click at [277, 203] on button "Previous" at bounding box center [266, 194] width 39 height 17
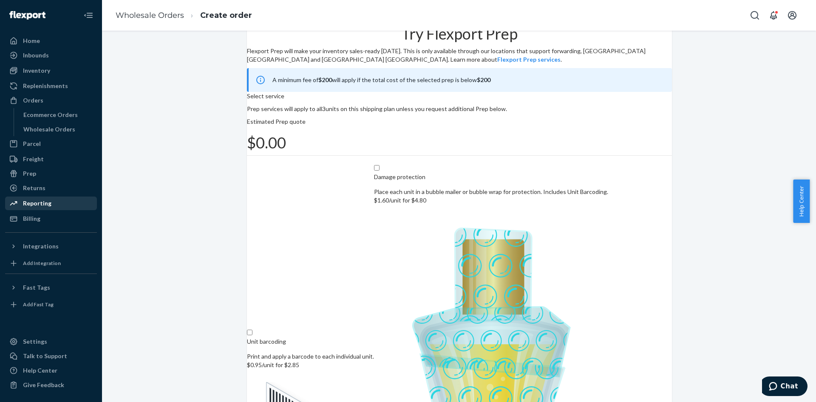
scroll to position [38, 0]
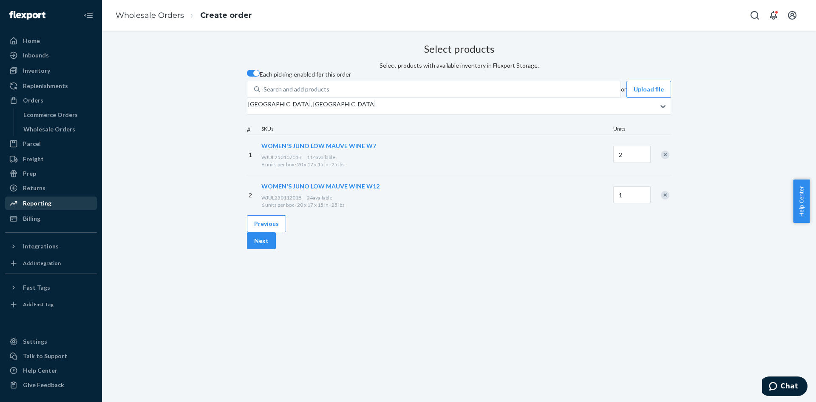
scroll to position [0, 0]
click at [273, 232] on button "Previous" at bounding box center [266, 223] width 39 height 17
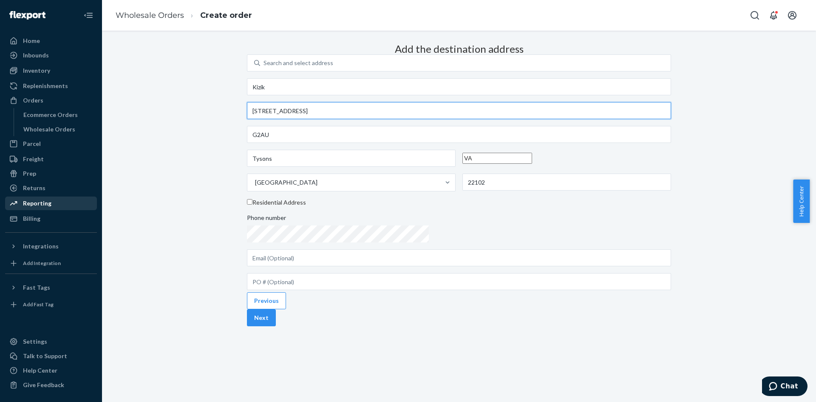
click at [442, 119] on input "[STREET_ADDRESS]" at bounding box center [459, 110] width 424 height 17
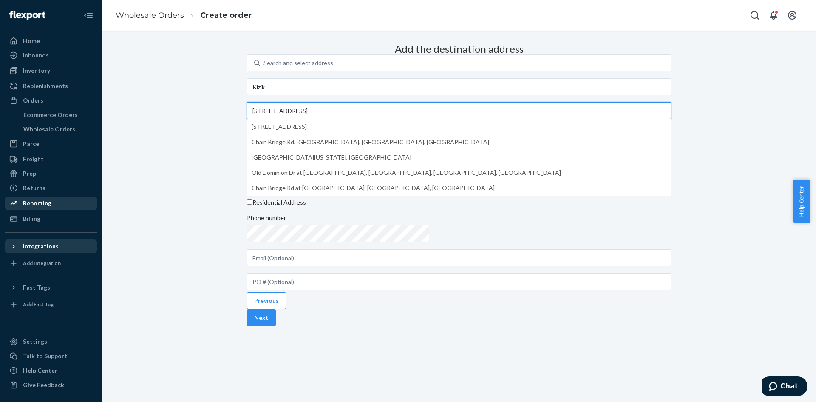
type input "[STREET_ADDRESS]"
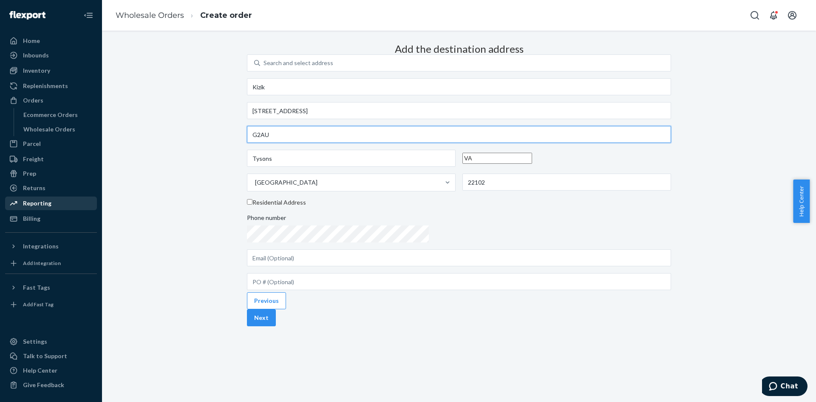
drag, startPoint x: 395, startPoint y: 166, endPoint x: 334, endPoint y: 169, distance: 60.4
click at [334, 169] on div "Add the destination address Search and select address Kizik [STREET_ADDRESS] Re…" at bounding box center [459, 165] width 424 height 250
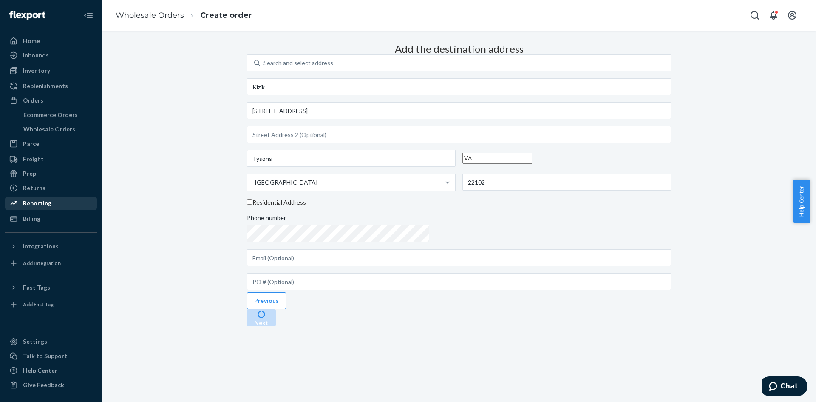
click at [334, 169] on div "Add the destination address Search and select address Kizik [STREET_ADDRESS] Re…" at bounding box center [459, 165] width 424 height 250
click at [276, 326] on button "Next" at bounding box center [261, 317] width 29 height 17
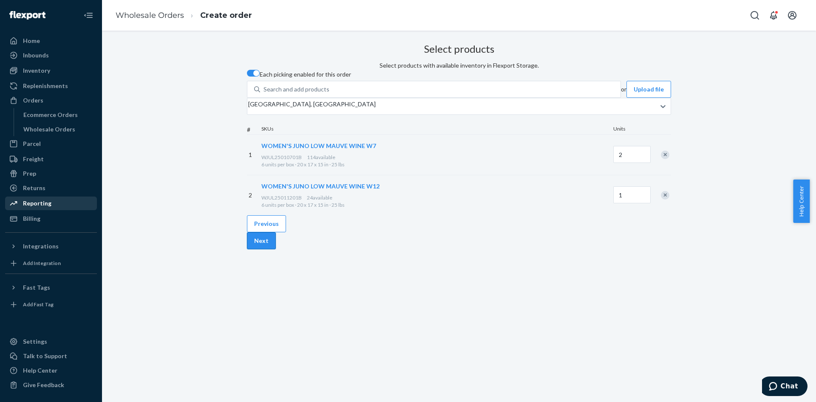
click at [276, 249] on button "Next" at bounding box center [261, 240] width 29 height 17
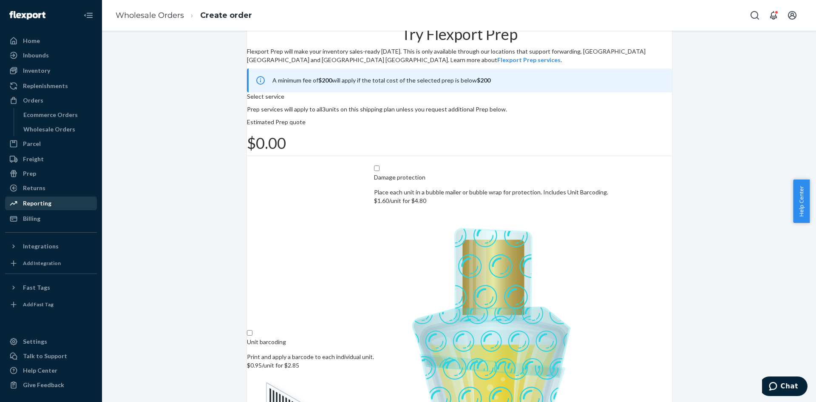
scroll to position [38, 0]
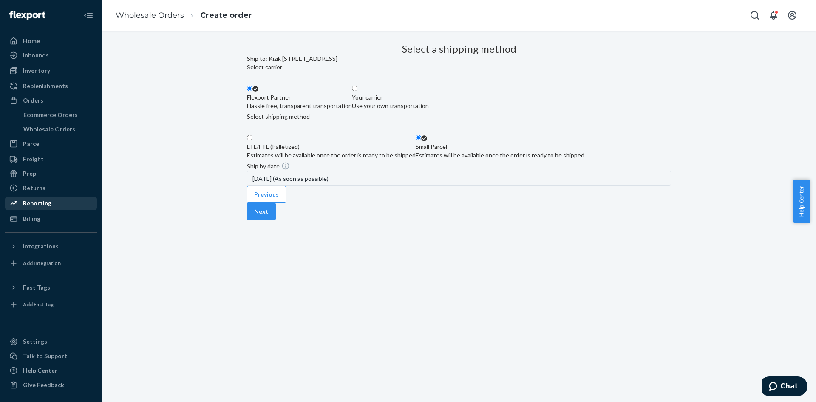
scroll to position [0, 0]
click at [276, 220] on button "Next" at bounding box center [261, 211] width 29 height 17
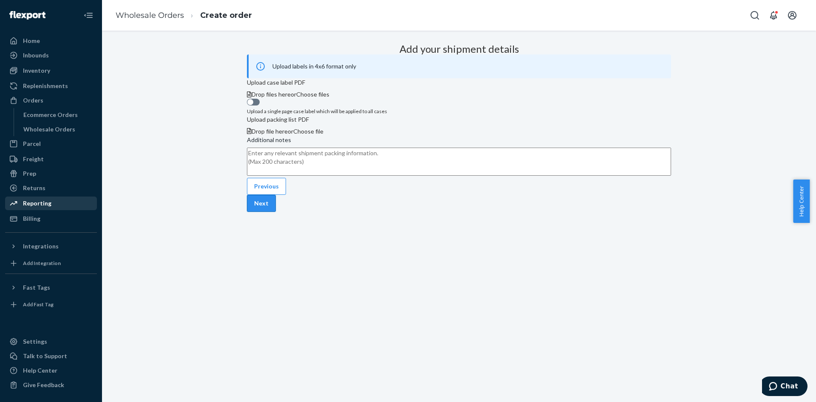
click at [276, 212] on button "Next" at bounding box center [261, 203] width 29 height 17
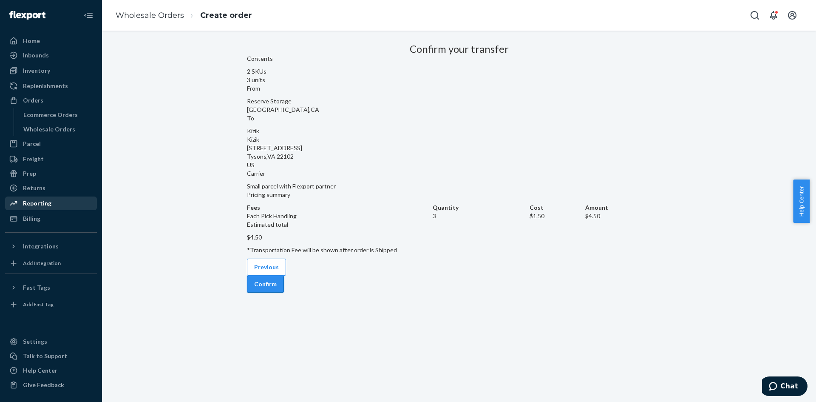
click at [284, 280] on button "Confirm" at bounding box center [265, 284] width 37 height 17
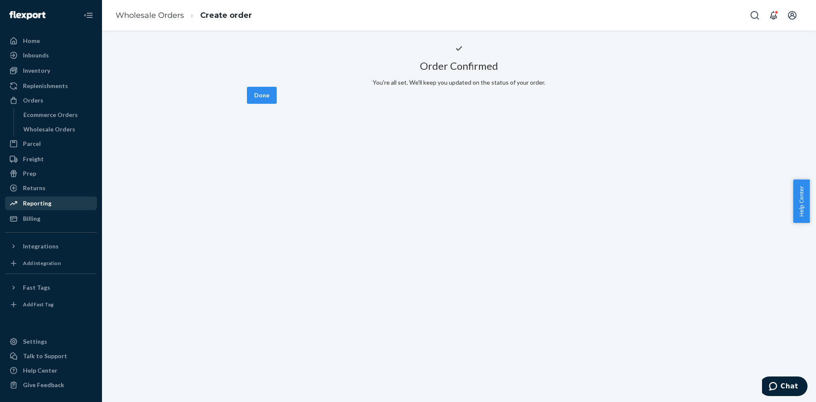
drag, startPoint x: 638, startPoint y: 279, endPoint x: 397, endPoint y: 268, distance: 241.8
click at [277, 104] on button "Done" at bounding box center [262, 95] width 30 height 17
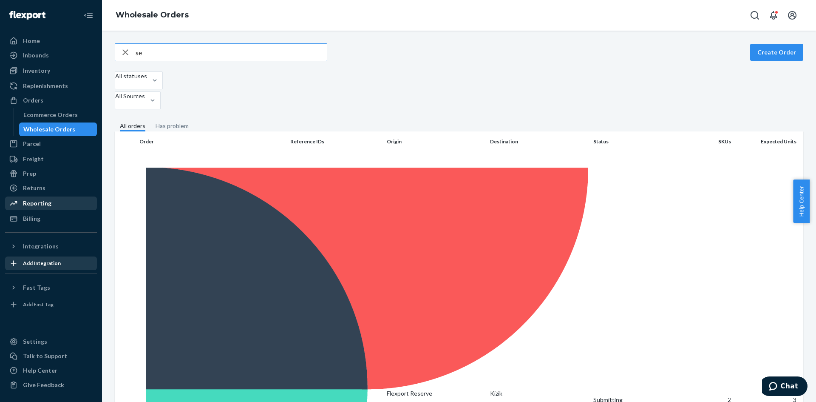
type input "sen"
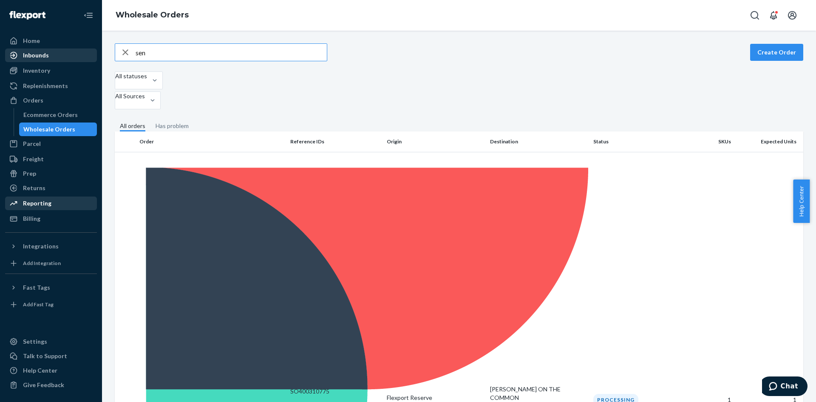
drag, startPoint x: 153, startPoint y: 54, endPoint x: 91, endPoint y: 50, distance: 62.2
click at [91, 50] on div "Home Inbounds Shipping Plans Problems Inventory Products Replenishments Orders …" at bounding box center [408, 201] width 816 height 402
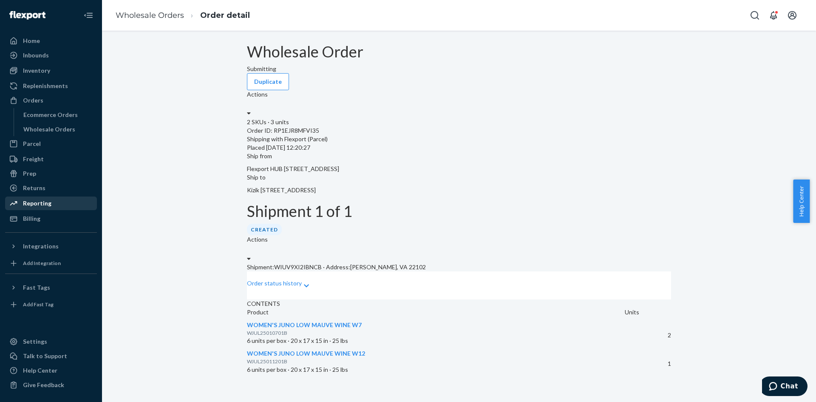
click at [314, 216] on div "Shipment 1 of 1 Created Actions" at bounding box center [459, 233] width 424 height 60
click at [315, 263] on p "Shipment: WIUV9XI2IBNCB · Address: [PERSON_NAME], VA 22102" at bounding box center [459, 267] width 424 height 9
copy p "WIUV9XI2IBNCB"
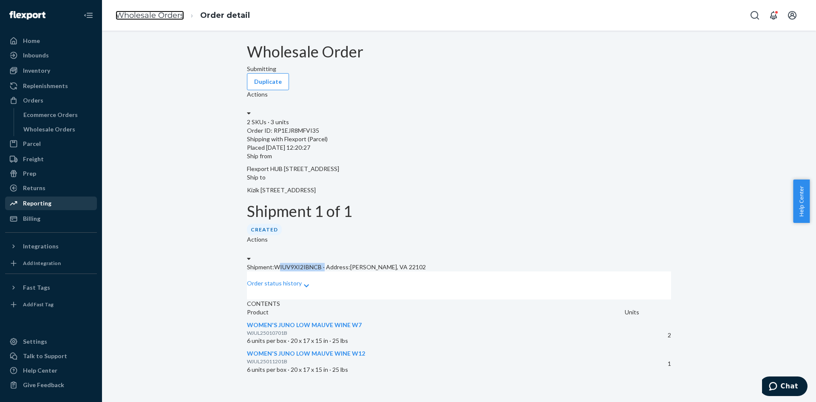
drag, startPoint x: 132, startPoint y: 13, endPoint x: 206, endPoint y: 43, distance: 79.4
click at [132, 13] on link "Wholesale Orders" at bounding box center [150, 15] width 68 height 9
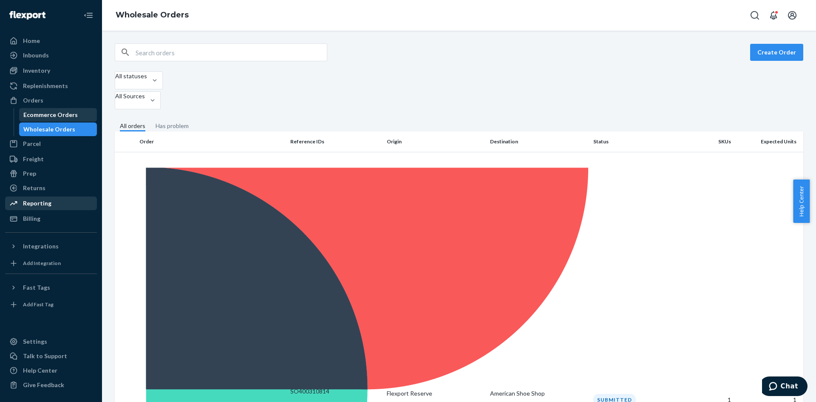
click at [53, 113] on div "Ecommerce Orders" at bounding box center [50, 115] width 54 height 9
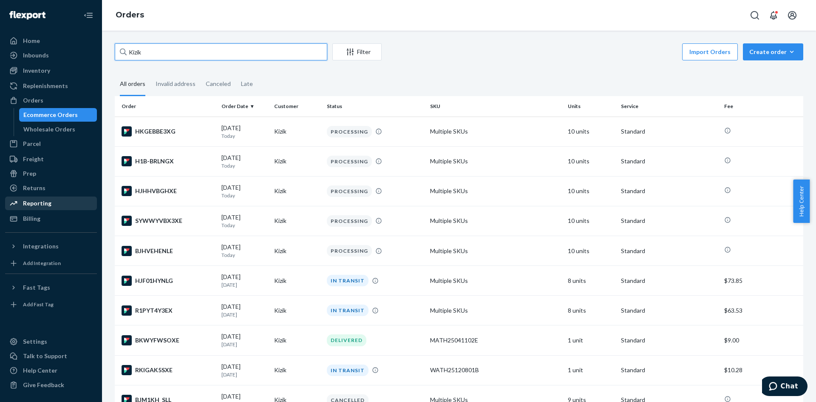
click at [191, 56] on input "Kizik" at bounding box center [221, 51] width 213 height 17
type input "Kizik"
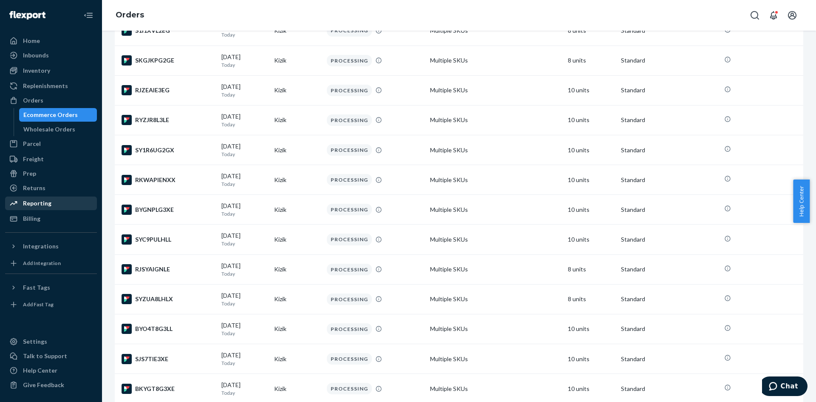
scroll to position [513, 0]
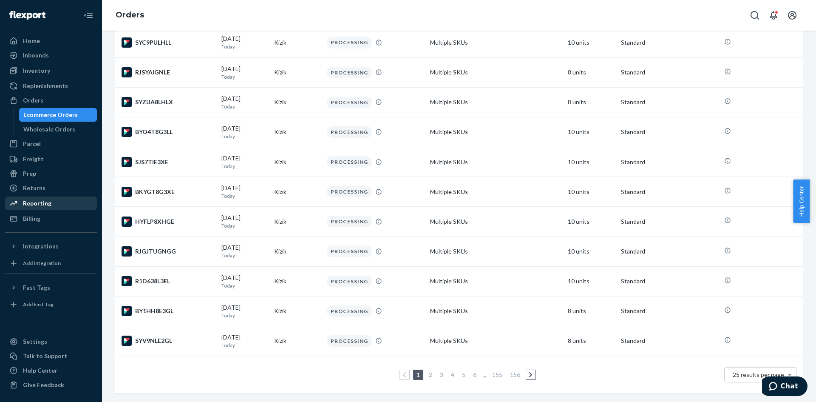
click at [428, 371] on link "2" at bounding box center [430, 374] width 7 height 7
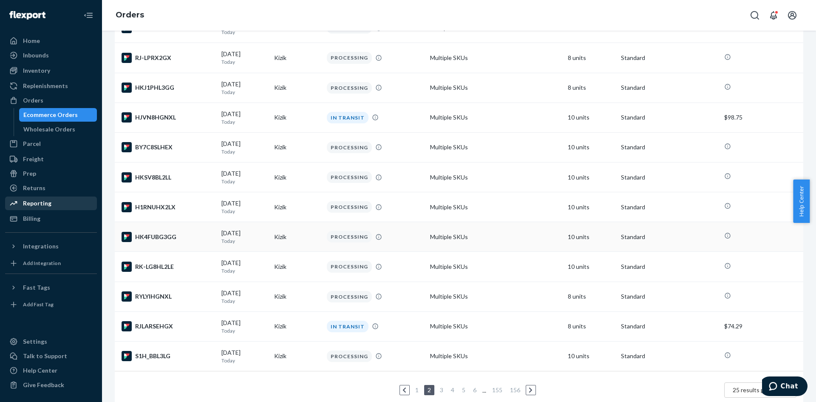
scroll to position [513, 0]
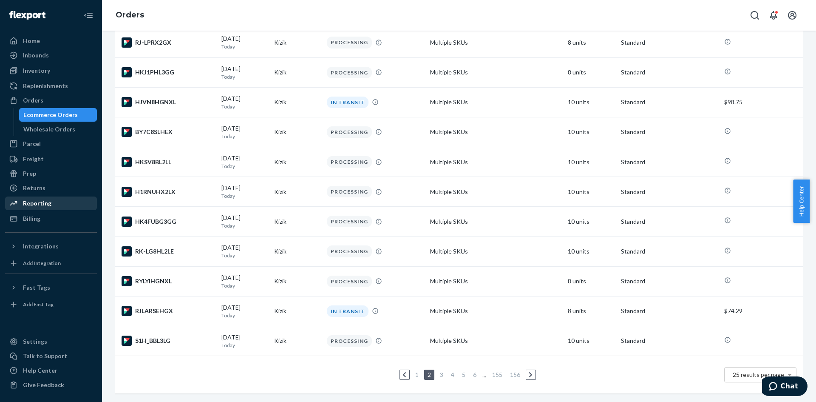
click at [434, 370] on ul "1 2 3 4 5 6 ... 155 156" at bounding box center [459, 375] width 157 height 10
click at [438, 371] on link "3" at bounding box center [441, 374] width 7 height 7
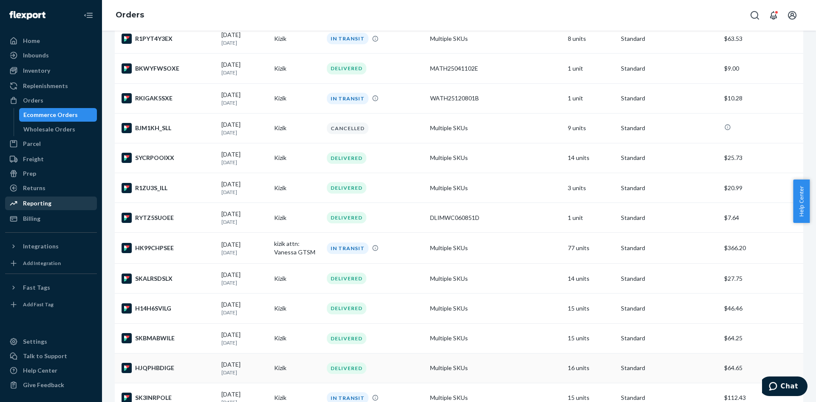
scroll to position [255, 0]
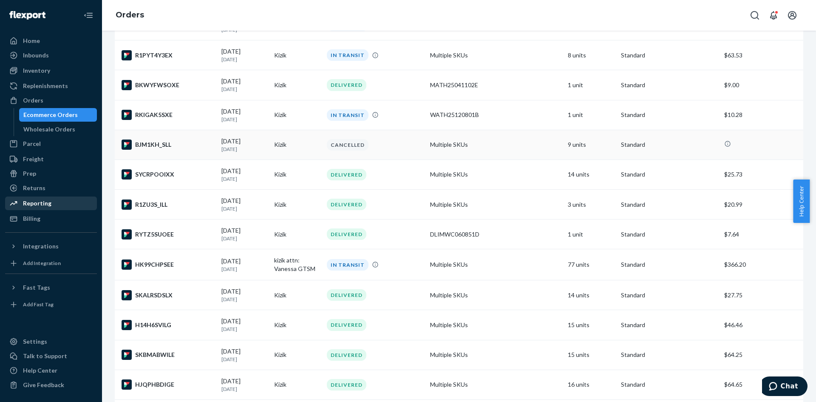
click at [159, 142] on div "BJM1KH_SLL" at bounding box center [168, 144] width 93 height 10
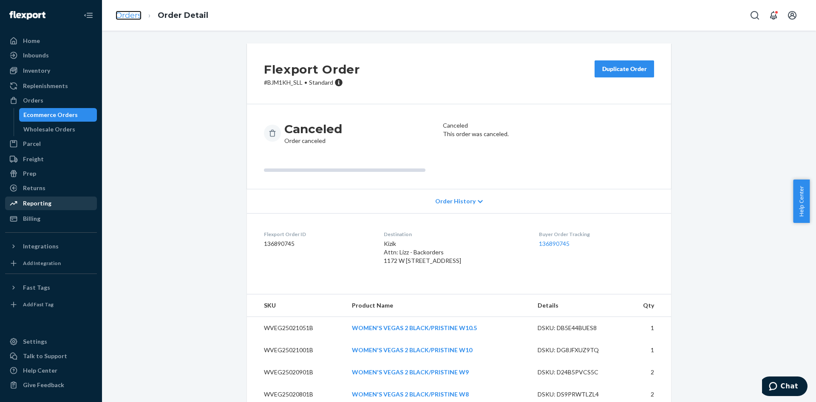
click at [133, 16] on link "Orders" at bounding box center [129, 15] width 26 height 9
